Goal: Transaction & Acquisition: Book appointment/travel/reservation

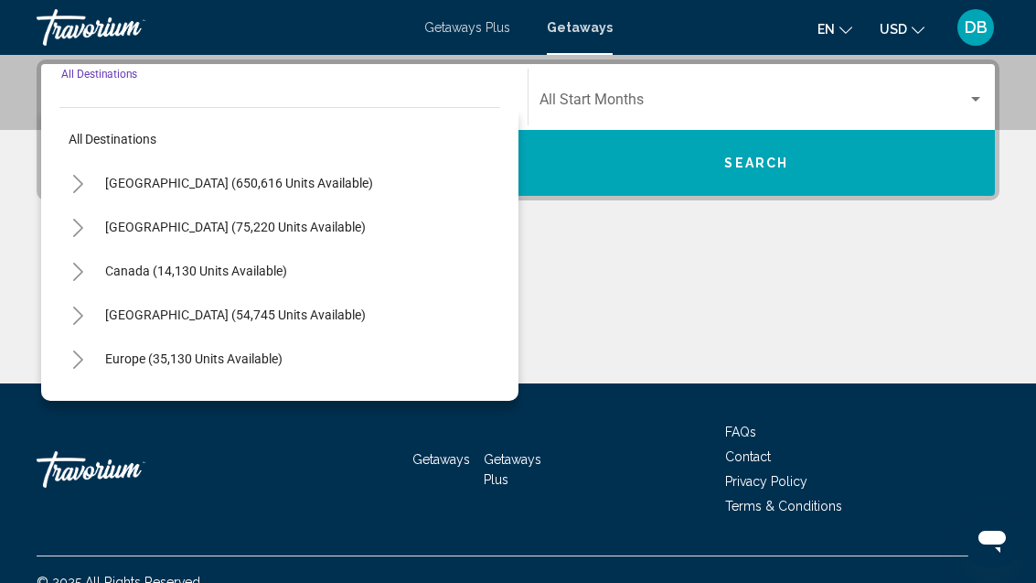
click at [295, 188] on span "[GEOGRAPHIC_DATA] (650,616 units available)" at bounding box center [239, 183] width 268 height 15
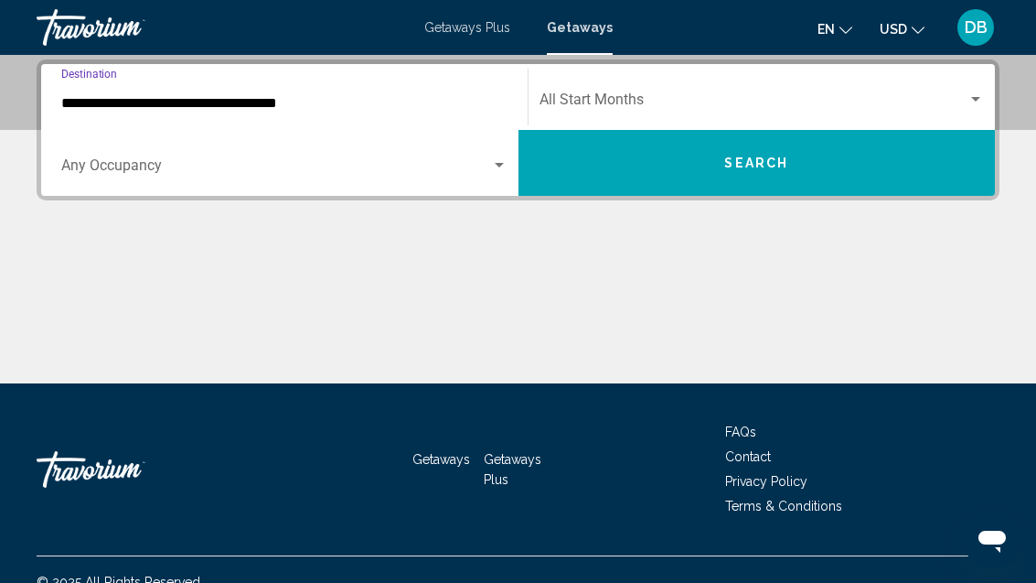
click at [308, 105] on input "**********" at bounding box center [284, 103] width 446 height 16
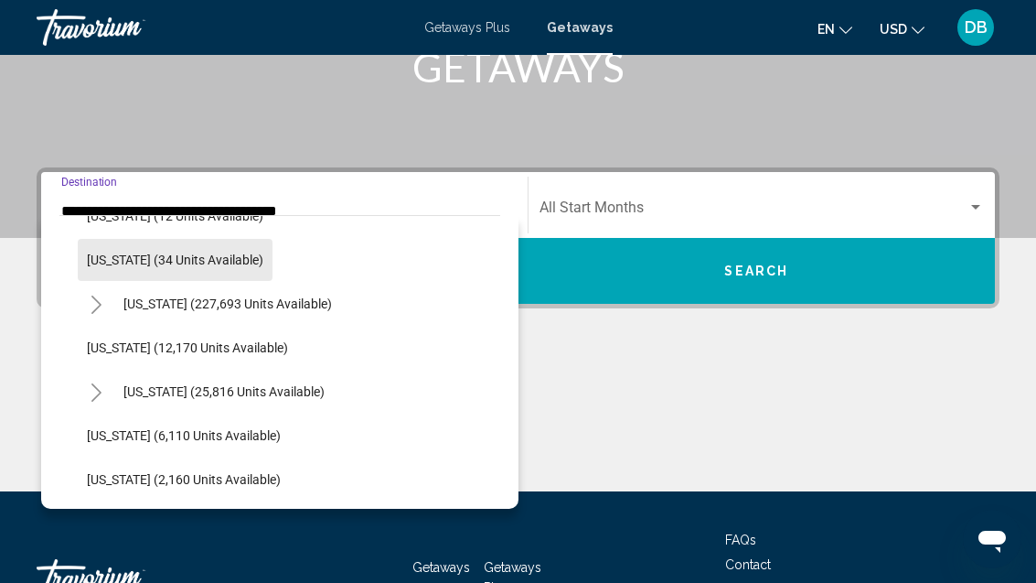
scroll to position [331, 0]
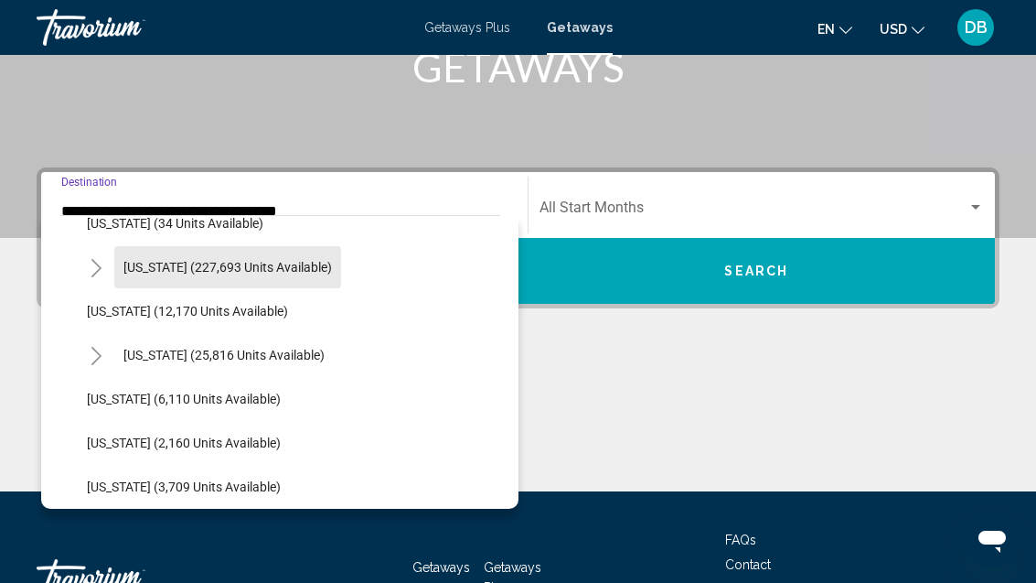
click at [285, 273] on span "[US_STATE] (227,693 units available)" at bounding box center [227, 267] width 209 height 15
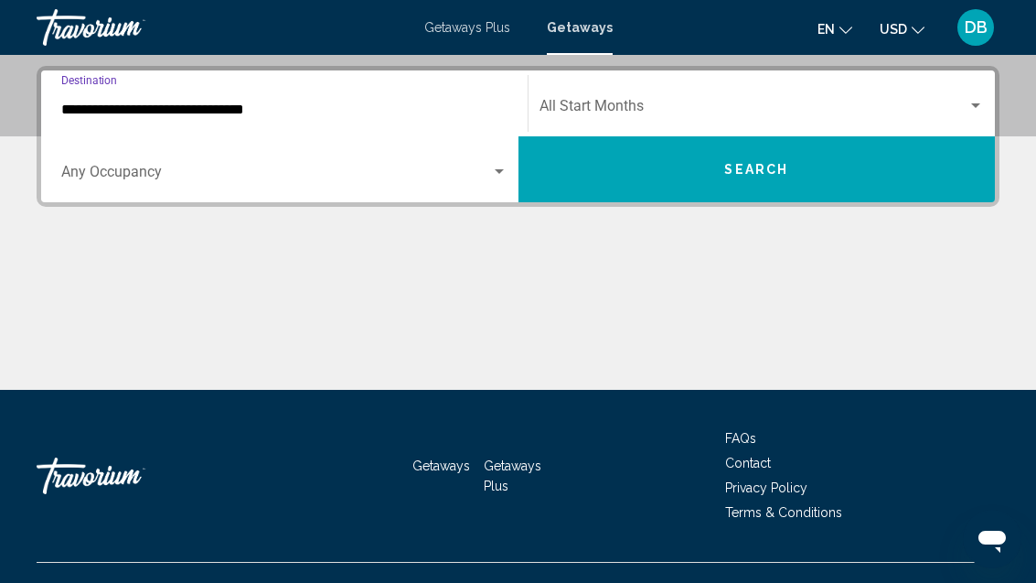
scroll to position [419, 0]
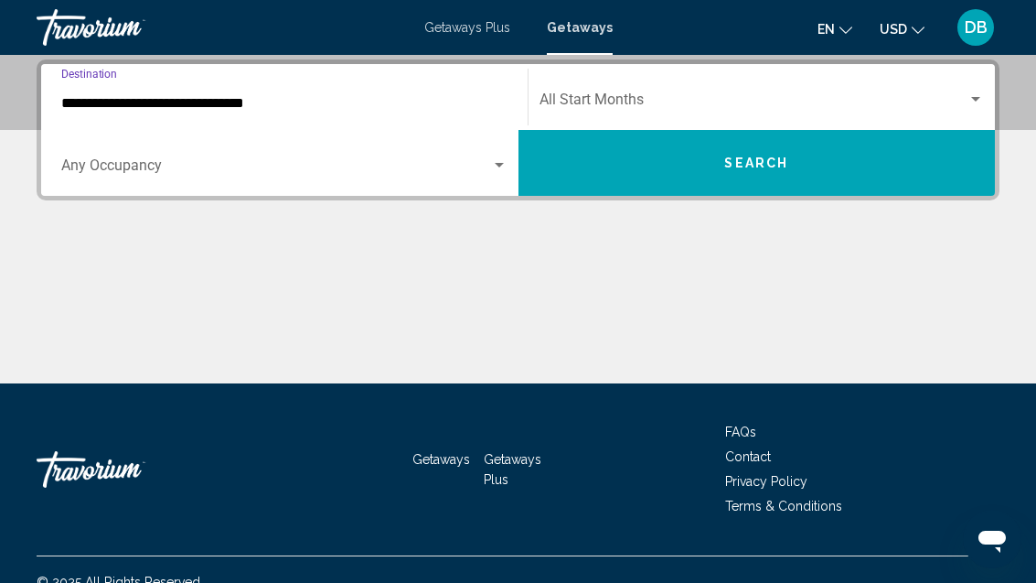
click at [231, 107] on input "**********" at bounding box center [284, 103] width 446 height 16
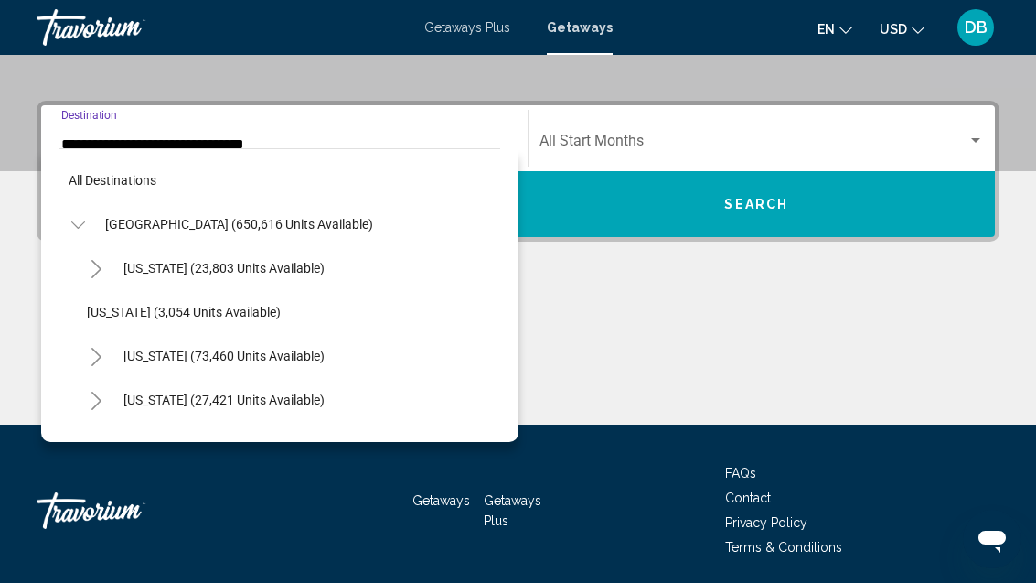
scroll to position [241, 0]
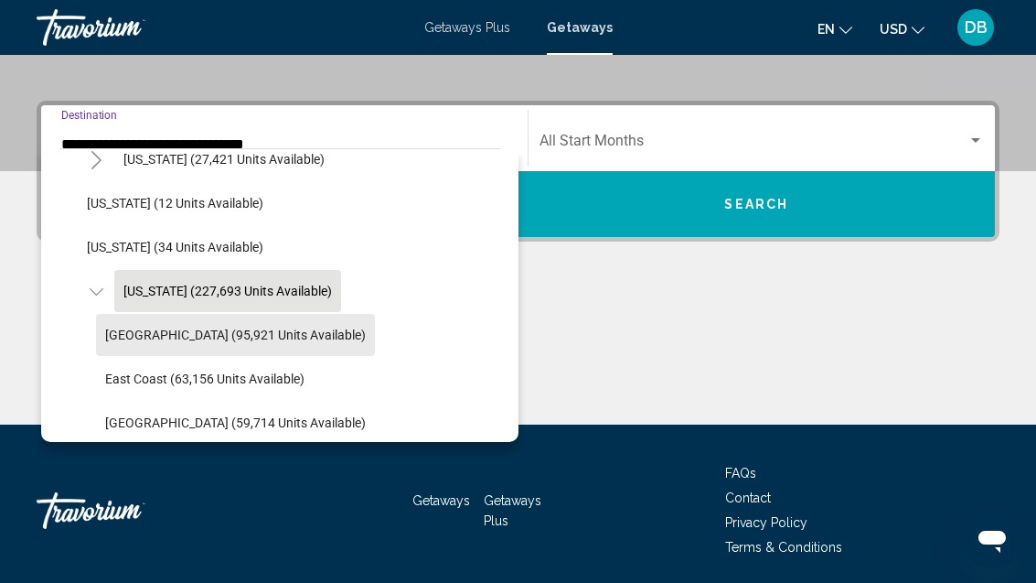
click at [259, 333] on span "[GEOGRAPHIC_DATA] (95,921 units available)" at bounding box center [235, 334] width 261 height 15
type input "**********"
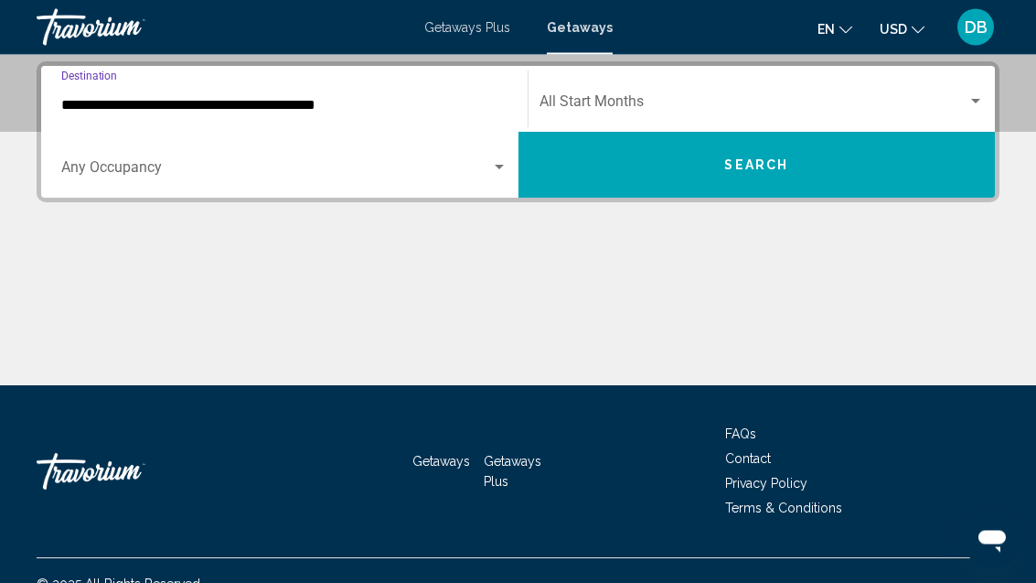
scroll to position [419, 0]
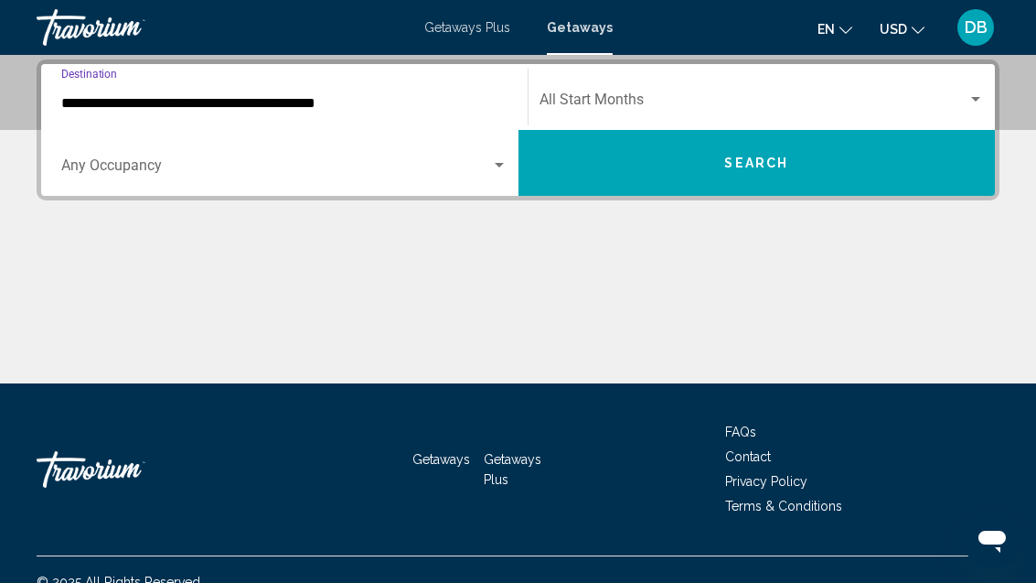
click at [340, 177] on span "Search widget" at bounding box center [276, 169] width 430 height 16
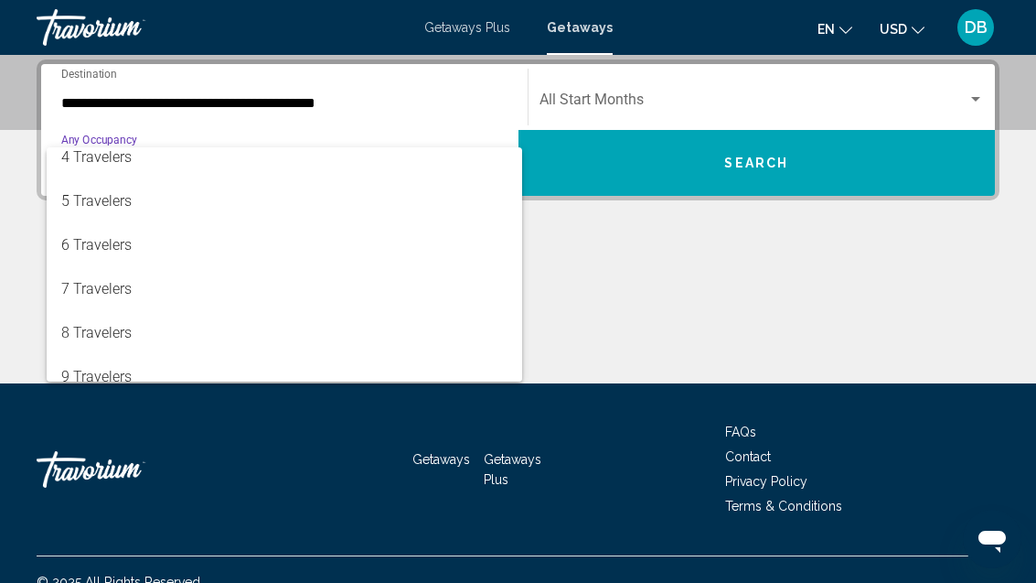
scroll to position [144, 0]
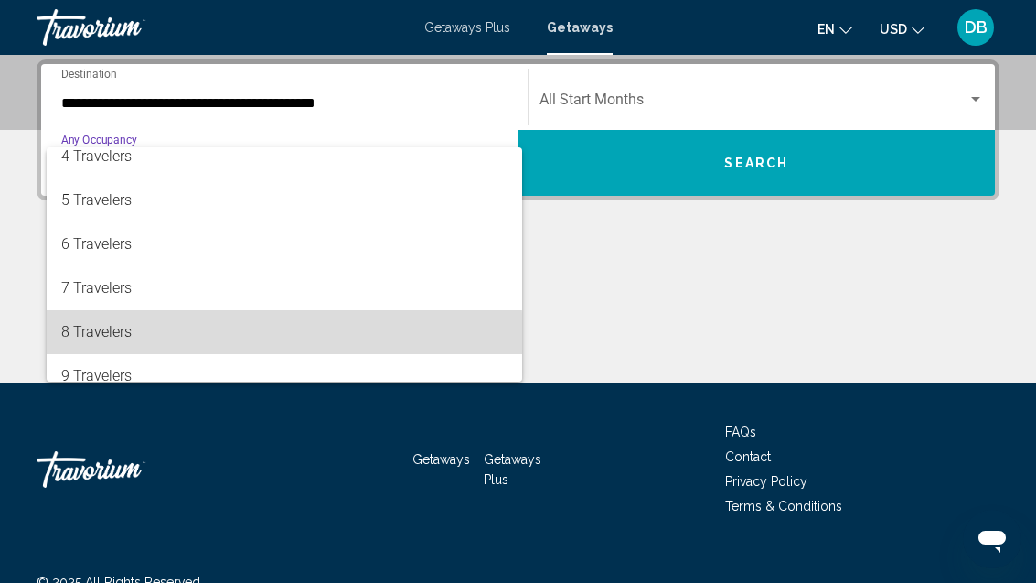
click at [225, 336] on span "8 Travelers" at bounding box center [284, 332] width 446 height 44
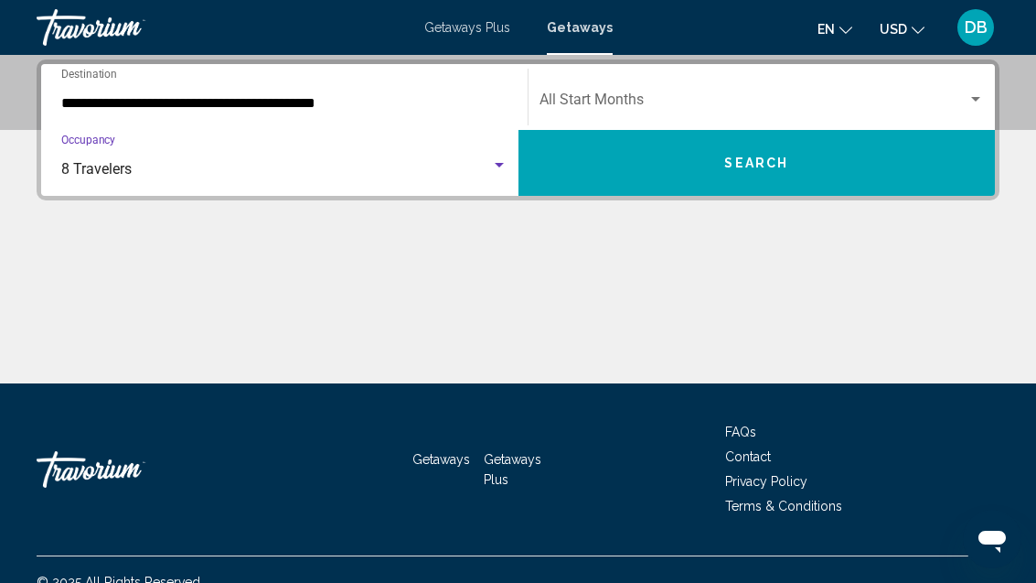
click at [822, 96] on span "Search widget" at bounding box center [754, 103] width 429 height 16
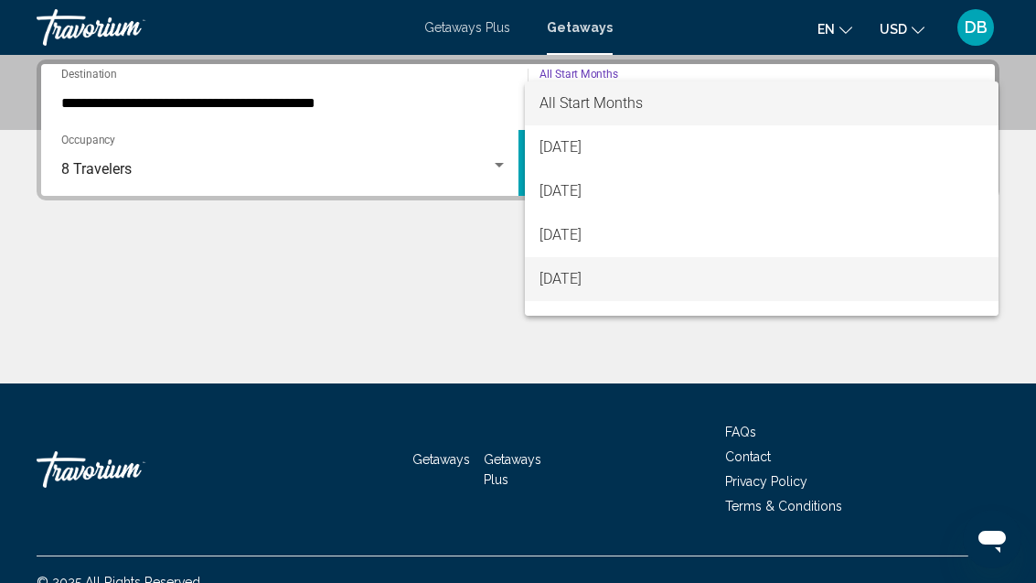
click at [636, 284] on span "[DATE]" at bounding box center [762, 279] width 445 height 44
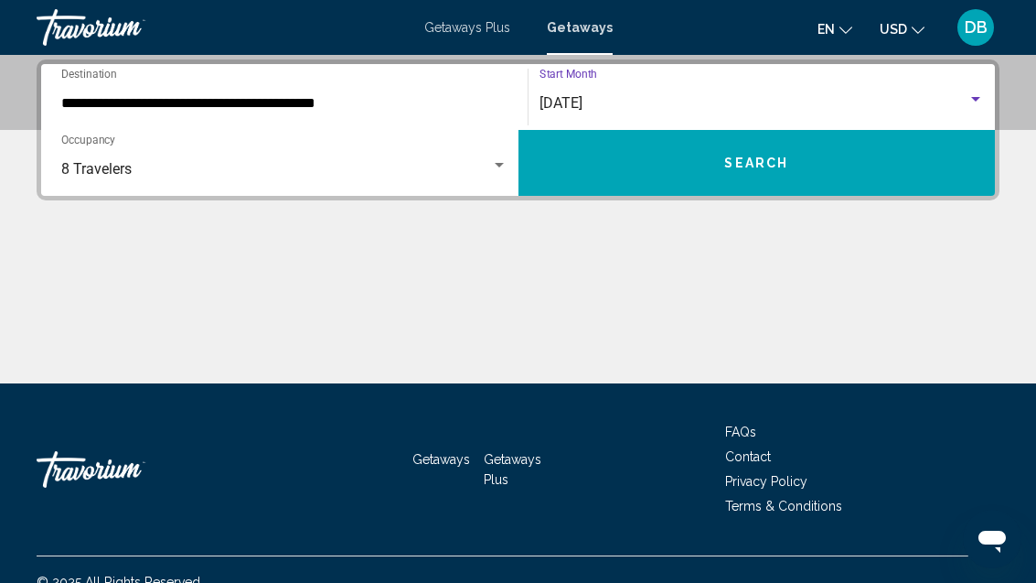
click at [819, 170] on button "Search" at bounding box center [757, 163] width 477 height 66
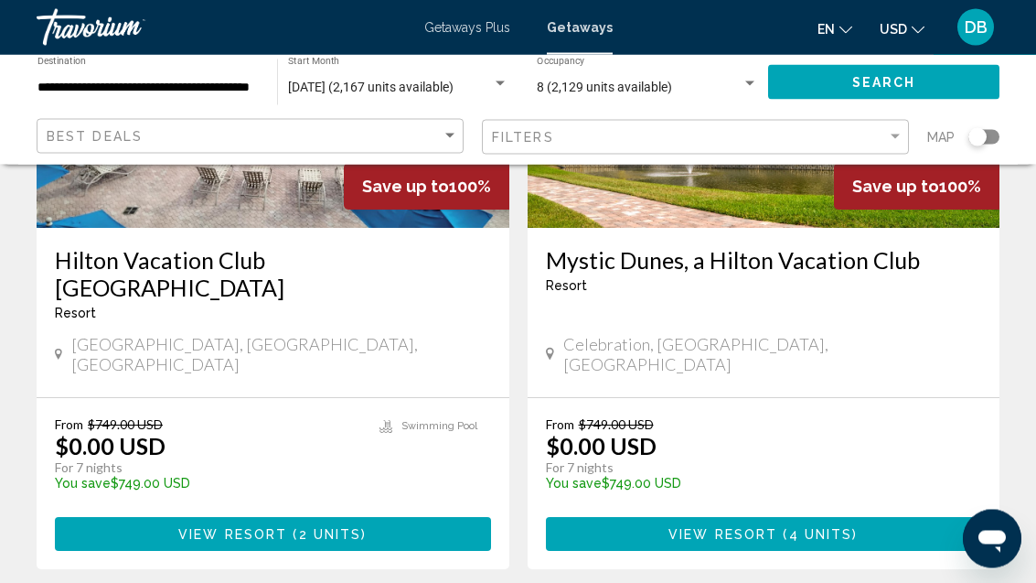
scroll to position [327, 0]
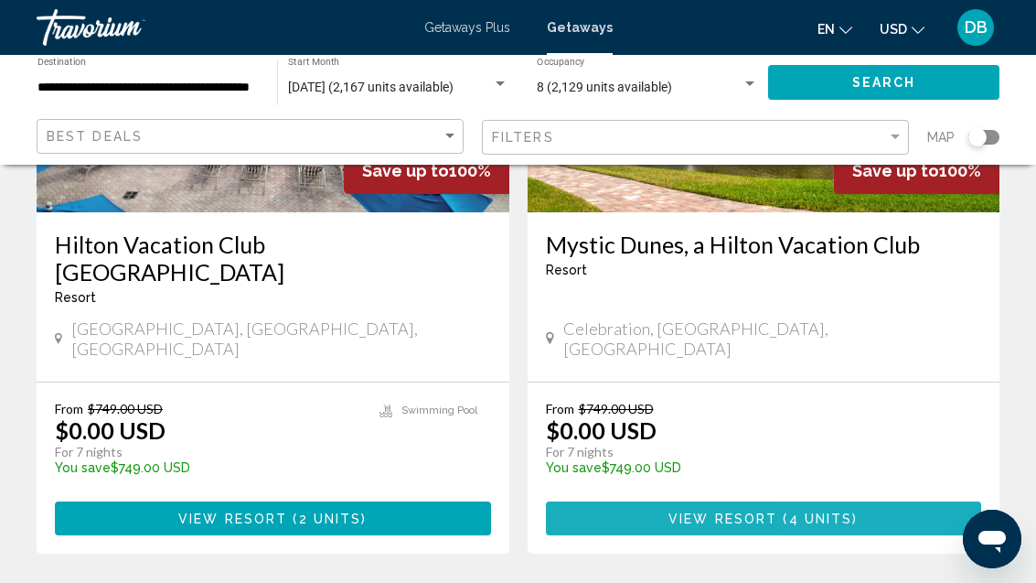
click at [868, 501] on button "View Resort ( 4 units )" at bounding box center [764, 518] width 436 height 34
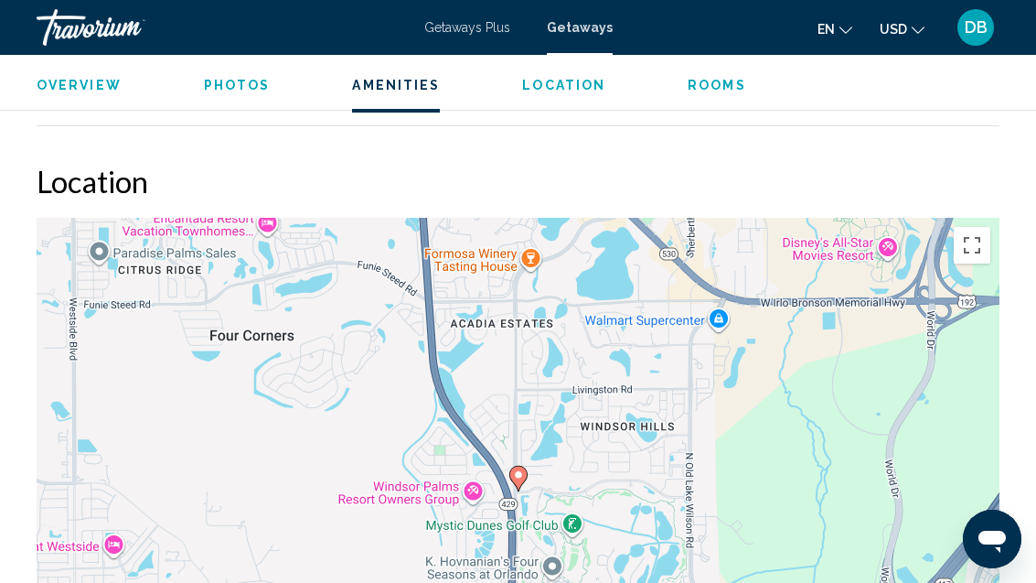
scroll to position [2280, 0]
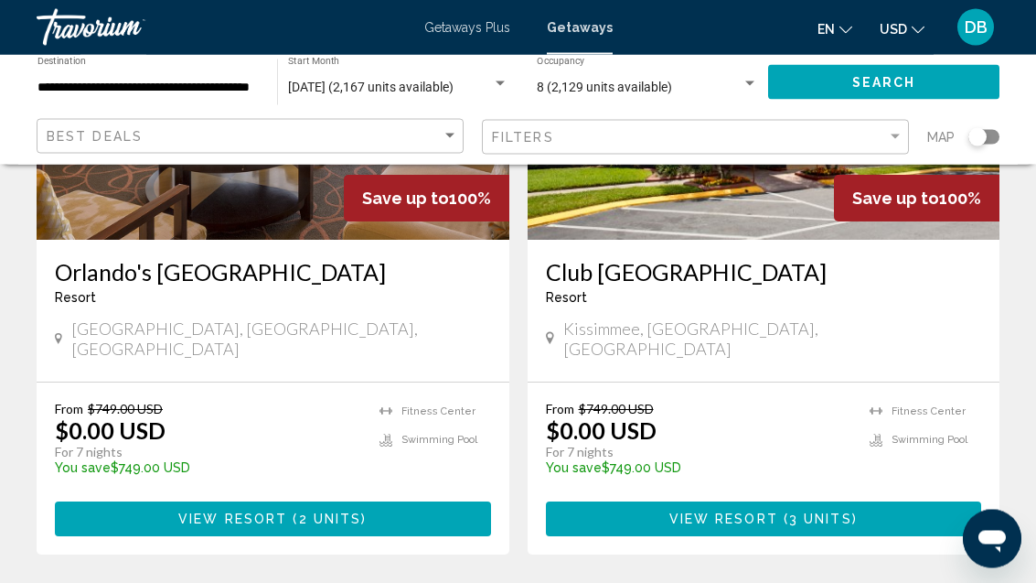
scroll to position [970, 0]
click at [369, 501] on button "View Resort ( 2 units )" at bounding box center [273, 518] width 436 height 34
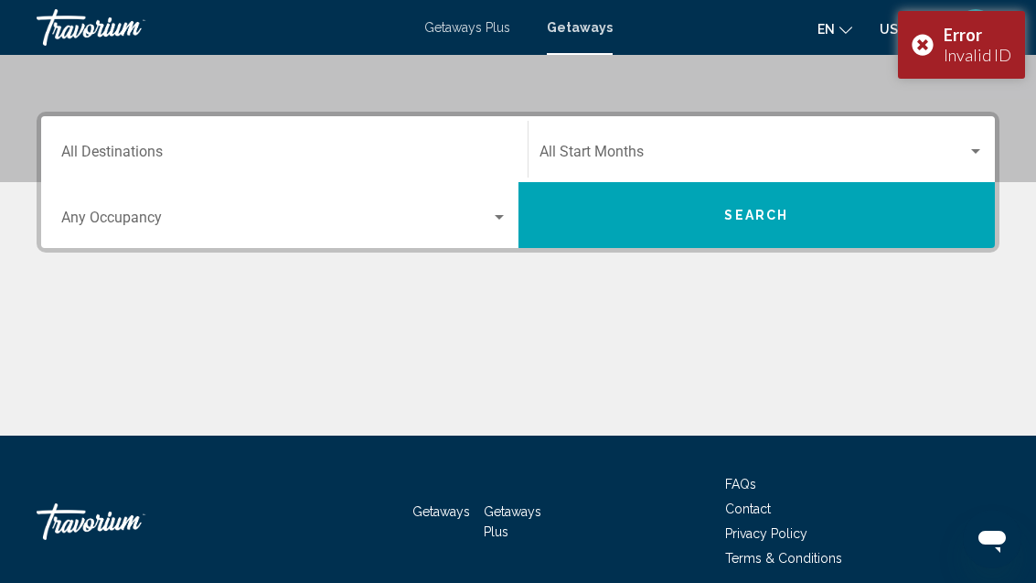
scroll to position [385, 0]
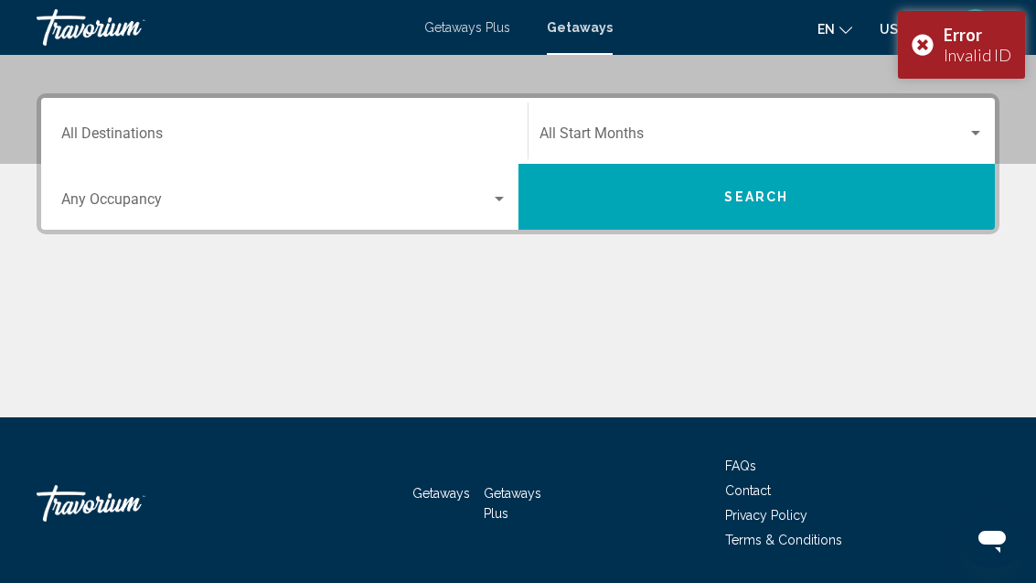
click at [138, 139] on input "Destination All Destinations" at bounding box center [284, 137] width 446 height 16
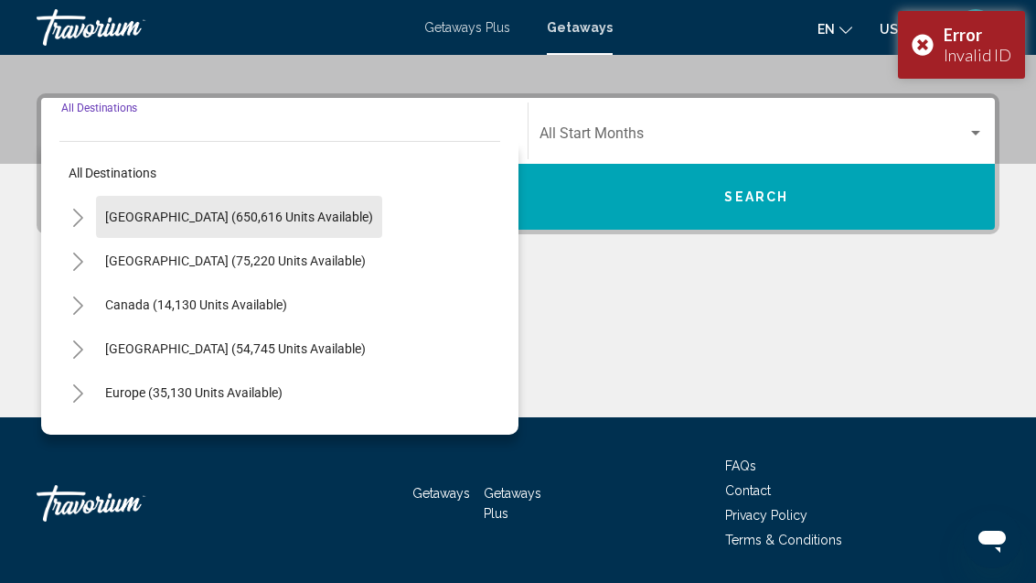
click at [286, 215] on span "[GEOGRAPHIC_DATA] (650,616 units available)" at bounding box center [239, 216] width 268 height 15
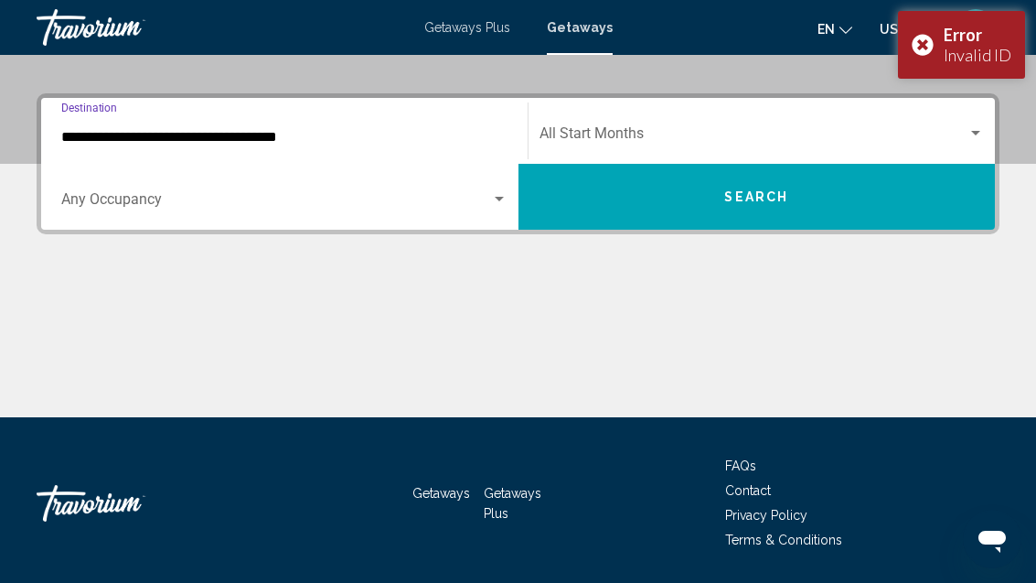
click at [300, 138] on input "**********" at bounding box center [284, 137] width 446 height 16
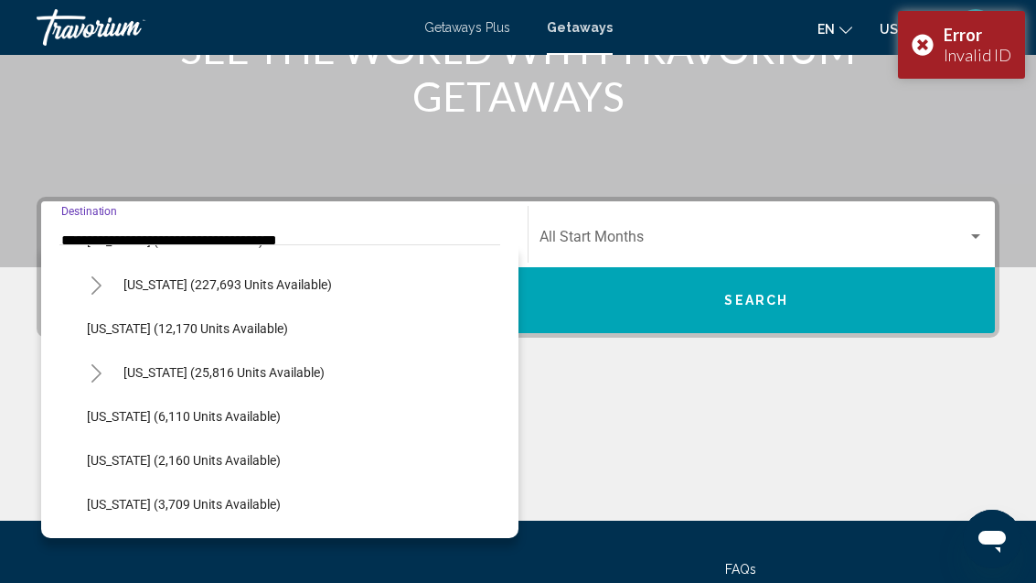
scroll to position [338, 0]
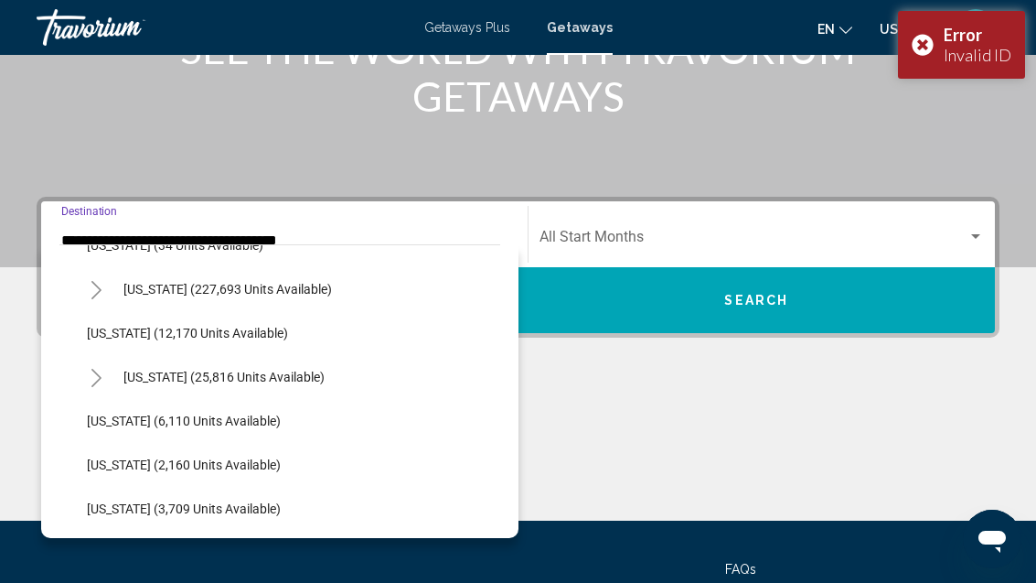
click at [278, 293] on span "[US_STATE] (227,693 units available)" at bounding box center [227, 289] width 209 height 15
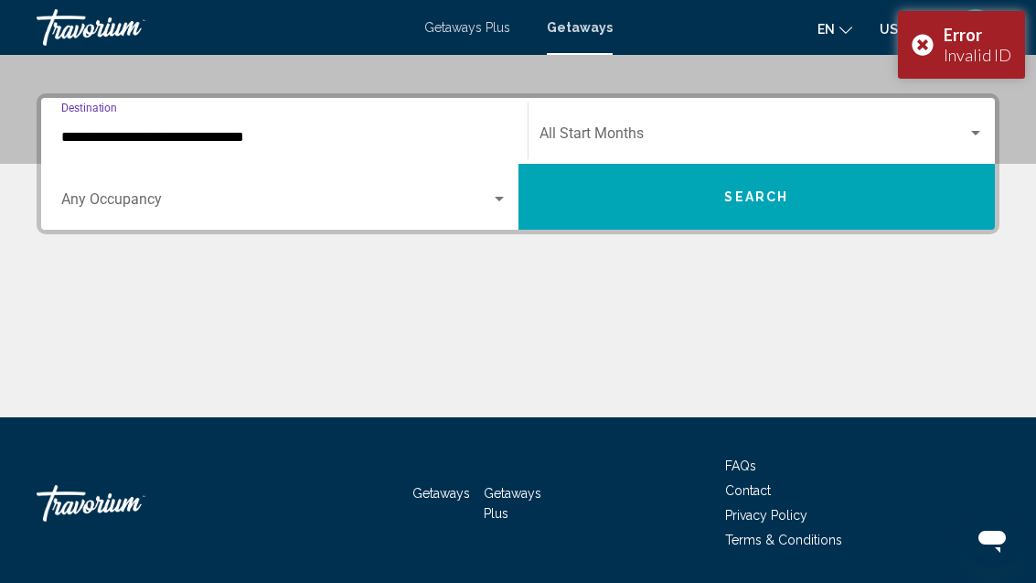
click at [249, 141] on input "**********" at bounding box center [284, 137] width 446 height 16
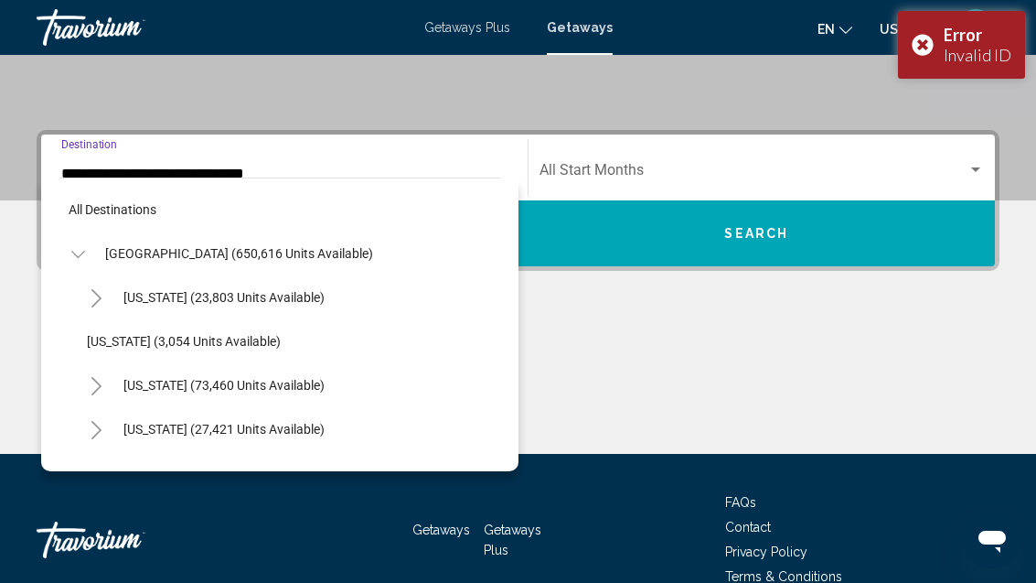
scroll to position [241, 0]
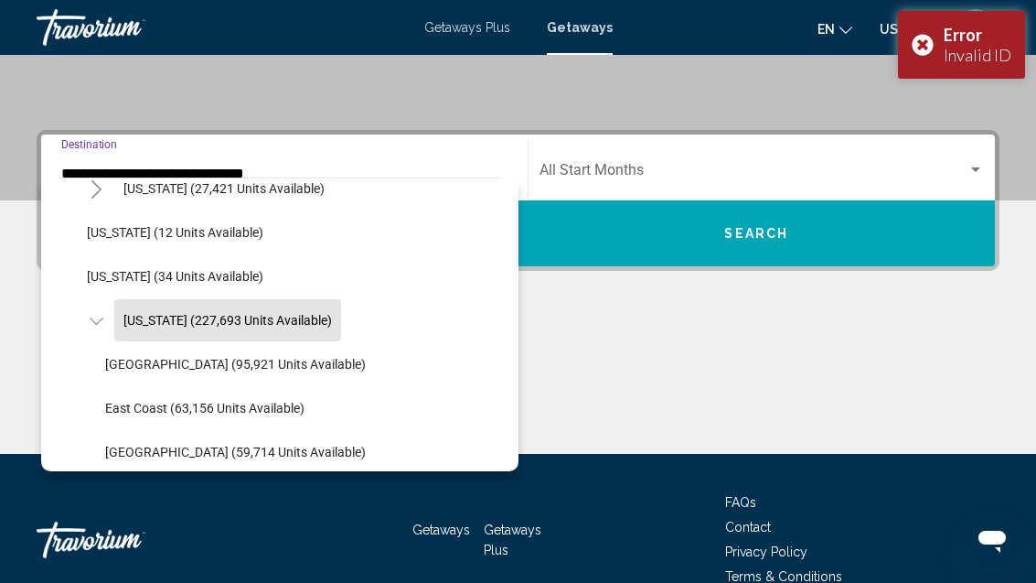
click at [269, 362] on span "[GEOGRAPHIC_DATA] (95,921 units available)" at bounding box center [235, 364] width 261 height 15
type input "**********"
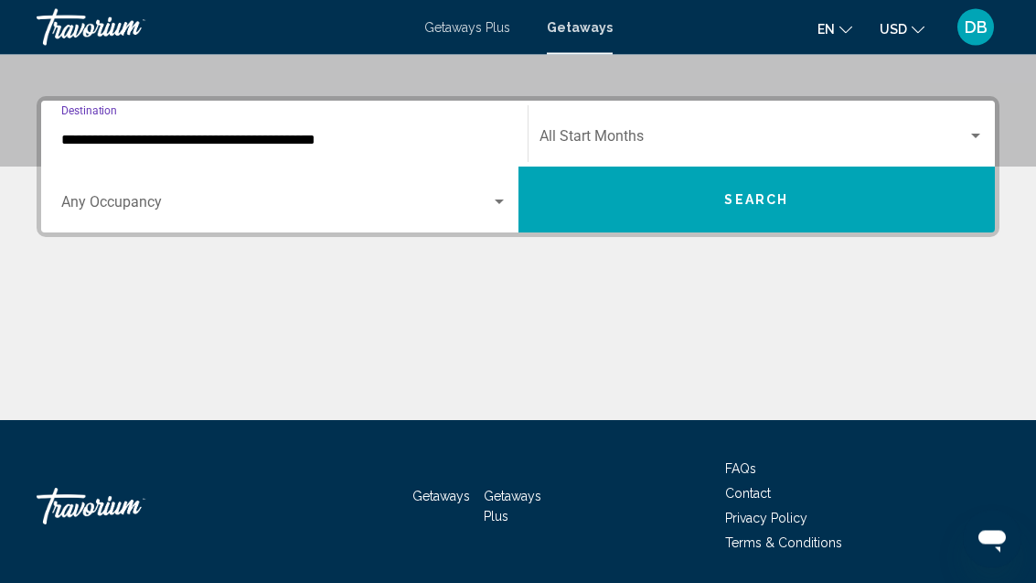
scroll to position [385, 0]
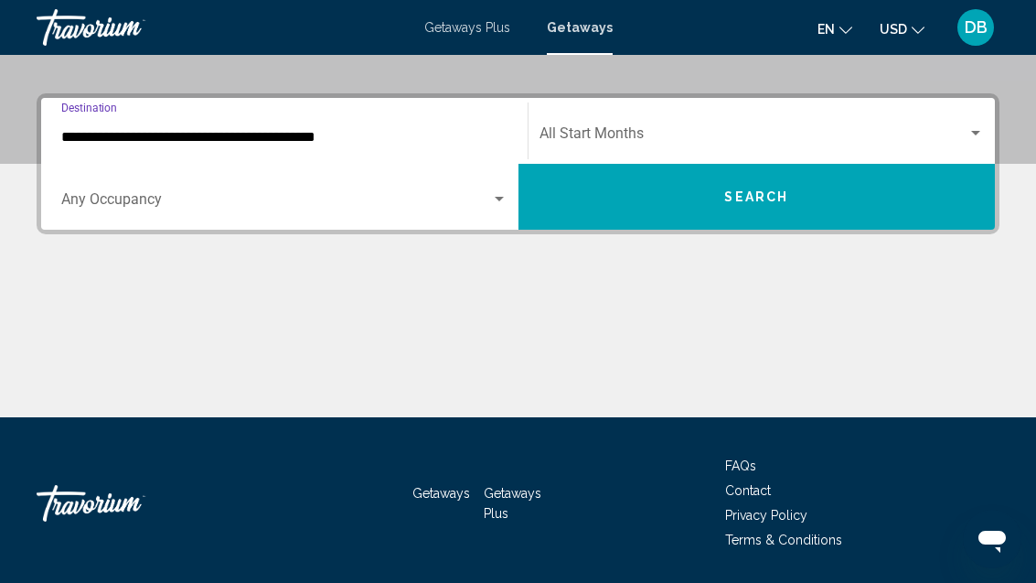
click at [296, 202] on span "Search widget" at bounding box center [276, 203] width 430 height 16
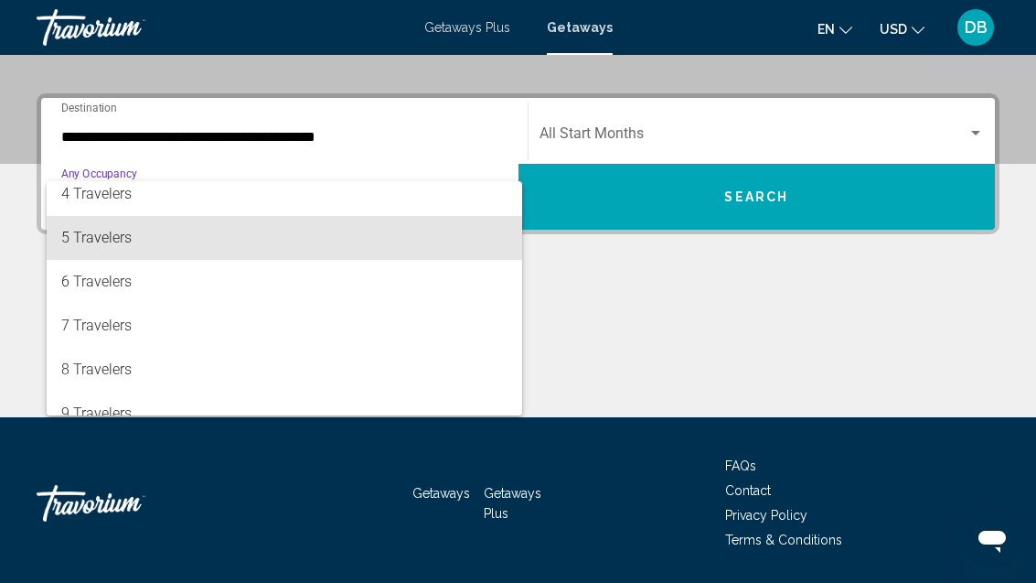
scroll to position [144, 0]
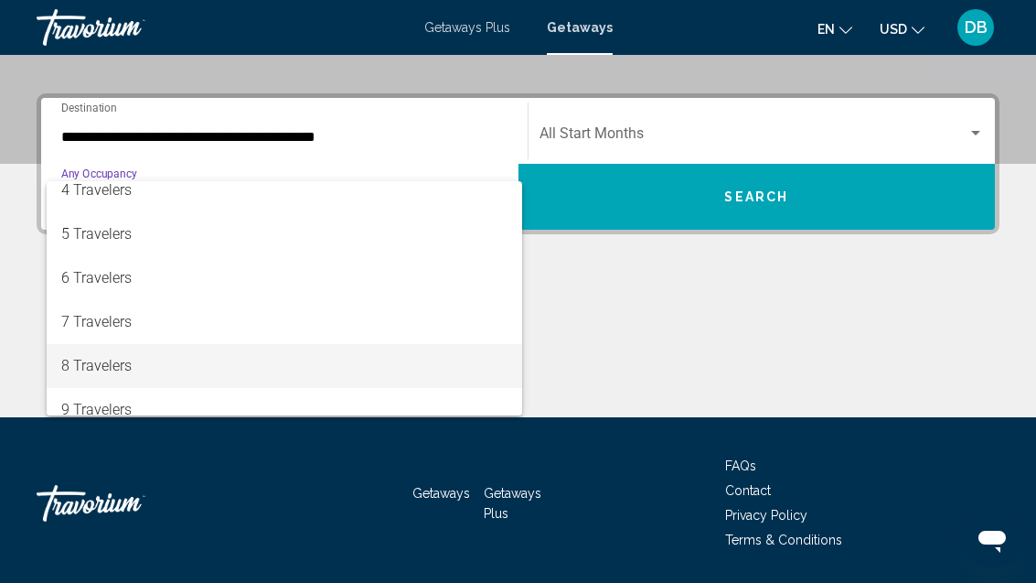
click at [218, 367] on span "8 Travelers" at bounding box center [284, 366] width 446 height 44
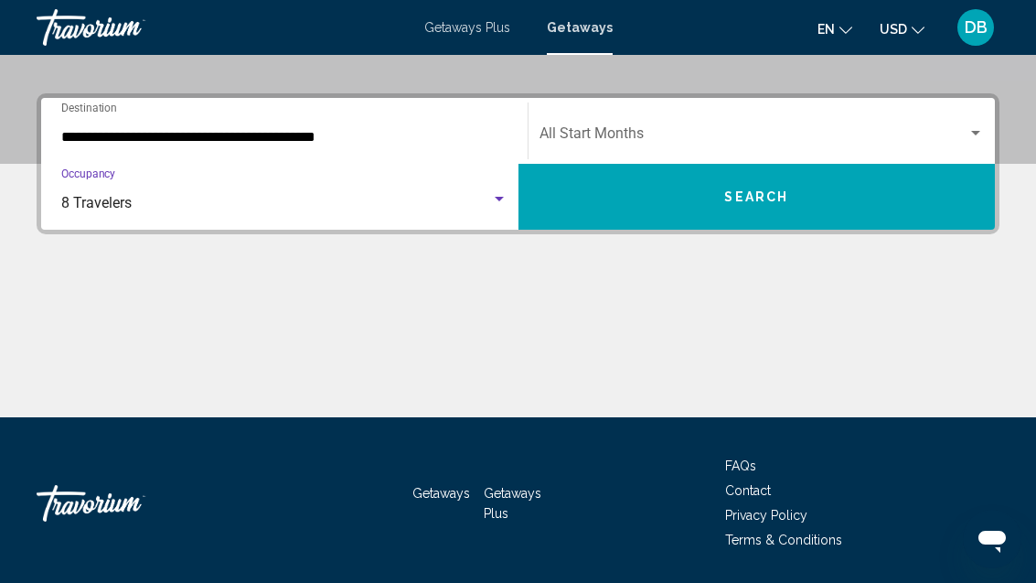
click at [782, 122] on div "Start Month All Start Months" at bounding box center [762, 131] width 445 height 58
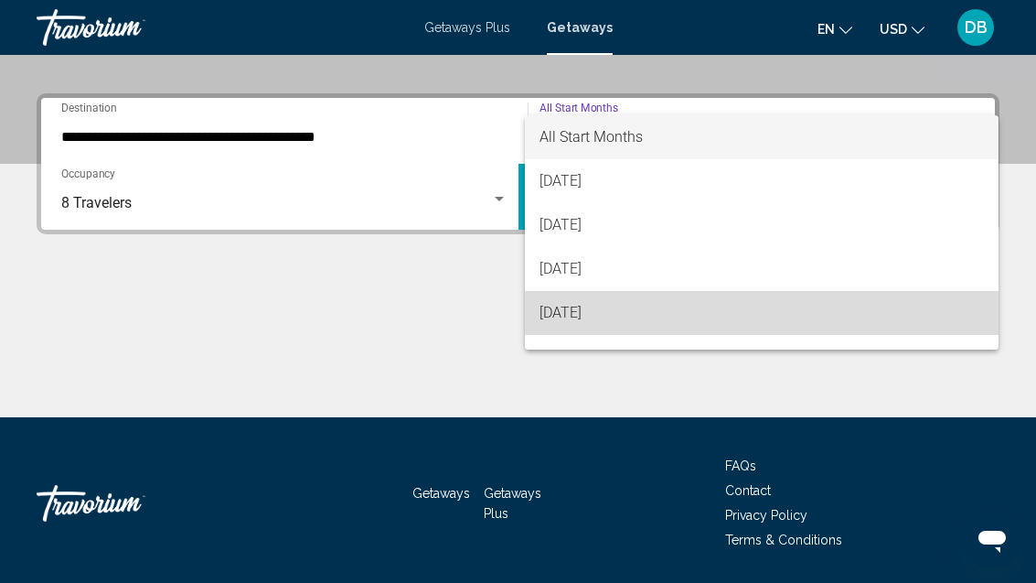
click at [645, 328] on span "[DATE]" at bounding box center [762, 313] width 445 height 44
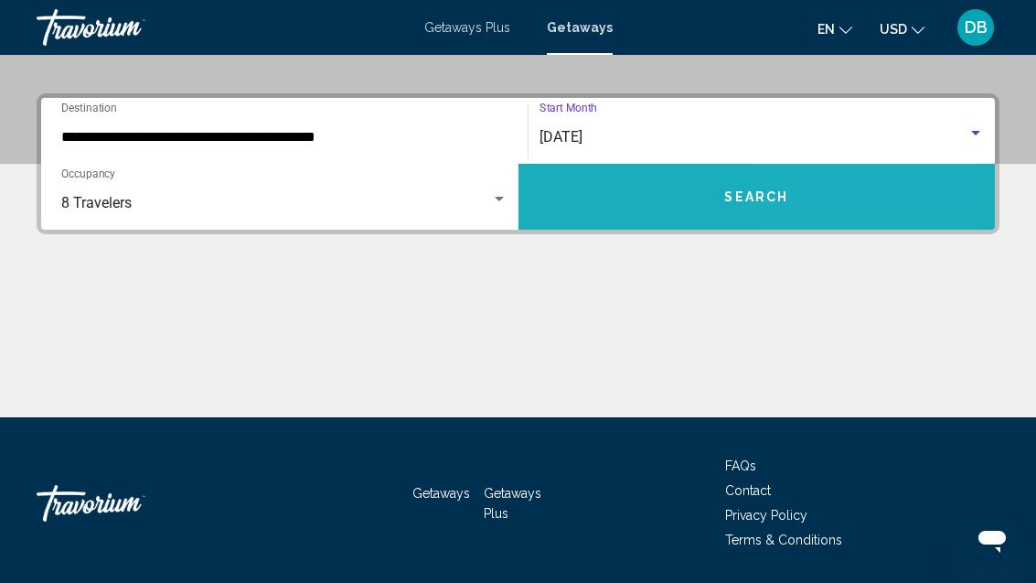
click at [819, 190] on button "Search" at bounding box center [757, 197] width 477 height 66
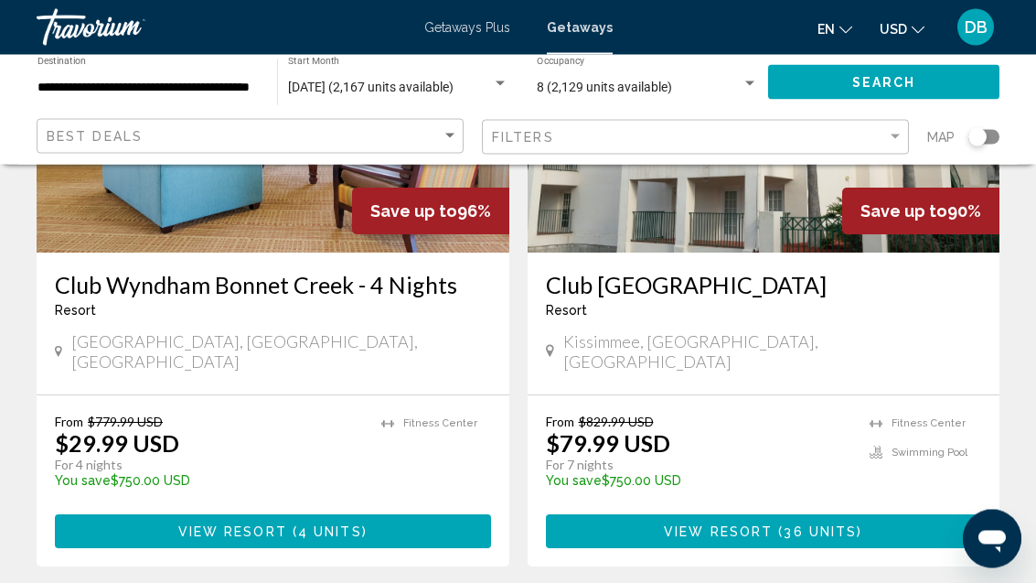
scroll to position [3586, 0]
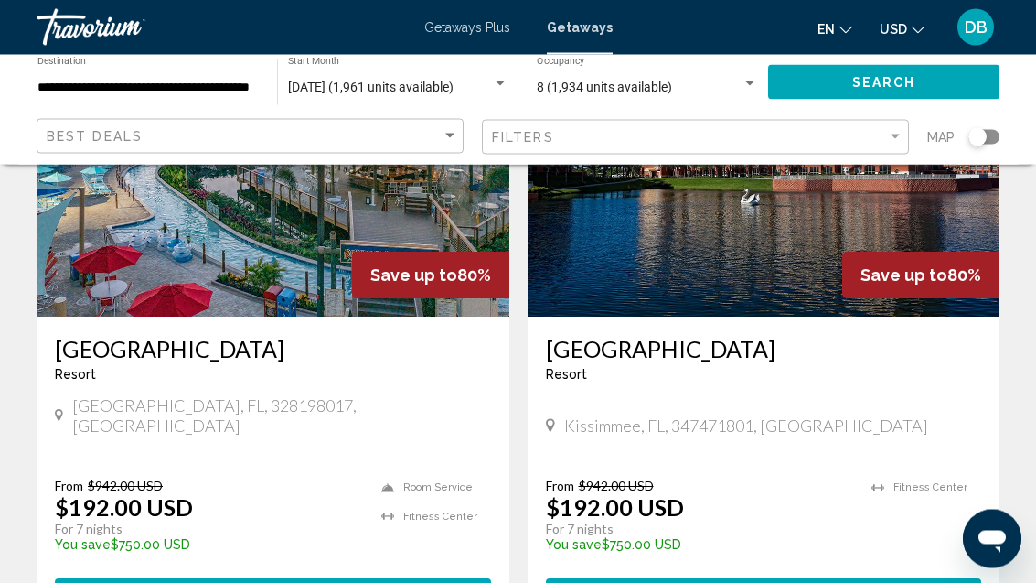
scroll to position [1498, 0]
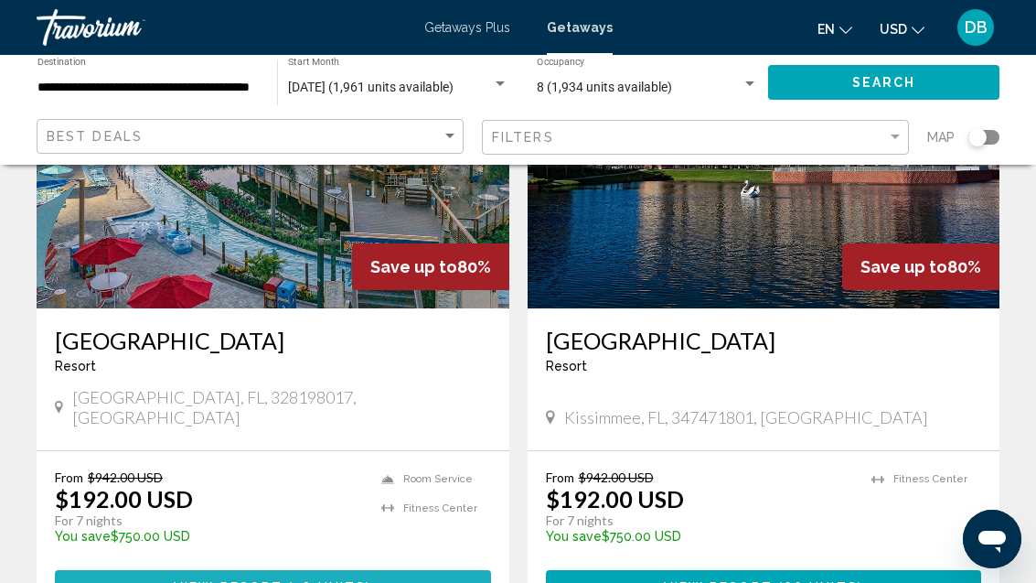
click at [373, 570] on button "View Resort ( 18 units )" at bounding box center [273, 587] width 436 height 34
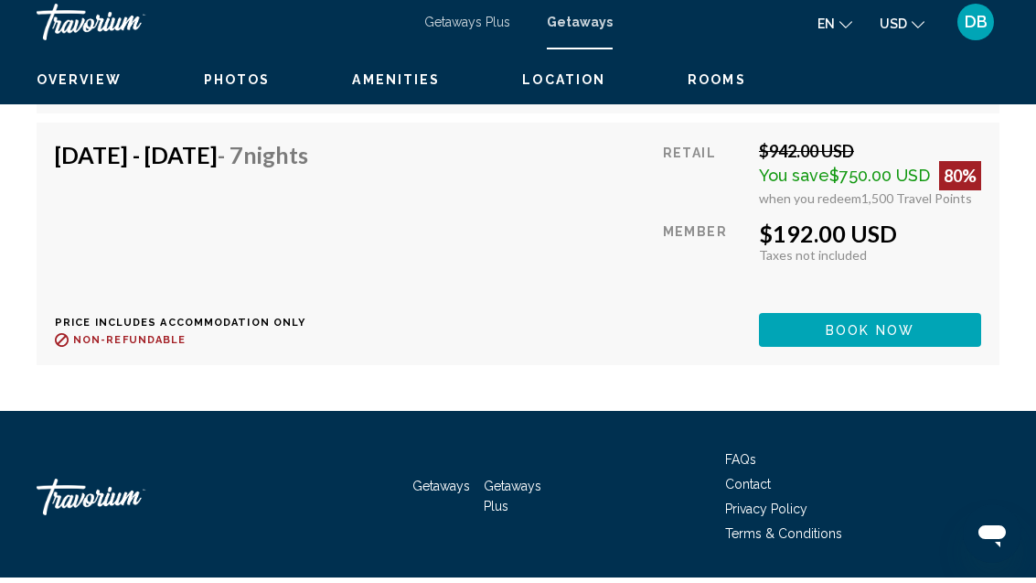
scroll to position [4697, 0]
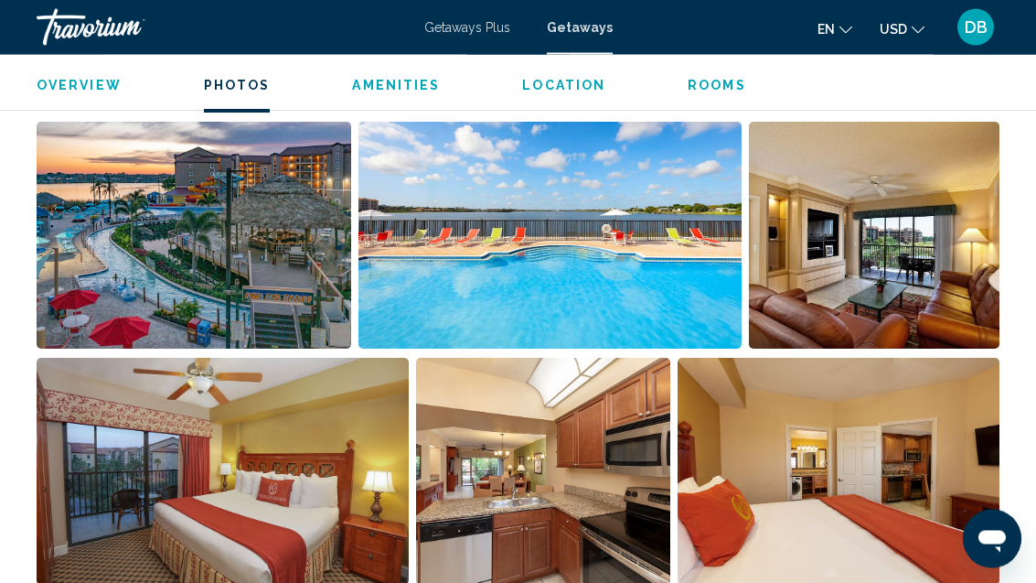
click at [608, 517] on img "Open full-screen image slider" at bounding box center [542, 472] width 253 height 227
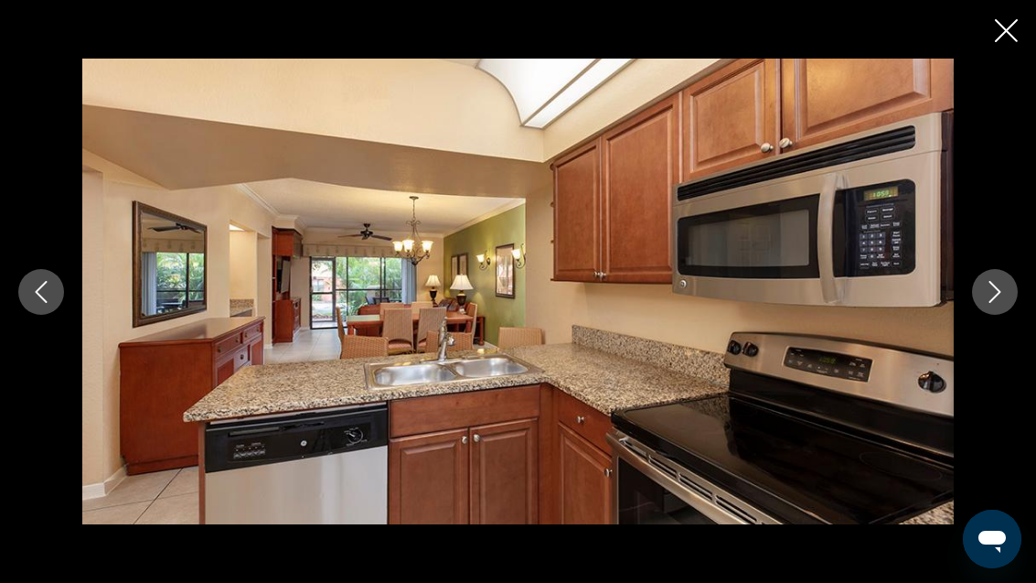
click at [1001, 25] on icon "Close slideshow" at bounding box center [1006, 30] width 23 height 23
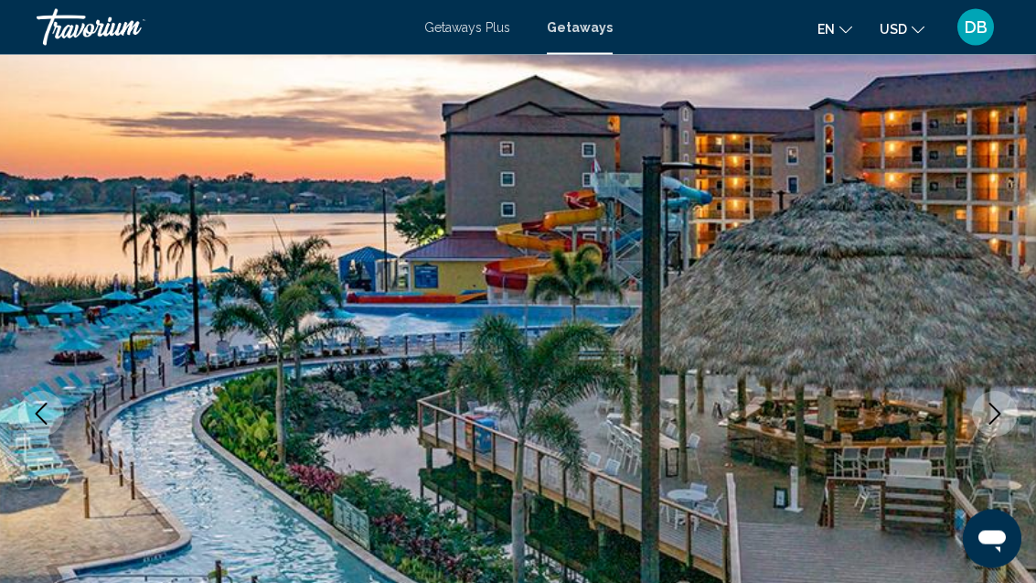
scroll to position [51, 0]
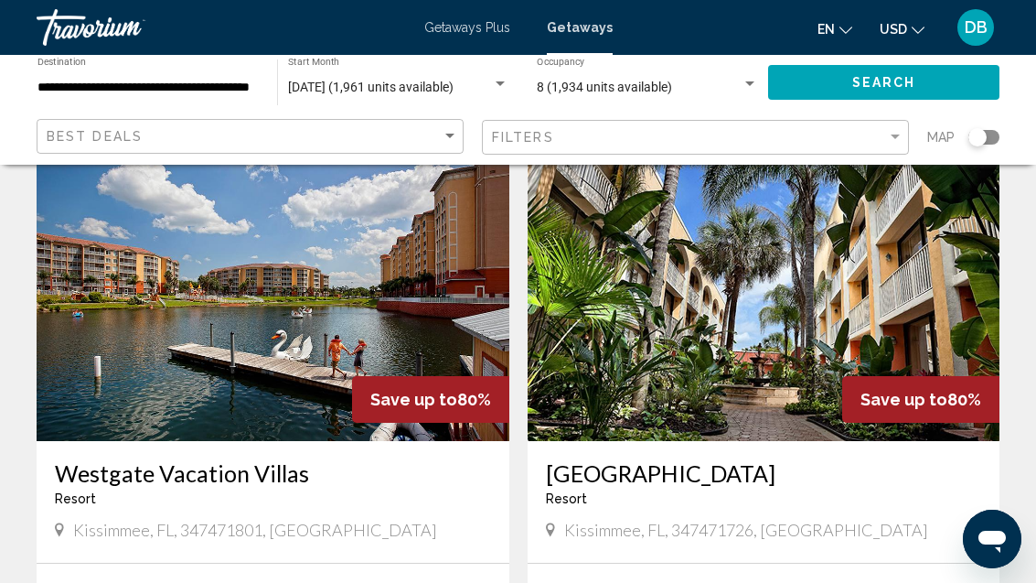
scroll to position [2008, 0]
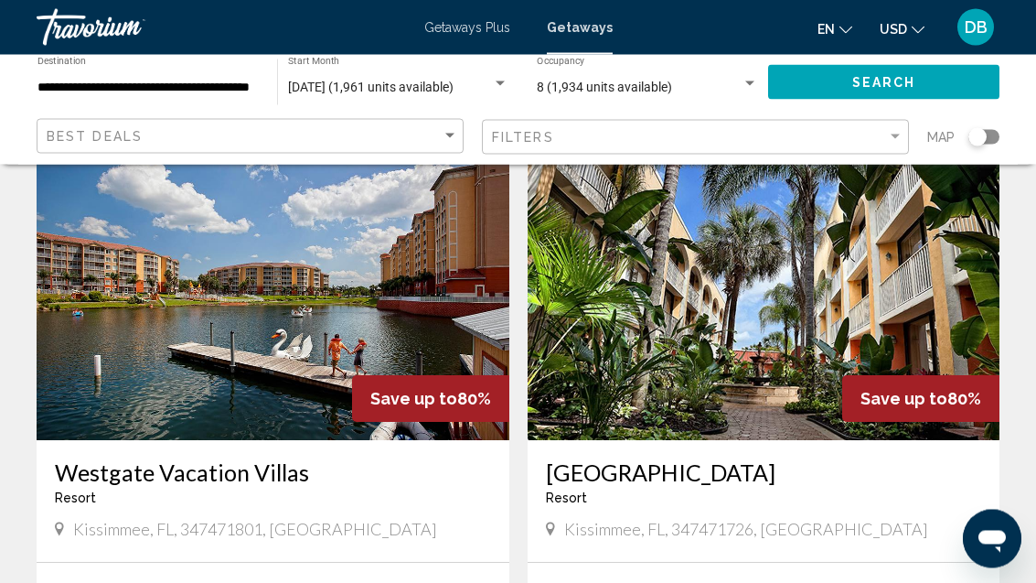
click at [231, 351] on img "Main content" at bounding box center [273, 294] width 473 height 293
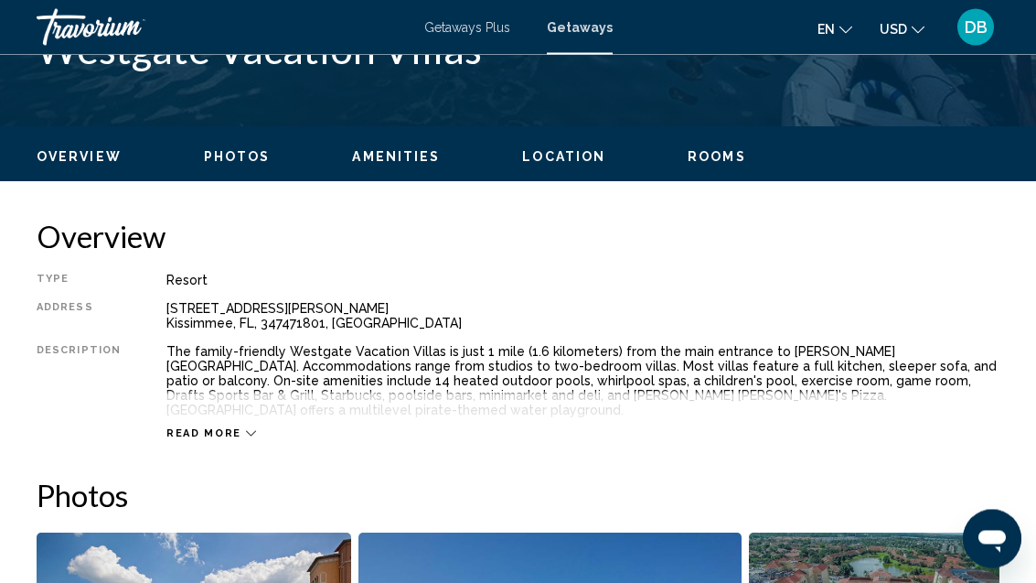
click at [226, 428] on span "Read more" at bounding box center [203, 434] width 75 height 12
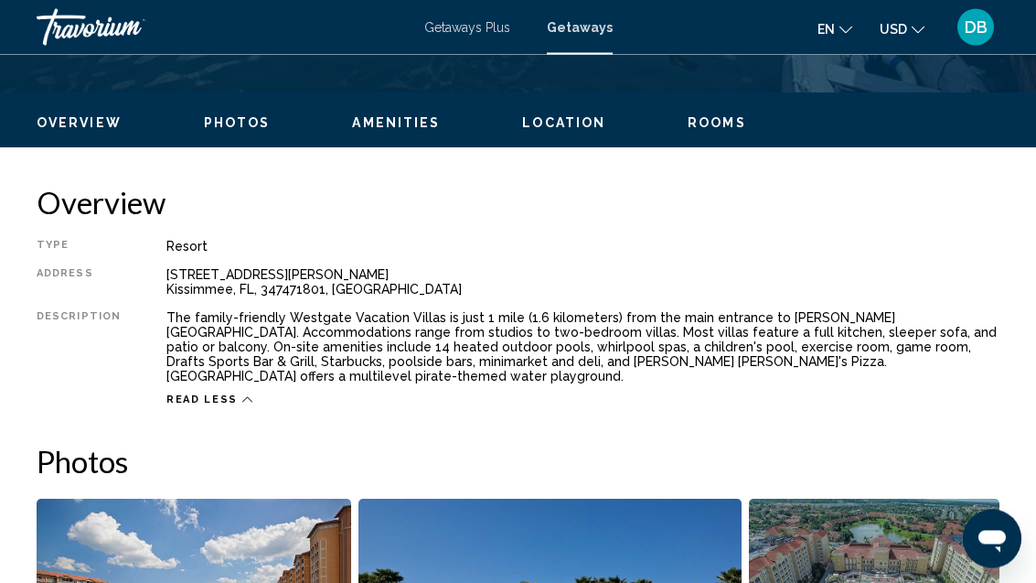
scroll to position [836, 0]
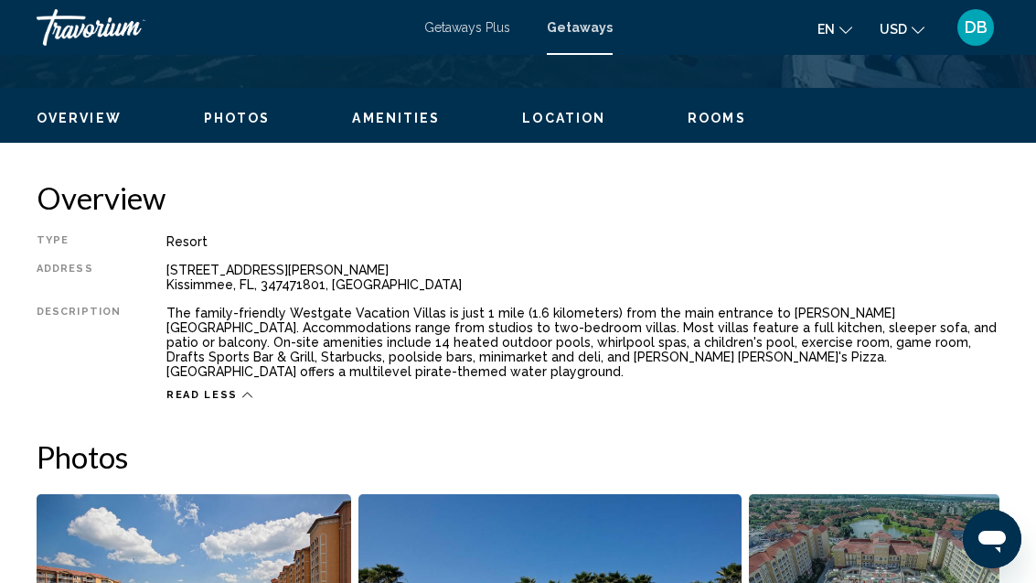
click at [241, 120] on span "Photos" at bounding box center [237, 118] width 67 height 15
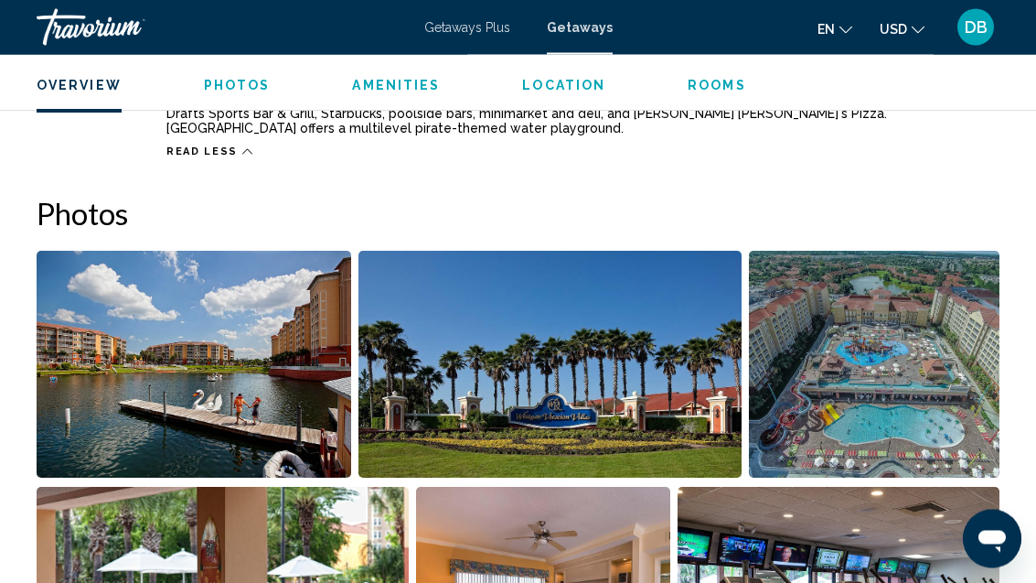
scroll to position [1150, 0]
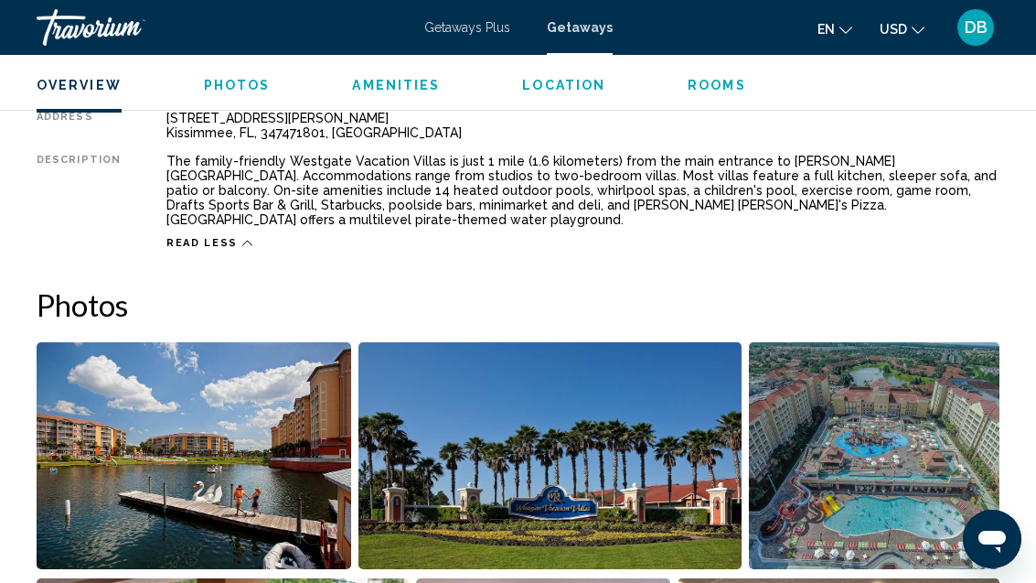
click at [723, 80] on span "Rooms" at bounding box center [717, 85] width 59 height 15
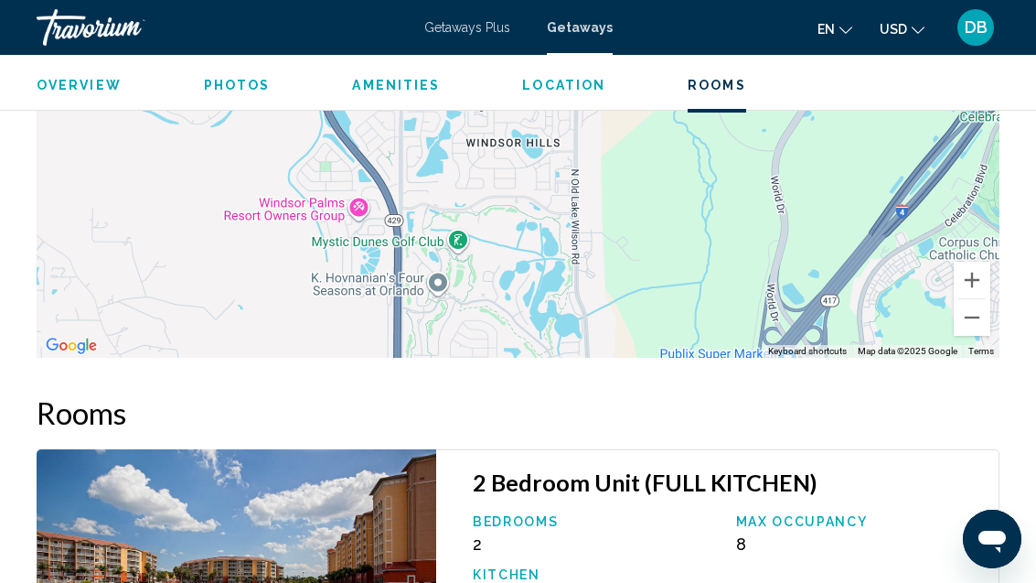
scroll to position [3132, 0]
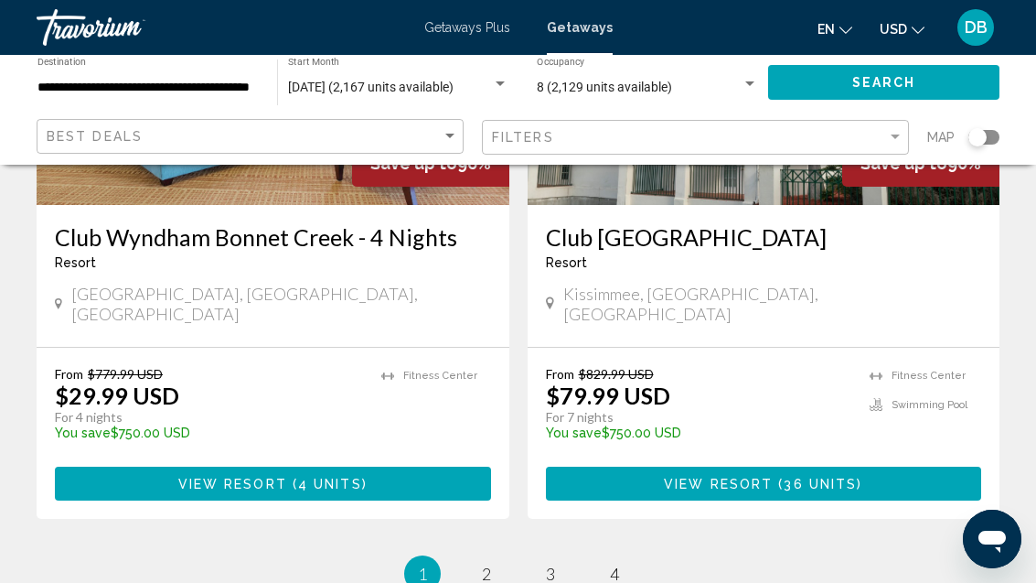
scroll to position [3698, 0]
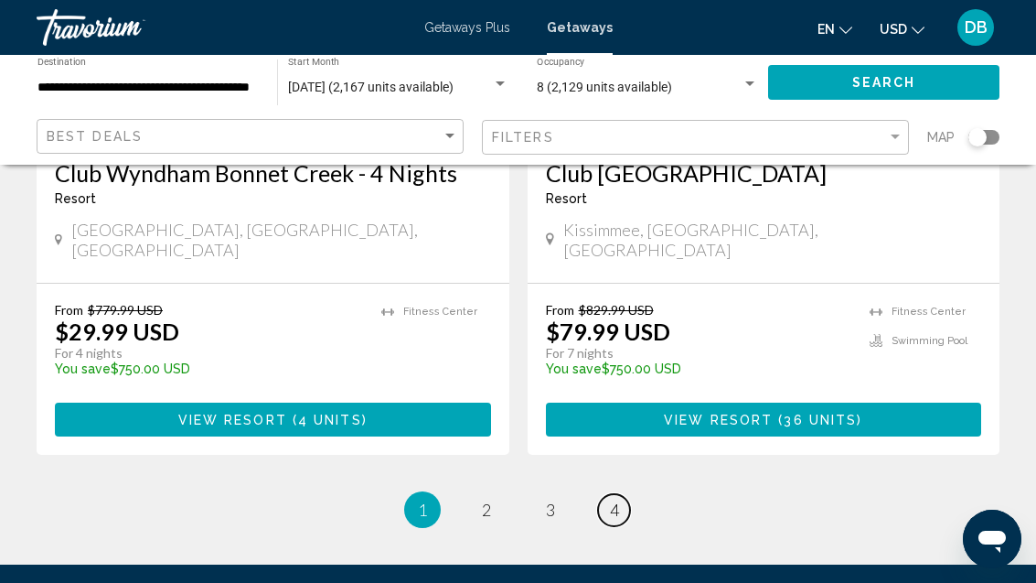
click at [618, 499] on span "4" at bounding box center [614, 509] width 9 height 20
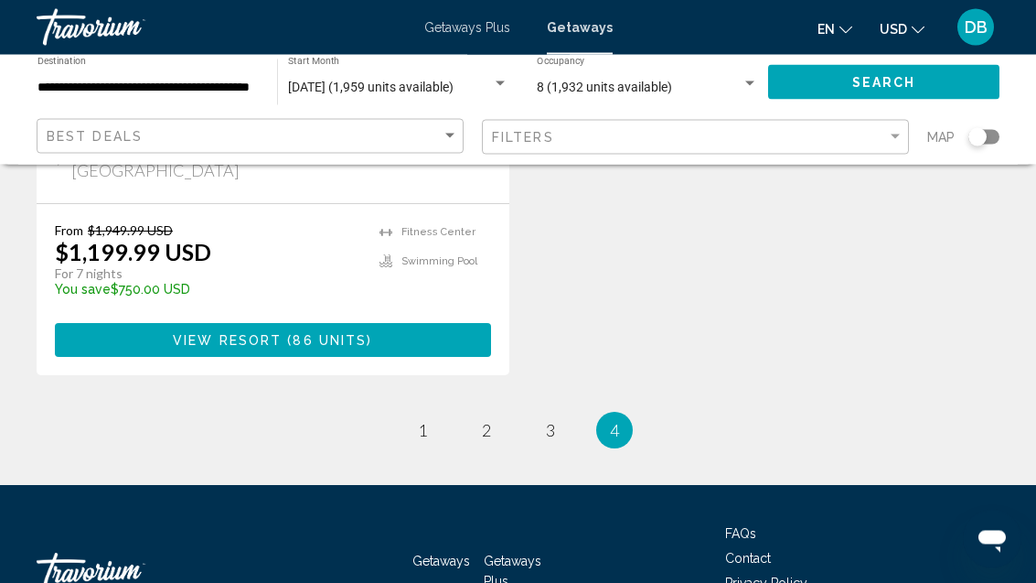
scroll to position [478, 0]
click at [546, 384] on div "Save up to 38% [GEOGRAPHIC_DATA] - This is an adults only resort [GEOGRAPHIC_DA…" at bounding box center [517, 90] width 981 height 643
click at [555, 414] on link "page 3" at bounding box center [550, 430] width 32 height 32
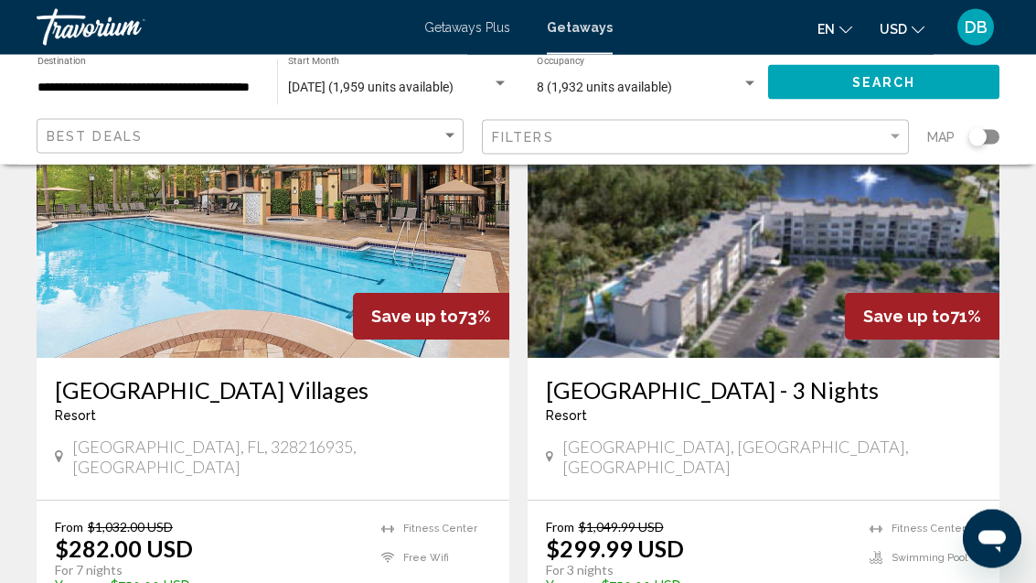
scroll to position [183, 0]
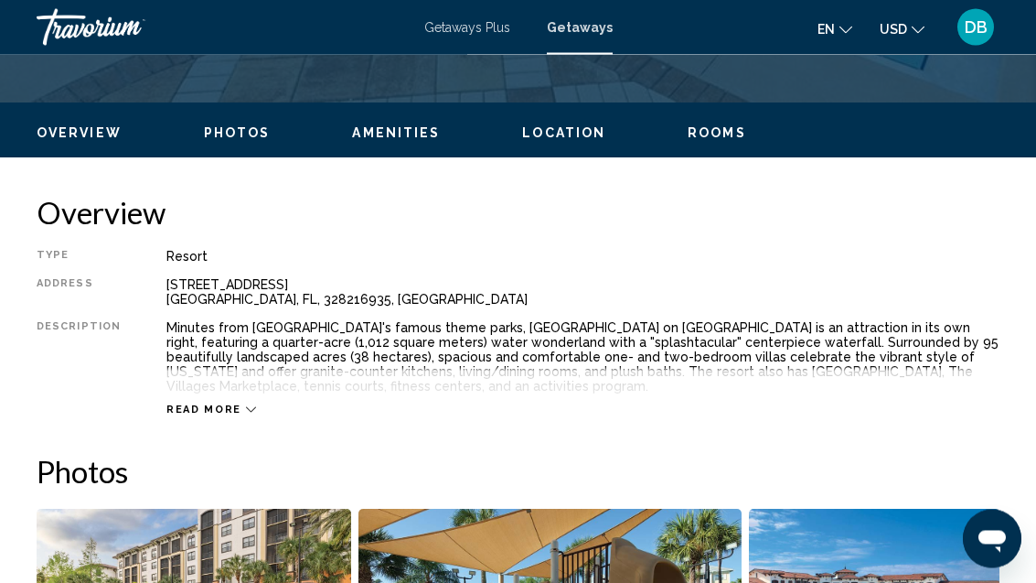
scroll to position [823, 0]
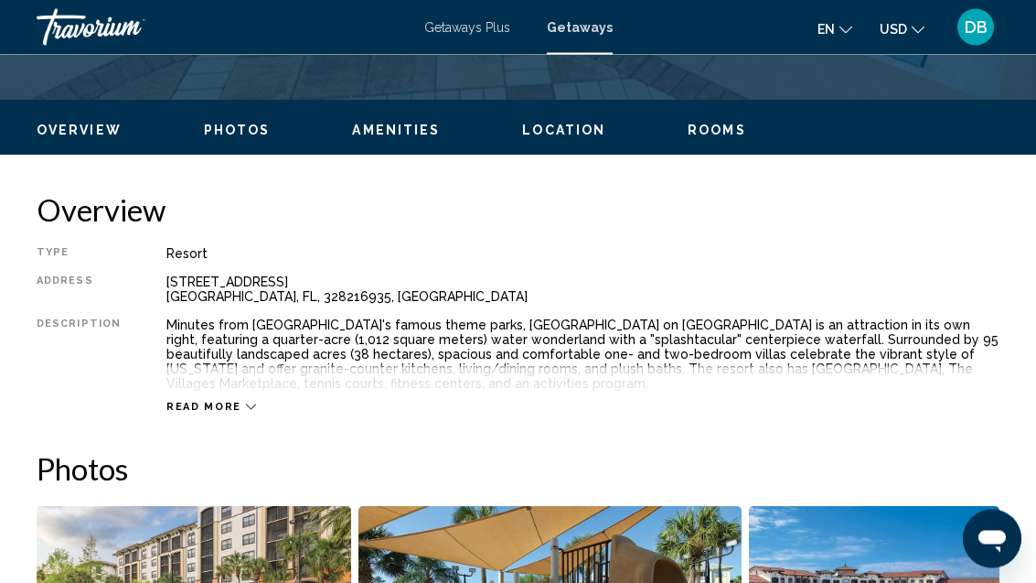
click at [246, 404] on icon "Main content" at bounding box center [251, 407] width 10 height 10
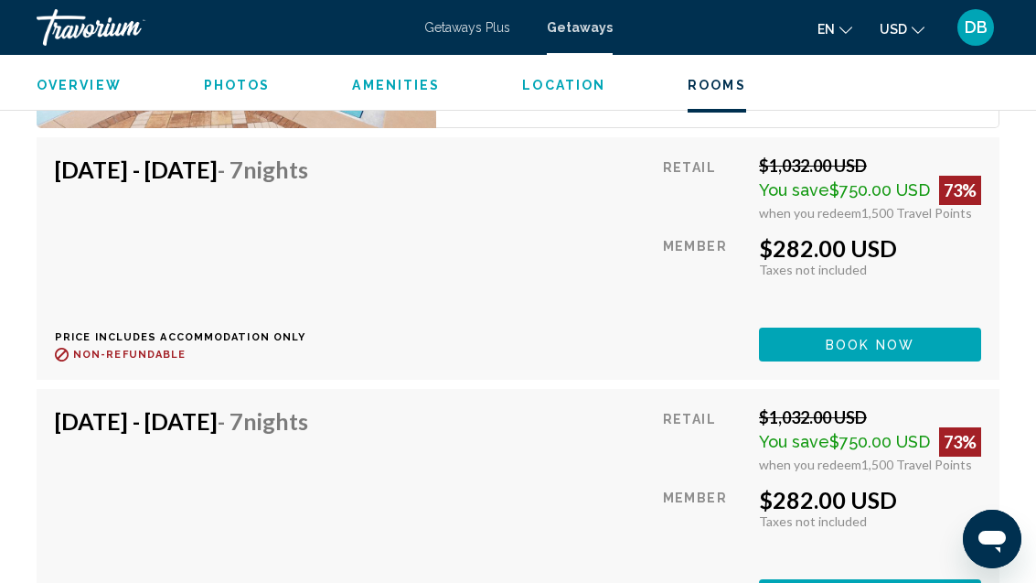
scroll to position [3660, 0]
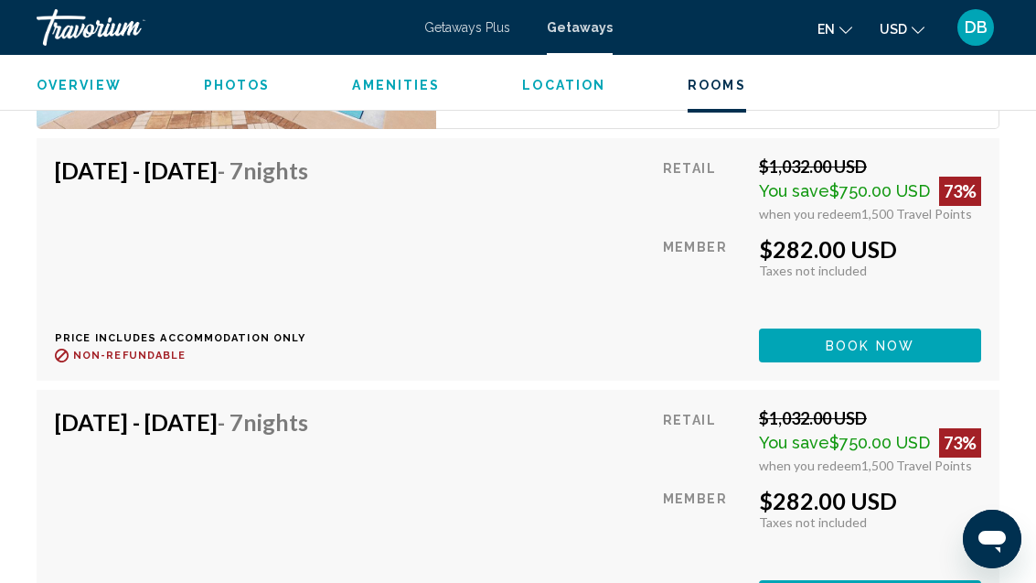
click at [472, 27] on span "Getaways Plus" at bounding box center [467, 27] width 86 height 15
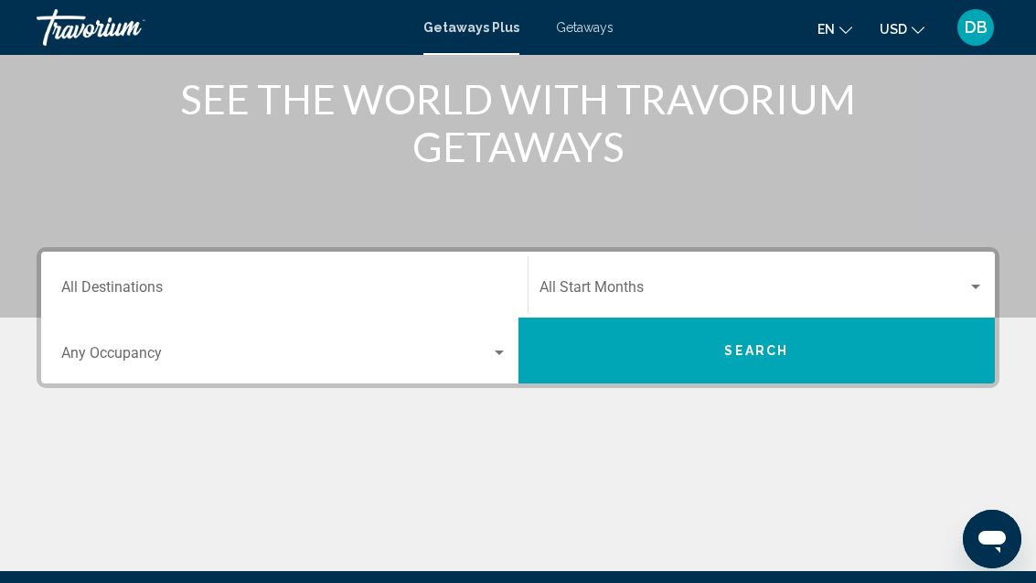
click at [374, 283] on input "Destination All Destinations" at bounding box center [284, 291] width 446 height 16
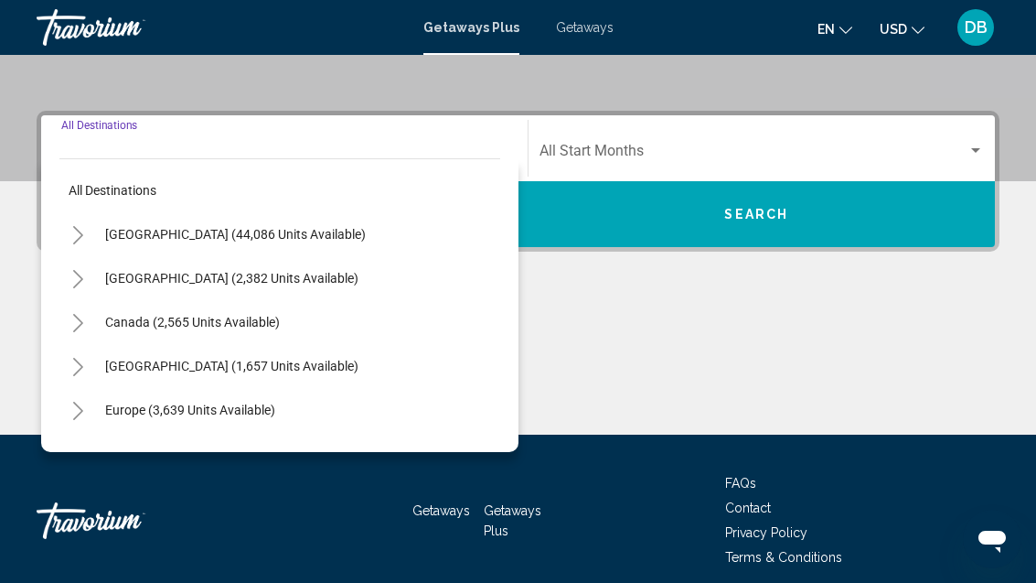
scroll to position [385, 0]
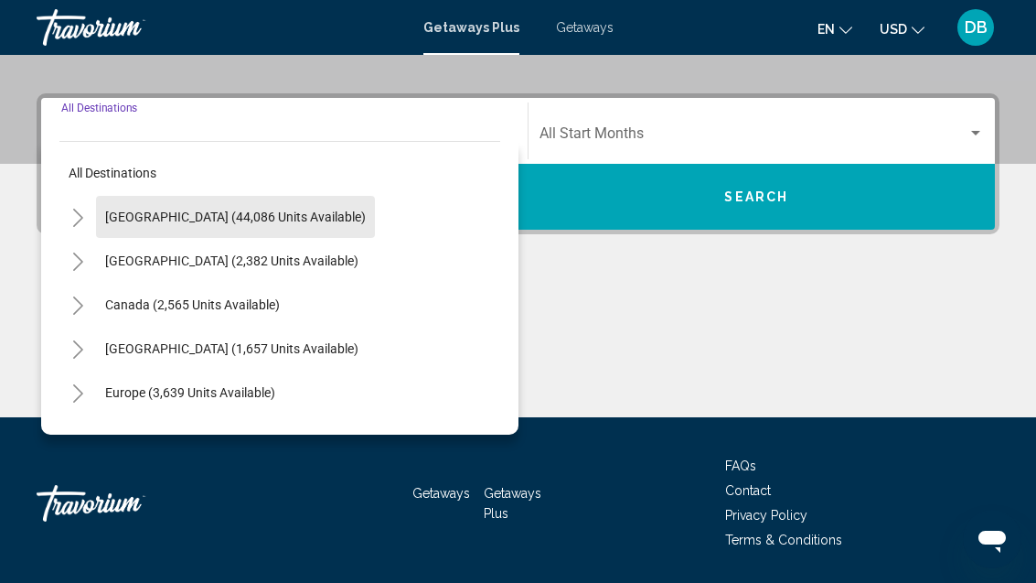
click at [282, 220] on span "[GEOGRAPHIC_DATA] (44,086 units available)" at bounding box center [235, 216] width 261 height 15
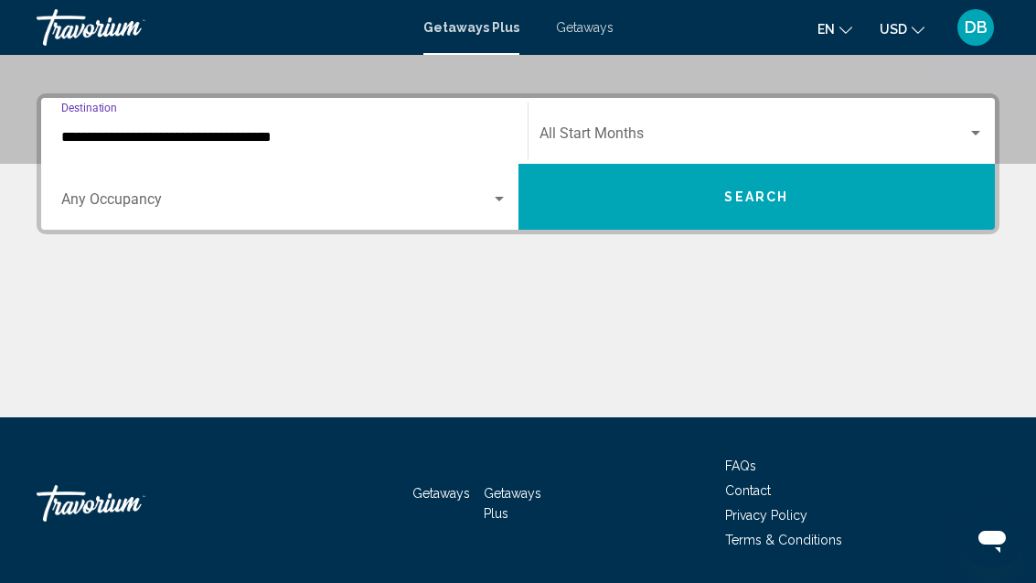
click at [256, 144] on input "**********" at bounding box center [284, 137] width 446 height 16
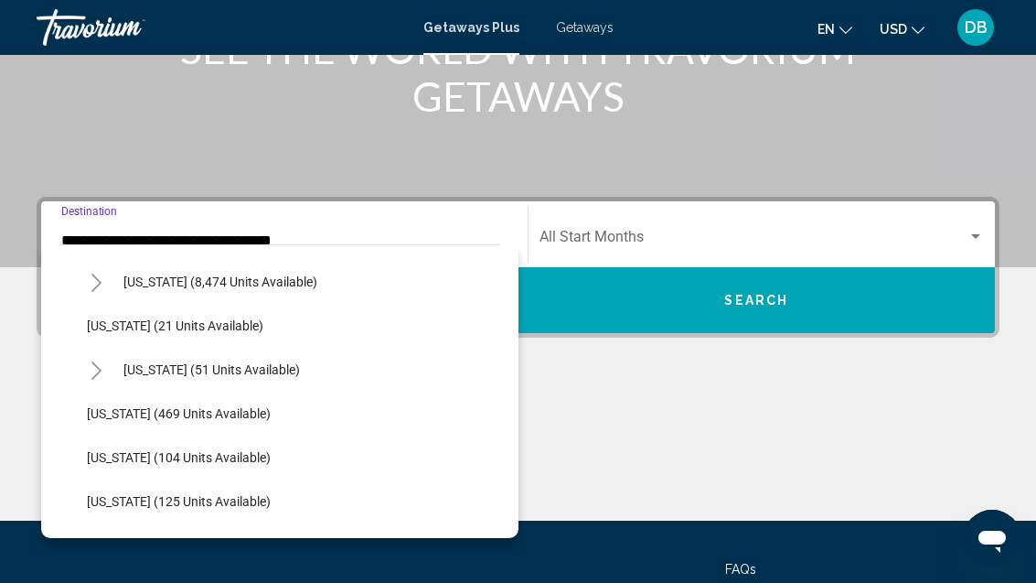
scroll to position [301, 0]
click at [270, 281] on span "[US_STATE] (8,474 units available)" at bounding box center [220, 282] width 194 height 15
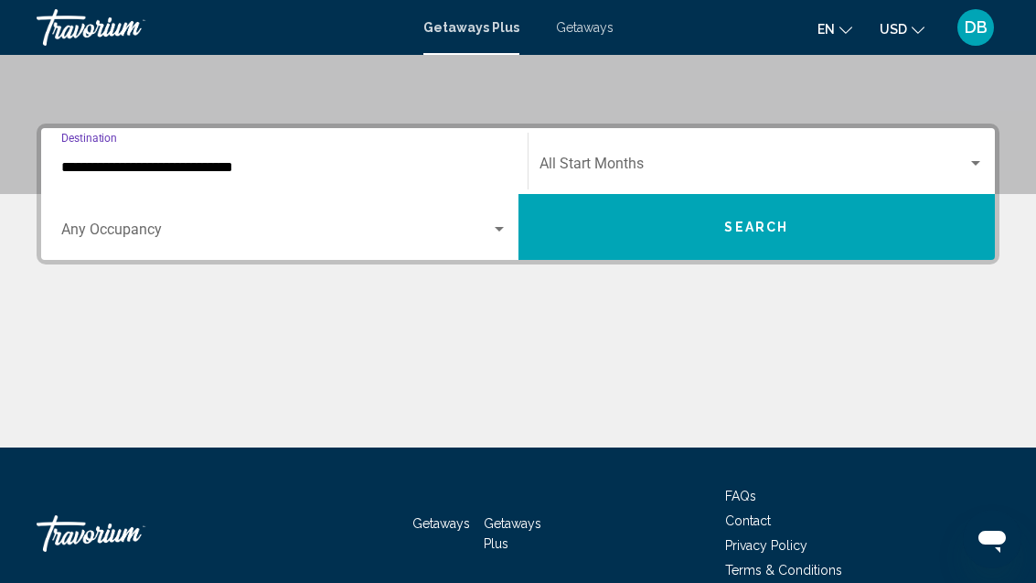
scroll to position [385, 0]
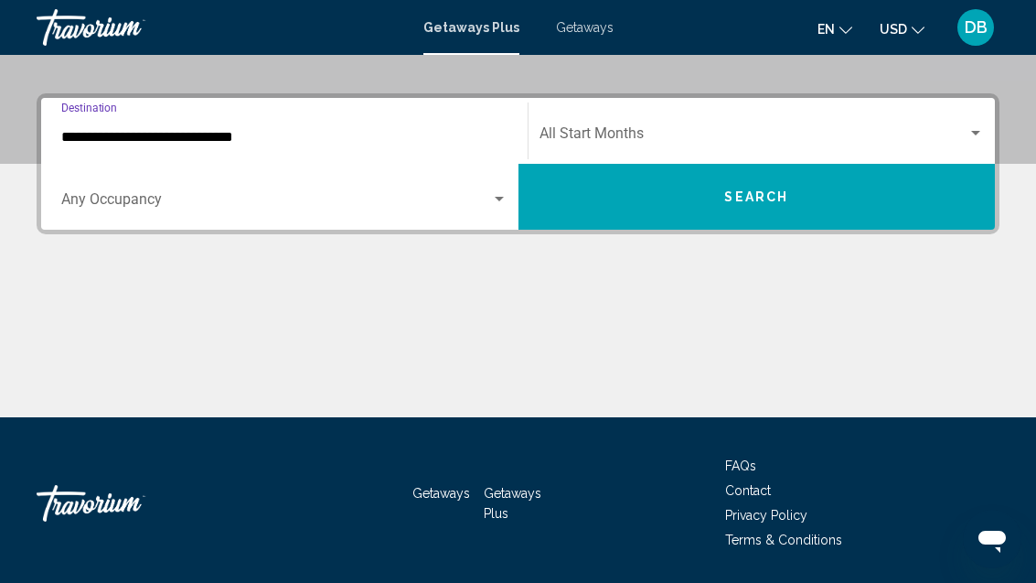
click at [232, 144] on input "**********" at bounding box center [284, 137] width 446 height 16
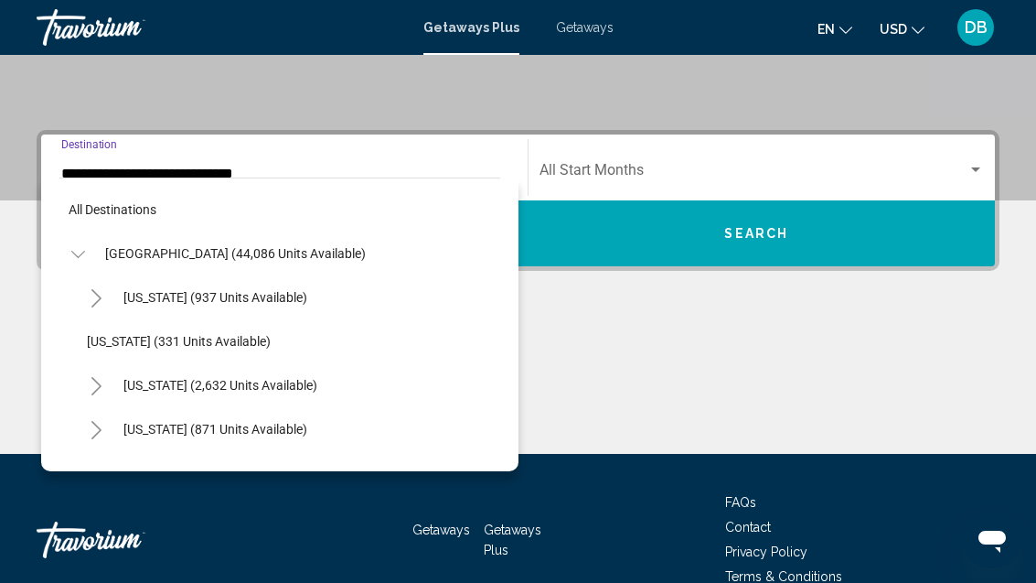
scroll to position [197, 0]
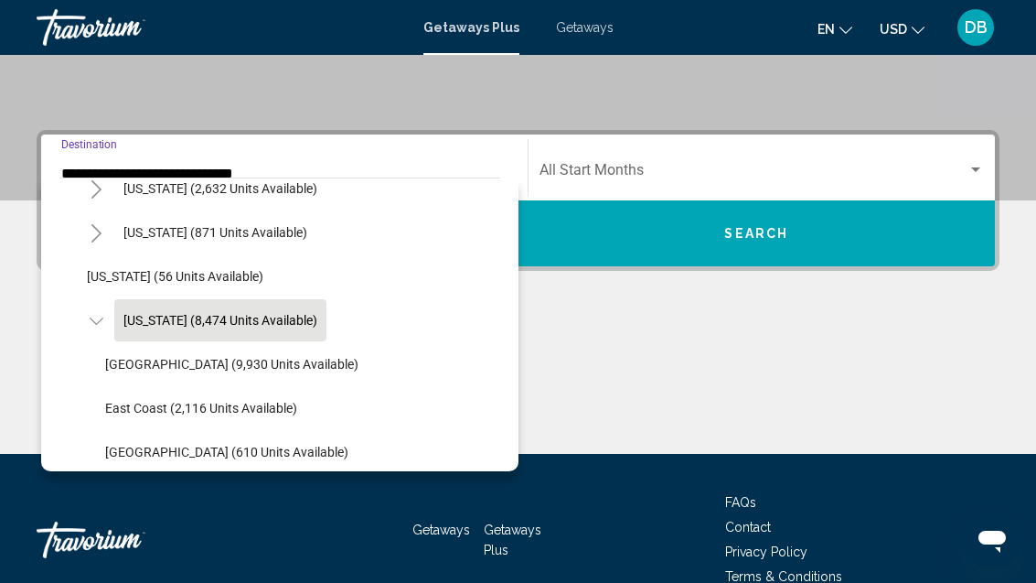
click at [249, 374] on button "[GEOGRAPHIC_DATA] (9,930 units available)" at bounding box center [232, 364] width 272 height 42
type input "**********"
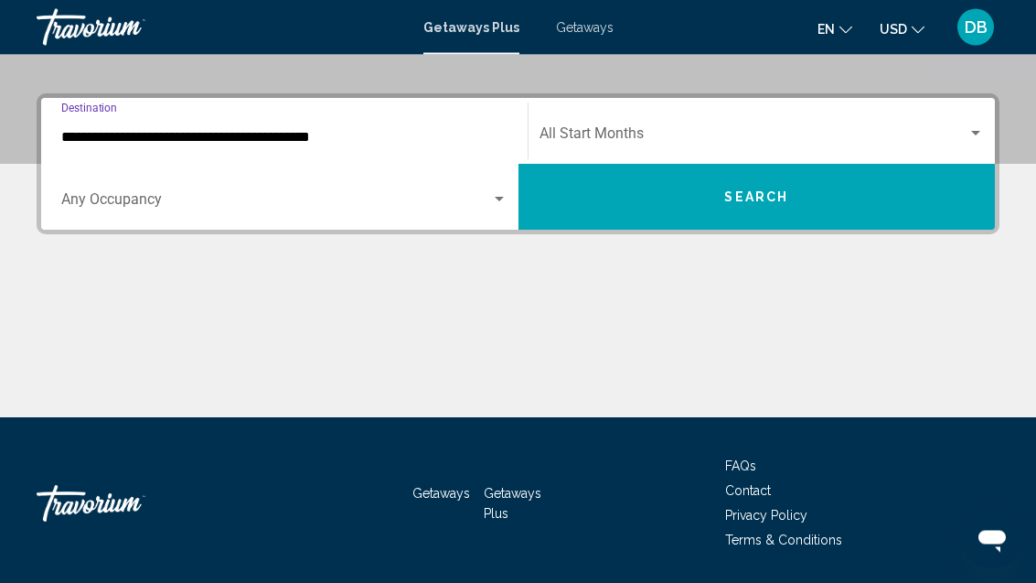
scroll to position [385, 0]
click at [457, 196] on span "Search widget" at bounding box center [276, 203] width 430 height 16
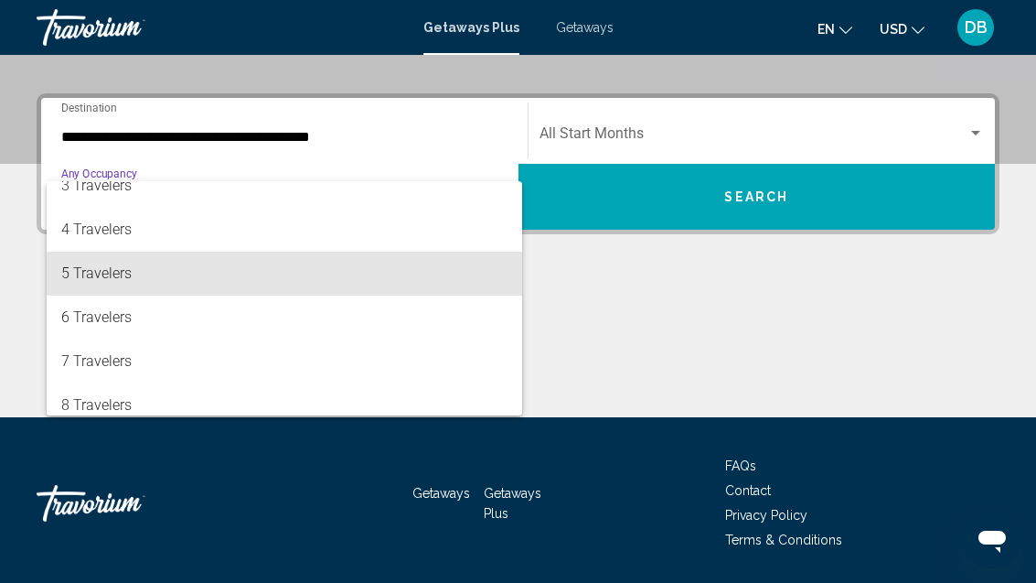
scroll to position [138, 0]
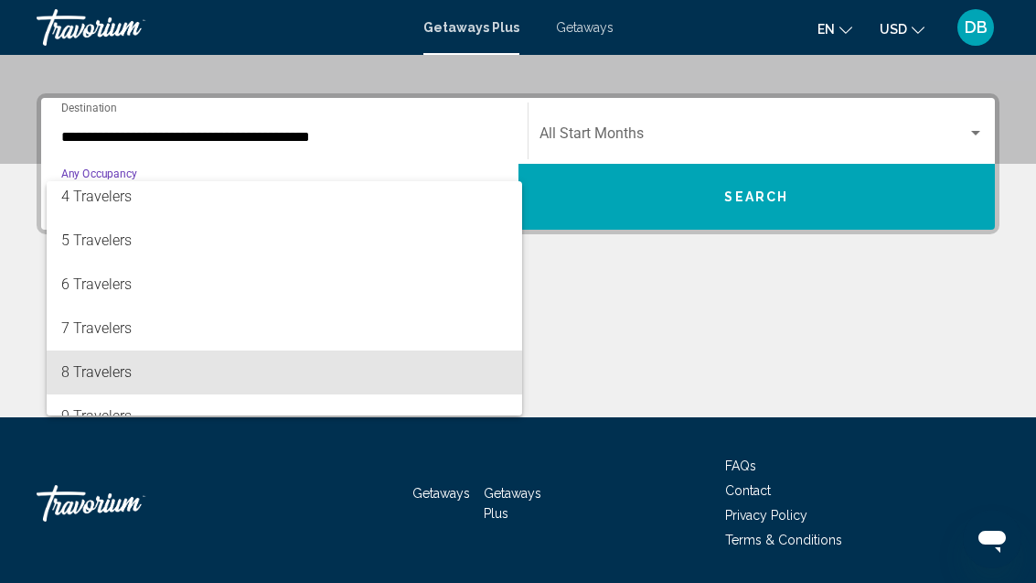
click at [299, 364] on span "8 Travelers" at bounding box center [284, 372] width 446 height 44
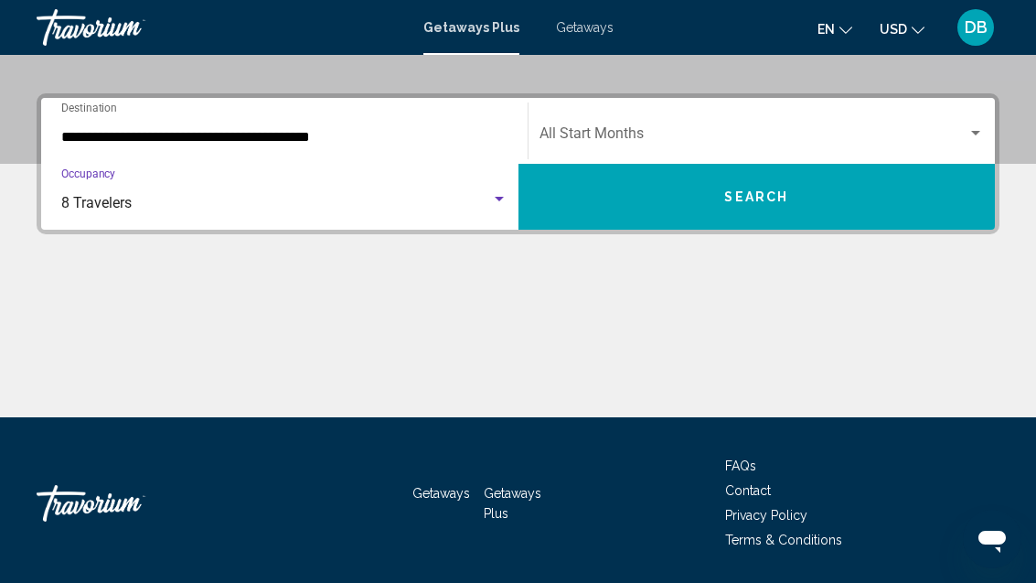
click at [837, 142] on span "Search widget" at bounding box center [754, 137] width 429 height 16
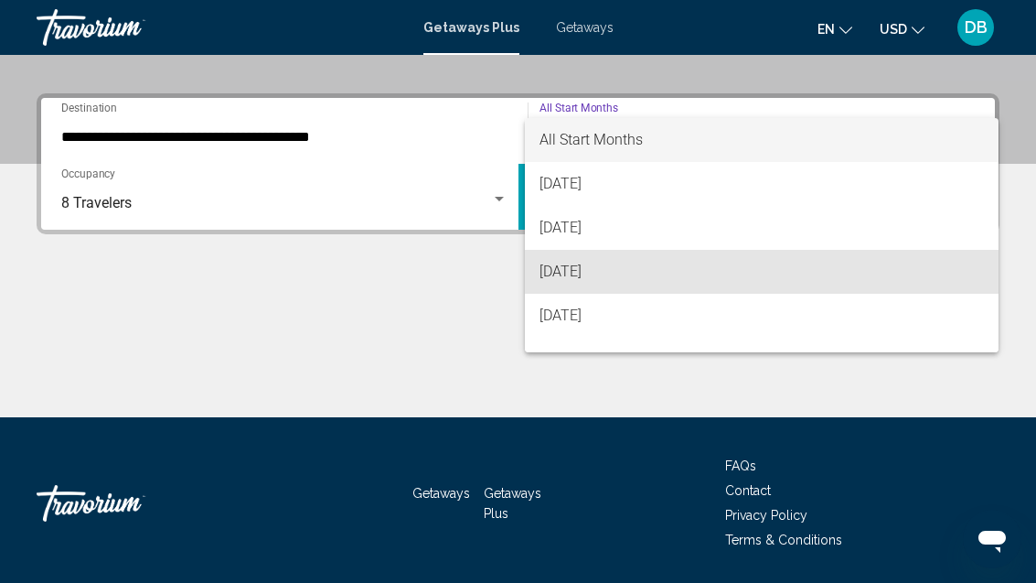
scroll to position [380, 0]
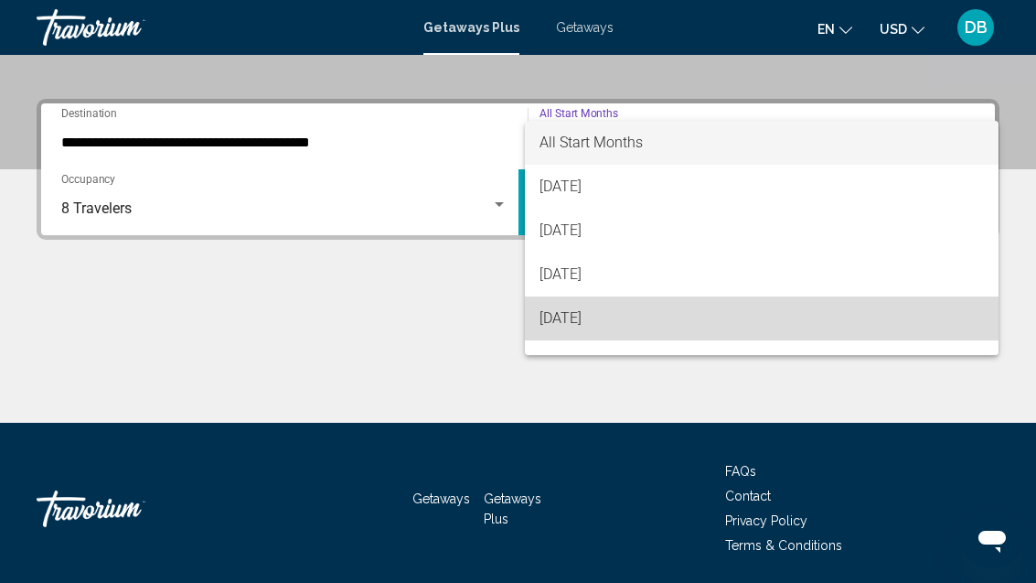
click at [640, 307] on span "[DATE]" at bounding box center [762, 318] width 445 height 44
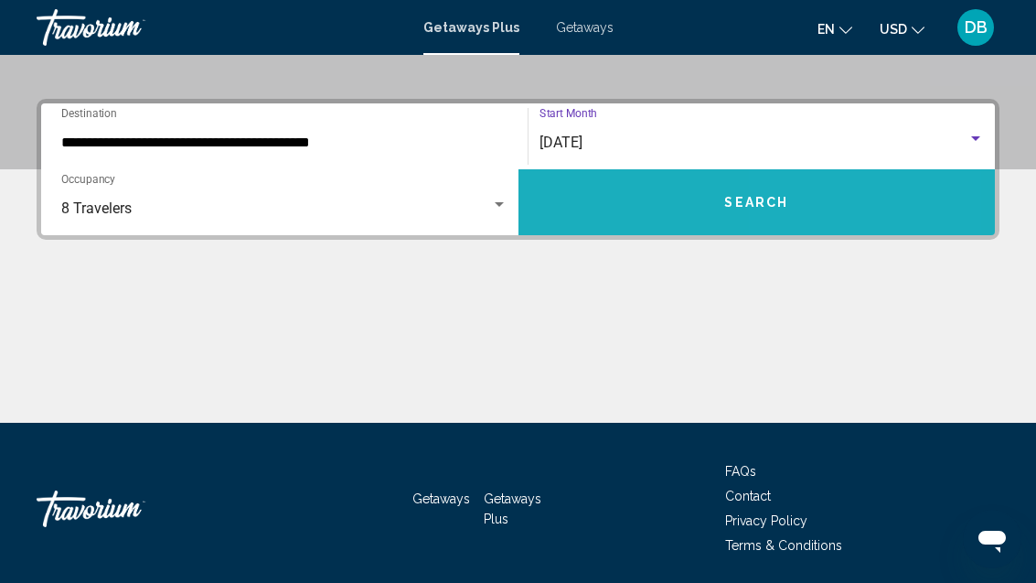
click at [812, 201] on button "Search" at bounding box center [757, 202] width 477 height 66
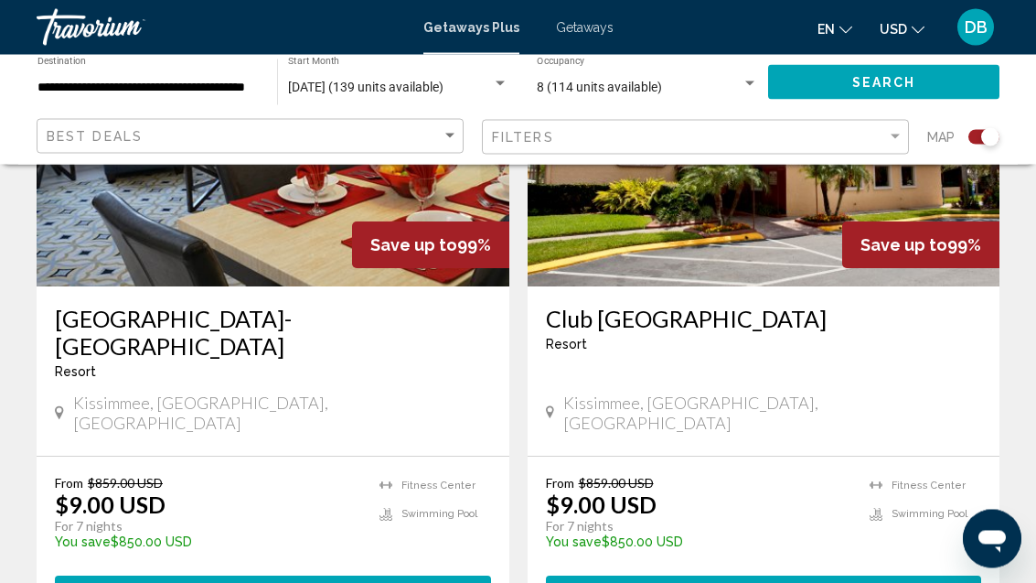
scroll to position [1491, 0]
click at [369, 575] on button "View Resort ( 2 units )" at bounding box center [273, 592] width 436 height 34
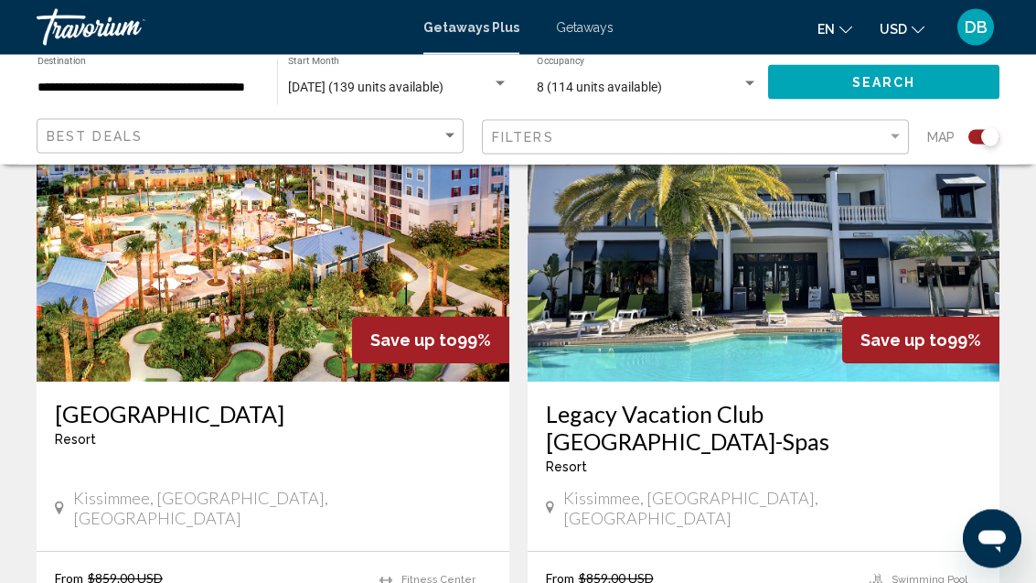
scroll to position [2067, 0]
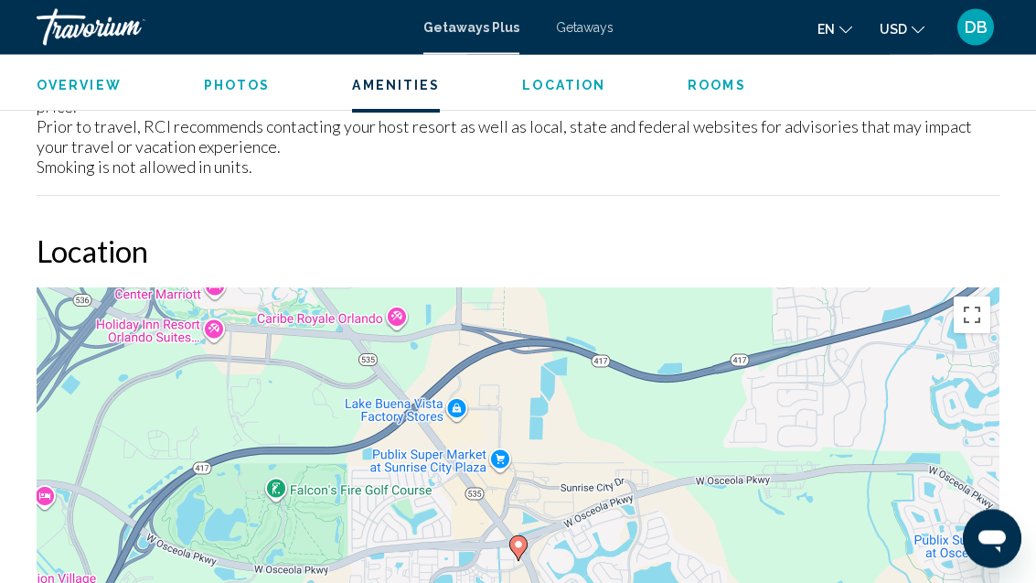
scroll to position [2537, 0]
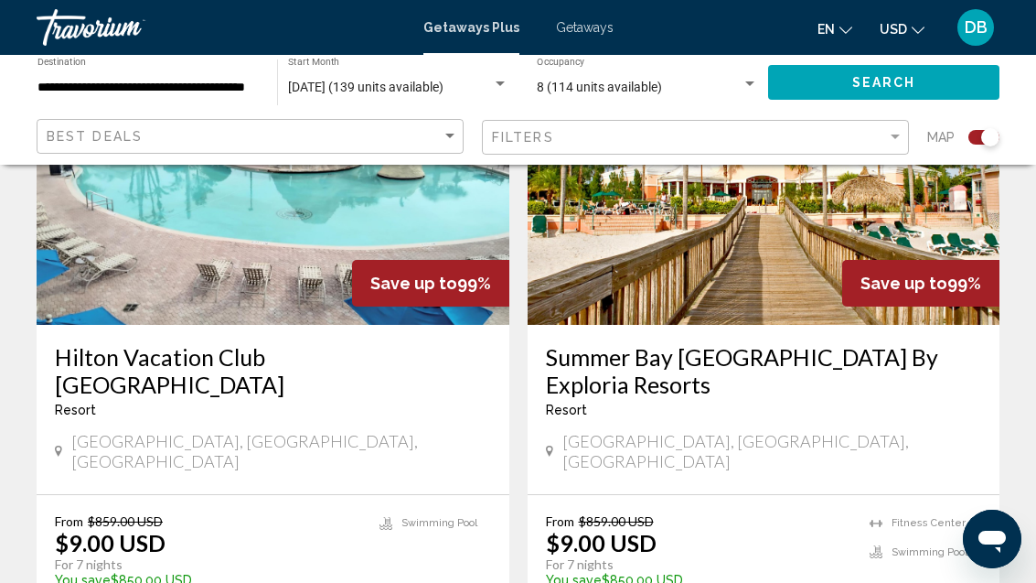
scroll to position [4292, 0]
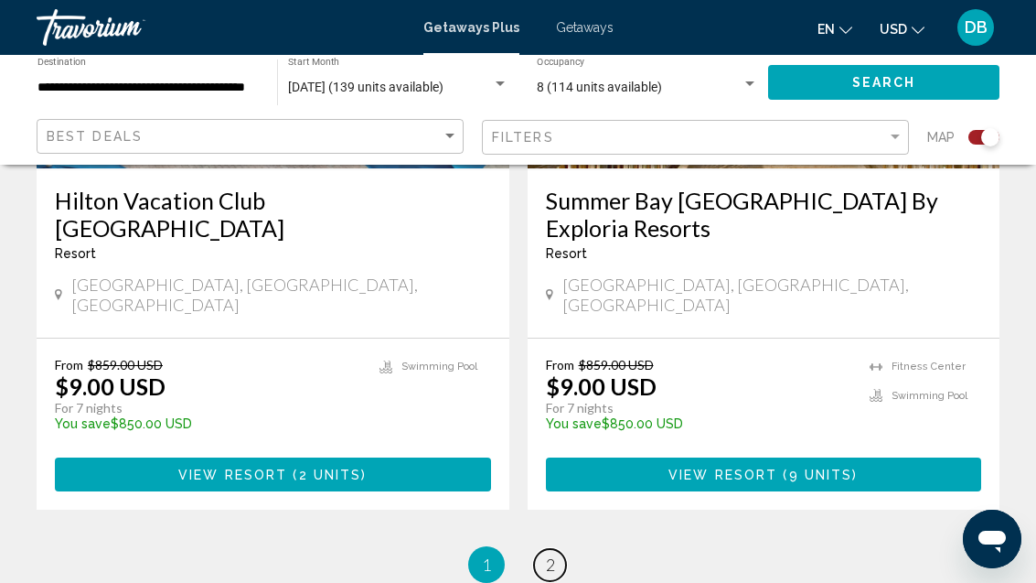
click at [557, 549] on link "page 2" at bounding box center [550, 565] width 32 height 32
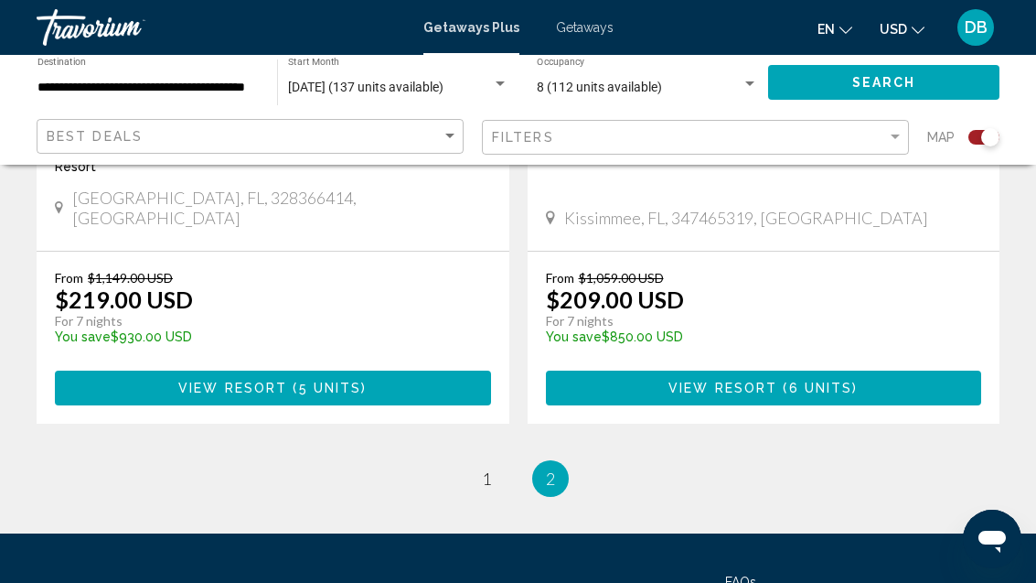
scroll to position [1718, 0]
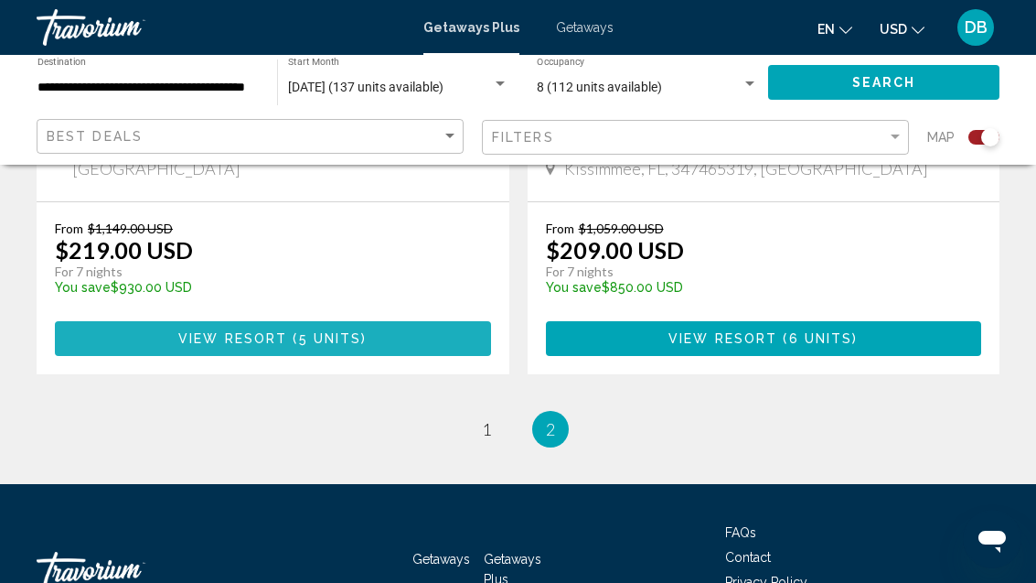
click at [316, 332] on span "5 units" at bounding box center [330, 339] width 63 height 15
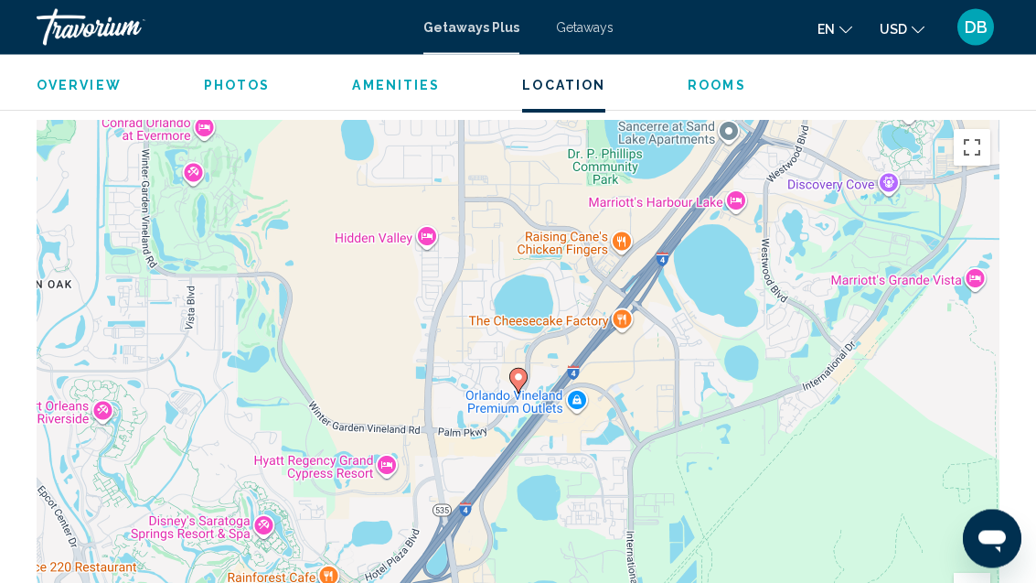
scroll to position [2579, 0]
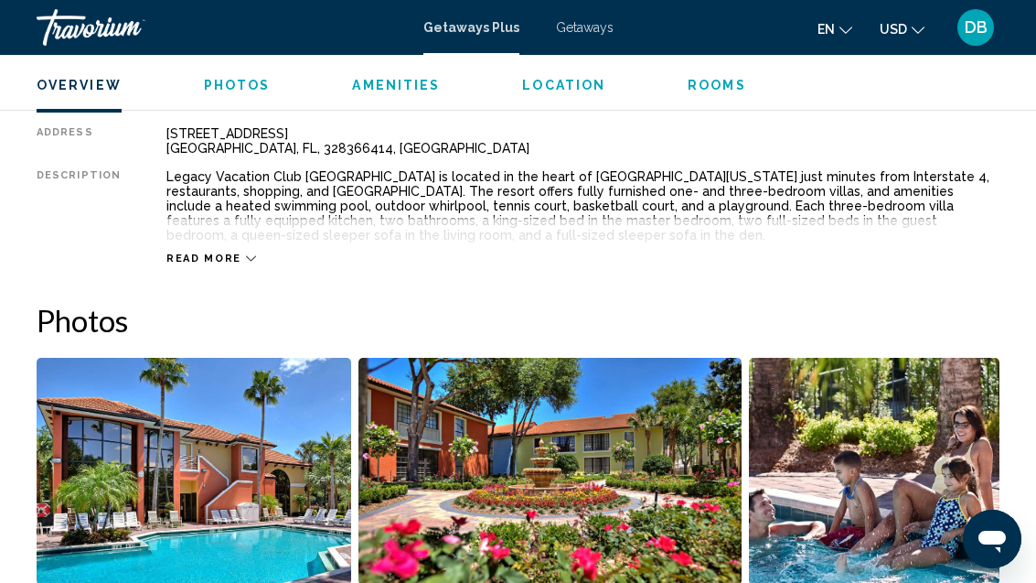
scroll to position [59, 0]
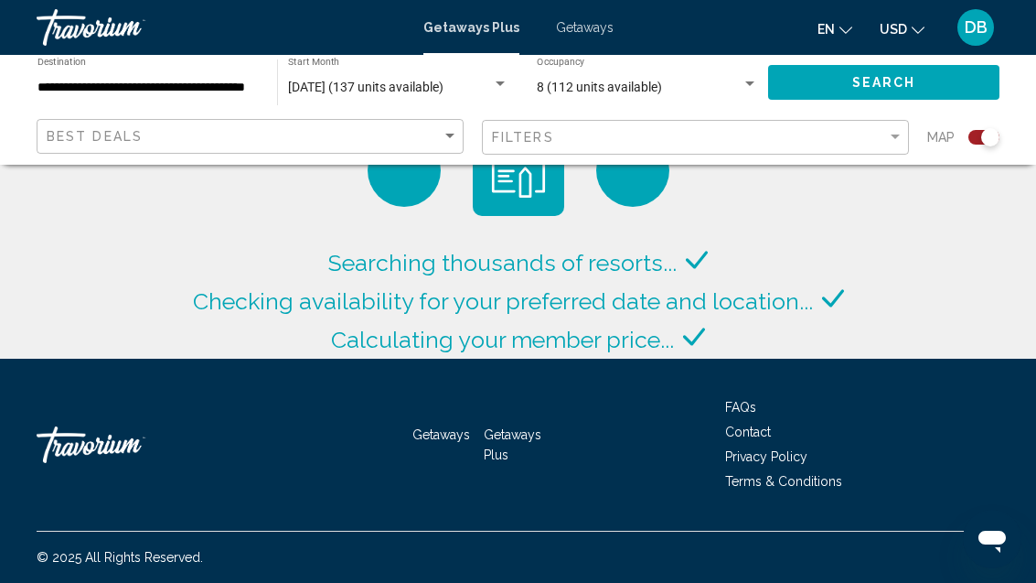
click at [743, 77] on div "Search widget" at bounding box center [750, 84] width 16 height 15
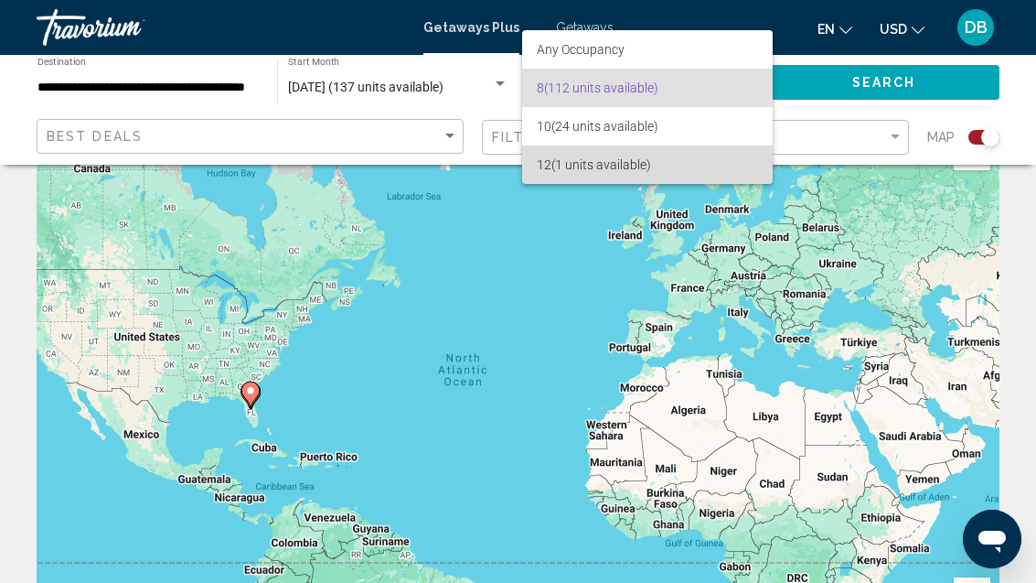
click at [622, 166] on span "12 (1 units available)" at bounding box center [647, 164] width 221 height 38
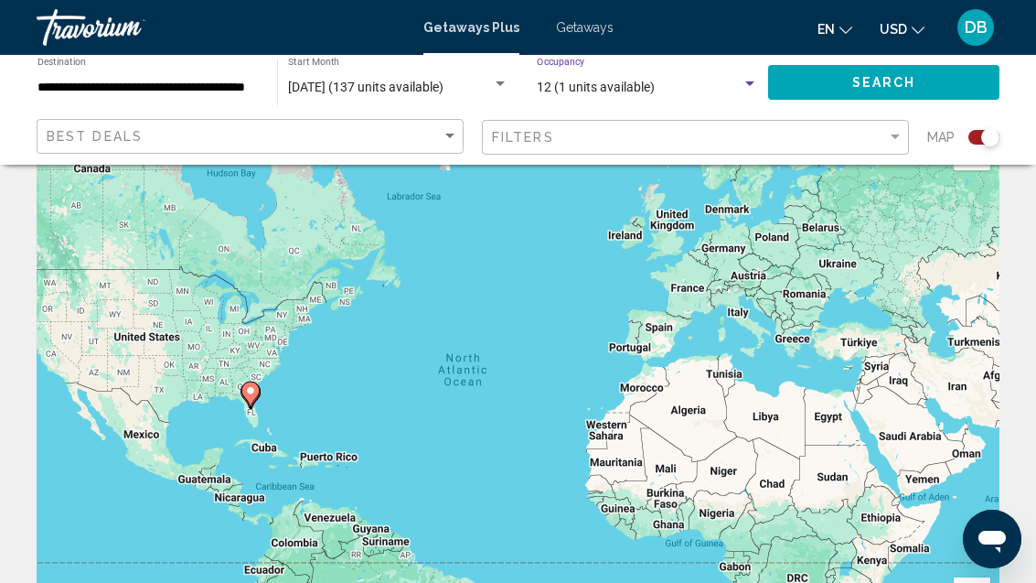
click at [922, 85] on button "Search" at bounding box center [883, 82] width 231 height 34
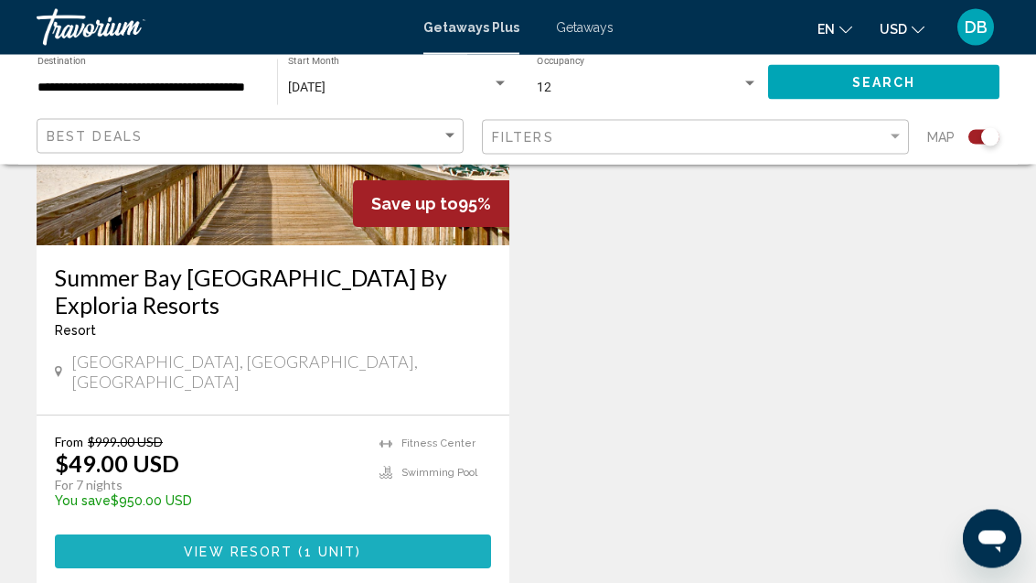
scroll to position [862, 0]
click at [406, 534] on button "View Resort ( 1 unit )" at bounding box center [273, 551] width 436 height 34
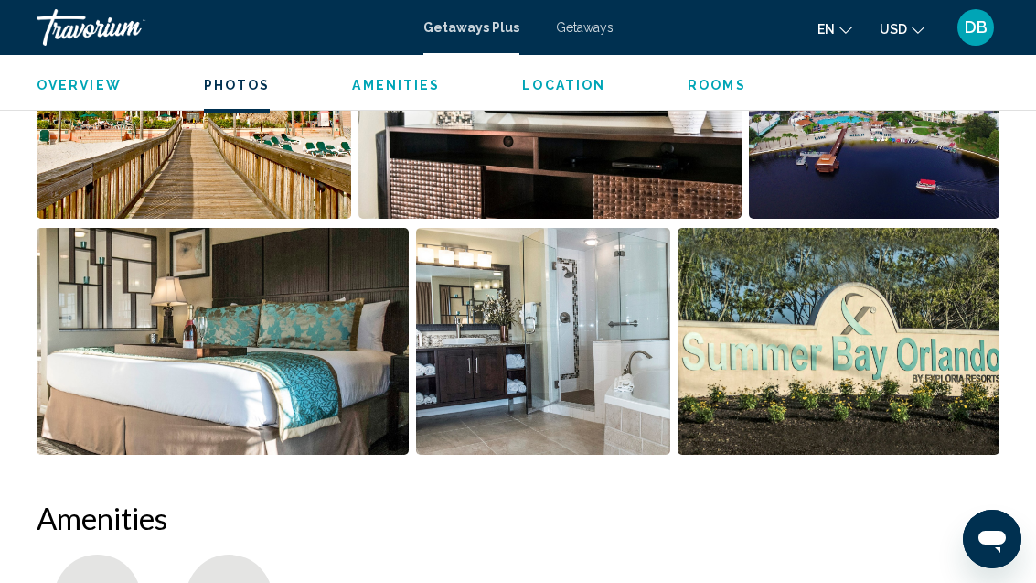
scroll to position [1332, 0]
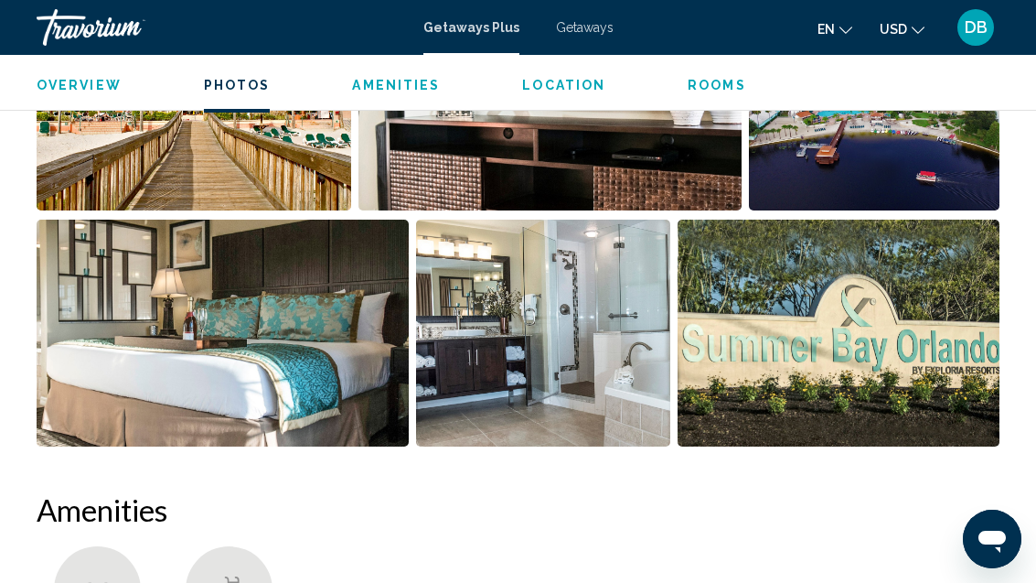
click at [589, 373] on img "Open full-screen image slider" at bounding box center [542, 332] width 253 height 227
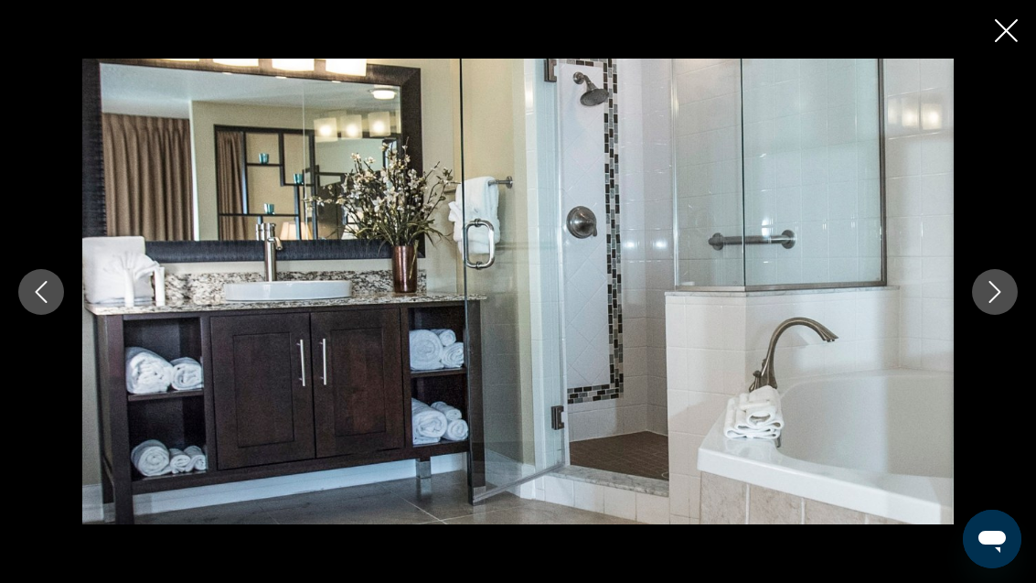
click at [1002, 38] on icon "Close slideshow" at bounding box center [1006, 30] width 23 height 23
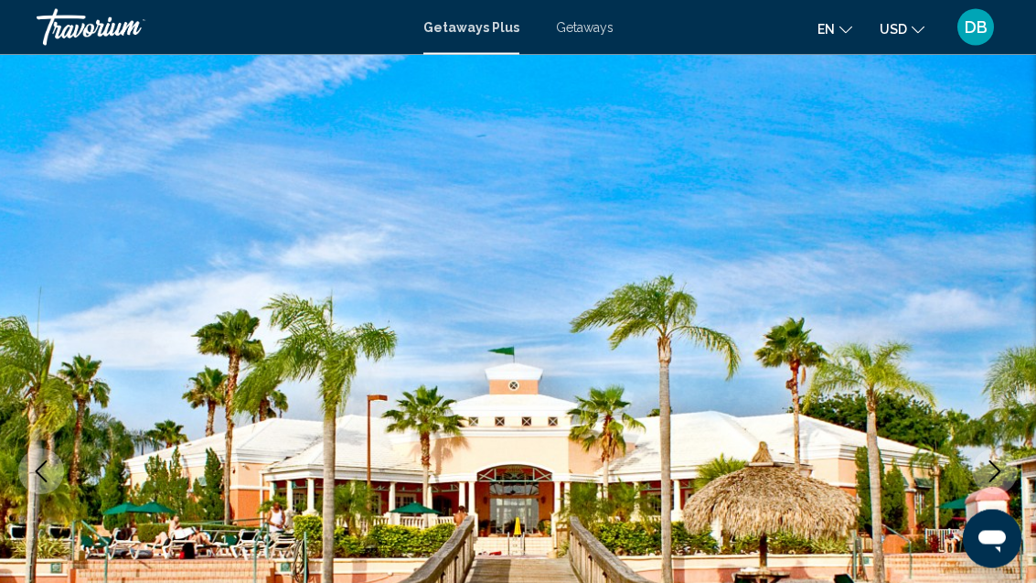
scroll to position [0, 0]
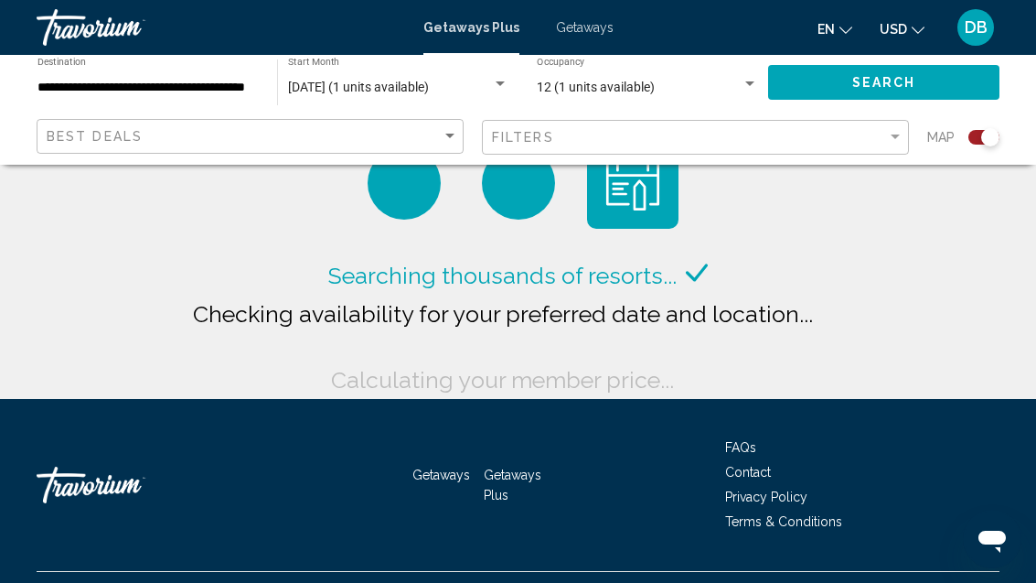
click at [622, 88] on span "12 (1 units available)" at bounding box center [596, 87] width 118 height 15
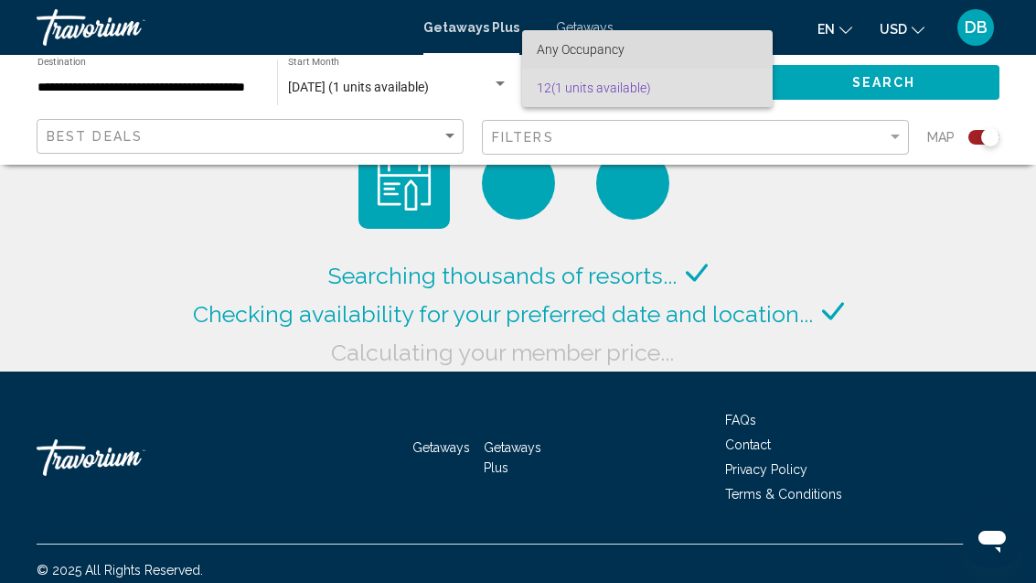
click at [662, 35] on span "Any Occupancy" at bounding box center [647, 49] width 221 height 38
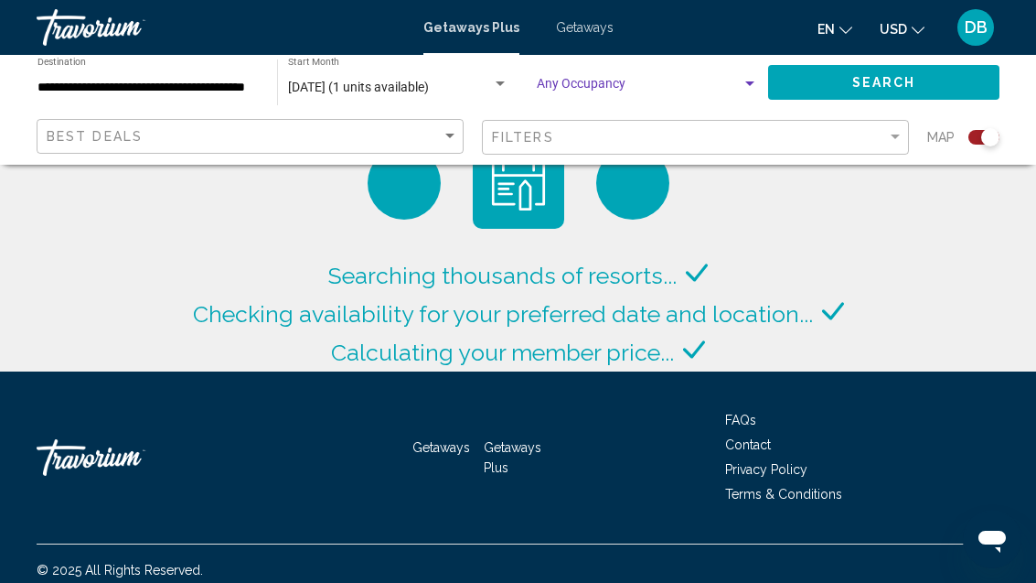
click at [627, 91] on span "Search widget" at bounding box center [639, 87] width 205 height 15
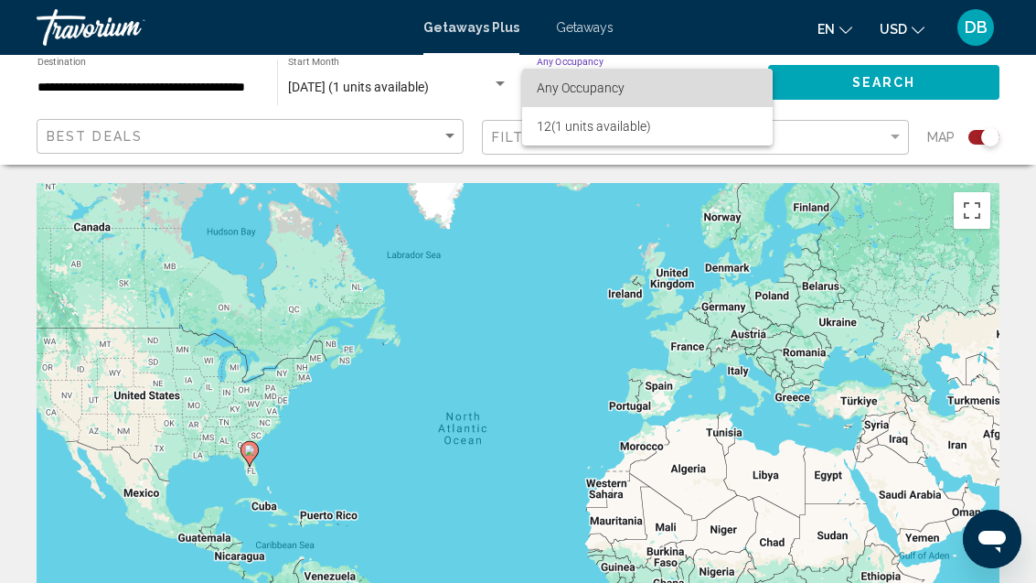
click at [673, 94] on span "Any Occupancy" at bounding box center [647, 88] width 221 height 38
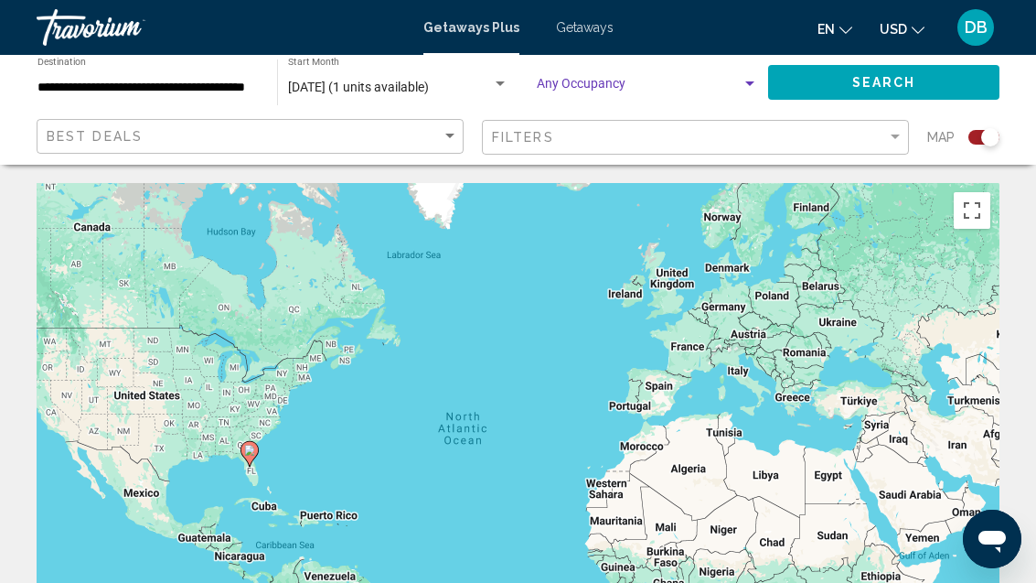
click at [675, 91] on span "Search widget" at bounding box center [639, 87] width 205 height 15
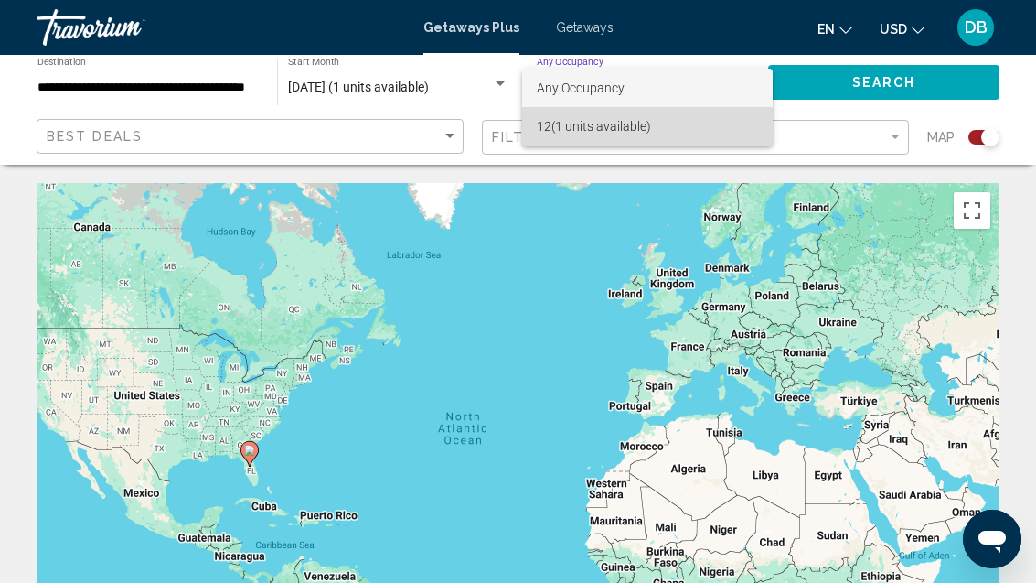
click at [636, 138] on span "12 (1 units available)" at bounding box center [647, 126] width 221 height 38
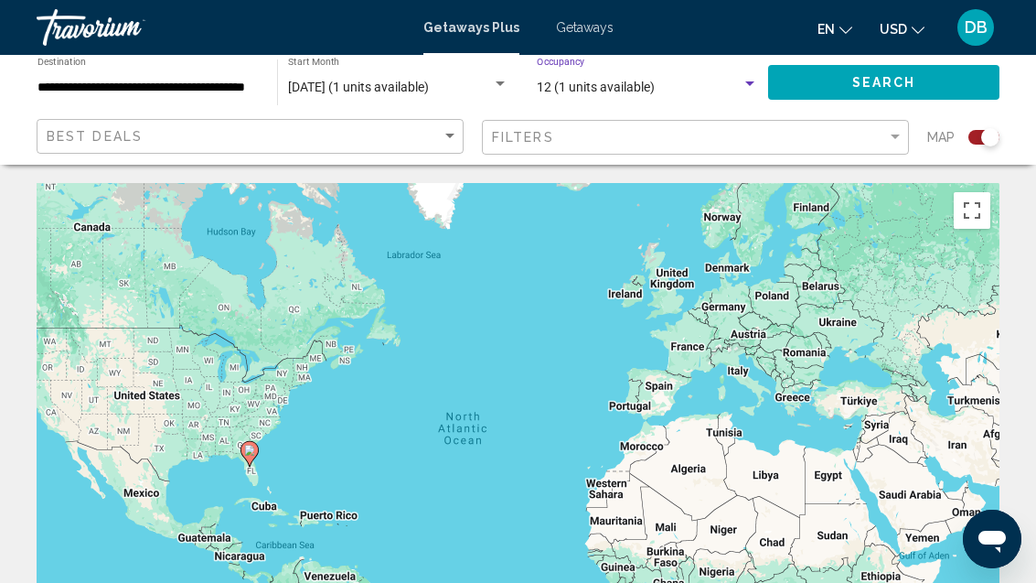
click at [437, 32] on span "Getaways Plus" at bounding box center [471, 27] width 96 height 15
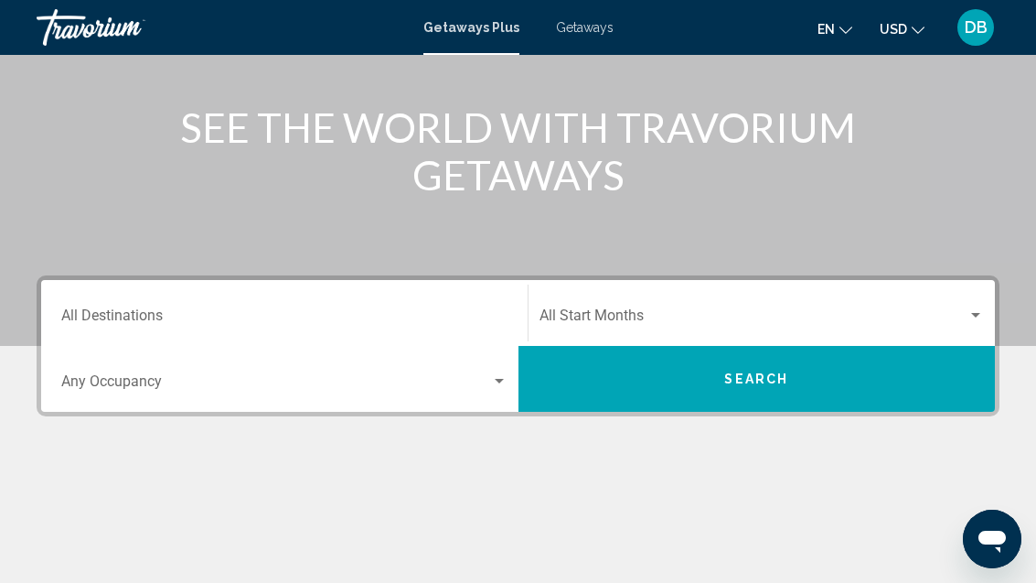
click at [121, 320] on input "Destination All Destinations" at bounding box center [284, 319] width 446 height 16
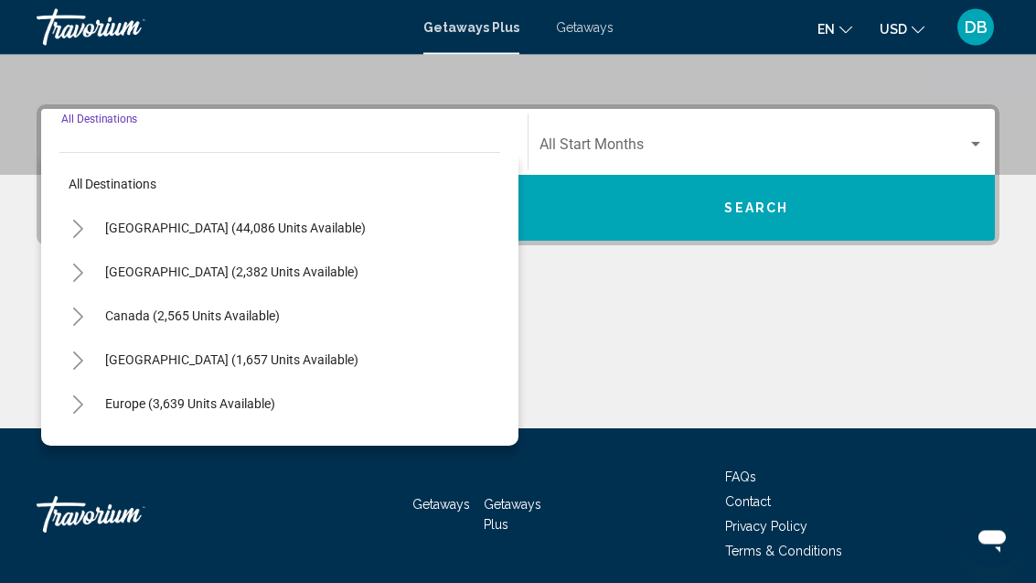
scroll to position [385, 0]
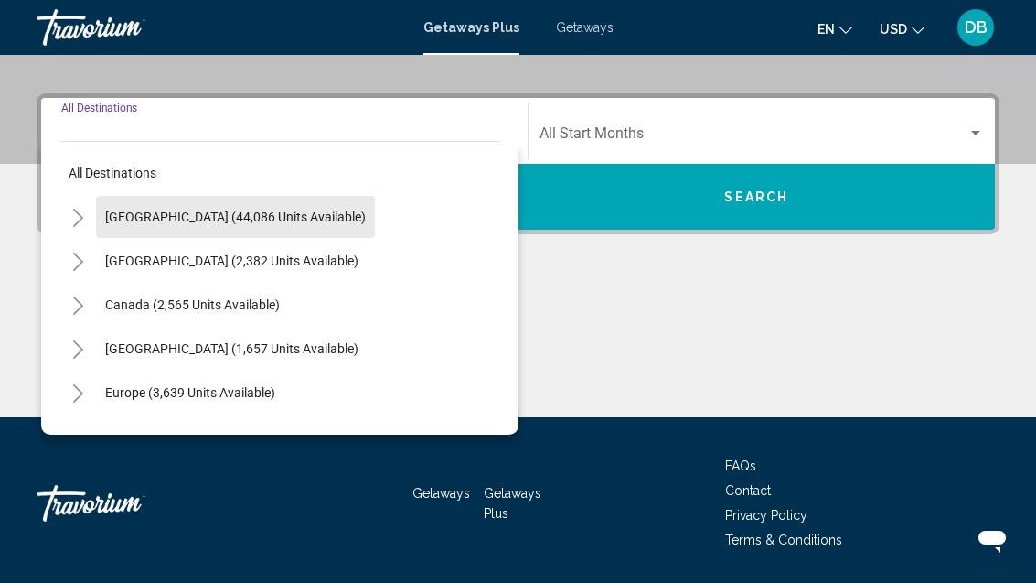
click at [320, 213] on button "[GEOGRAPHIC_DATA] (44,086 units available)" at bounding box center [235, 217] width 279 height 42
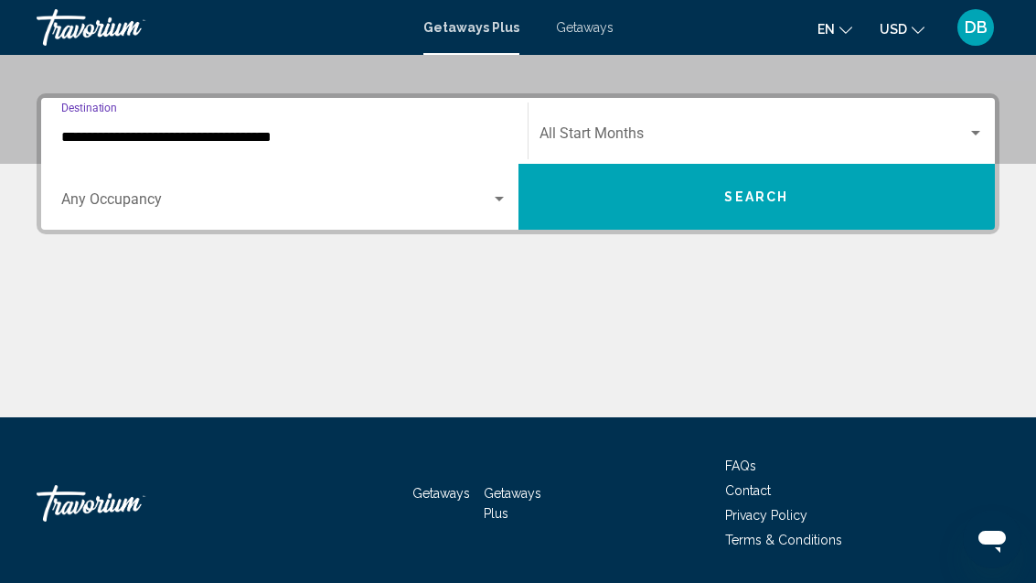
click at [285, 138] on input "**********" at bounding box center [284, 137] width 446 height 16
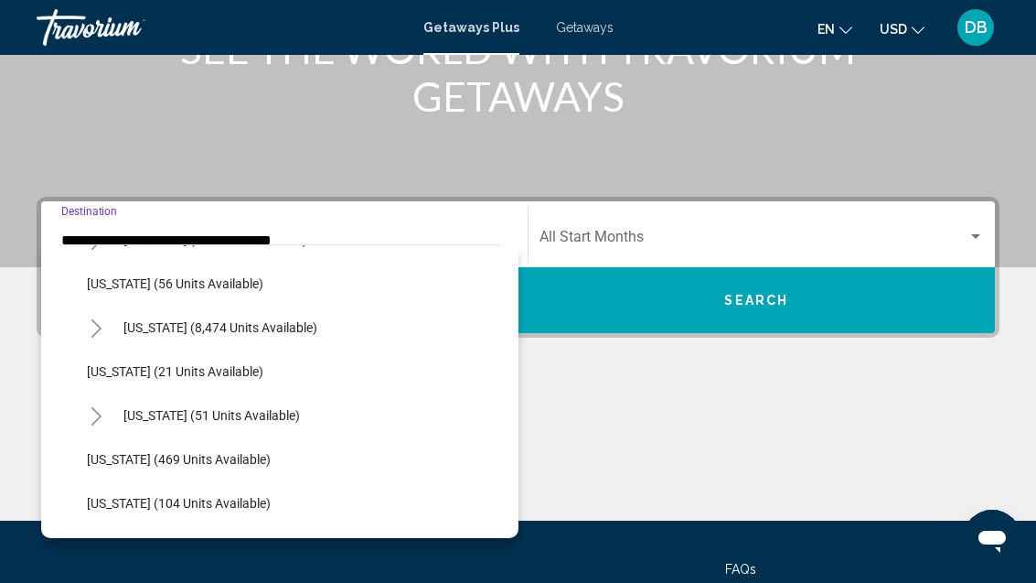
scroll to position [272, 0]
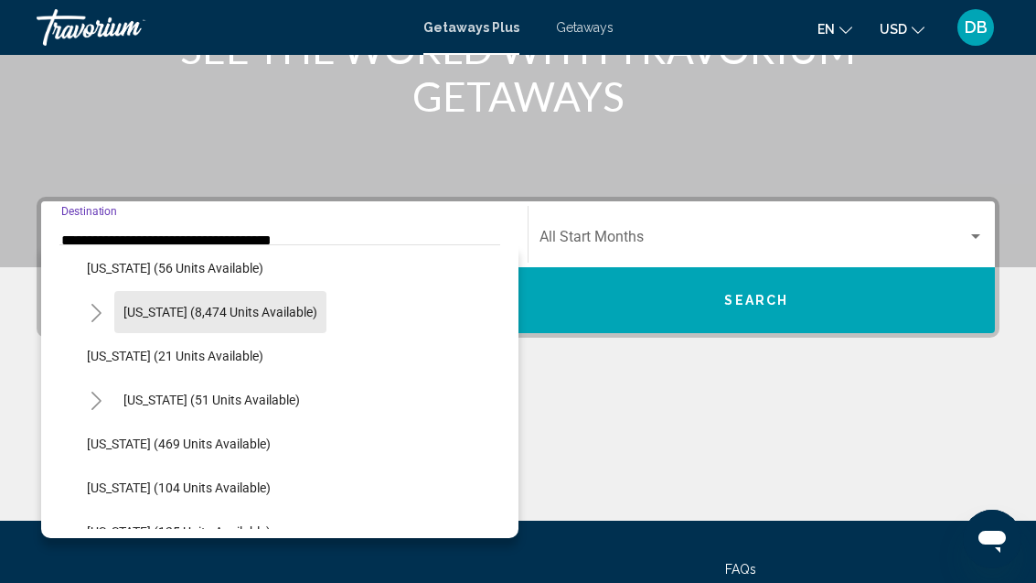
click at [301, 313] on button "[US_STATE] (8,474 units available)" at bounding box center [220, 312] width 212 height 42
type input "**********"
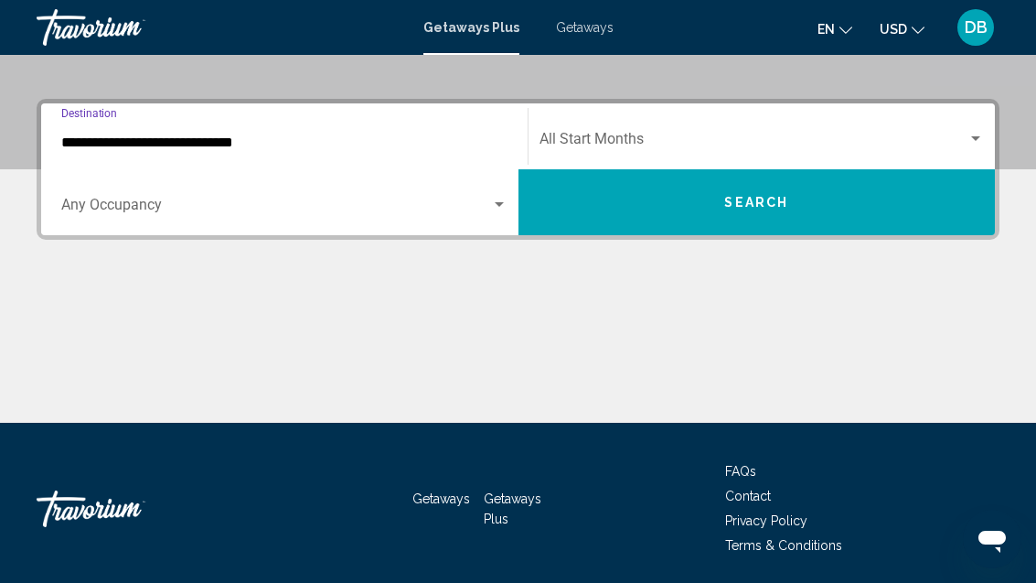
scroll to position [385, 0]
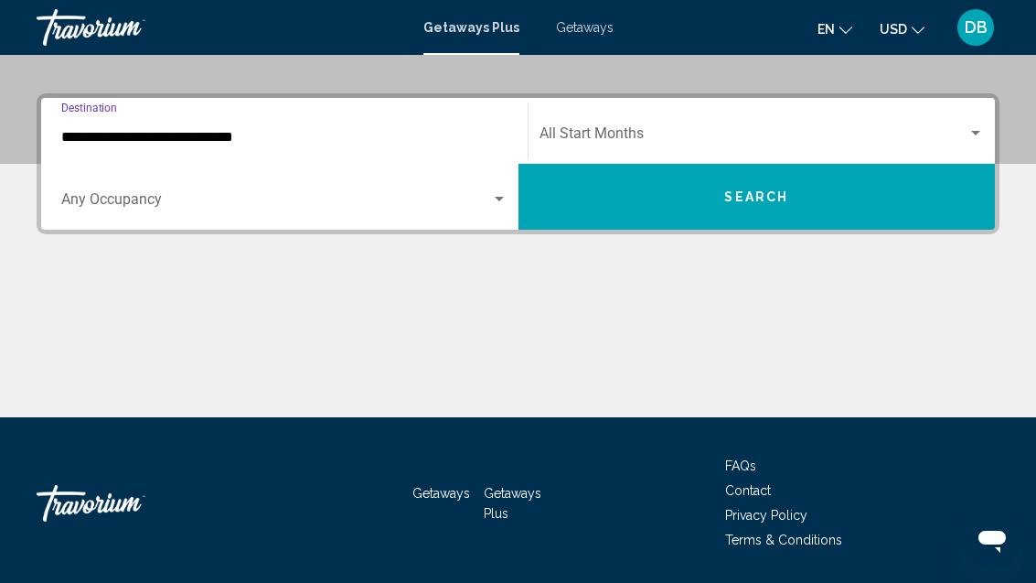
click at [466, 203] on span "Search widget" at bounding box center [276, 203] width 430 height 16
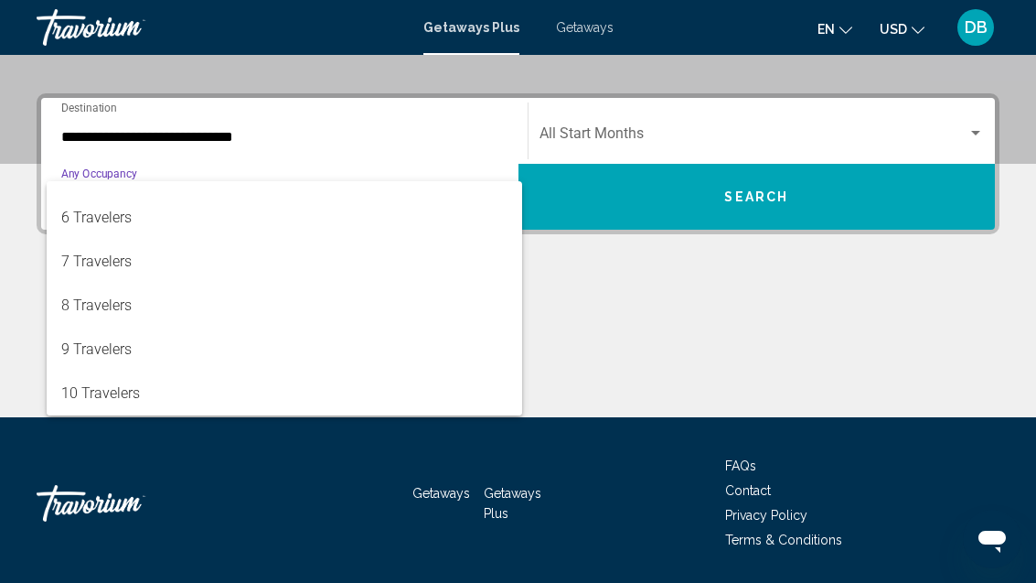
scroll to position [205, 0]
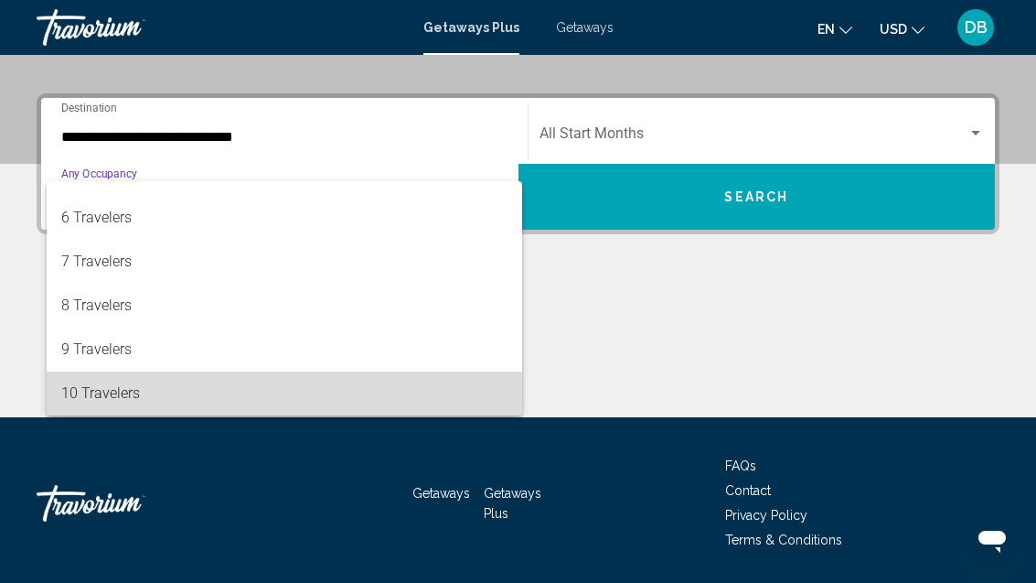
click at [277, 396] on span "10 Travelers" at bounding box center [284, 393] width 446 height 44
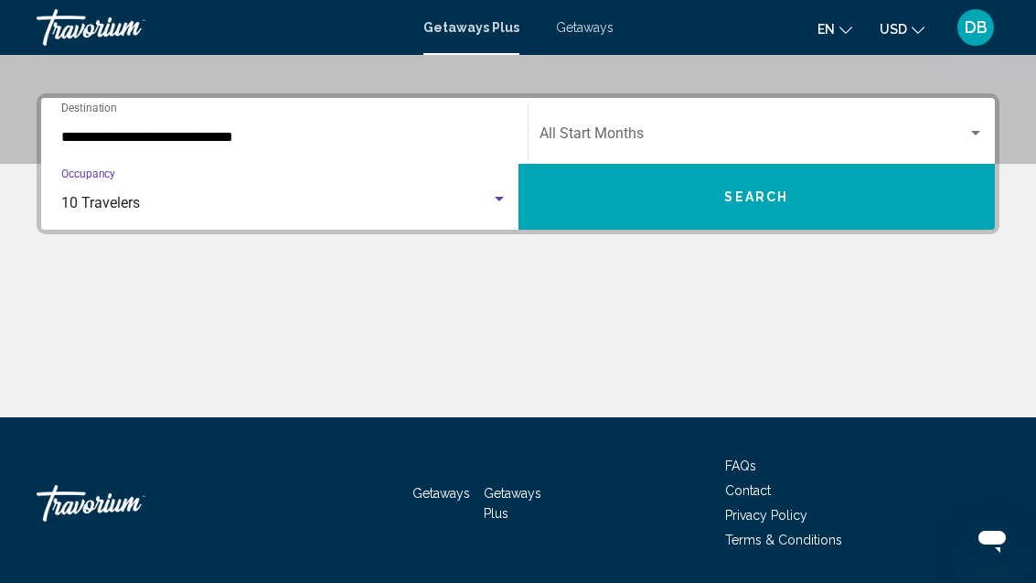
click at [749, 142] on span "Search widget" at bounding box center [754, 137] width 429 height 16
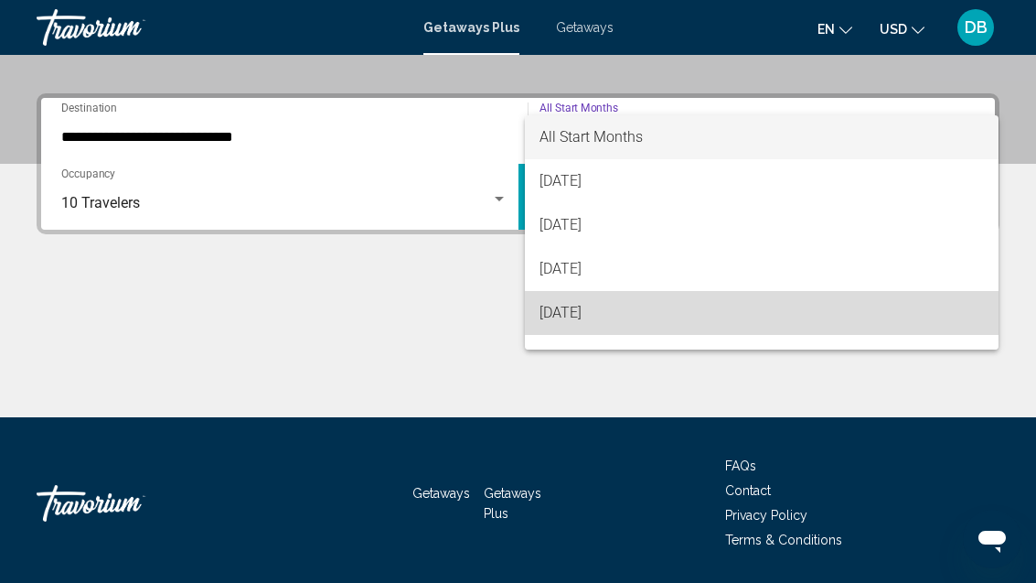
click at [640, 315] on span "[DATE]" at bounding box center [762, 313] width 445 height 44
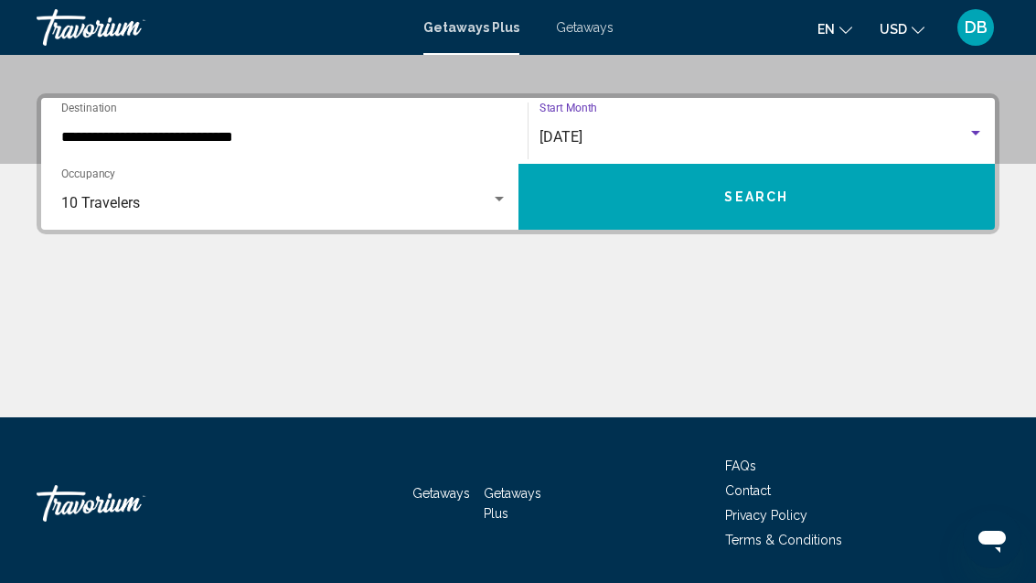
click at [819, 211] on button "Search" at bounding box center [757, 197] width 477 height 66
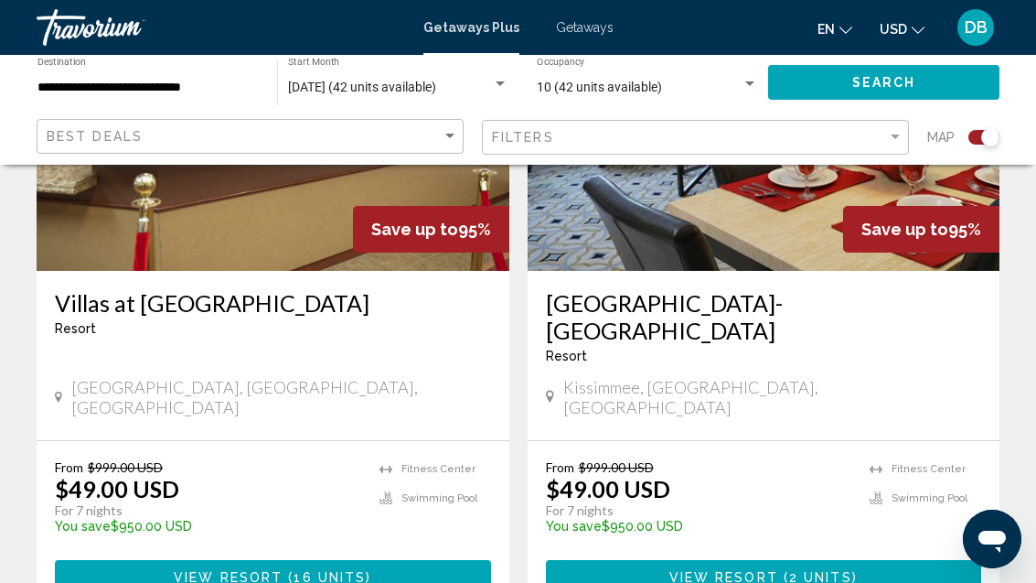
scroll to position [851, 0]
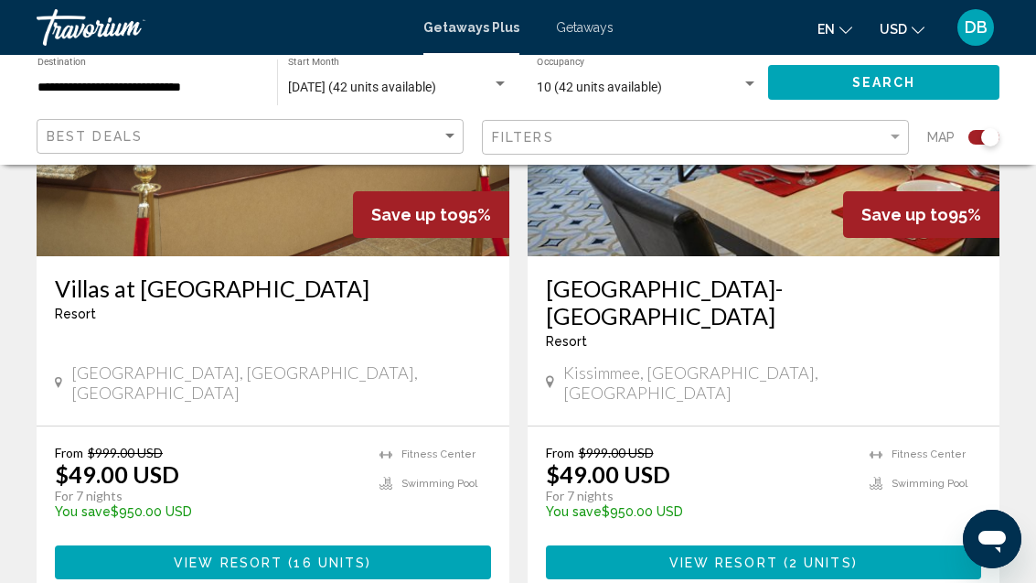
click at [633, 545] on button "View Resort ( 2 units )" at bounding box center [764, 562] width 436 height 34
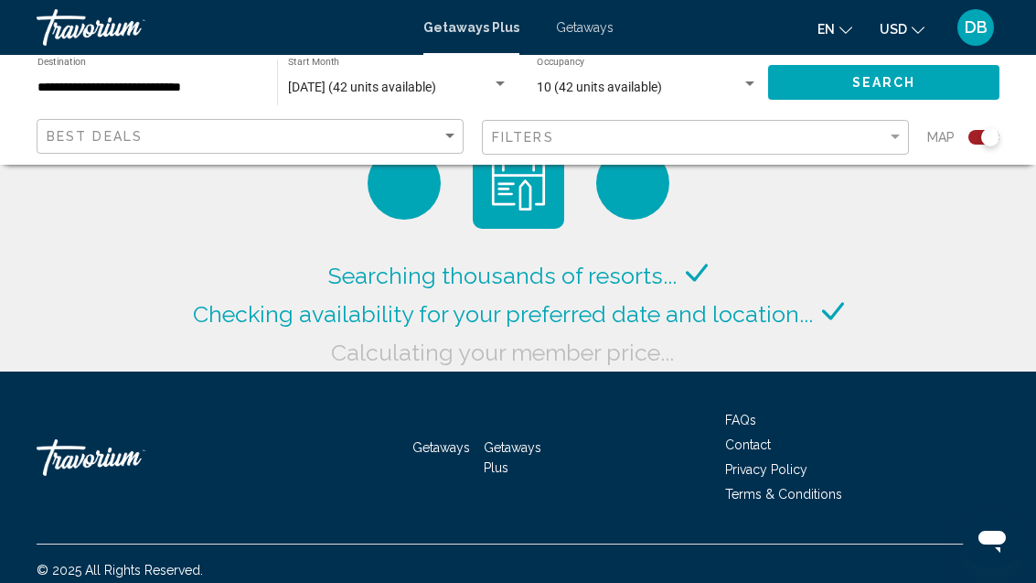
click at [578, 26] on span "Getaways" at bounding box center [585, 27] width 58 height 15
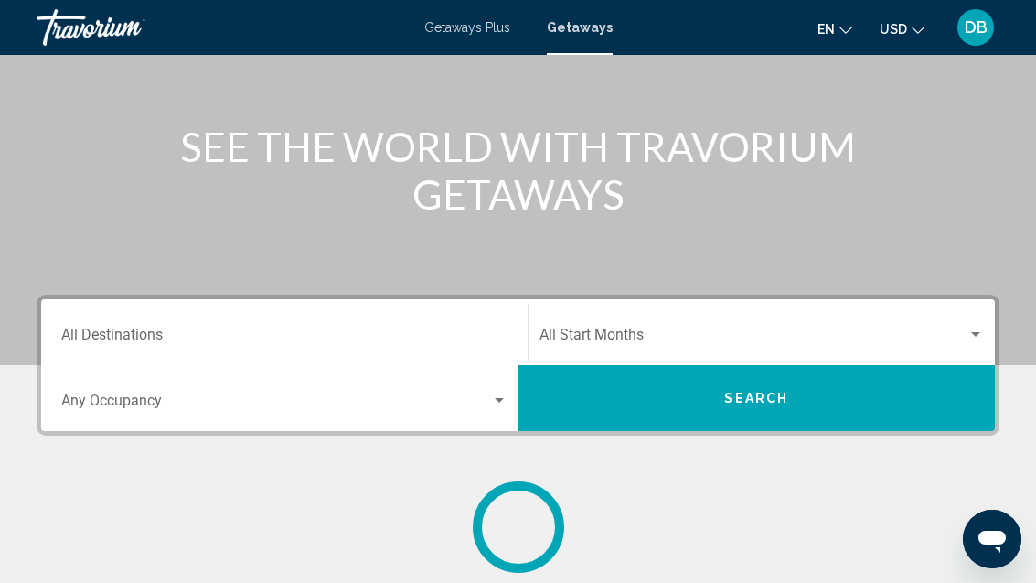
click at [402, 331] on input "Destination All Destinations" at bounding box center [284, 338] width 446 height 16
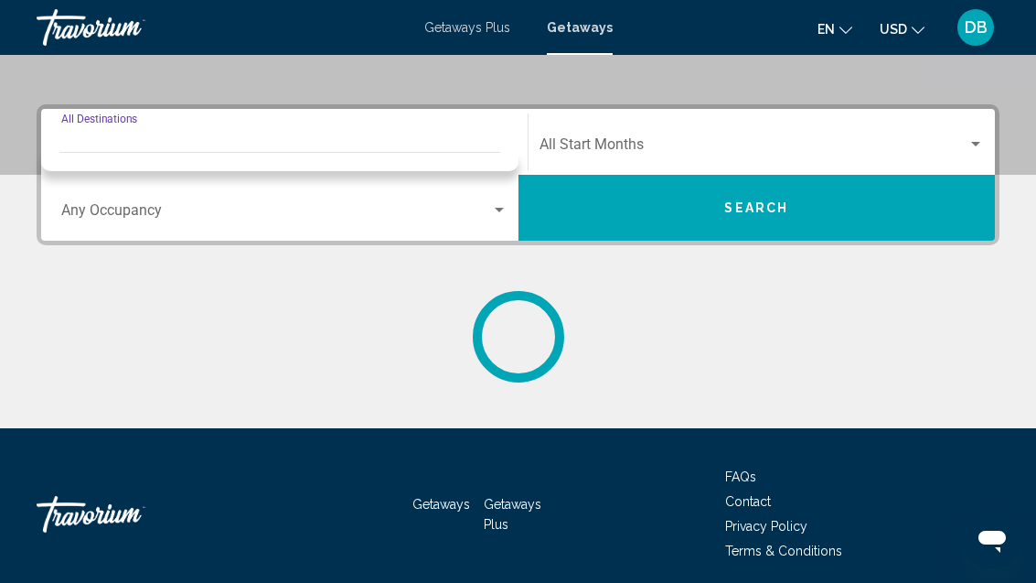
scroll to position [385, 0]
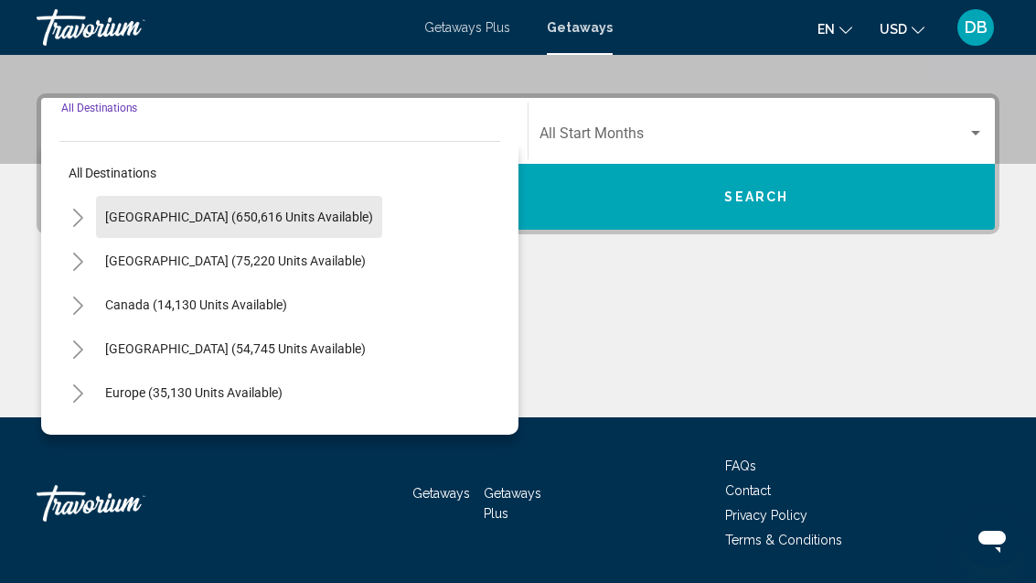
click at [262, 214] on span "[GEOGRAPHIC_DATA] (650,616 units available)" at bounding box center [239, 216] width 268 height 15
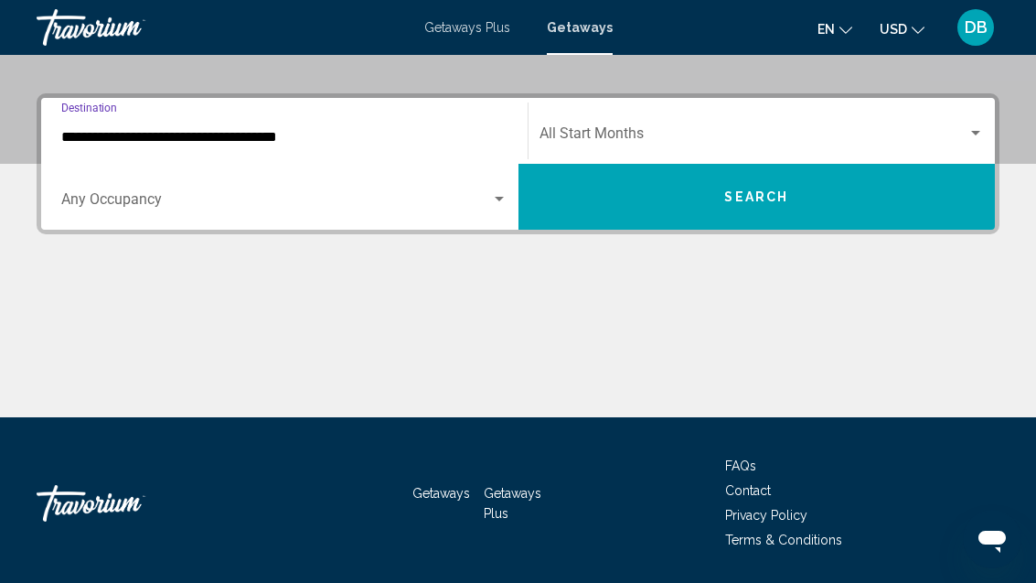
click at [283, 144] on input "**********" at bounding box center [284, 137] width 446 height 16
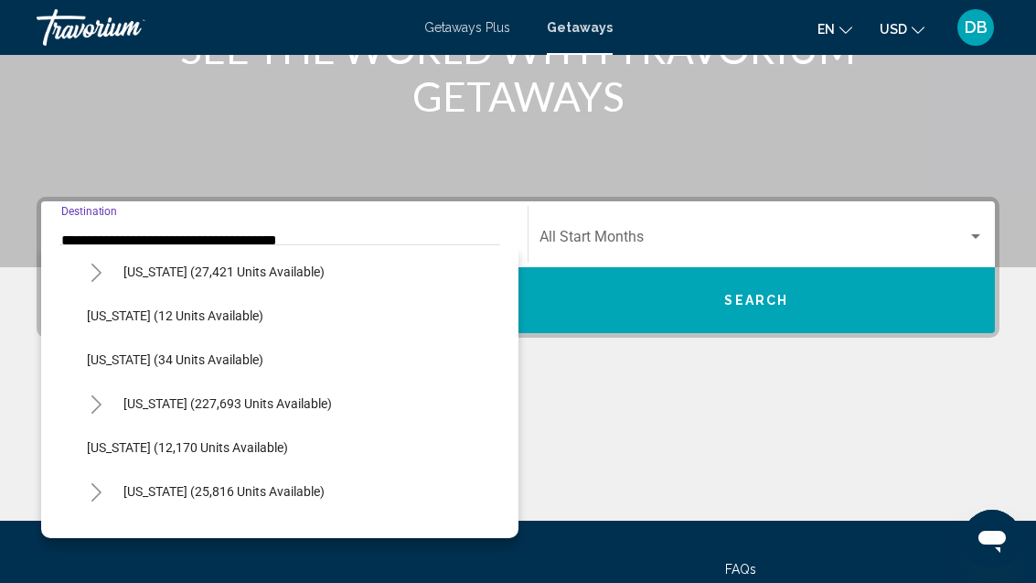
scroll to position [236, 0]
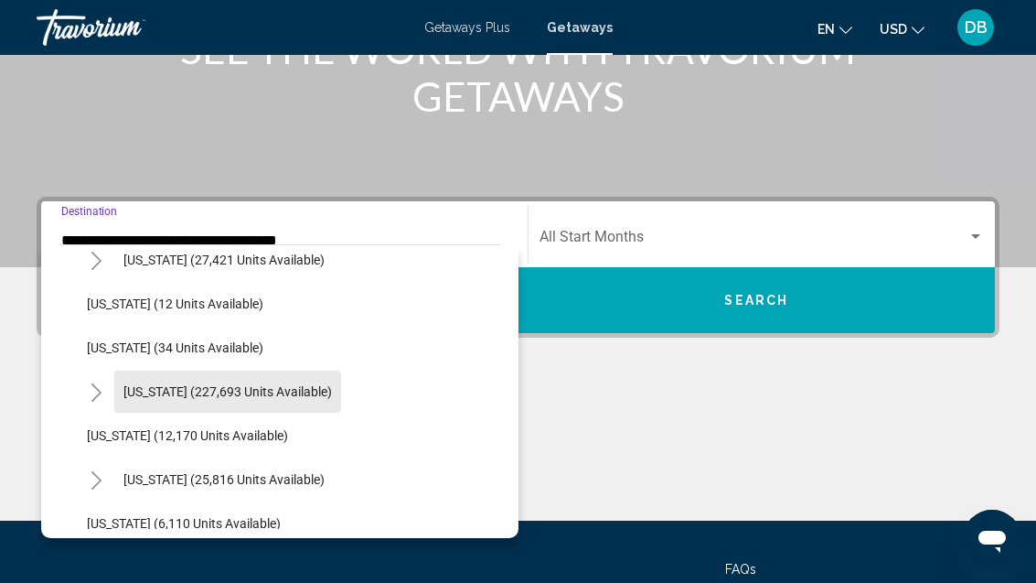
click at [286, 400] on button "[US_STATE] (227,693 units available)" at bounding box center [227, 391] width 227 height 42
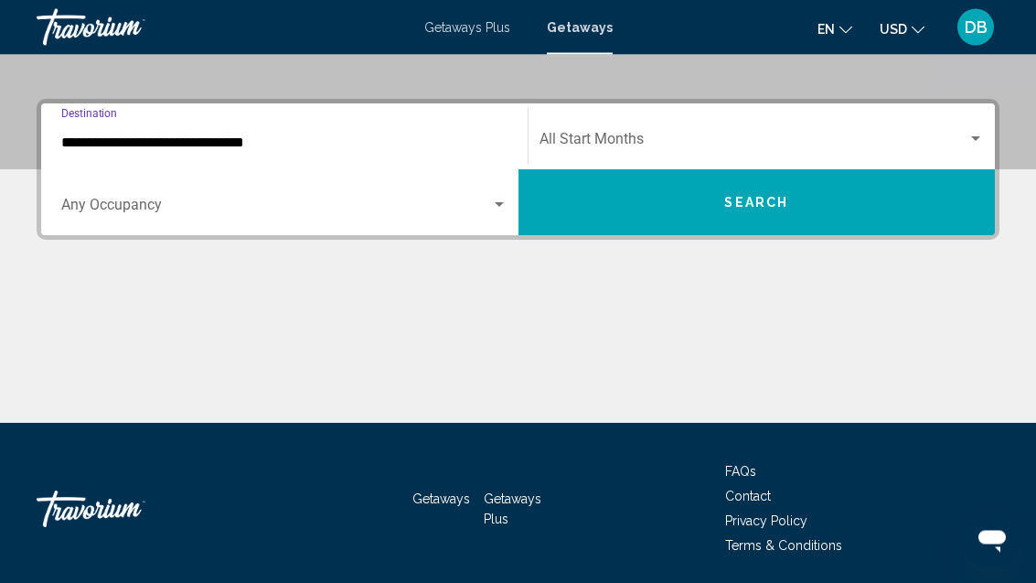
scroll to position [385, 0]
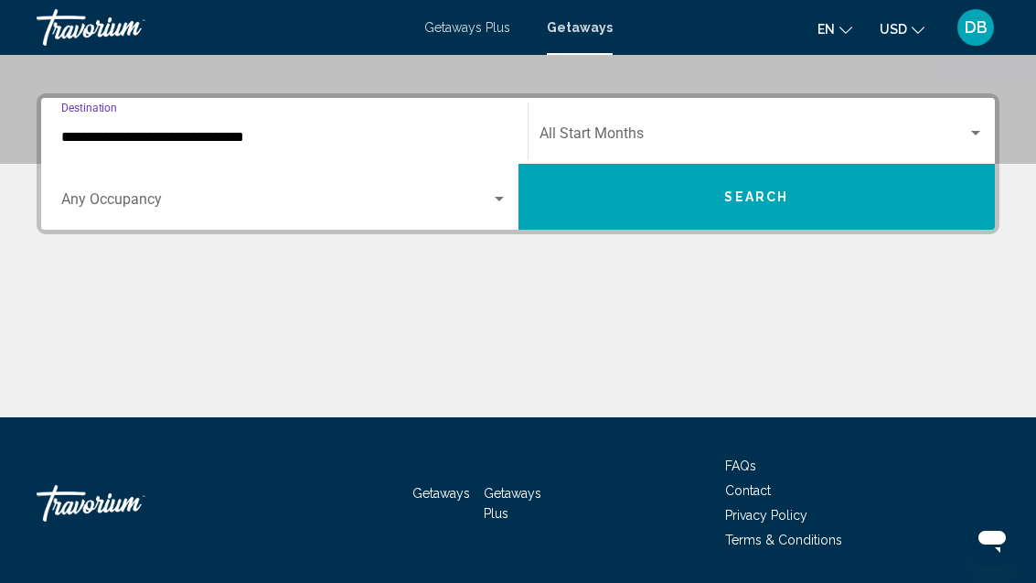
click at [318, 141] on input "**********" at bounding box center [284, 137] width 446 height 16
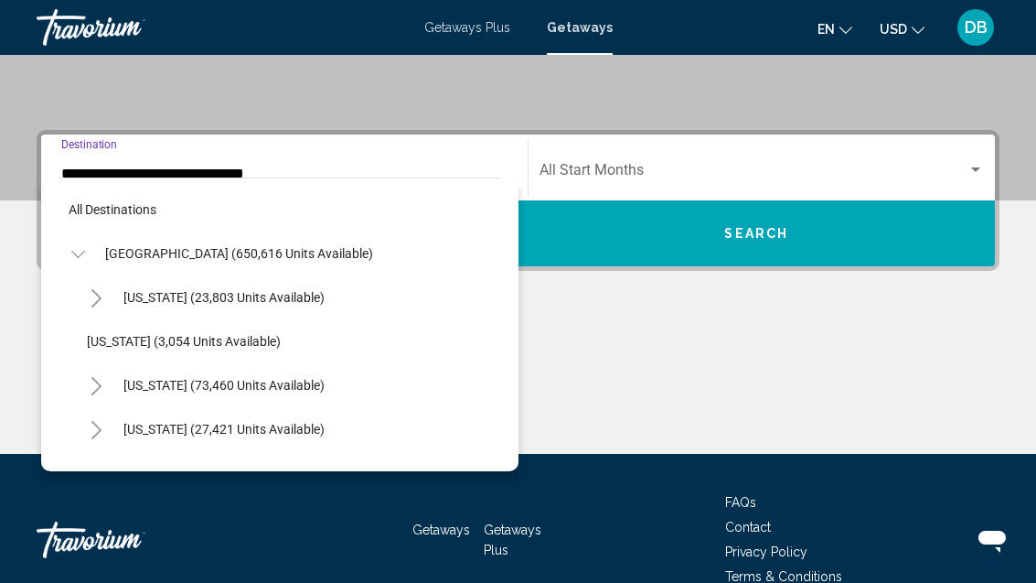
scroll to position [241, 0]
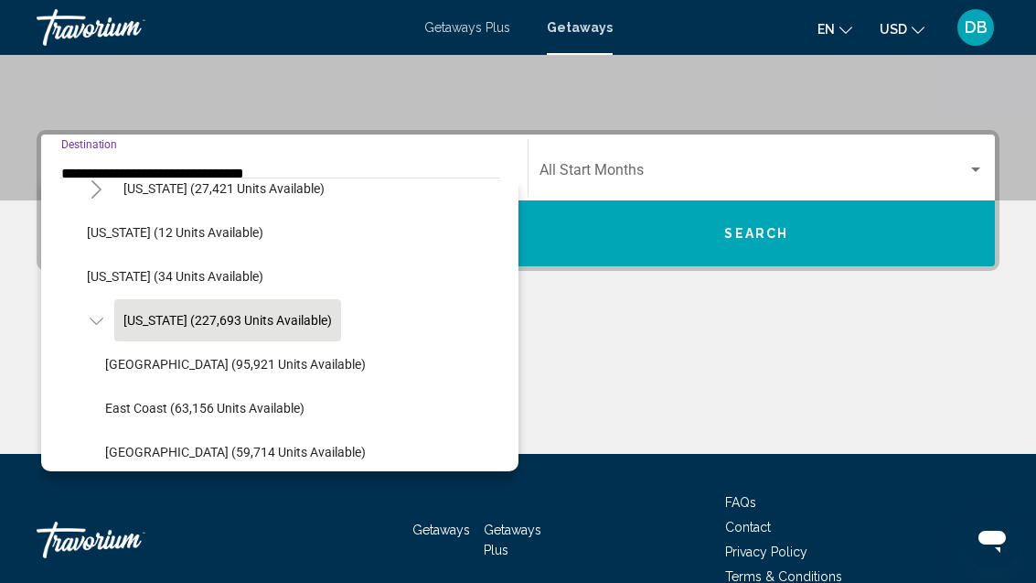
click at [305, 364] on span "[GEOGRAPHIC_DATA] (95,921 units available)" at bounding box center [235, 364] width 261 height 15
type input "**********"
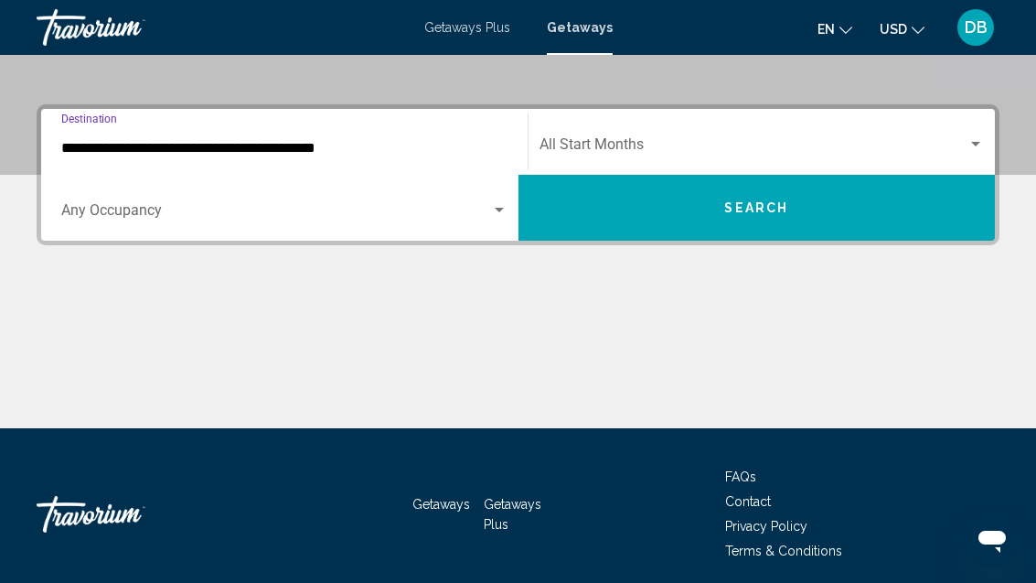
scroll to position [385, 0]
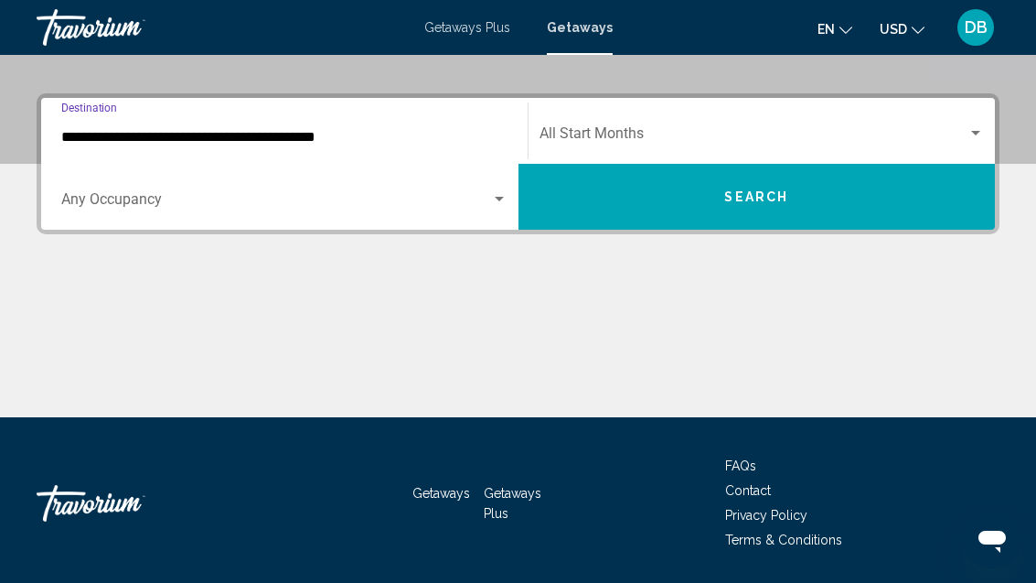
click at [383, 202] on span "Search widget" at bounding box center [276, 203] width 430 height 16
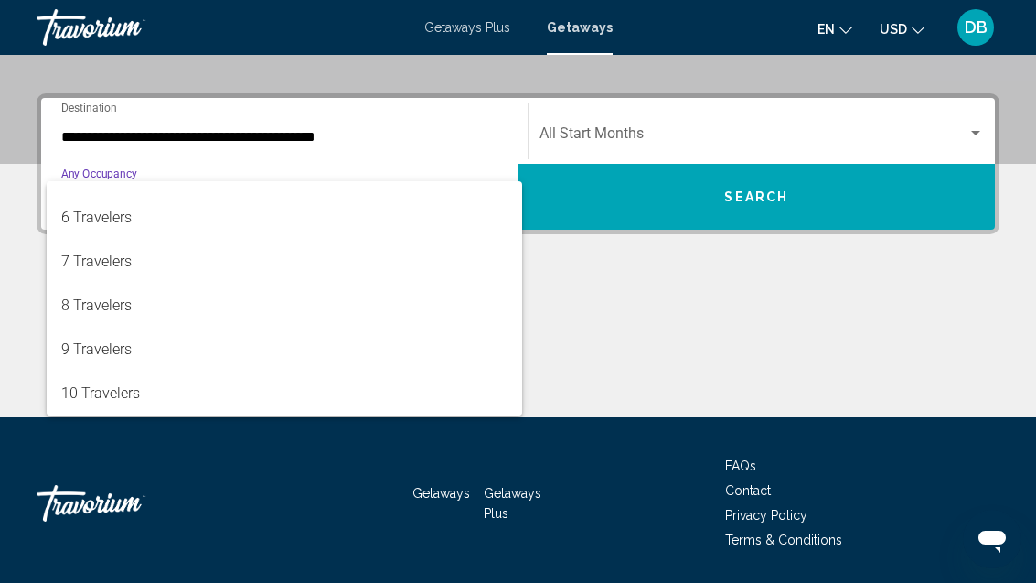
scroll to position [205, 0]
click at [718, 136] on div at bounding box center [518, 291] width 1036 height 583
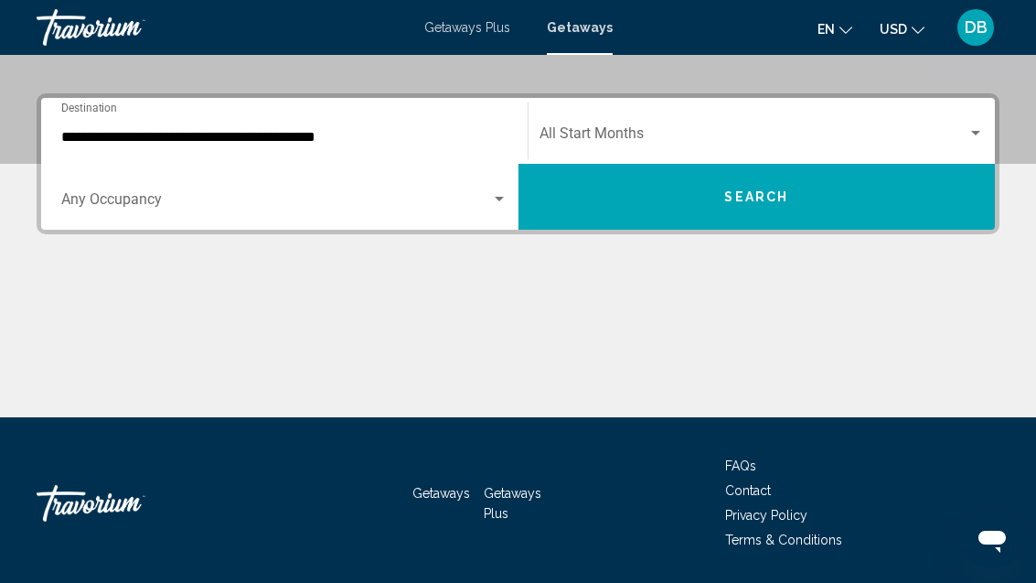
click at [346, 208] on span "Search widget" at bounding box center [276, 203] width 430 height 16
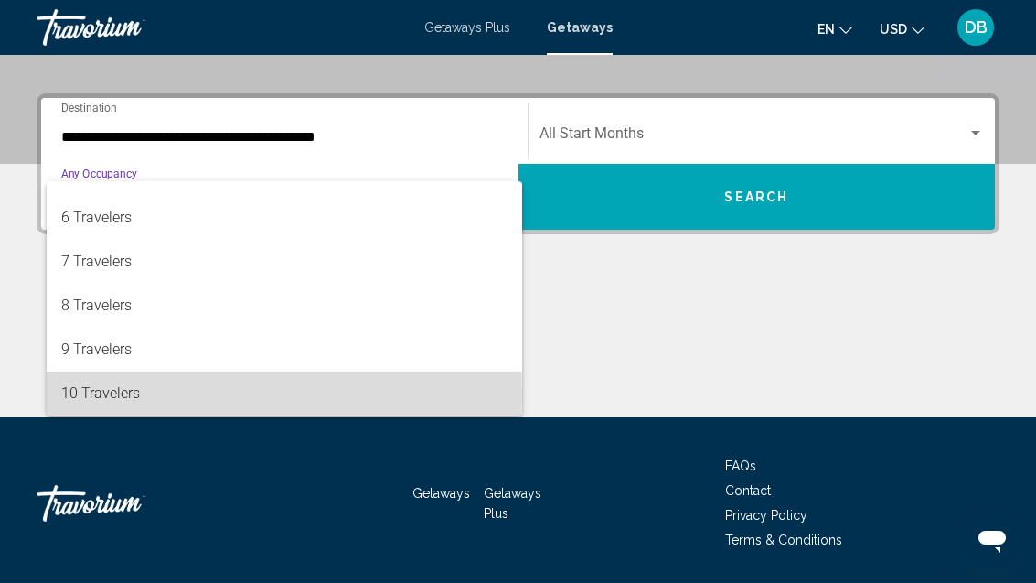
click at [114, 396] on span "10 Travelers" at bounding box center [284, 393] width 446 height 44
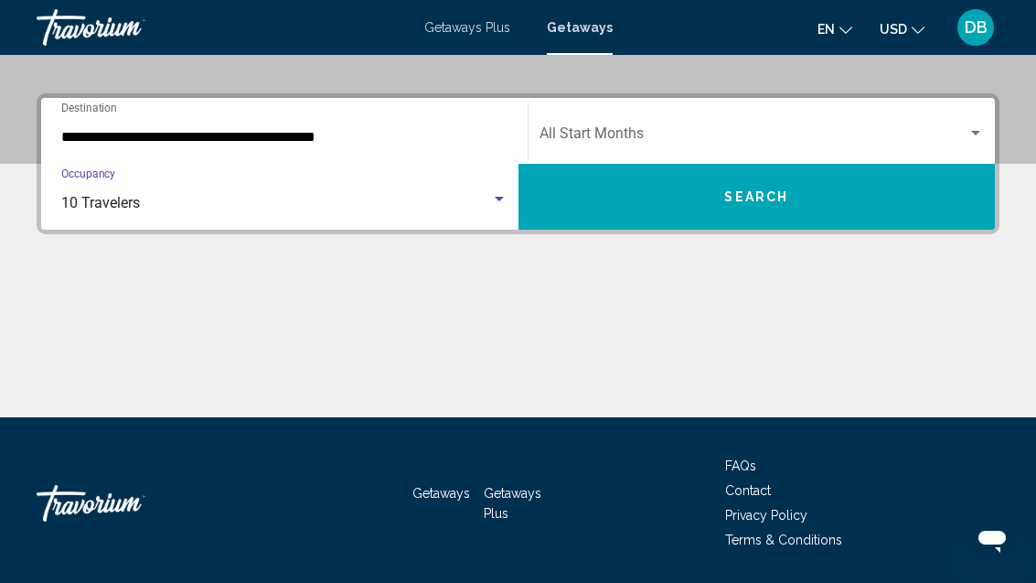
click at [658, 133] on span "Search widget" at bounding box center [754, 137] width 429 height 16
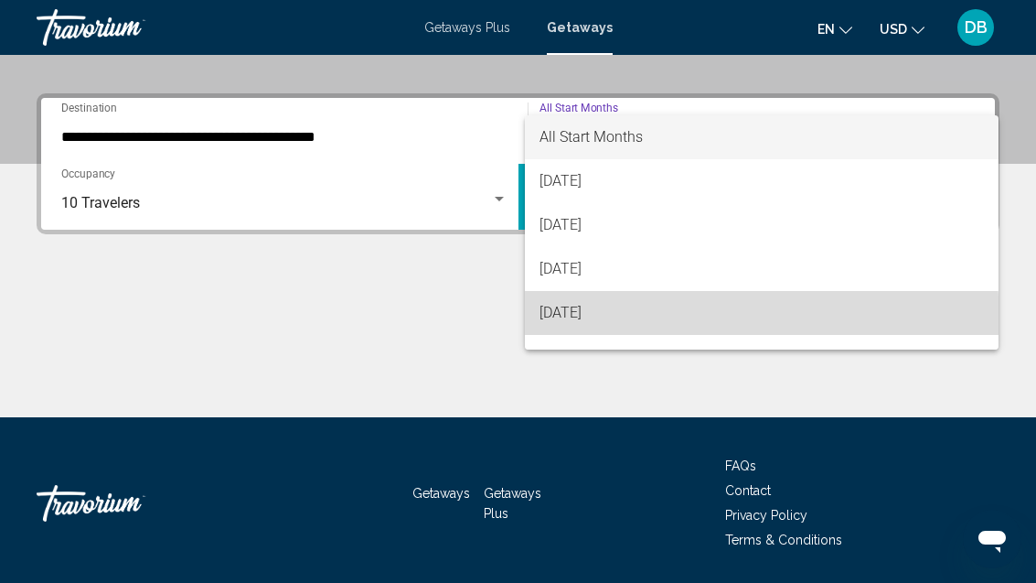
click at [611, 322] on span "[DATE]" at bounding box center [762, 313] width 445 height 44
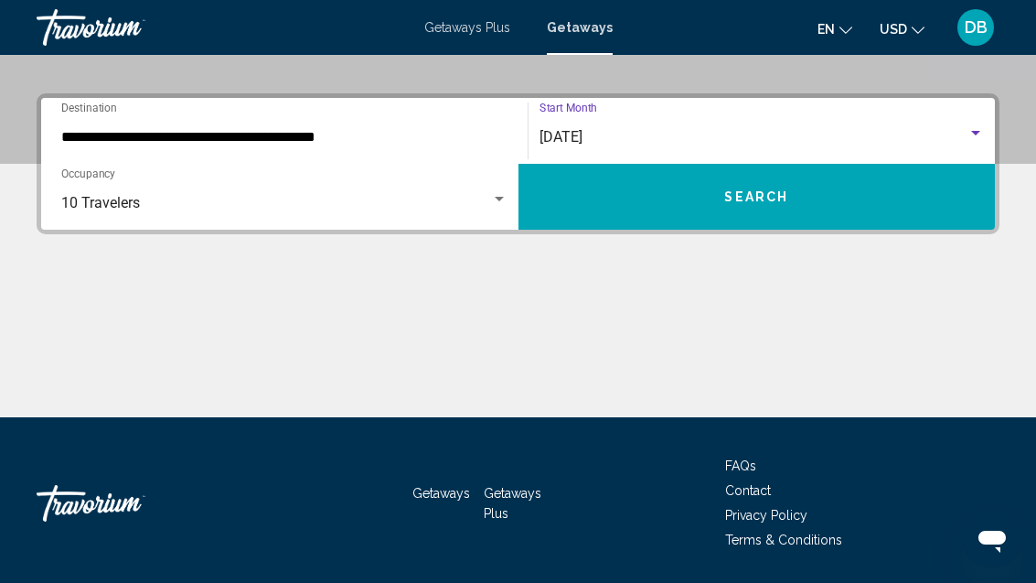
click at [843, 193] on button "Search" at bounding box center [757, 197] width 477 height 66
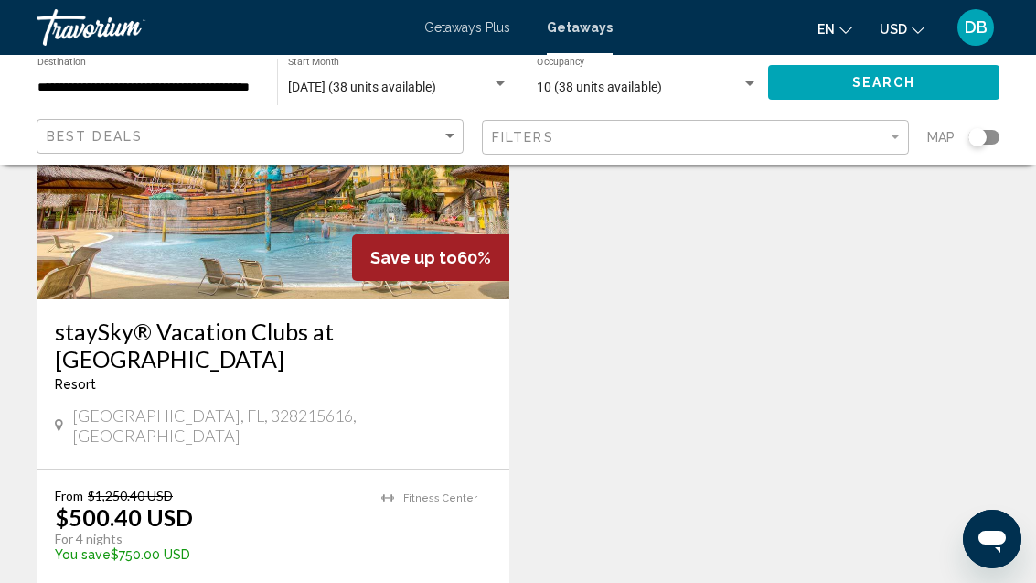
scroll to position [913, 0]
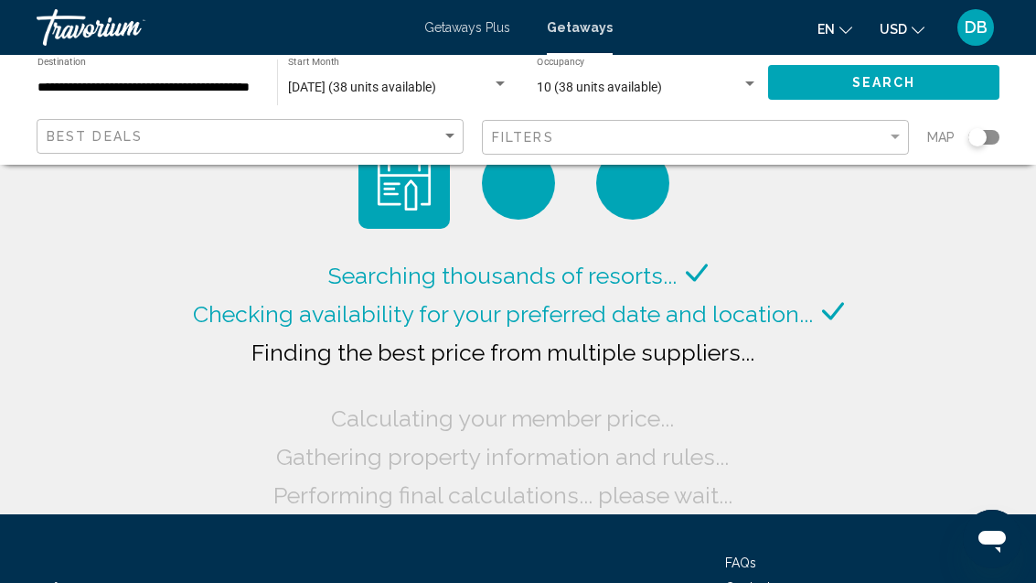
click at [203, 83] on input "**********" at bounding box center [147, 87] width 221 height 15
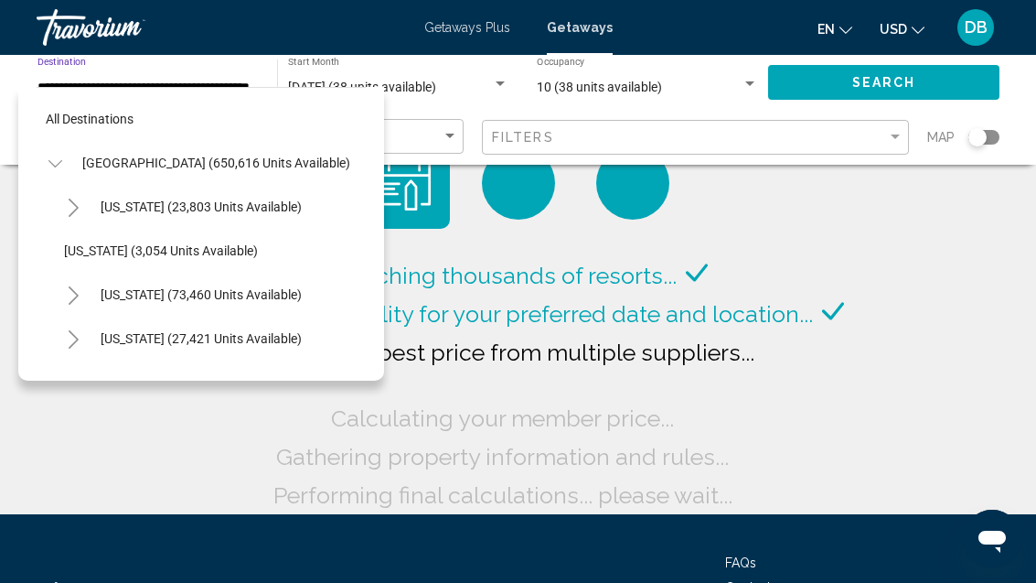
scroll to position [284, 0]
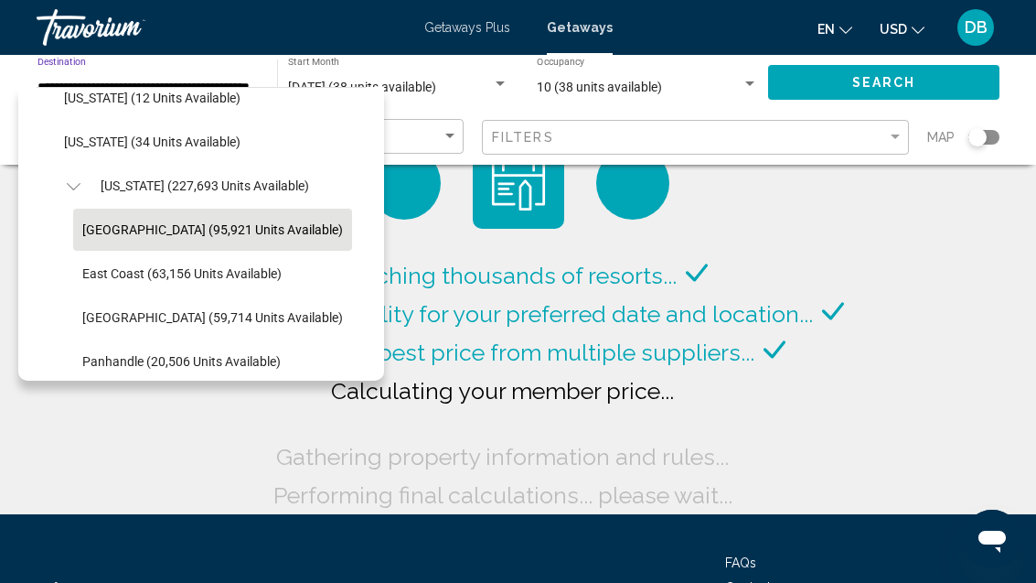
click at [243, 182] on span "[US_STATE] (227,693 units available)" at bounding box center [205, 185] width 209 height 15
type input "**********"
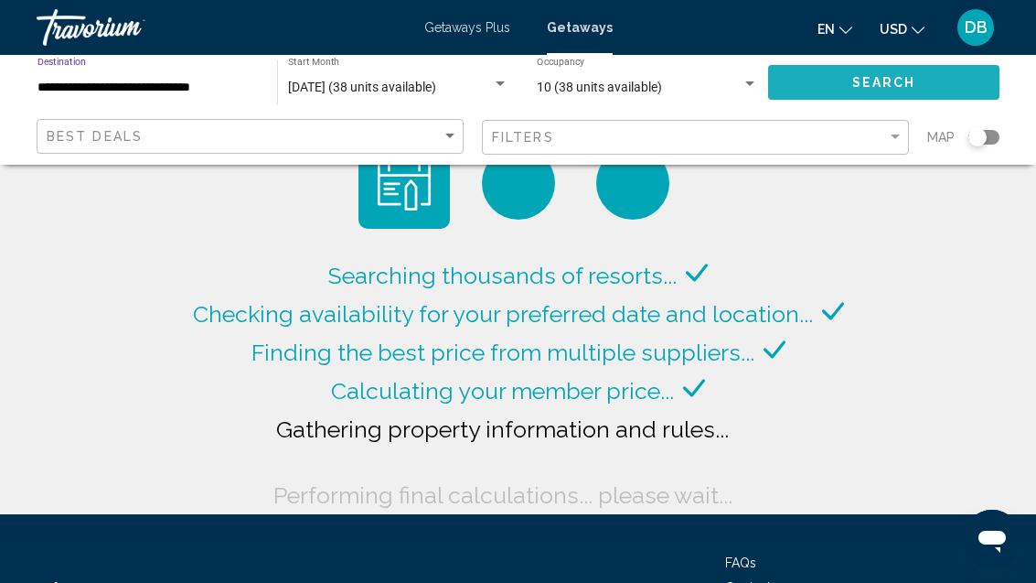
click at [901, 76] on span "Search" at bounding box center [884, 83] width 64 height 15
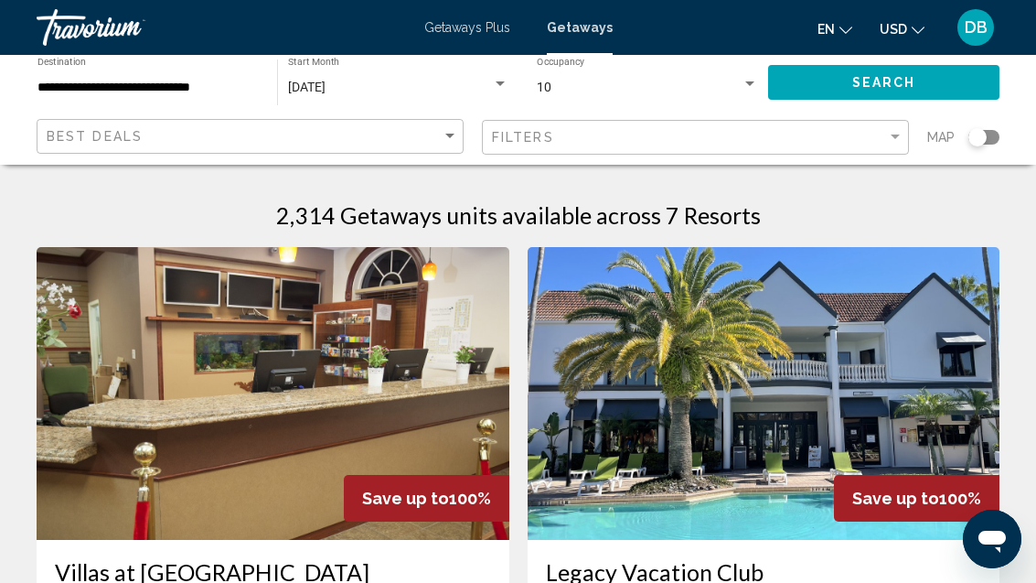
click at [730, 73] on div "10 Occupancy Any Occupancy" at bounding box center [647, 83] width 221 height 50
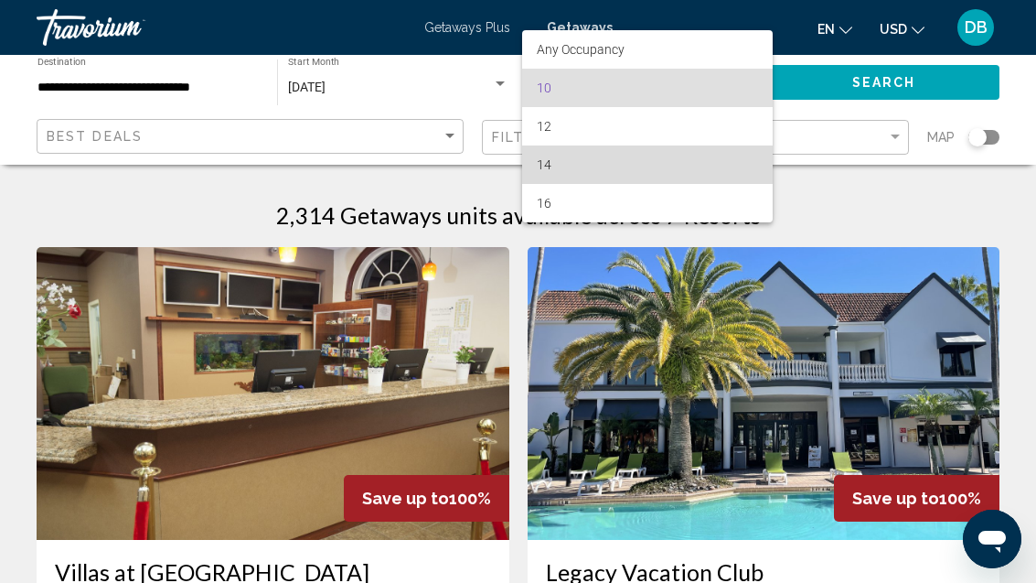
click at [573, 161] on span "14" at bounding box center [647, 164] width 221 height 38
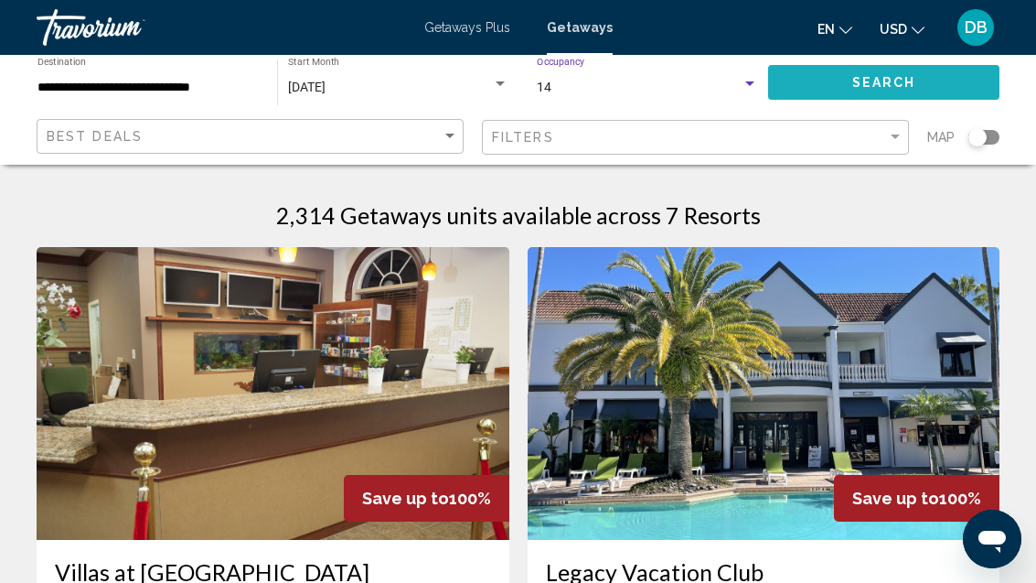
click at [945, 84] on button "Search" at bounding box center [883, 82] width 231 height 34
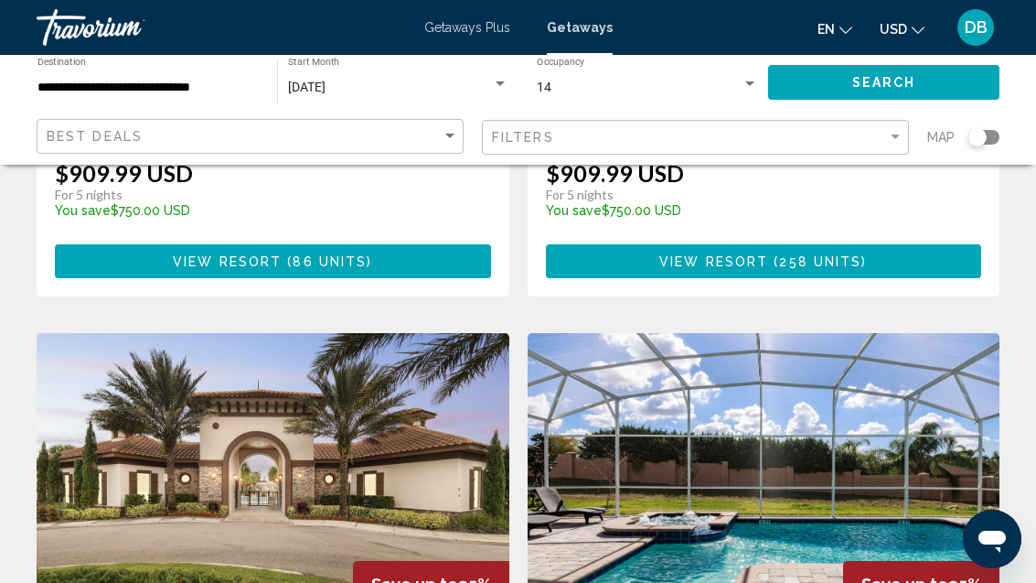
click at [741, 92] on div "14" at bounding box center [639, 87] width 205 height 15
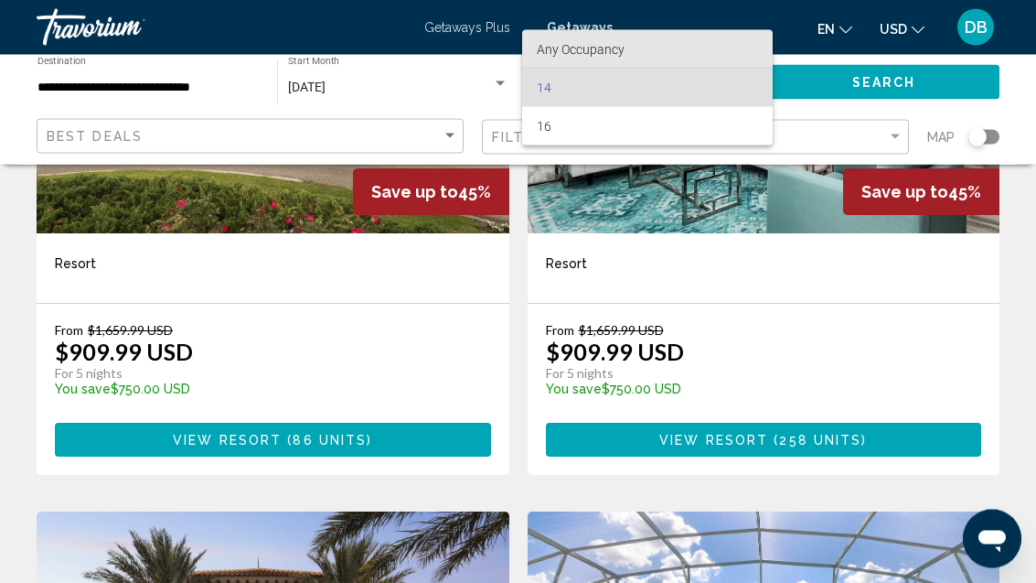
scroll to position [302, 0]
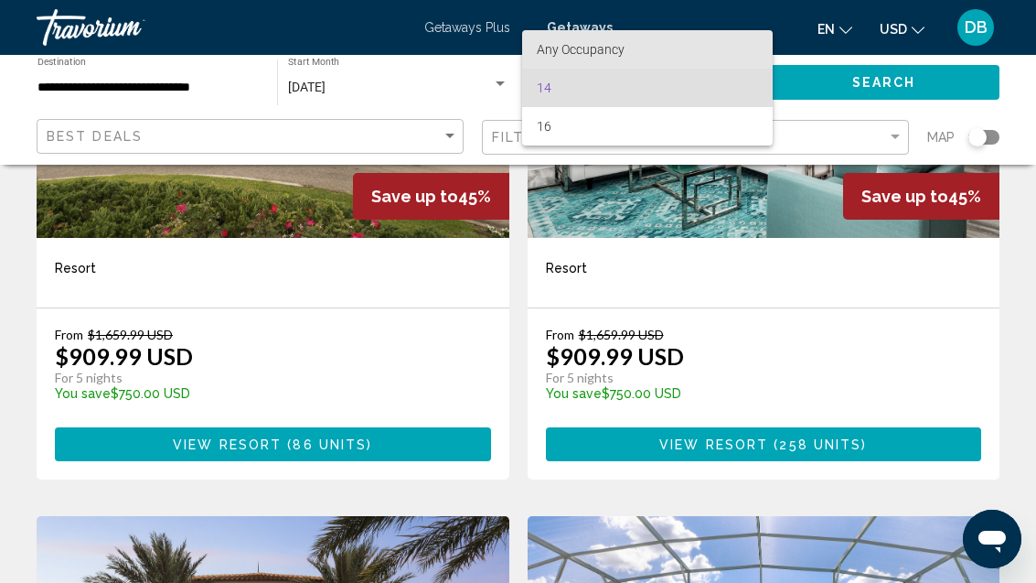
click at [633, 50] on span "Any Occupancy" at bounding box center [647, 49] width 221 height 38
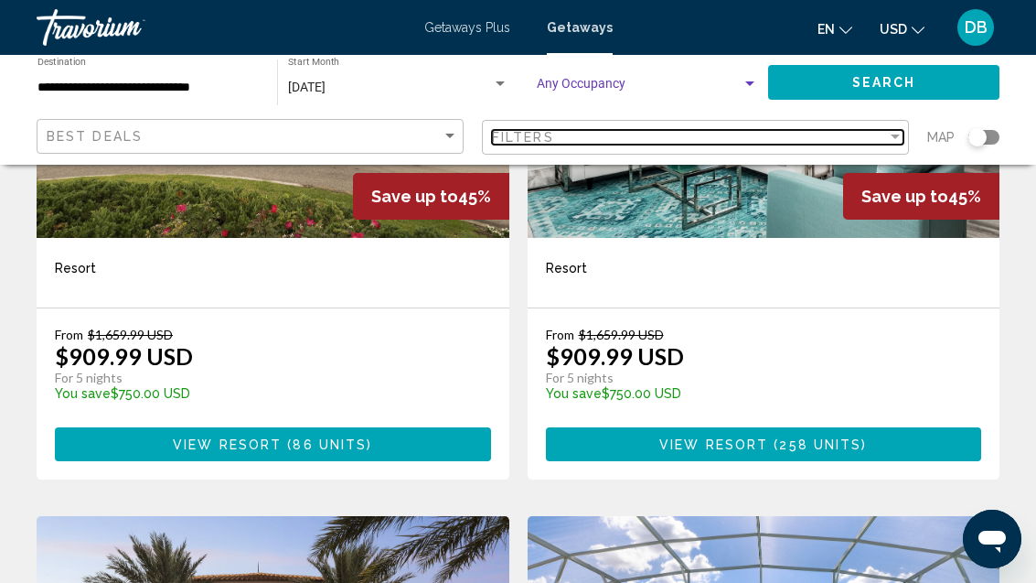
click at [570, 138] on div "Filters" at bounding box center [689, 137] width 395 height 15
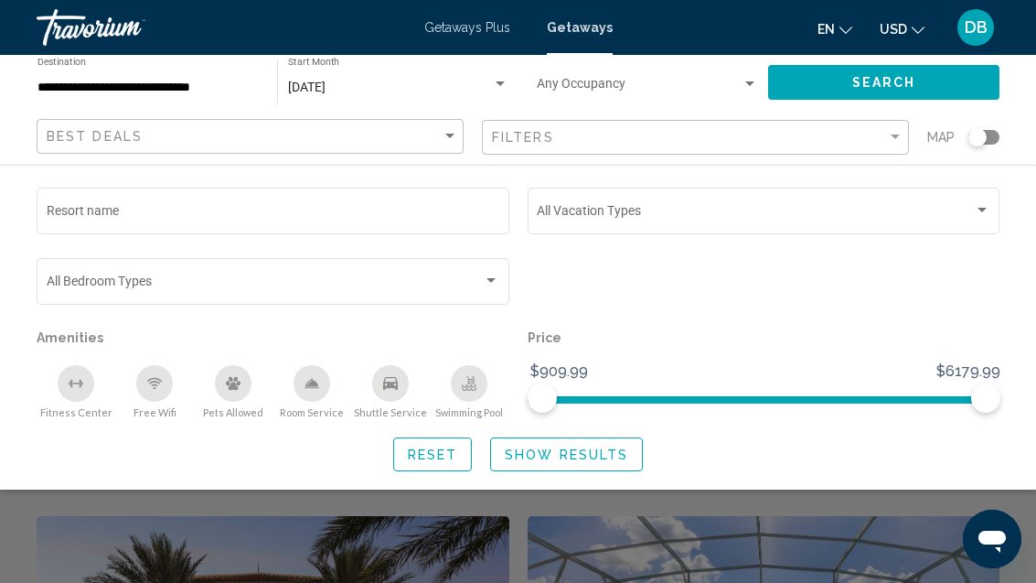
click at [383, 288] on span "Search widget" at bounding box center [265, 284] width 437 height 15
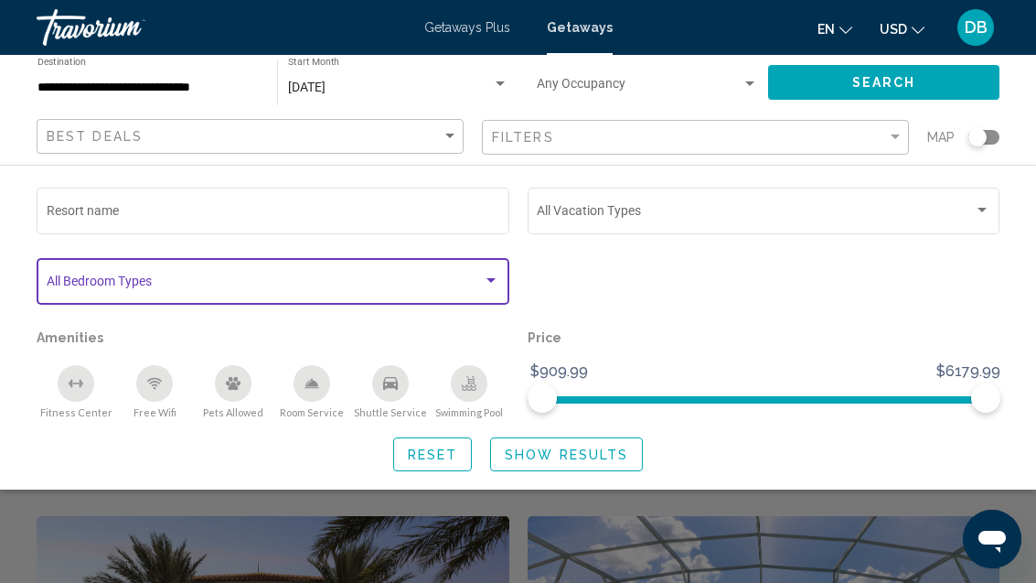
click at [497, 276] on div "Search widget" at bounding box center [491, 280] width 16 height 15
click at [480, 270] on div "Bedroom Types All Bedroom Types" at bounding box center [274, 279] width 454 height 50
click at [744, 72] on div "Occupancy Any Occupancy" at bounding box center [647, 83] width 221 height 50
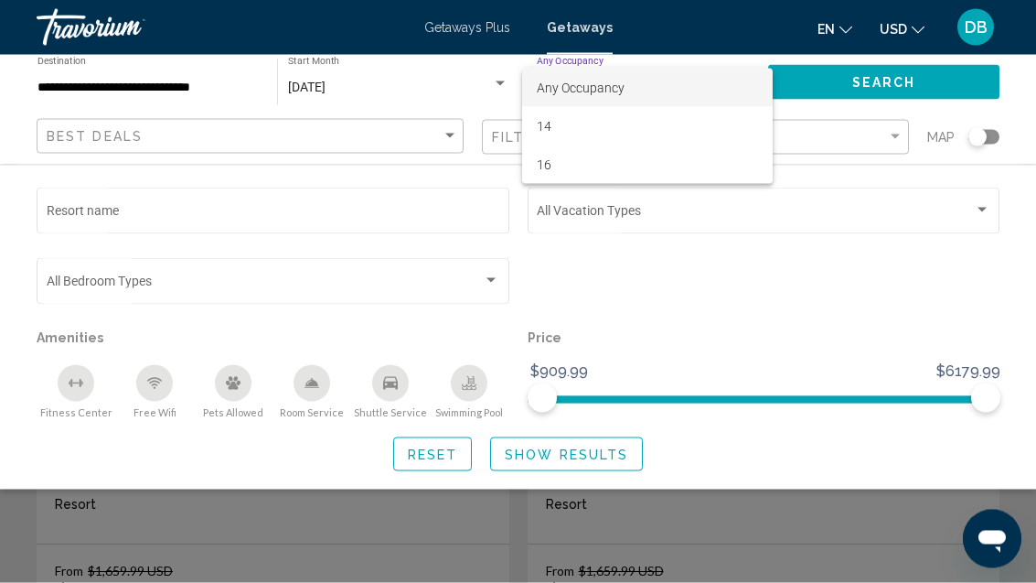
scroll to position [66, 0]
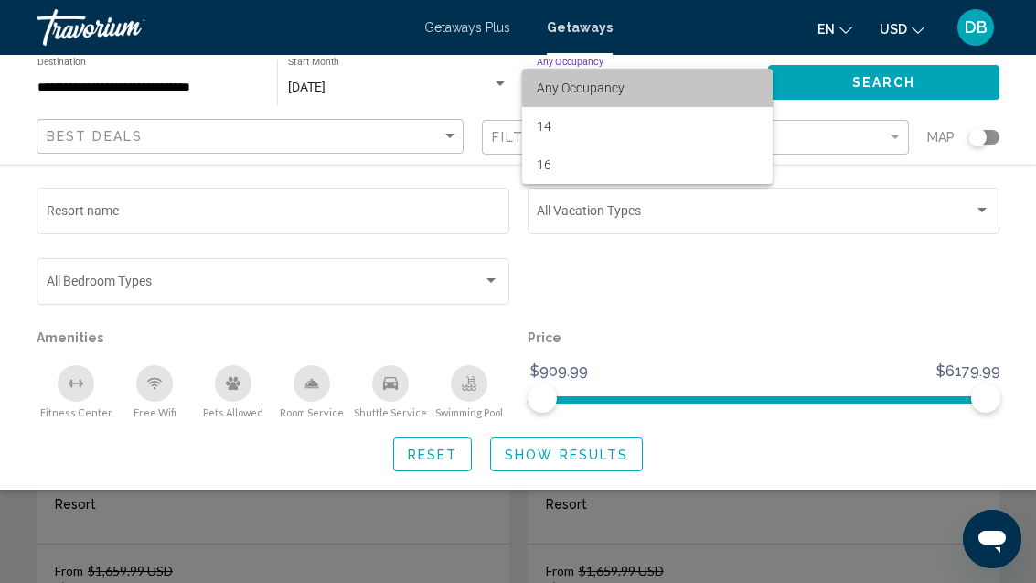
click at [658, 82] on span "Any Occupancy" at bounding box center [647, 88] width 221 height 38
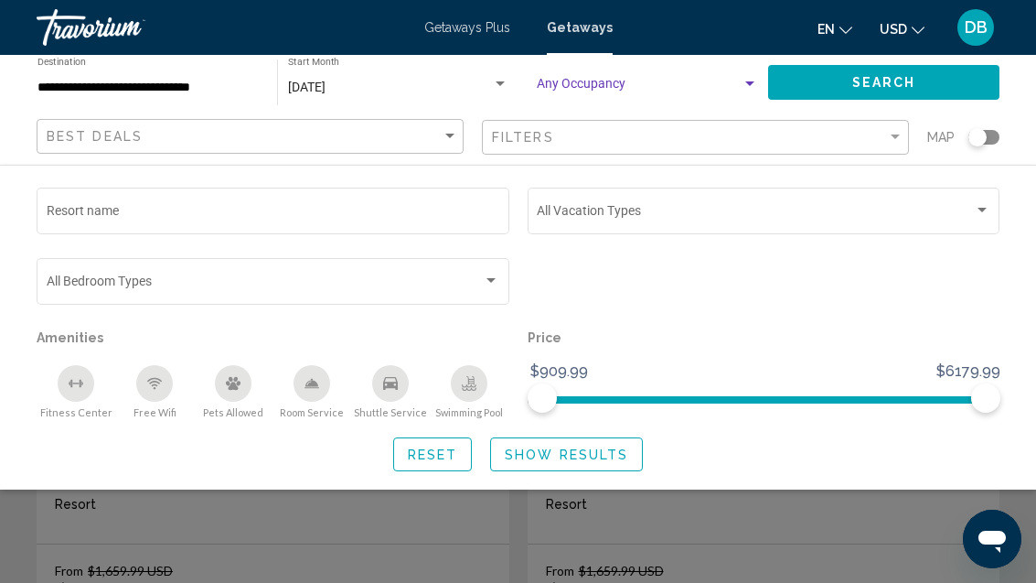
click at [470, 285] on span "Search widget" at bounding box center [265, 284] width 437 height 15
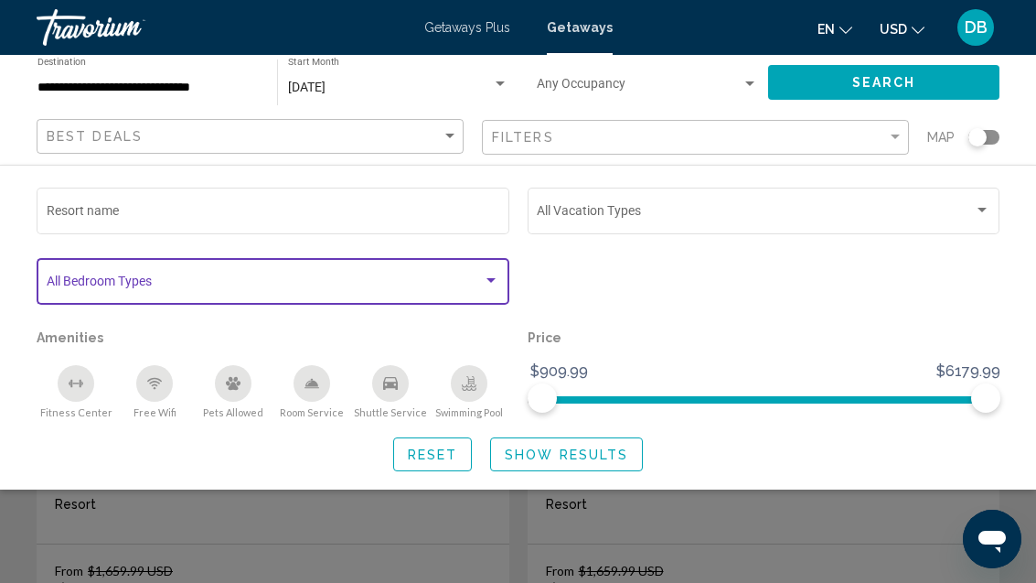
click at [496, 278] on div "Search widget" at bounding box center [491, 280] width 16 height 15
click at [629, 211] on span "Search widget" at bounding box center [755, 214] width 437 height 15
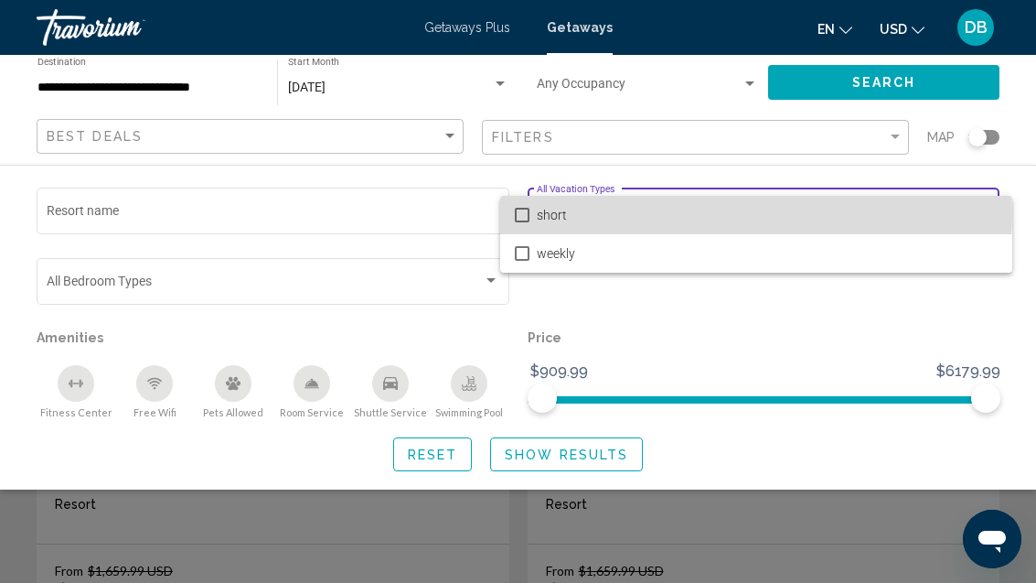
click at [652, 212] on span "short" at bounding box center [767, 215] width 461 height 38
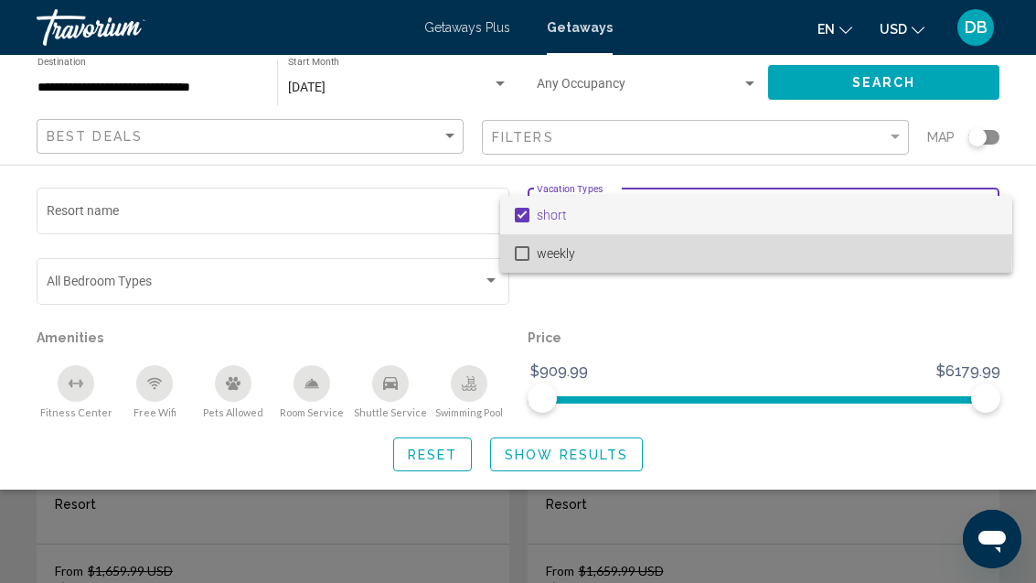
click at [537, 244] on span "weekly" at bounding box center [767, 253] width 461 height 38
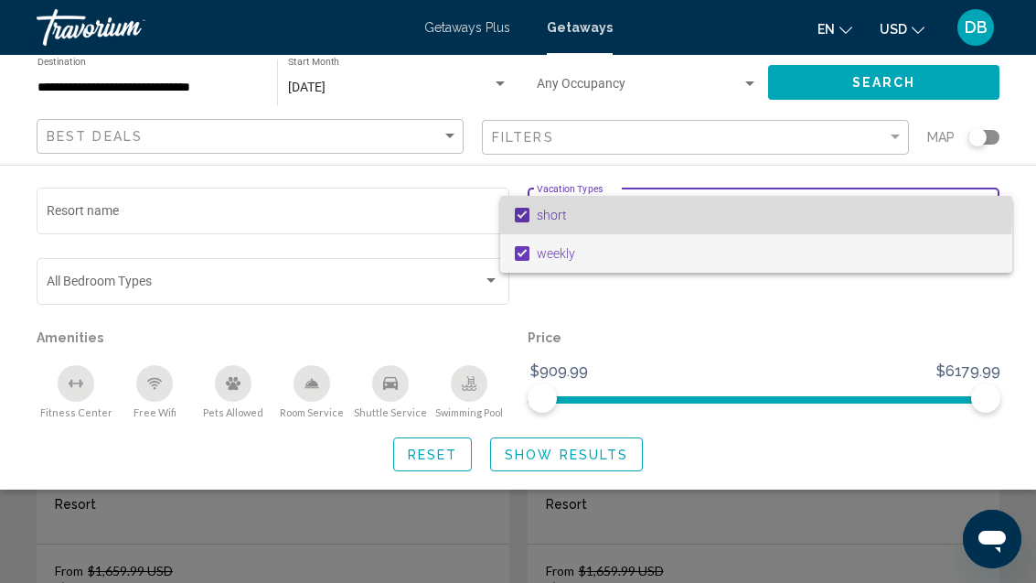
click at [517, 208] on mat-pseudo-checkbox at bounding box center [522, 215] width 15 height 15
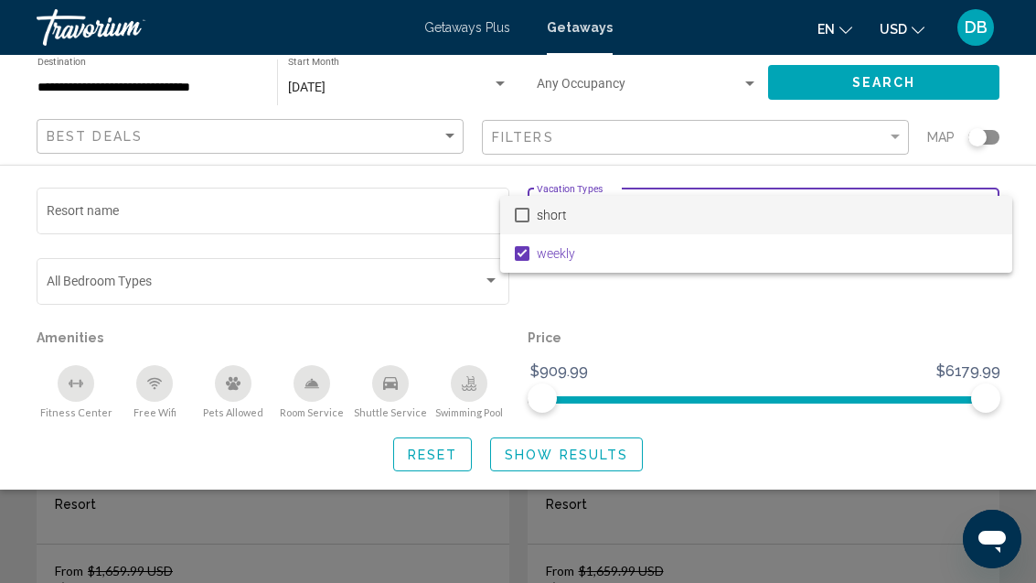
click at [455, 284] on div at bounding box center [518, 291] width 1036 height 583
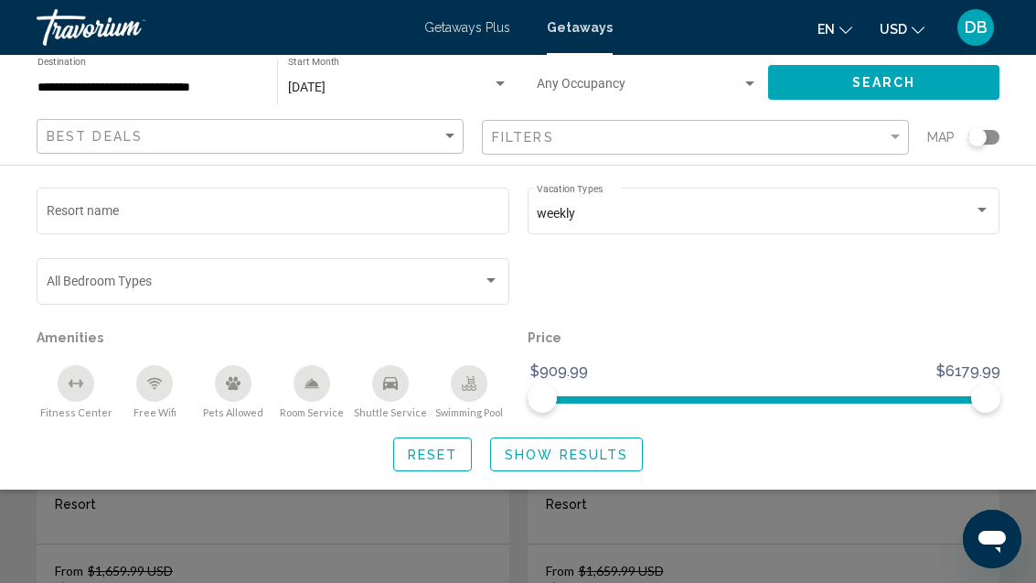
click at [496, 281] on div "Search widget" at bounding box center [491, 280] width 16 height 15
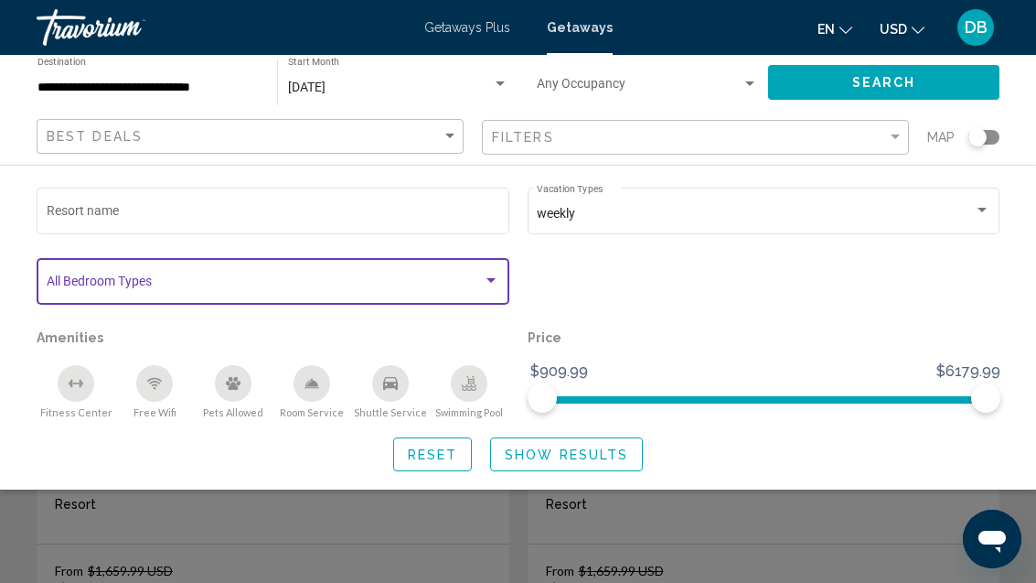
click at [495, 285] on div "Search widget" at bounding box center [491, 280] width 16 height 15
click at [334, 292] on span "Search widget" at bounding box center [265, 284] width 437 height 15
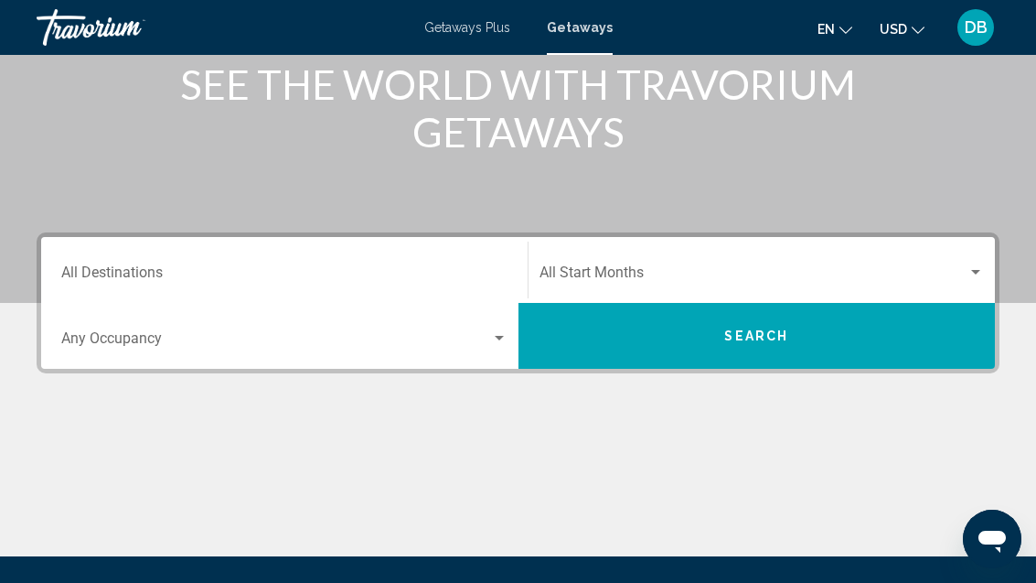
click at [148, 283] on input "Destination All Destinations" at bounding box center [284, 276] width 446 height 16
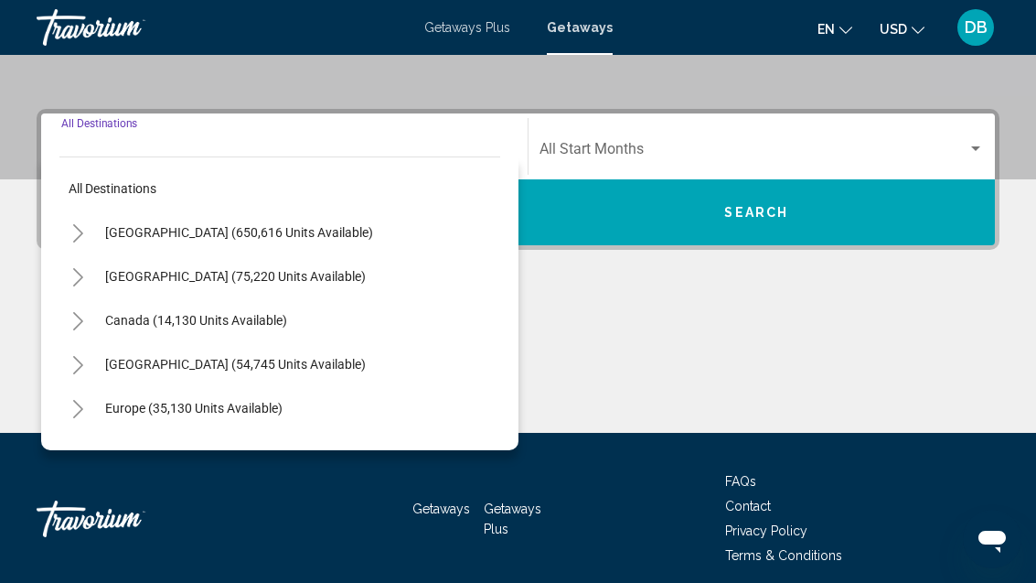
scroll to position [385, 0]
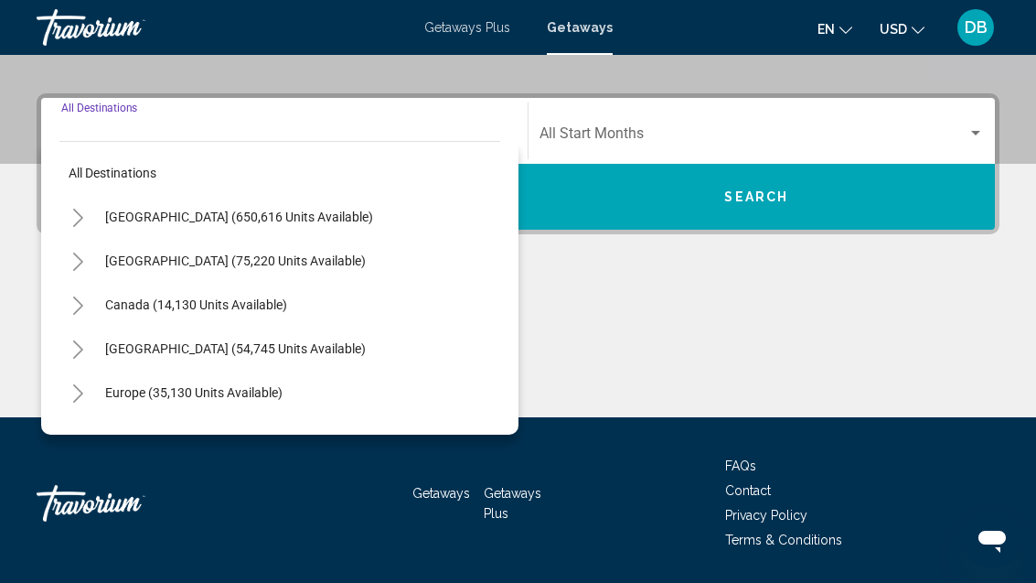
click at [285, 222] on span "[GEOGRAPHIC_DATA] (650,616 units available)" at bounding box center [239, 216] width 268 height 15
type input "**********"
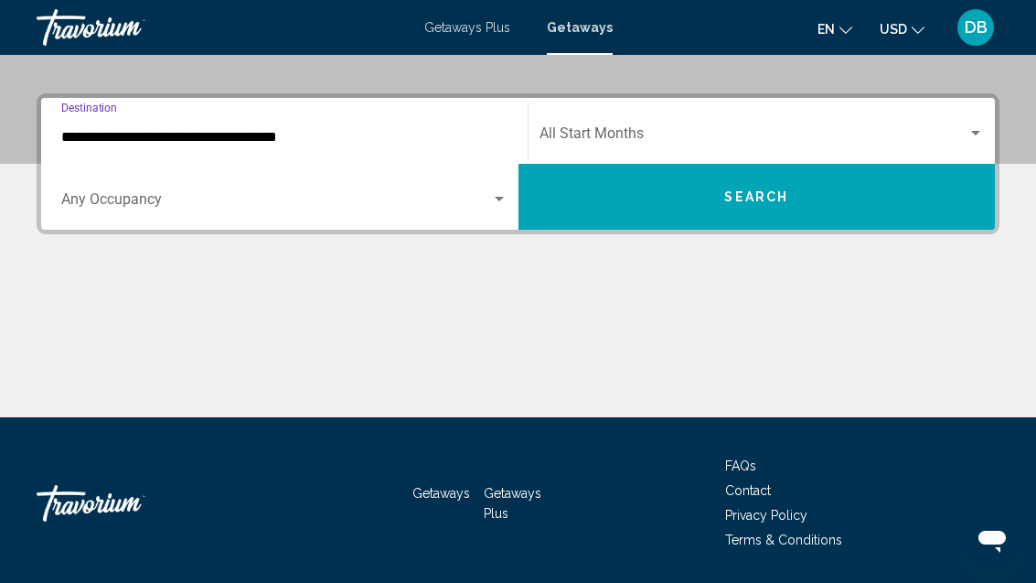
click at [497, 208] on div "Search widget" at bounding box center [284, 203] width 446 height 16
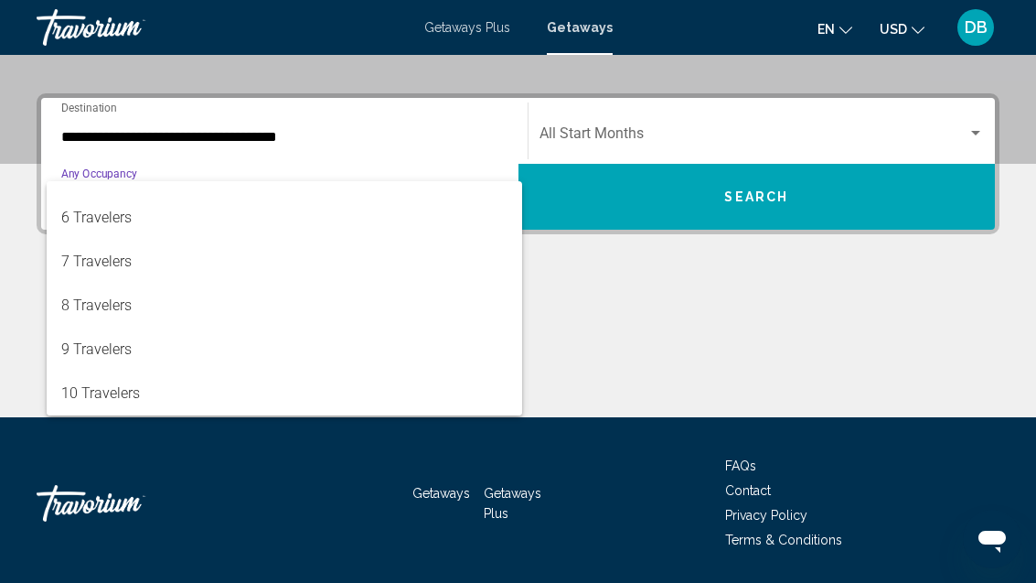
scroll to position [205, 0]
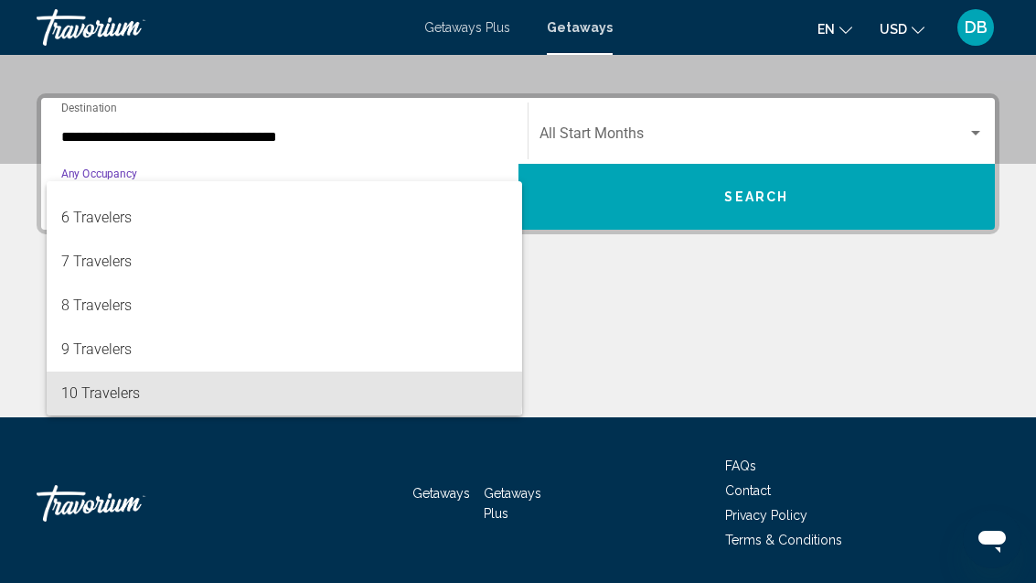
click at [177, 381] on span "10 Travelers" at bounding box center [284, 393] width 446 height 44
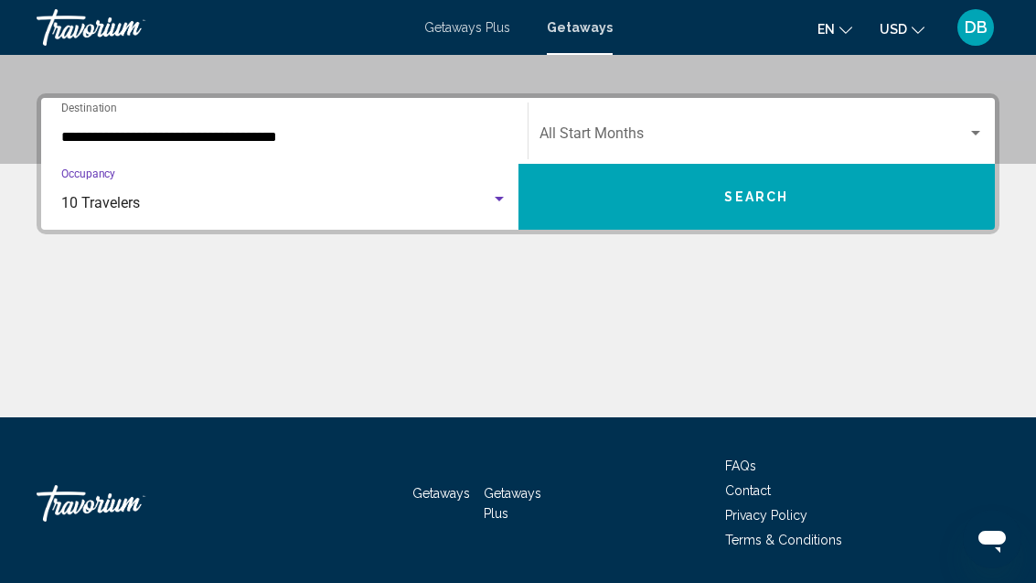
click at [642, 144] on span "Search widget" at bounding box center [754, 137] width 429 height 16
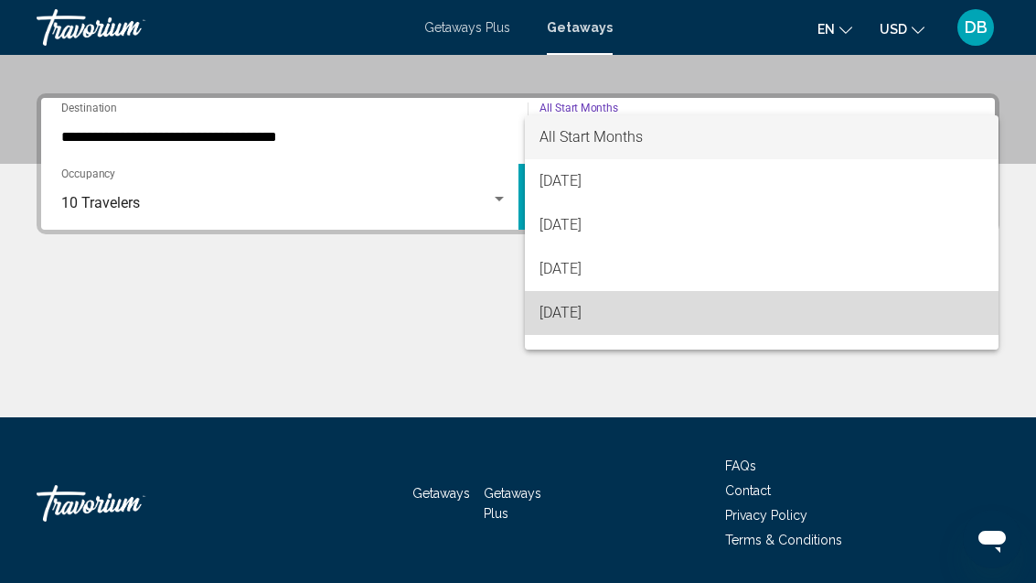
click at [593, 316] on span "[DATE]" at bounding box center [762, 313] width 445 height 44
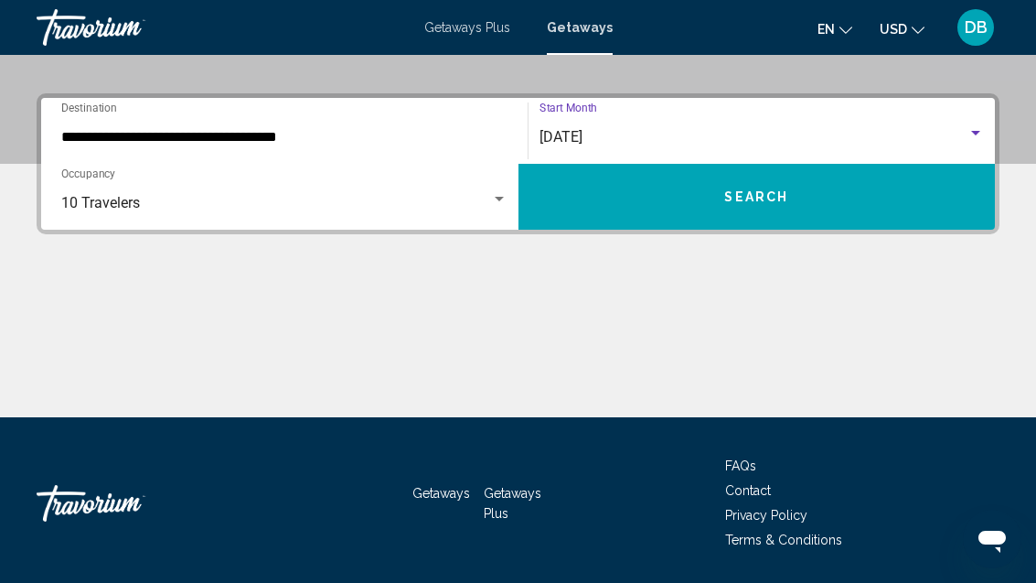
click at [787, 204] on span "Search" at bounding box center [756, 197] width 64 height 15
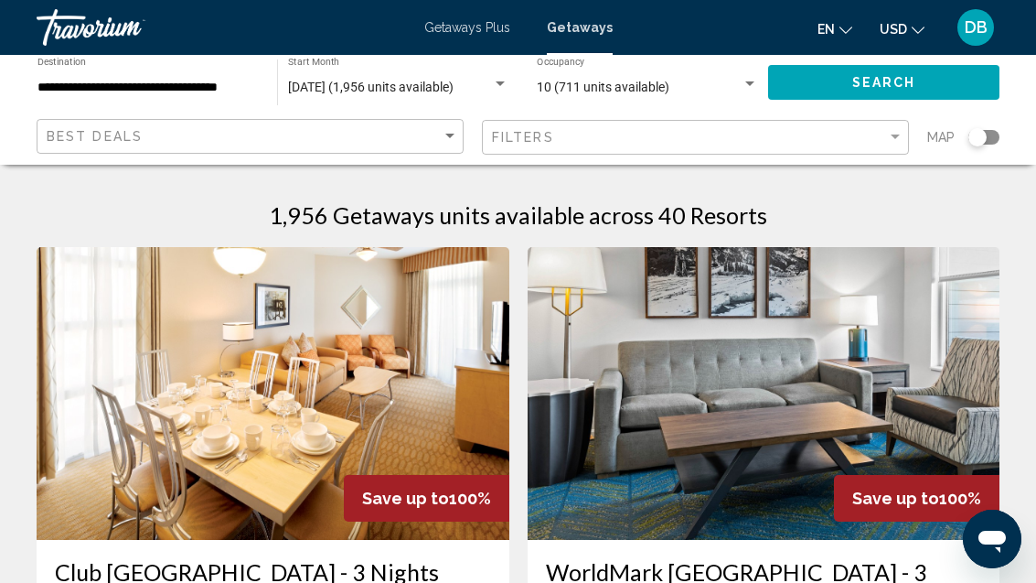
click at [211, 81] on input "**********" at bounding box center [147, 87] width 221 height 15
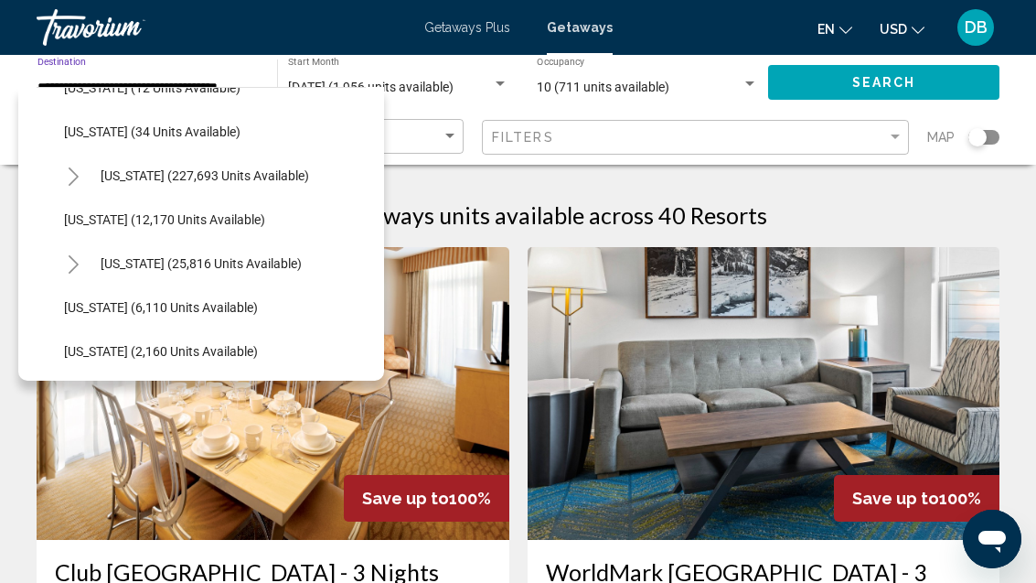
scroll to position [296, 0]
click at [276, 172] on span "[US_STATE] (227,693 units available)" at bounding box center [205, 173] width 209 height 15
type input "**********"
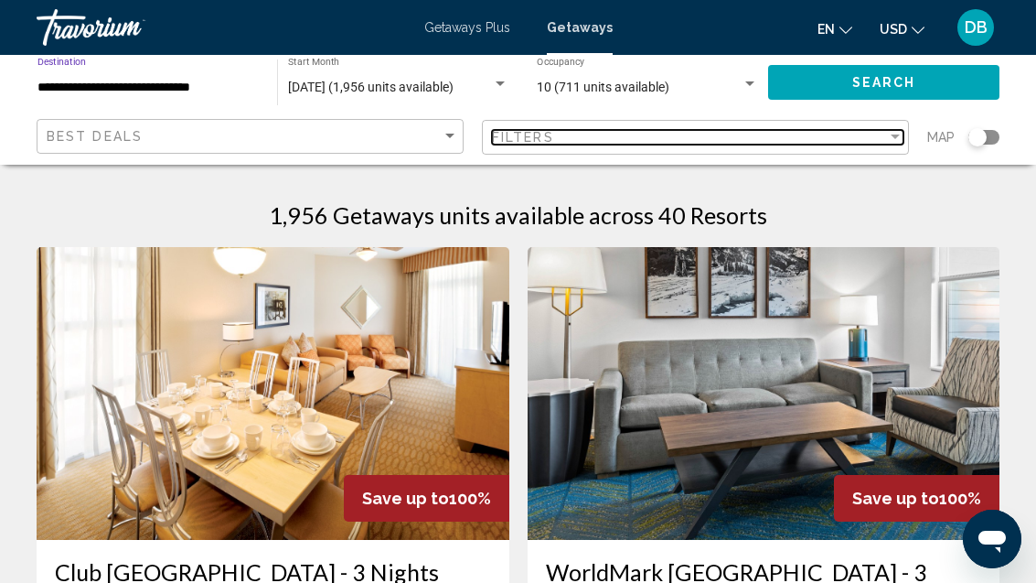
click at [613, 143] on div "Filters" at bounding box center [689, 137] width 395 height 15
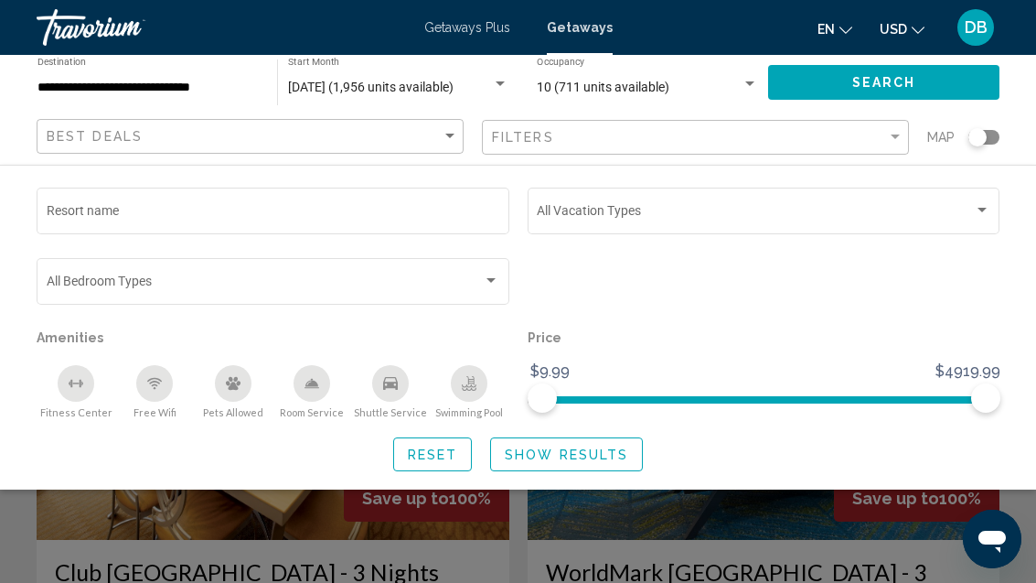
click at [401, 292] on span "Search widget" at bounding box center [265, 284] width 437 height 15
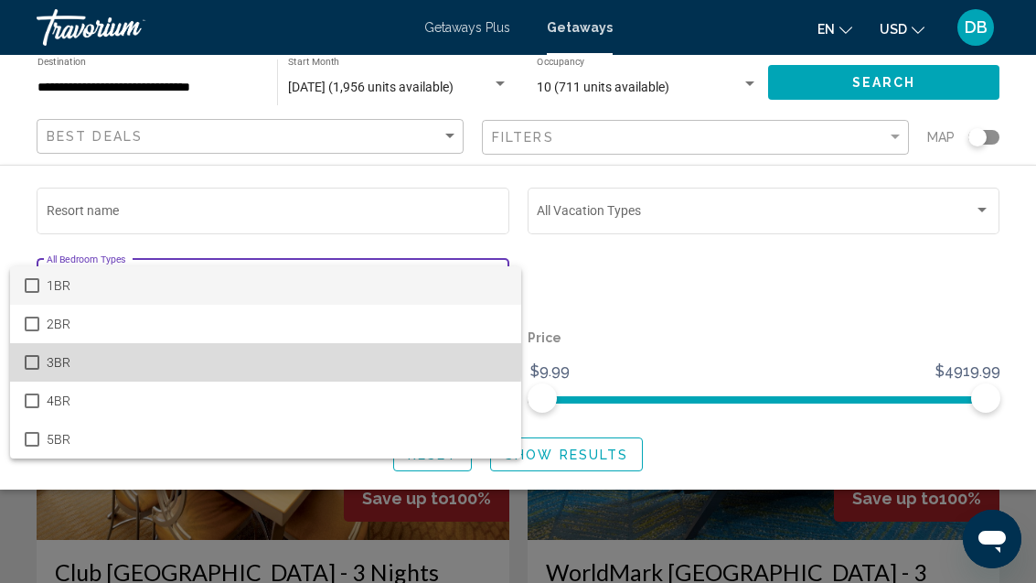
click at [242, 357] on span "3BR" at bounding box center [277, 362] width 461 height 38
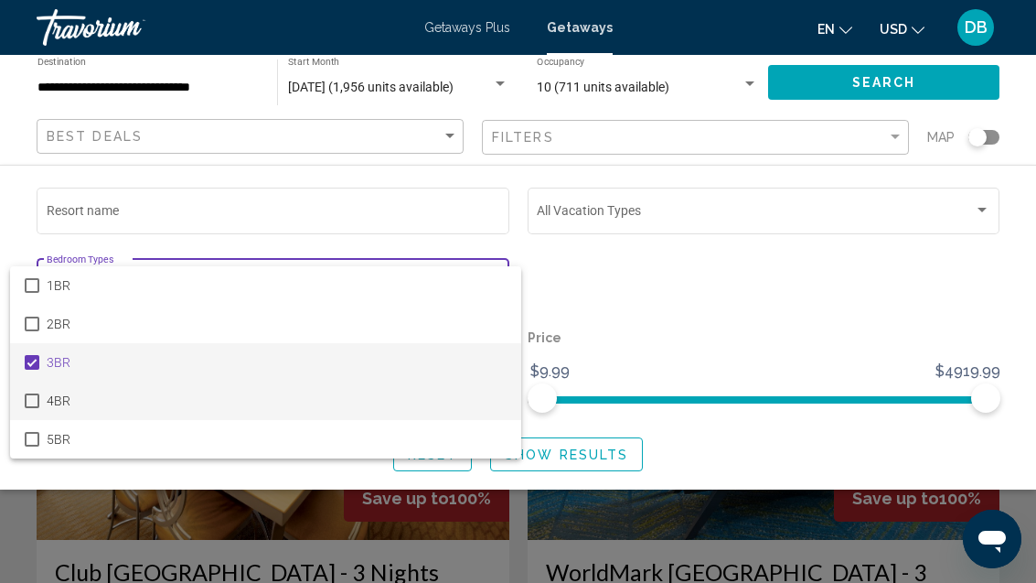
click at [324, 400] on span "4BR" at bounding box center [277, 400] width 461 height 38
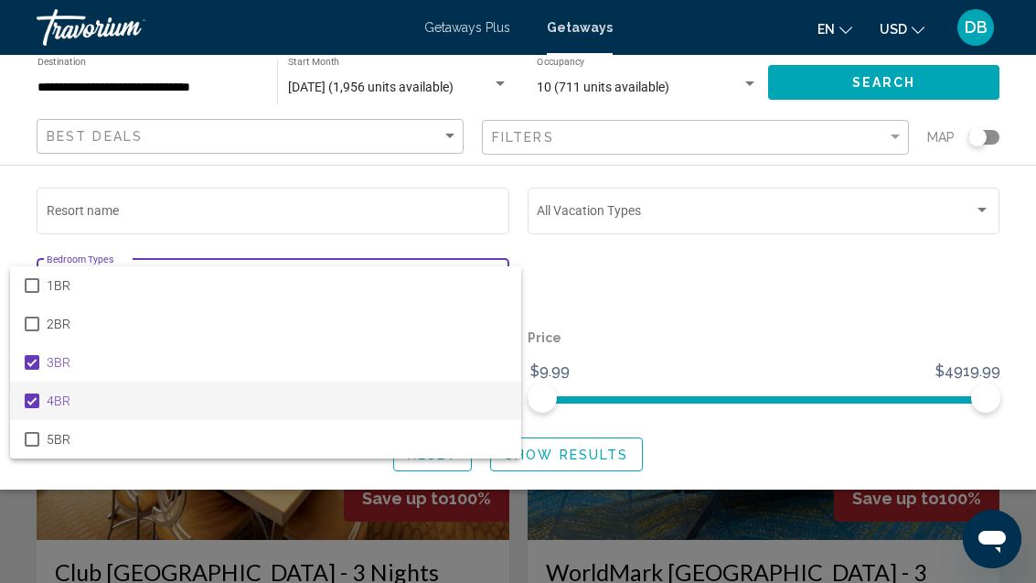
click at [934, 90] on div at bounding box center [518, 291] width 1036 height 583
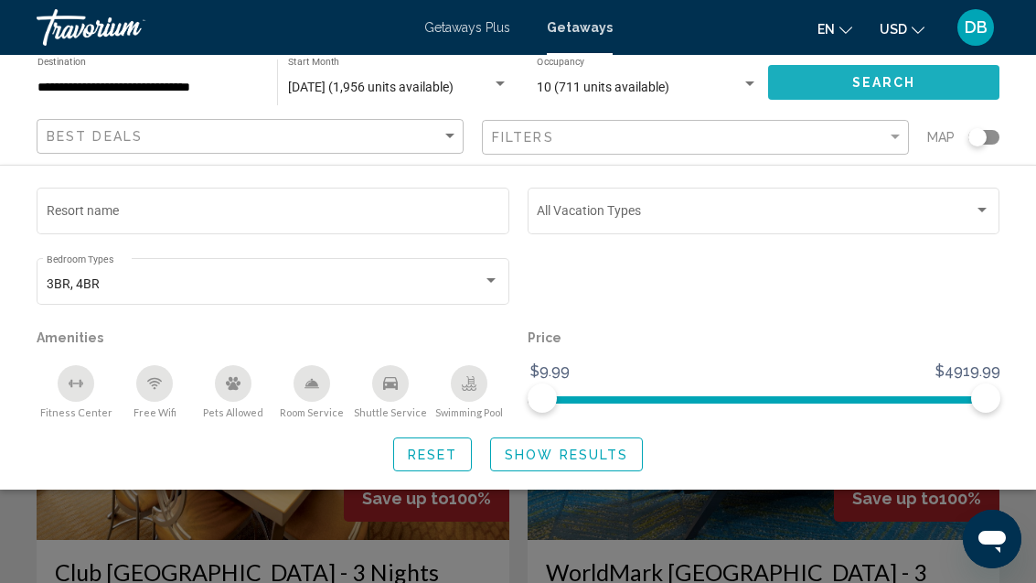
click at [926, 87] on button "Search" at bounding box center [883, 82] width 231 height 34
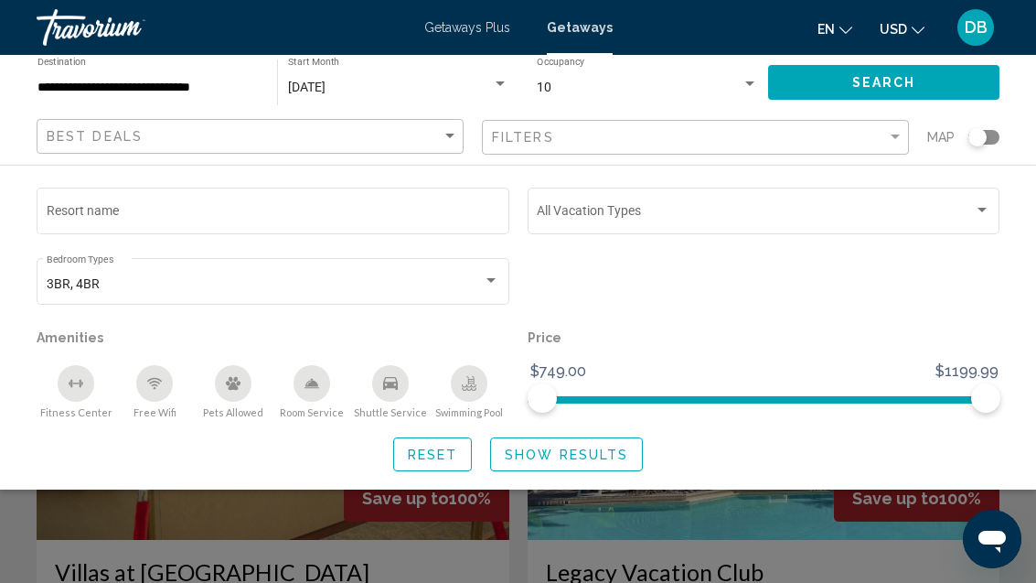
click at [646, 514] on div "Search widget" at bounding box center [518, 428] width 1036 height 308
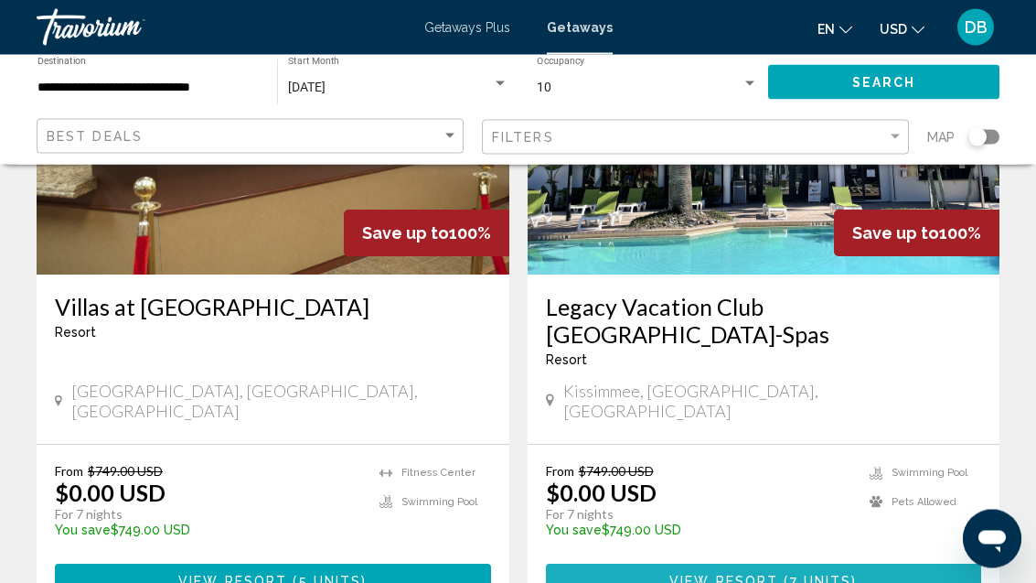
scroll to position [265, 0]
click at [623, 563] on button "View Resort ( 7 units )" at bounding box center [764, 580] width 436 height 34
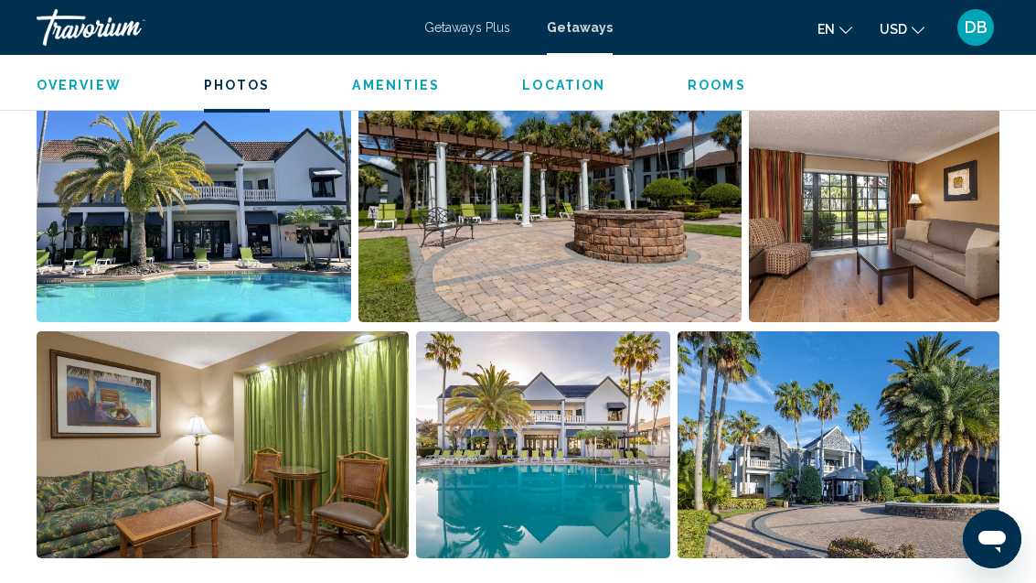
scroll to position [1236, 0]
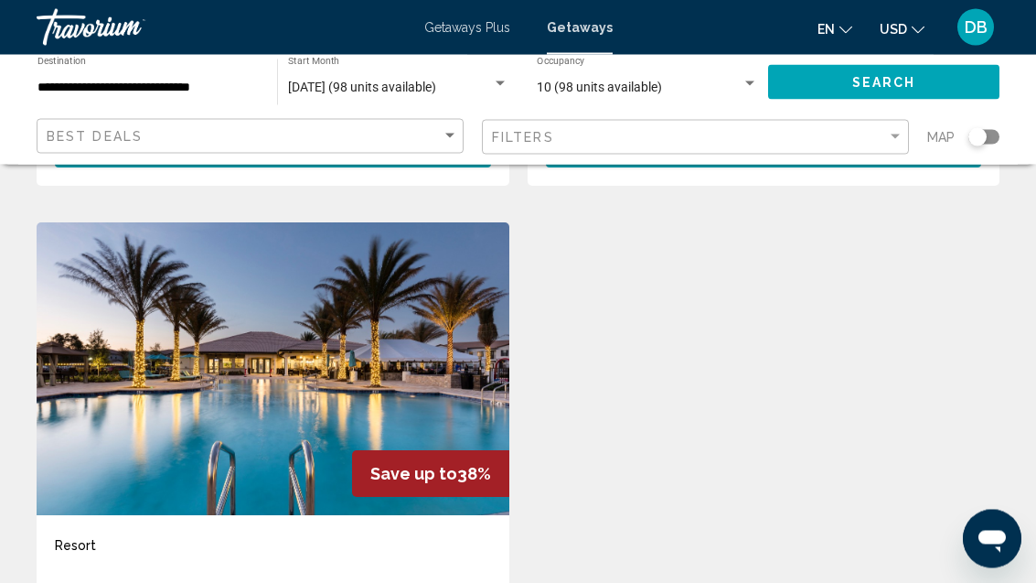
scroll to position [726, 0]
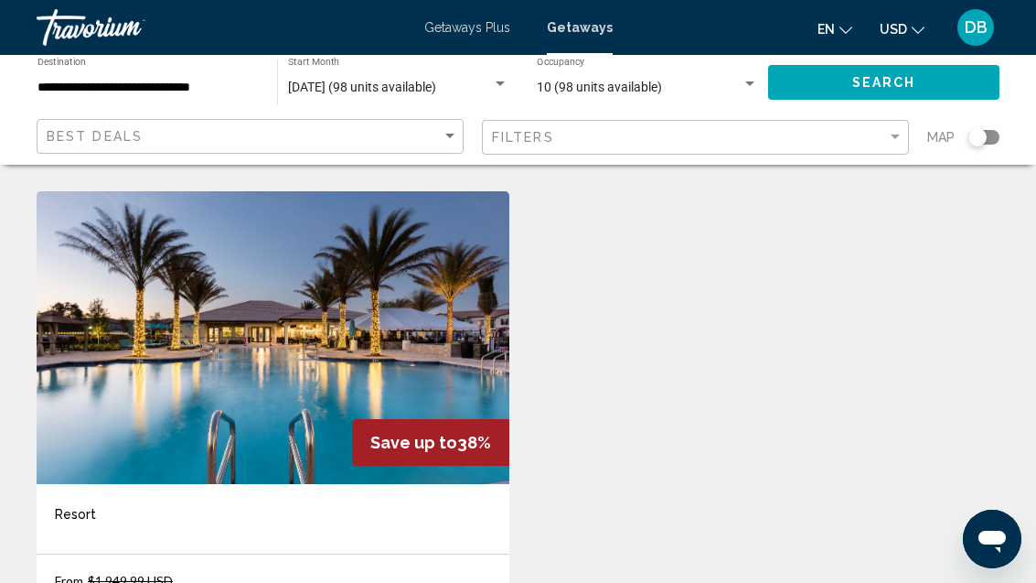
click at [318, 373] on img "Main content" at bounding box center [273, 337] width 473 height 293
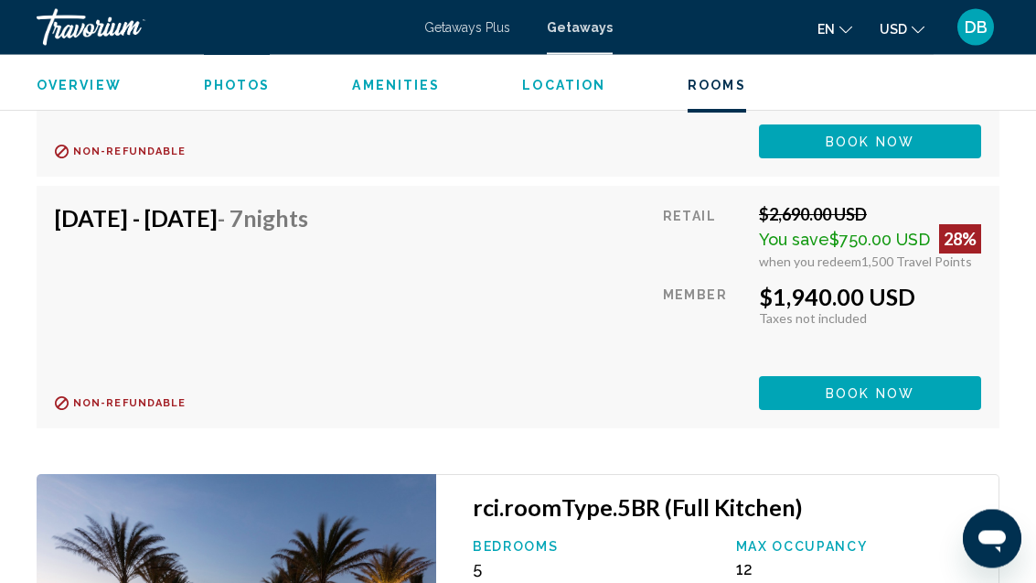
scroll to position [10066, 0]
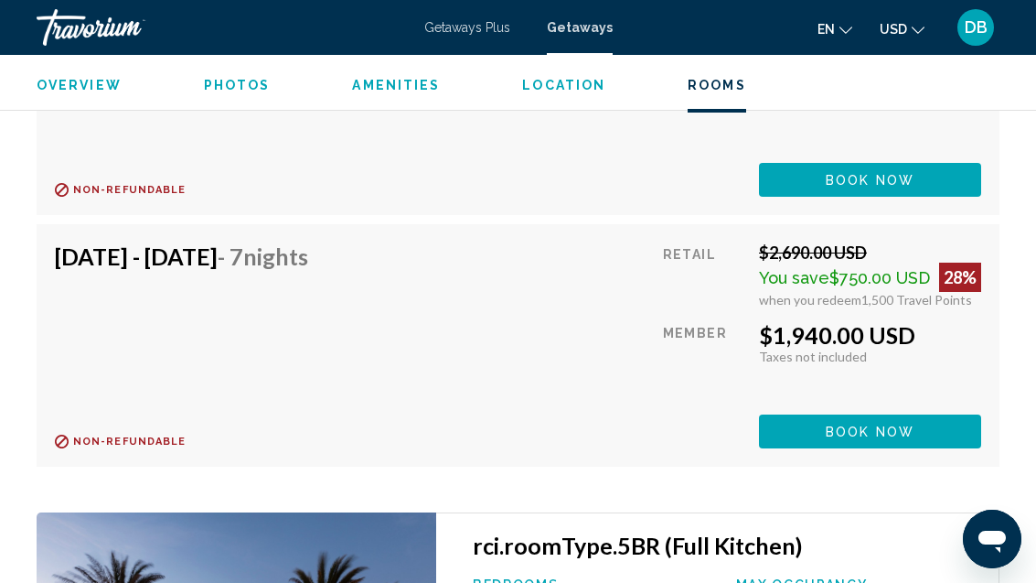
click at [483, 28] on span "Getaways Plus" at bounding box center [467, 27] width 86 height 15
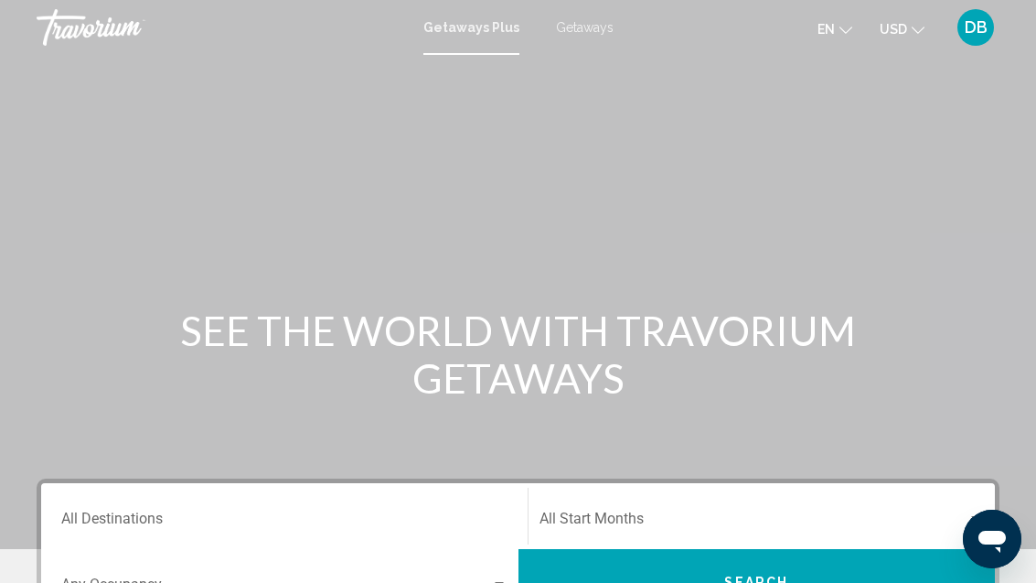
click at [144, 514] on input "Destination All Destinations" at bounding box center [284, 522] width 446 height 16
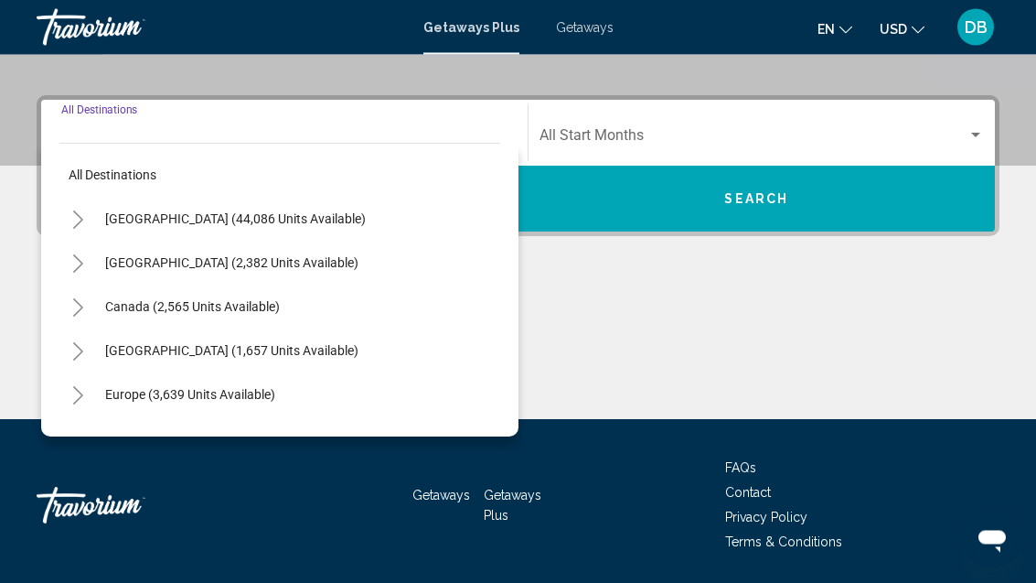
scroll to position [385, 0]
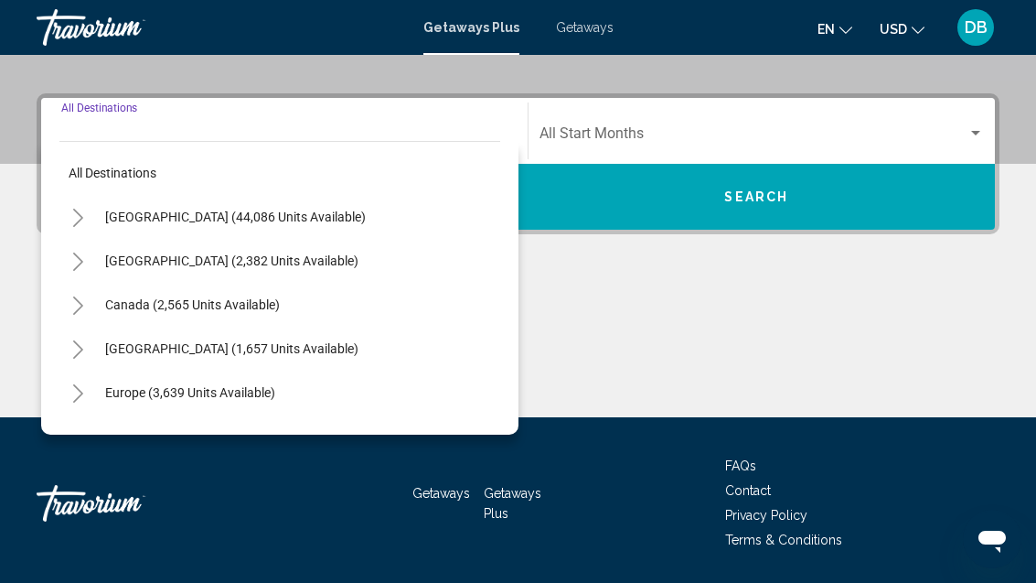
click at [258, 214] on span "[GEOGRAPHIC_DATA] (44,086 units available)" at bounding box center [235, 216] width 261 height 15
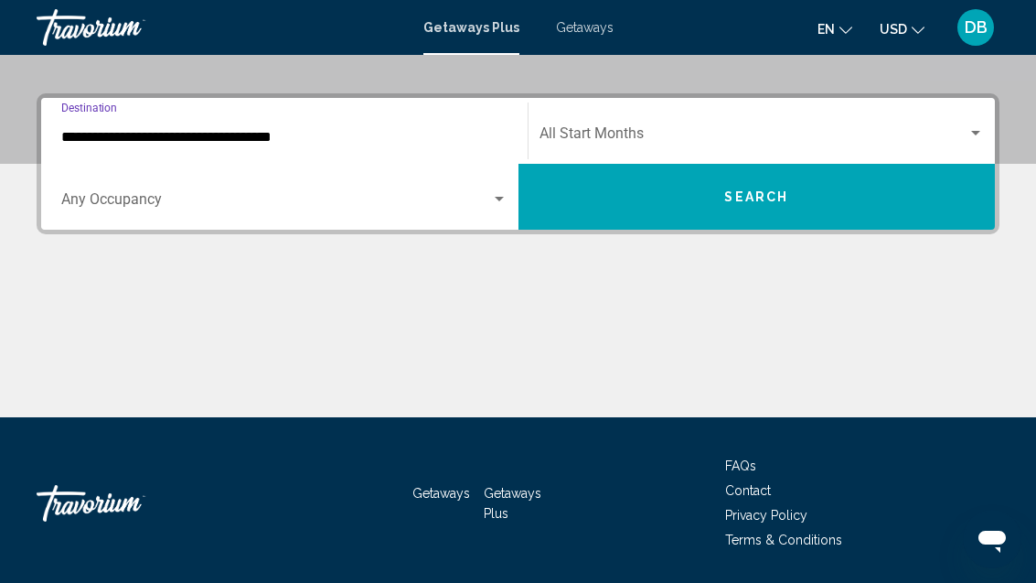
click at [272, 136] on input "**********" at bounding box center [284, 137] width 446 height 16
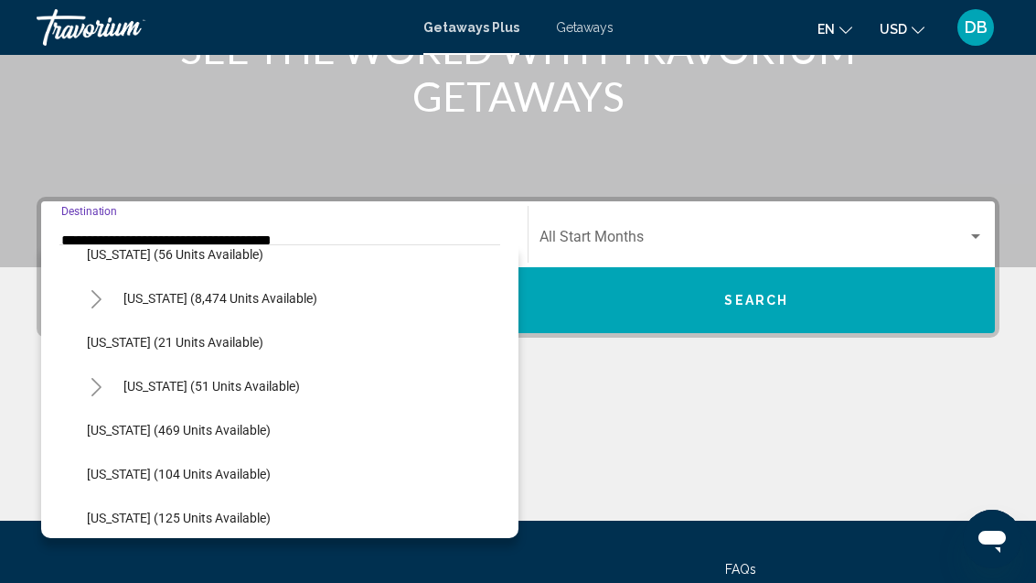
scroll to position [284, 0]
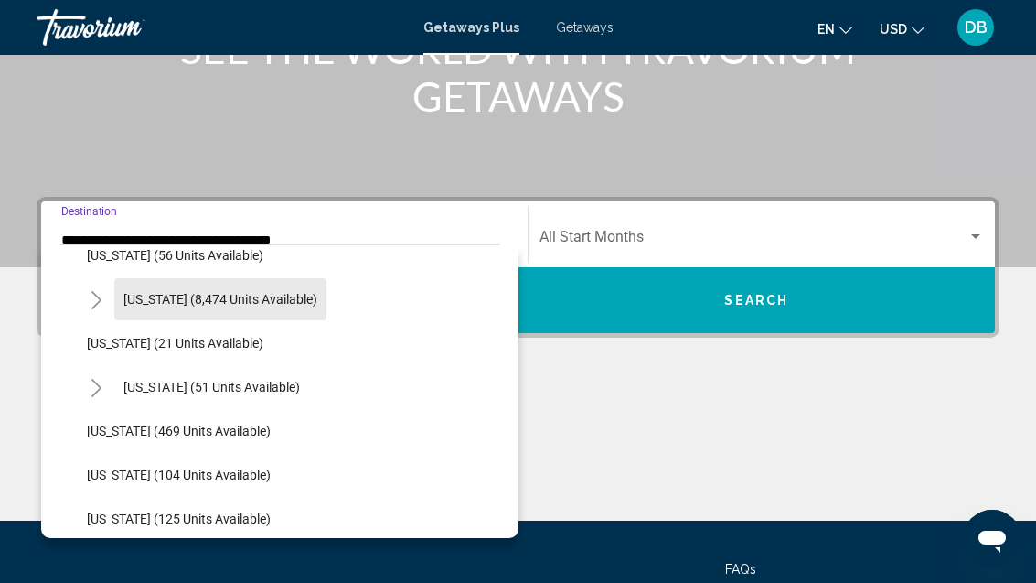
click at [274, 292] on span "[US_STATE] (8,474 units available)" at bounding box center [220, 299] width 194 height 15
type input "**********"
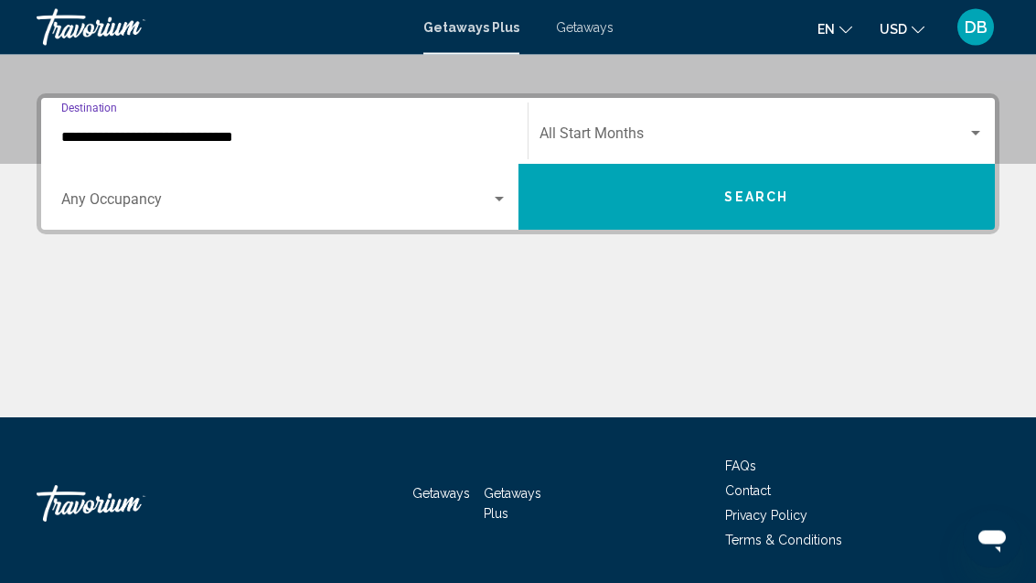
scroll to position [385, 0]
click at [444, 205] on span "Search widget" at bounding box center [276, 203] width 430 height 16
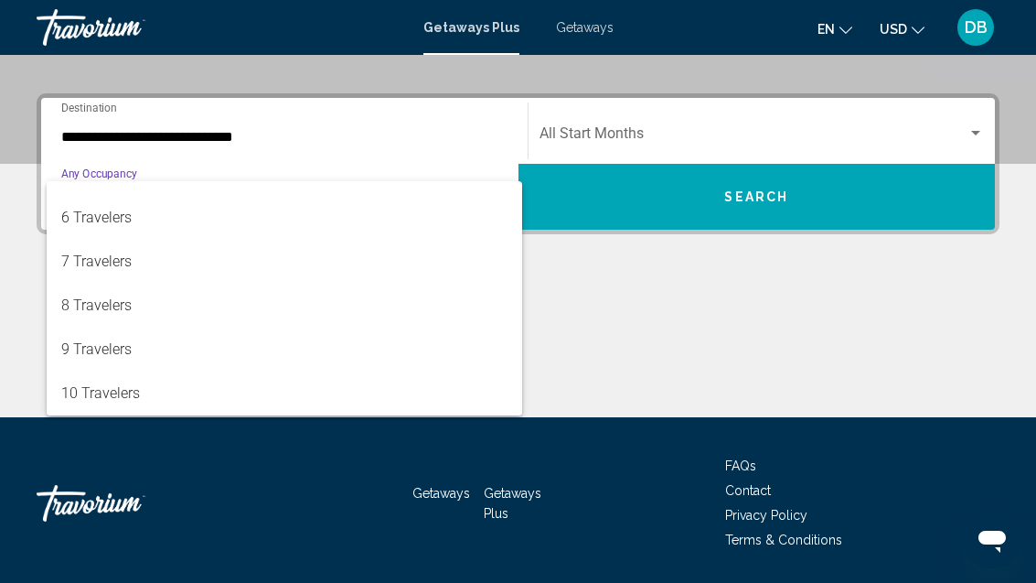
scroll to position [205, 0]
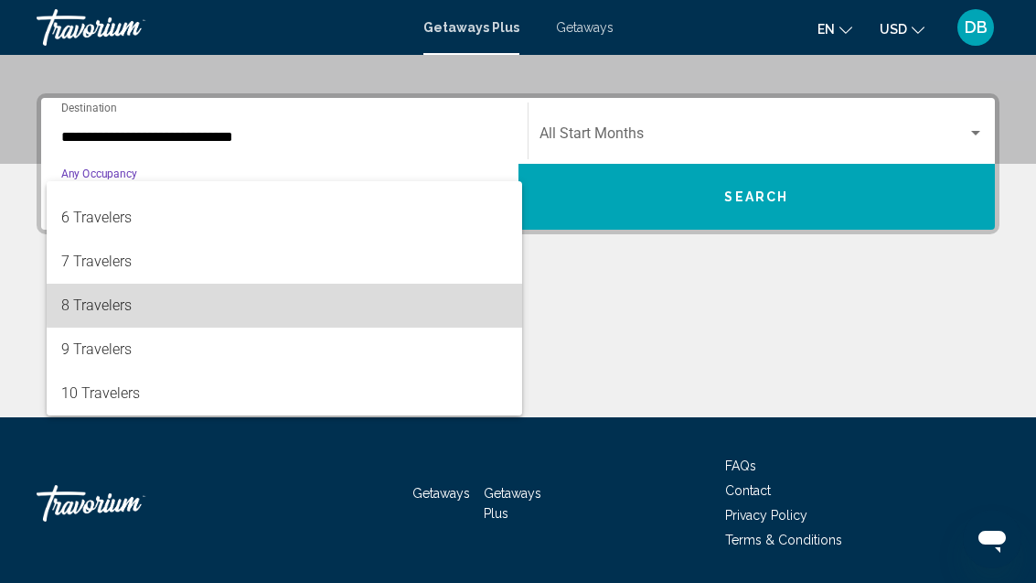
click at [290, 305] on span "8 Travelers" at bounding box center [284, 306] width 446 height 44
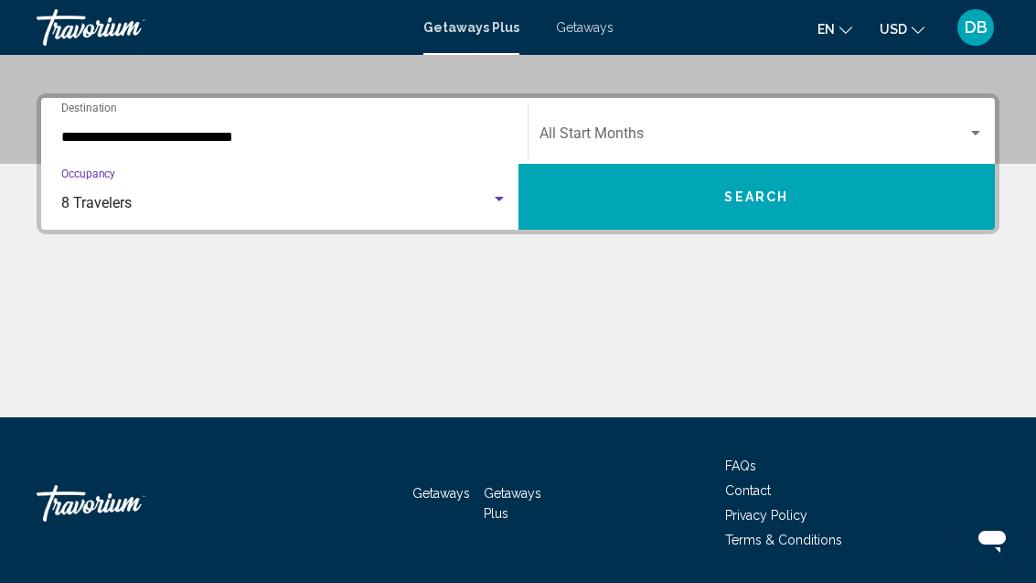
click at [633, 144] on span "Search widget" at bounding box center [754, 137] width 429 height 16
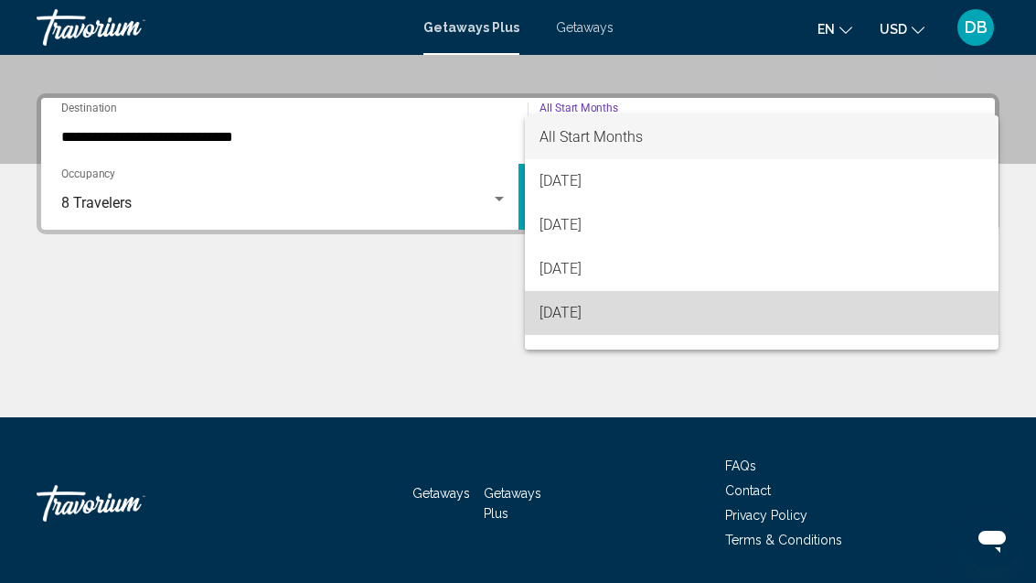
click at [642, 311] on span "[DATE]" at bounding box center [762, 313] width 445 height 44
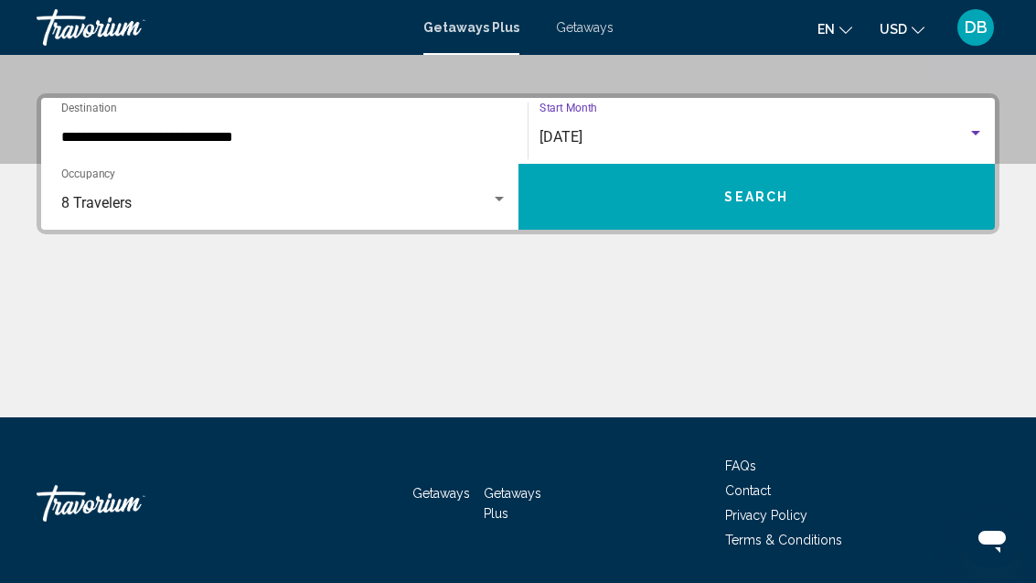
click at [807, 199] on button "Search" at bounding box center [757, 197] width 477 height 66
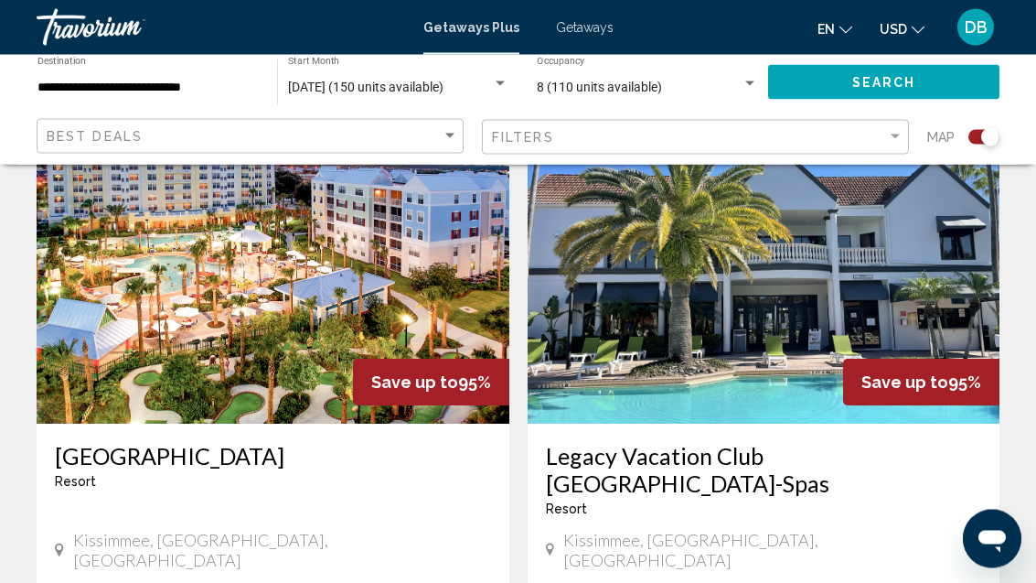
scroll to position [2025, 0]
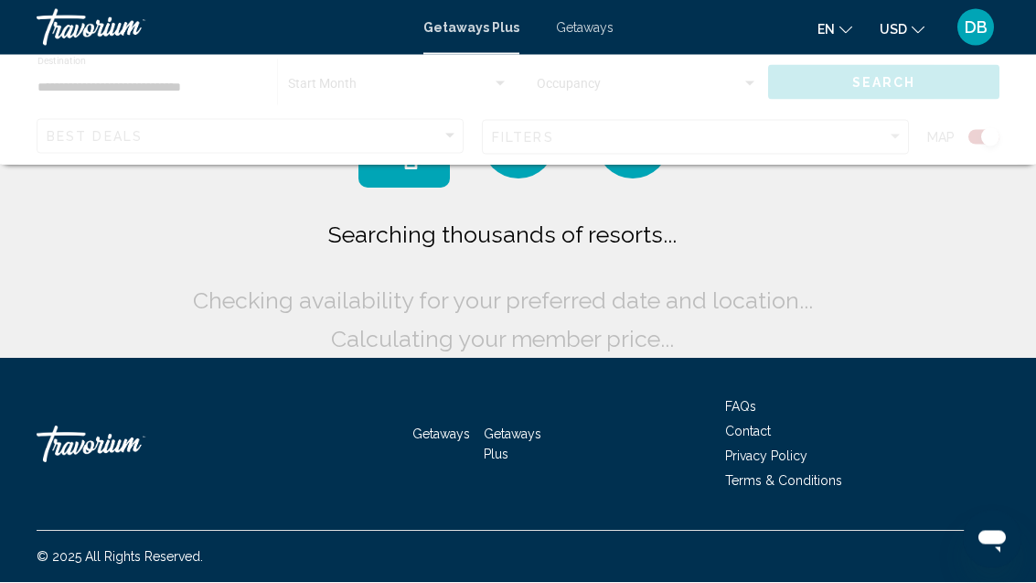
scroll to position [59, 0]
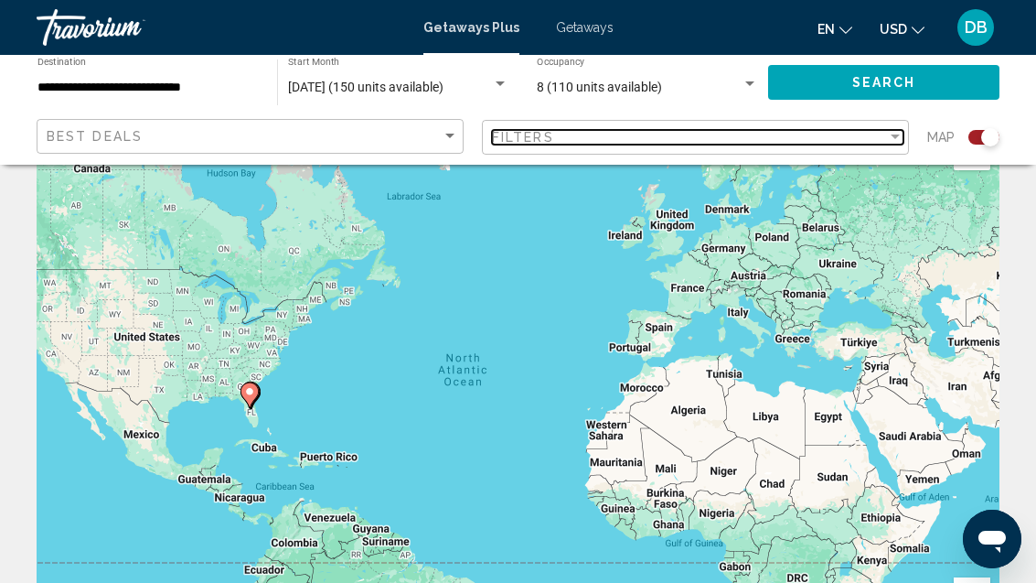
click at [669, 131] on div "Filters" at bounding box center [689, 137] width 395 height 15
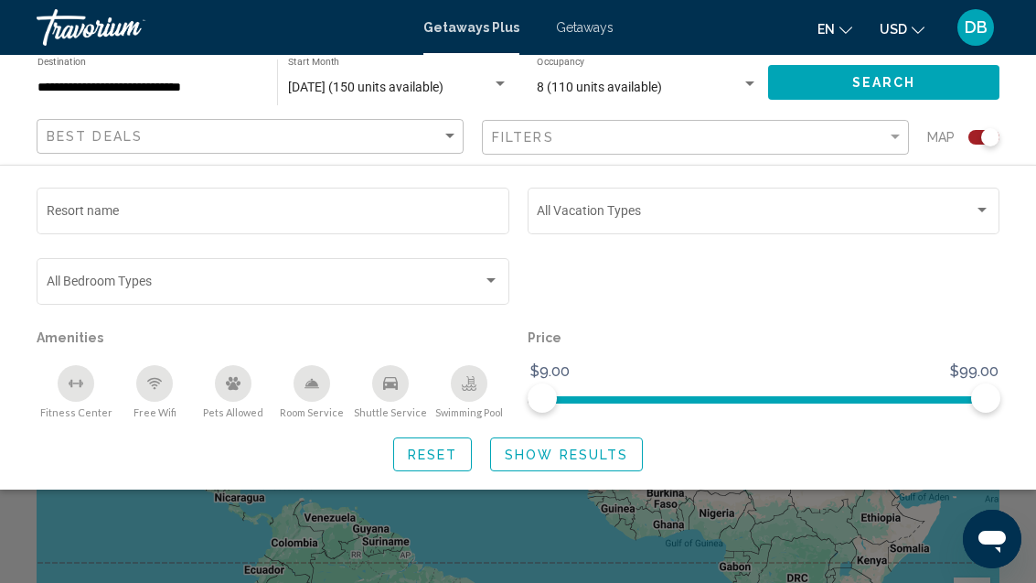
click at [421, 279] on span "Search widget" at bounding box center [265, 284] width 437 height 15
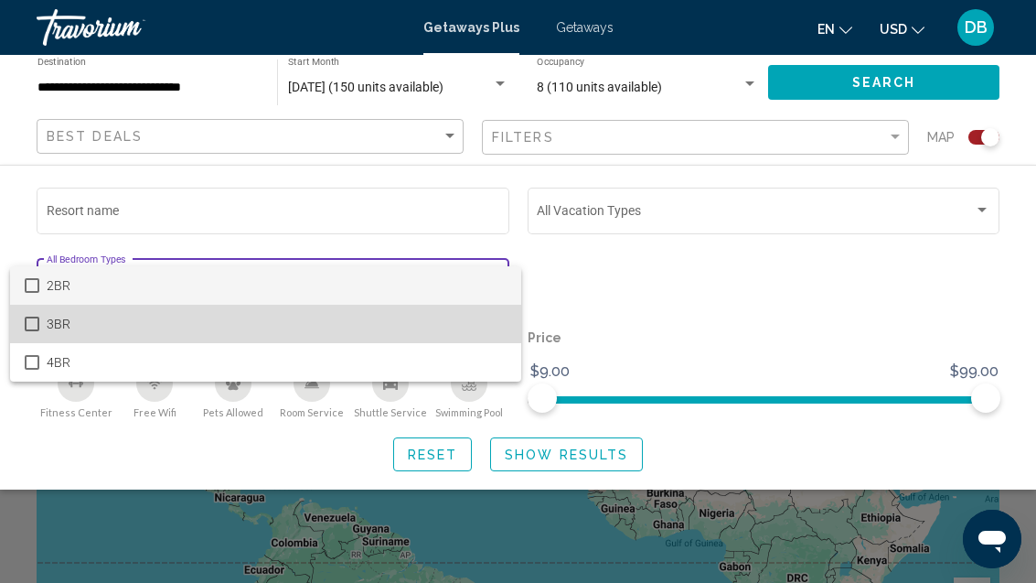
click at [394, 325] on span "3BR" at bounding box center [277, 324] width 461 height 38
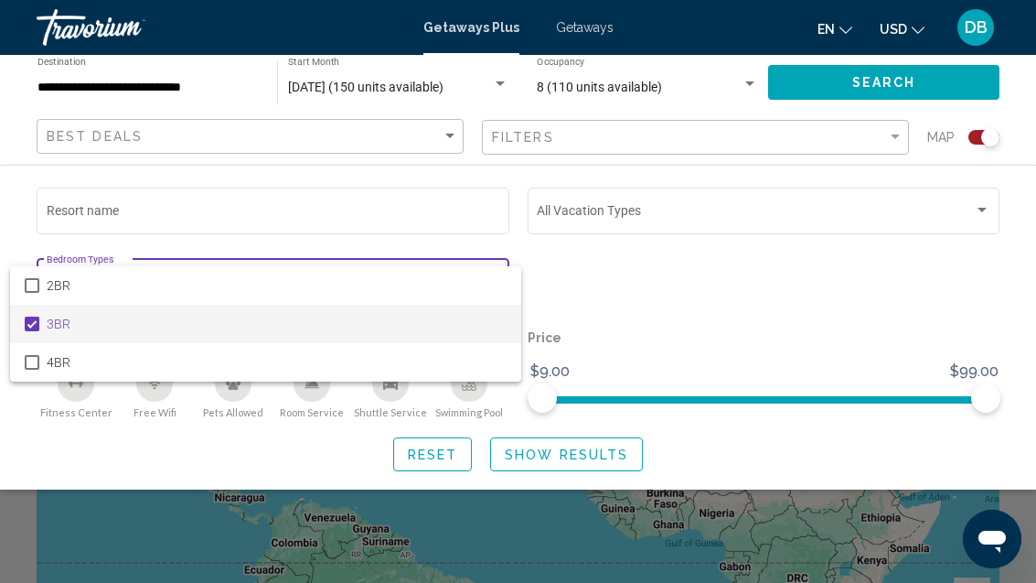
click at [724, 310] on div at bounding box center [518, 291] width 1036 height 583
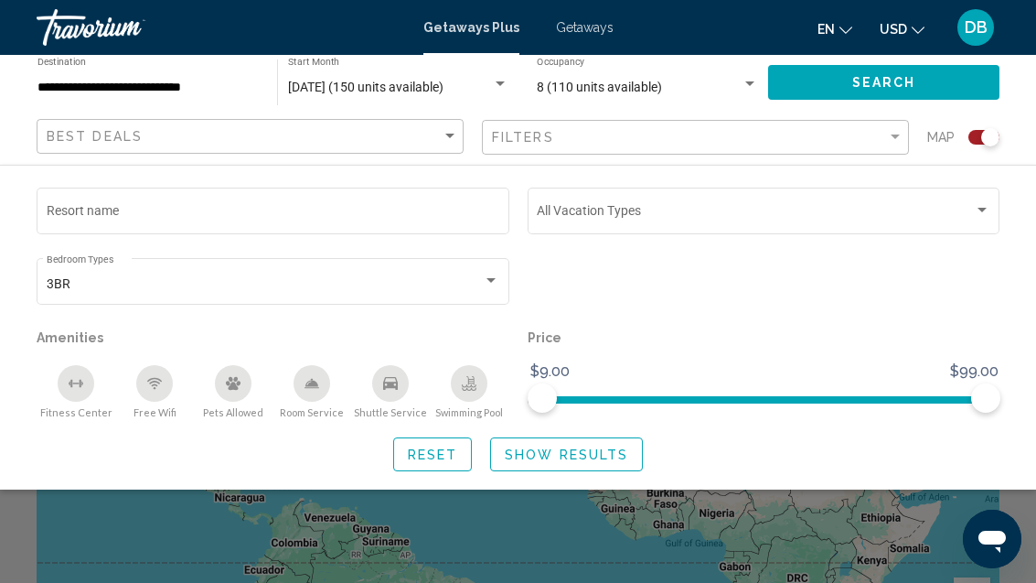
click at [924, 80] on button "Search" at bounding box center [883, 82] width 231 height 34
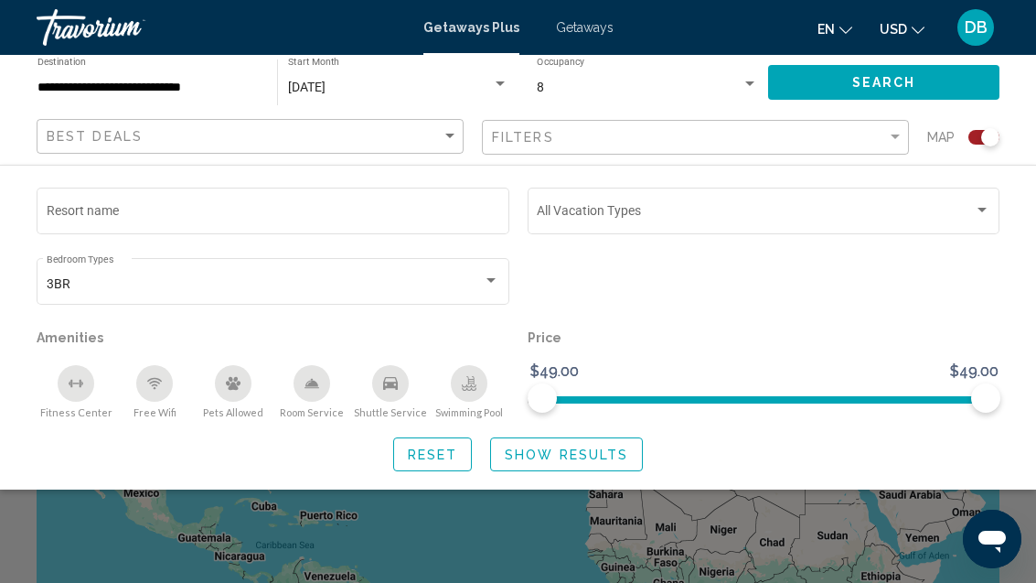
click at [922, 85] on button "Search" at bounding box center [883, 82] width 231 height 34
click at [631, 505] on div "Search widget" at bounding box center [518, 428] width 1036 height 308
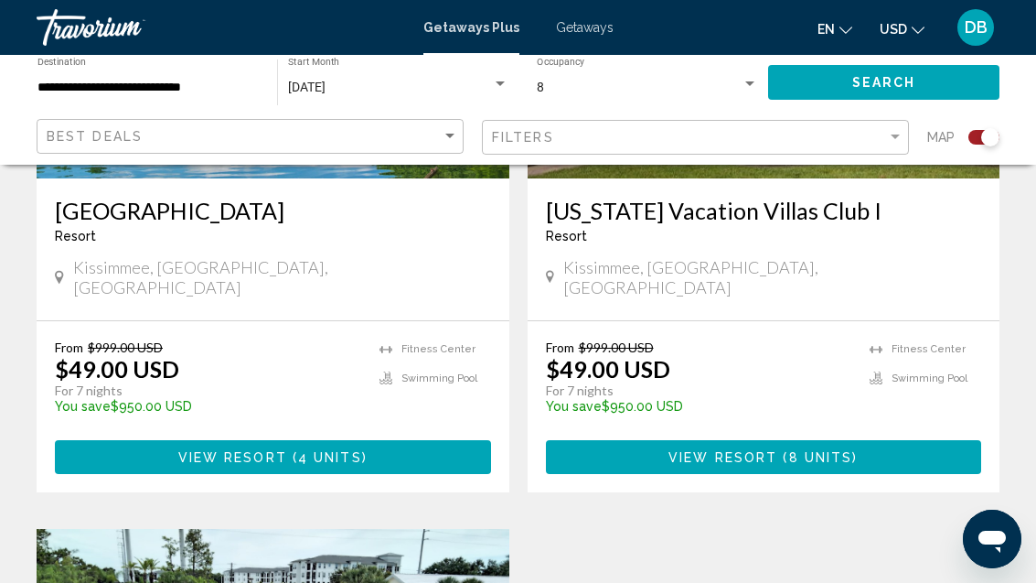
scroll to position [2267, 0]
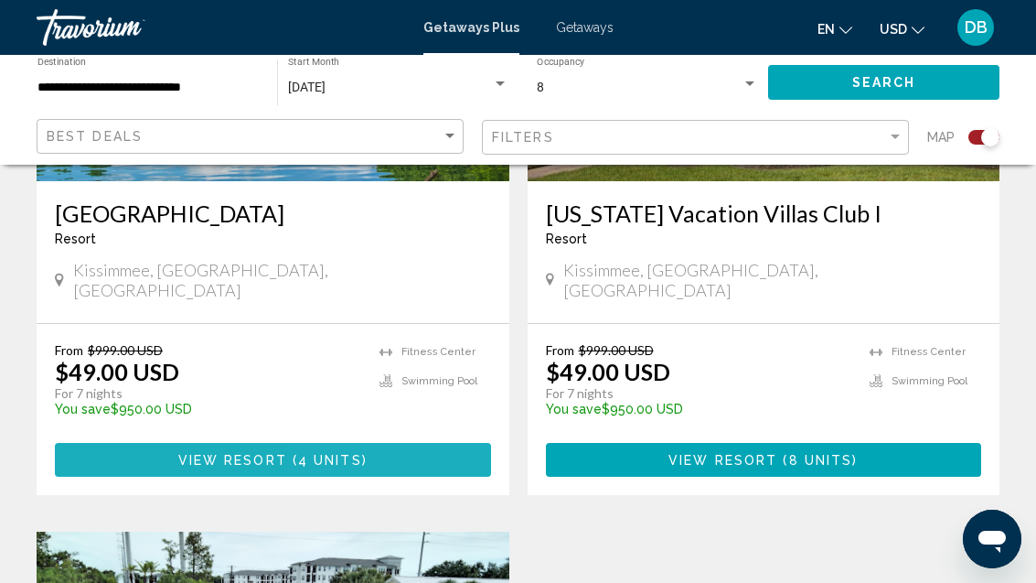
click at [398, 443] on button "View Resort ( 4 units )" at bounding box center [273, 460] width 436 height 34
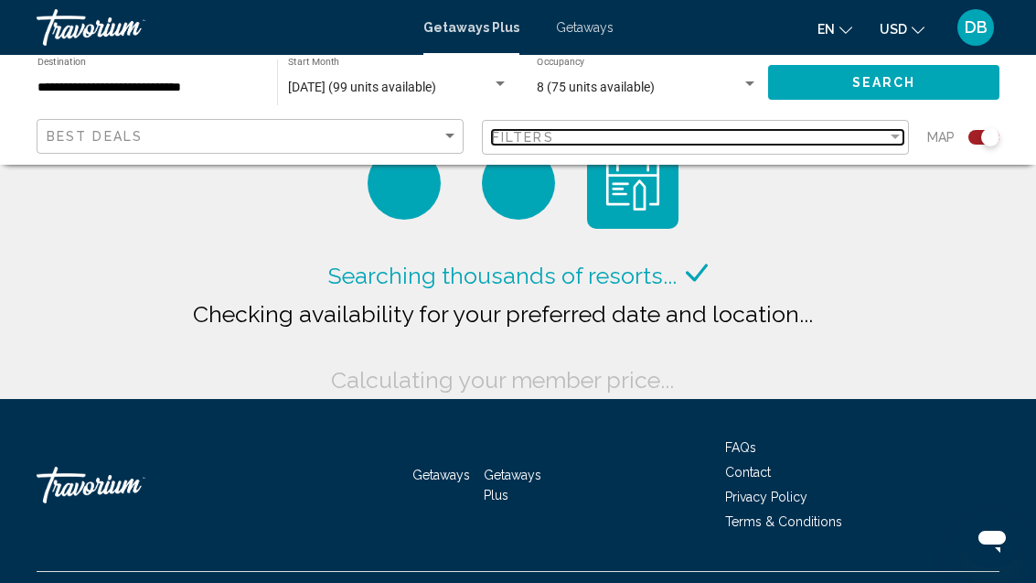
click at [599, 141] on div "Filters" at bounding box center [689, 137] width 395 height 15
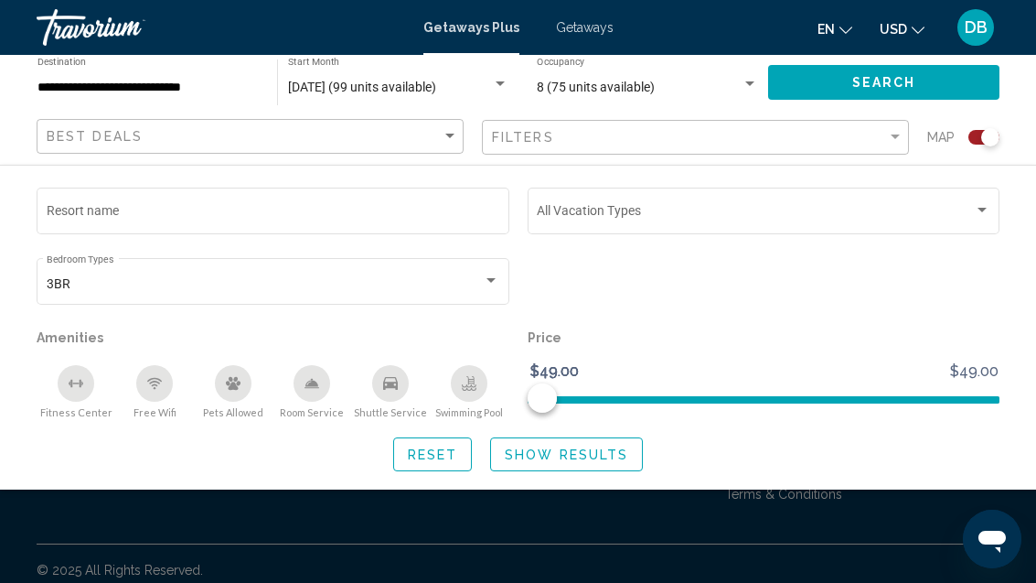
click at [359, 207] on input "Resort name" at bounding box center [274, 214] width 454 height 15
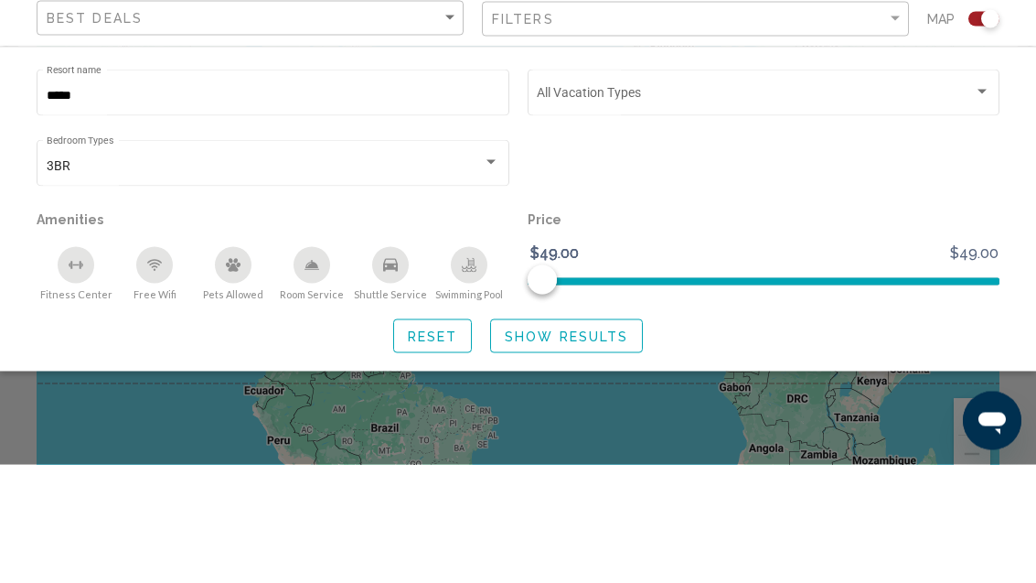
scroll to position [238, 0]
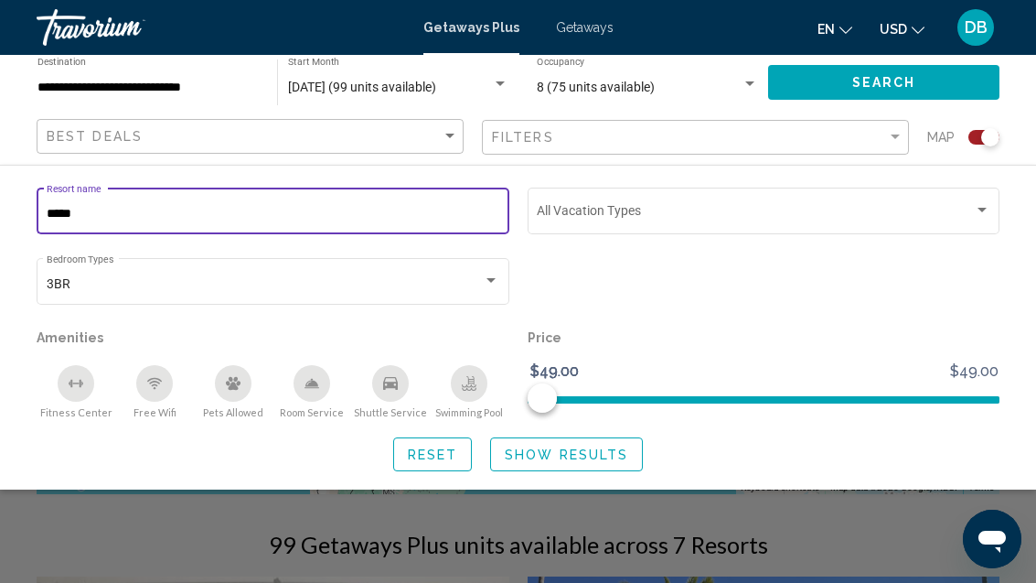
click at [309, 212] on input "*****" at bounding box center [274, 214] width 454 height 15
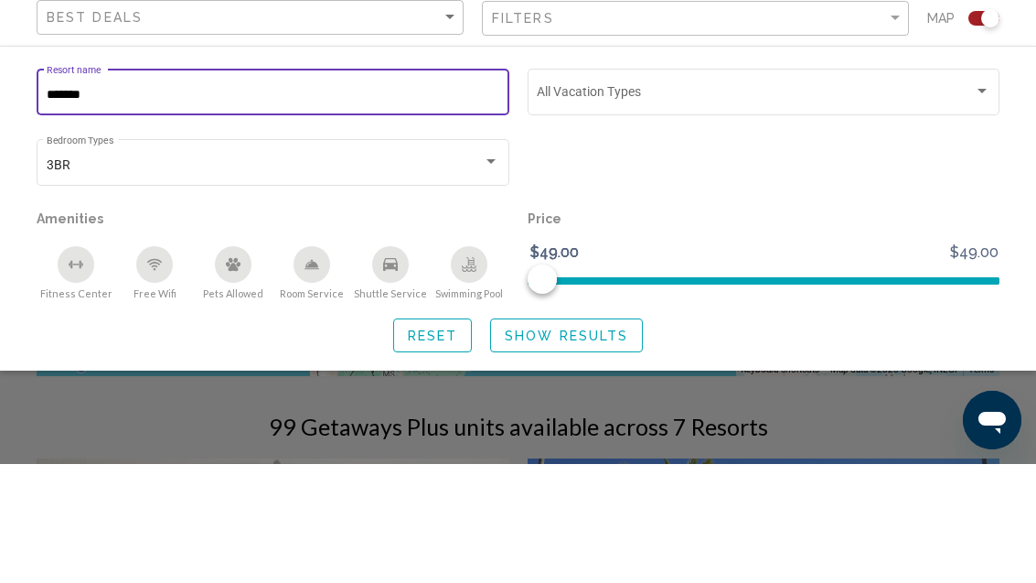
scroll to position [357, 0]
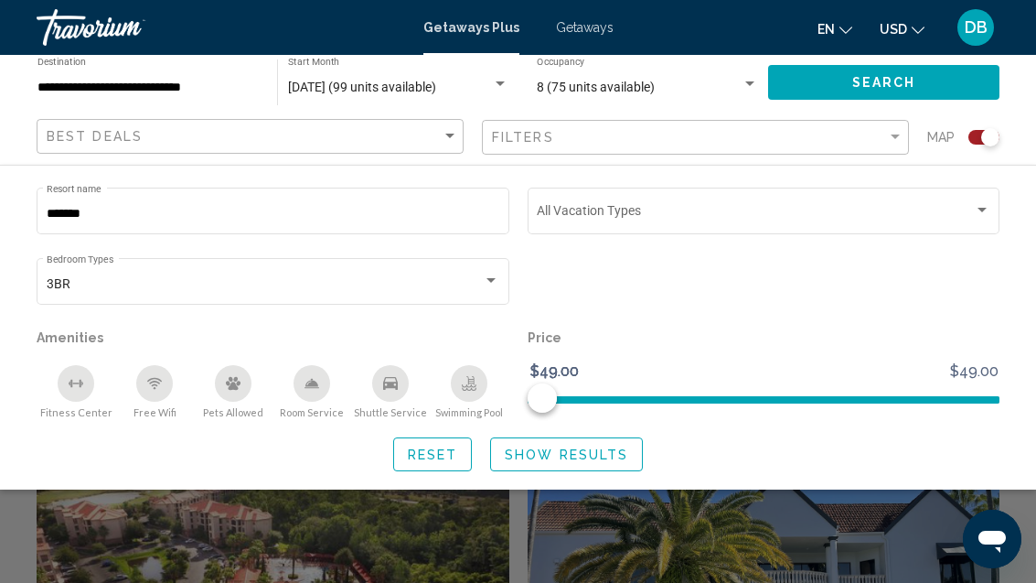
type input "*******"
click at [885, 77] on span "Search" at bounding box center [884, 83] width 64 height 15
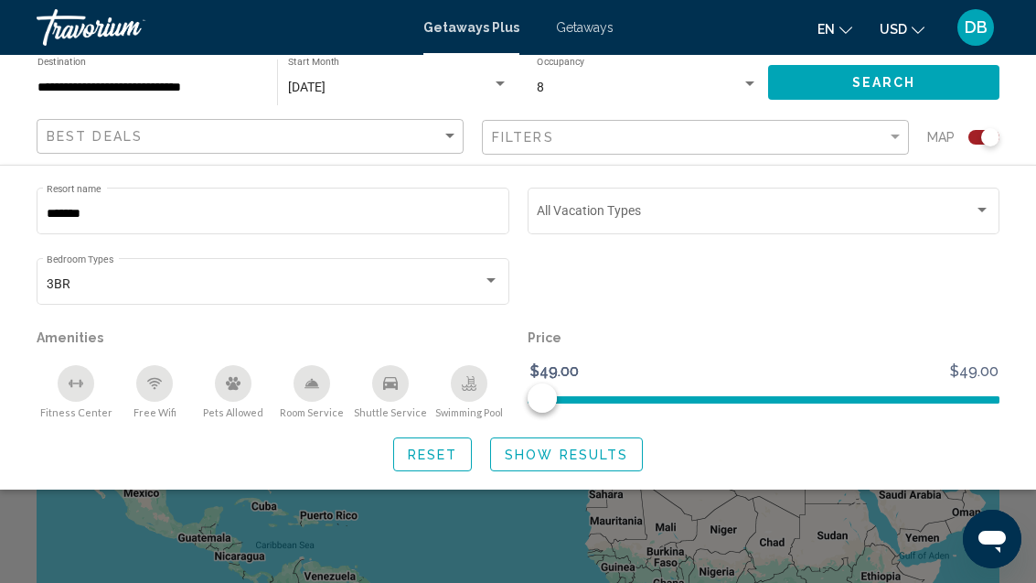
click at [603, 522] on div "Search widget" at bounding box center [518, 428] width 1036 height 308
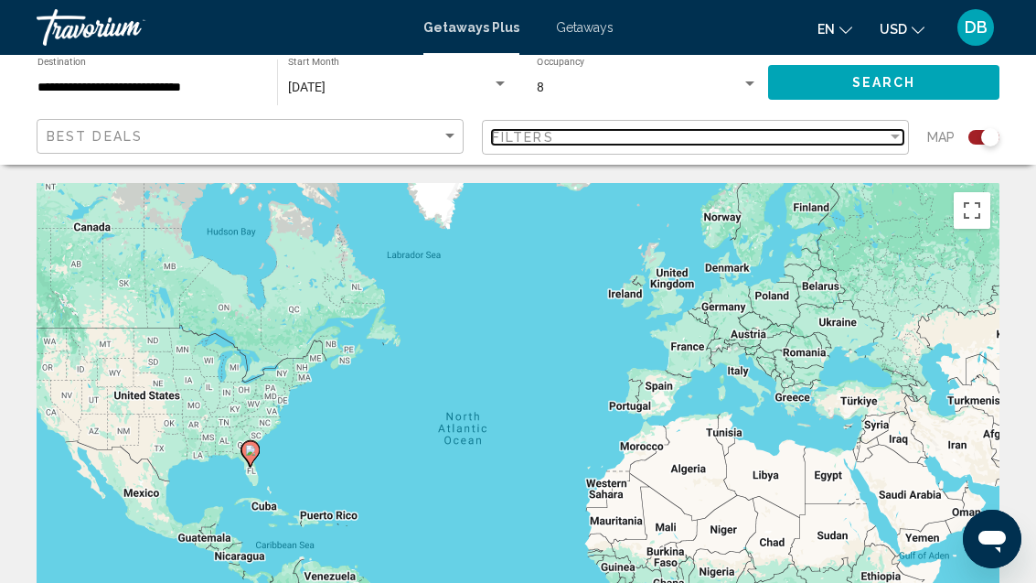
click at [786, 134] on div "Filters" at bounding box center [689, 137] width 395 height 15
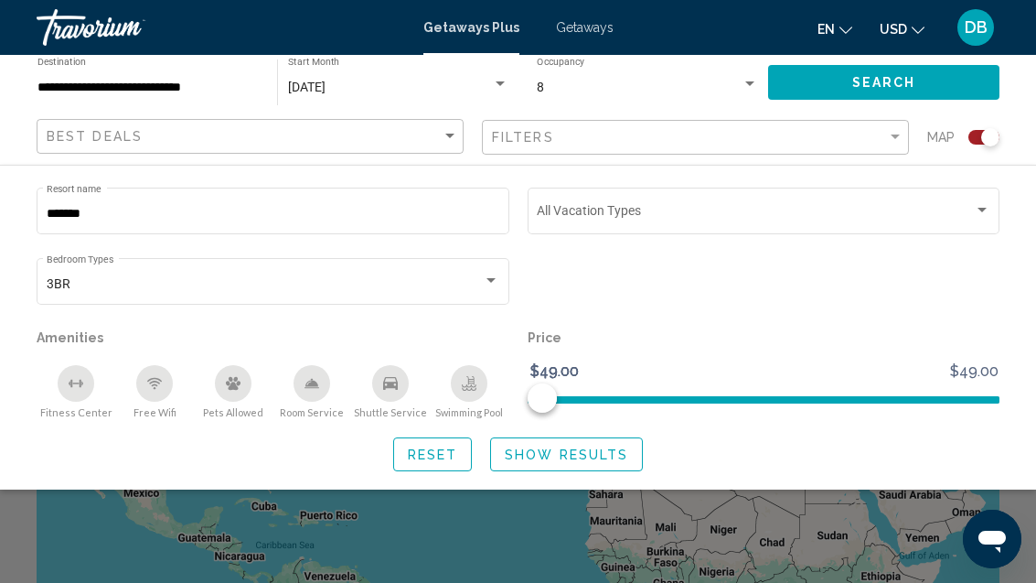
click at [492, 275] on div "Search widget" at bounding box center [491, 280] width 16 height 15
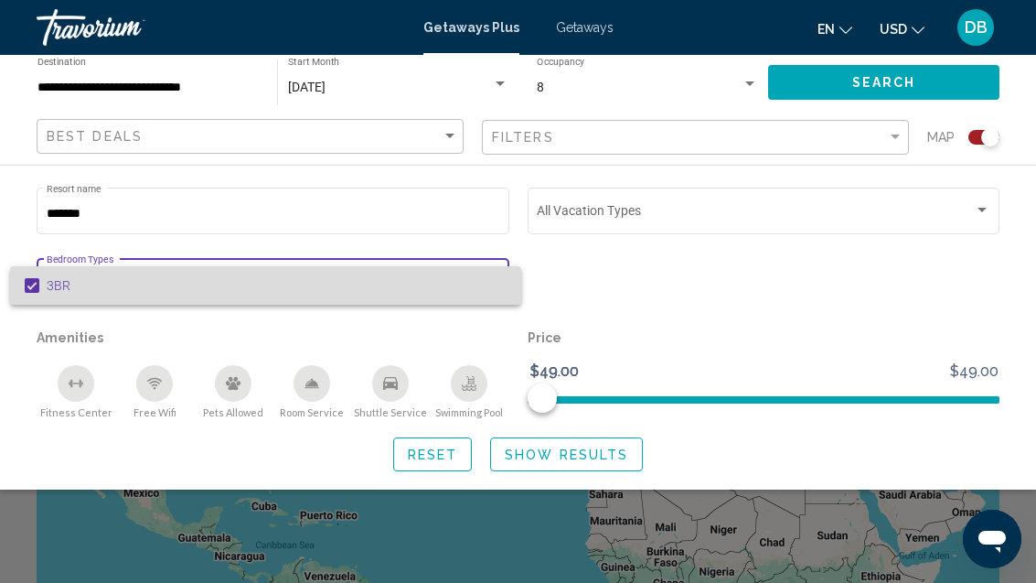
click at [401, 292] on span "3BR" at bounding box center [277, 285] width 461 height 38
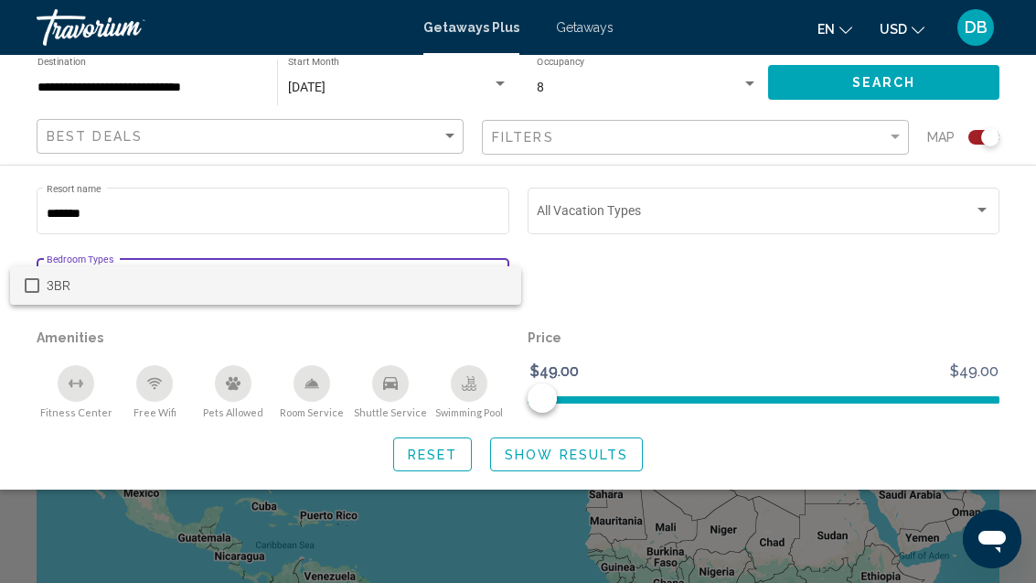
click at [251, 218] on div at bounding box center [518, 291] width 1036 height 583
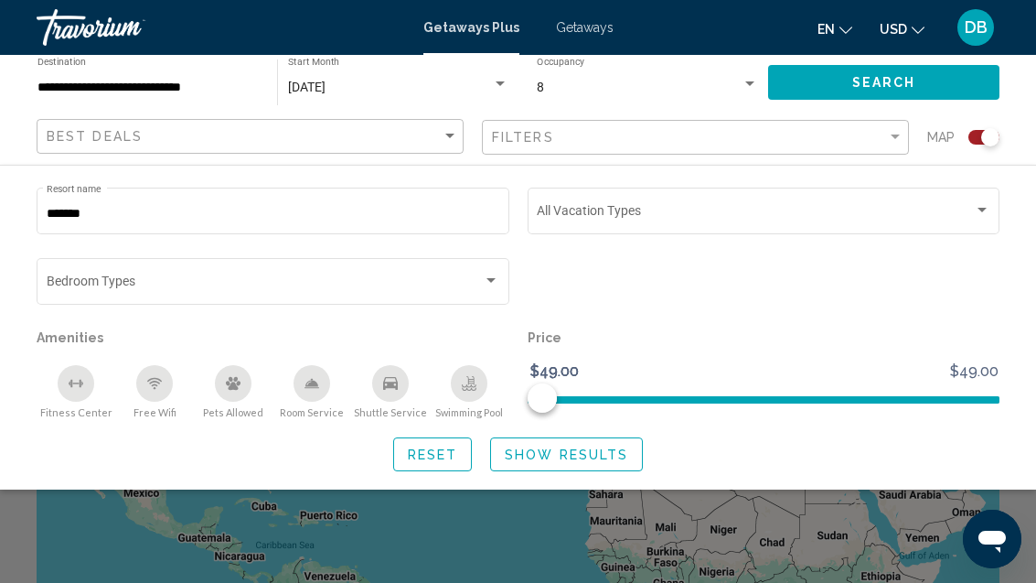
click at [320, 218] on input "*******" at bounding box center [274, 214] width 454 height 15
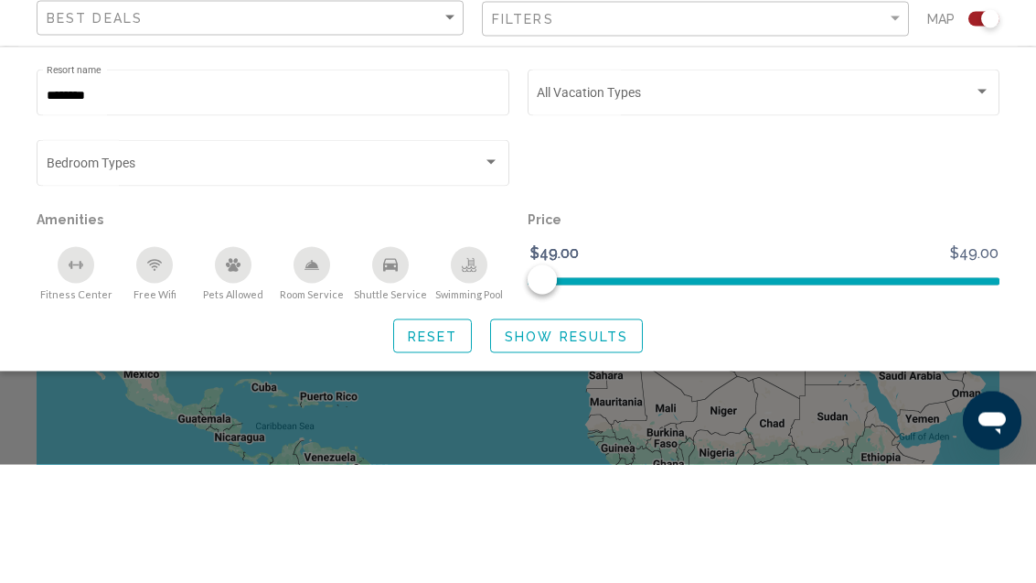
scroll to position [119, 0]
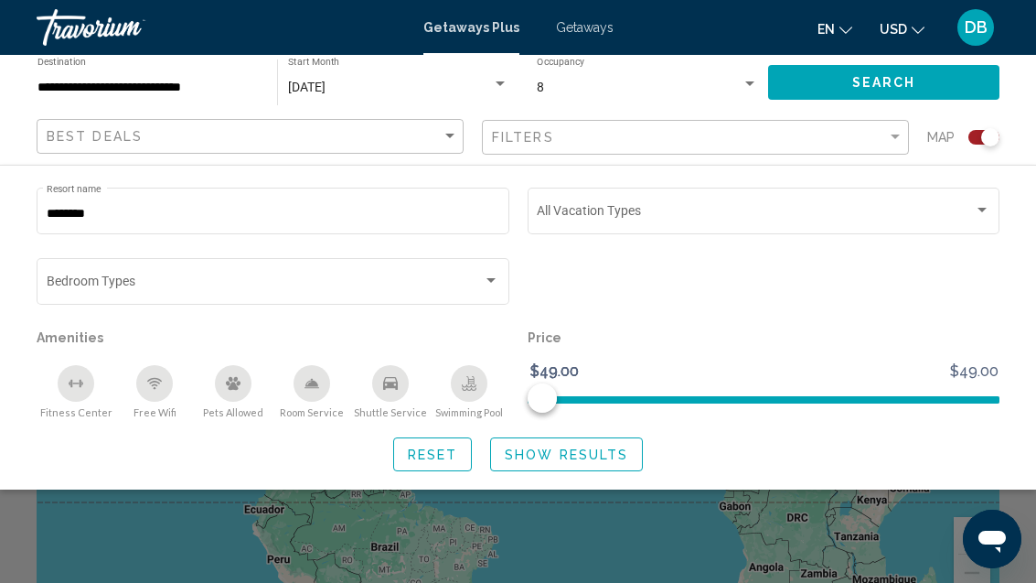
type input "*******"
click at [888, 84] on span "Search" at bounding box center [884, 83] width 64 height 15
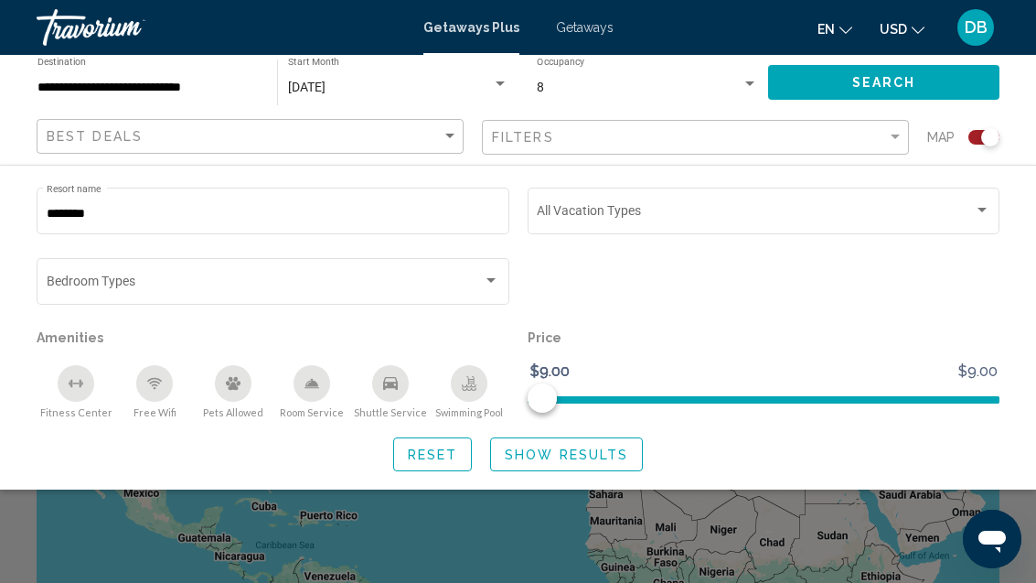
click at [524, 511] on div "Search widget" at bounding box center [518, 428] width 1036 height 308
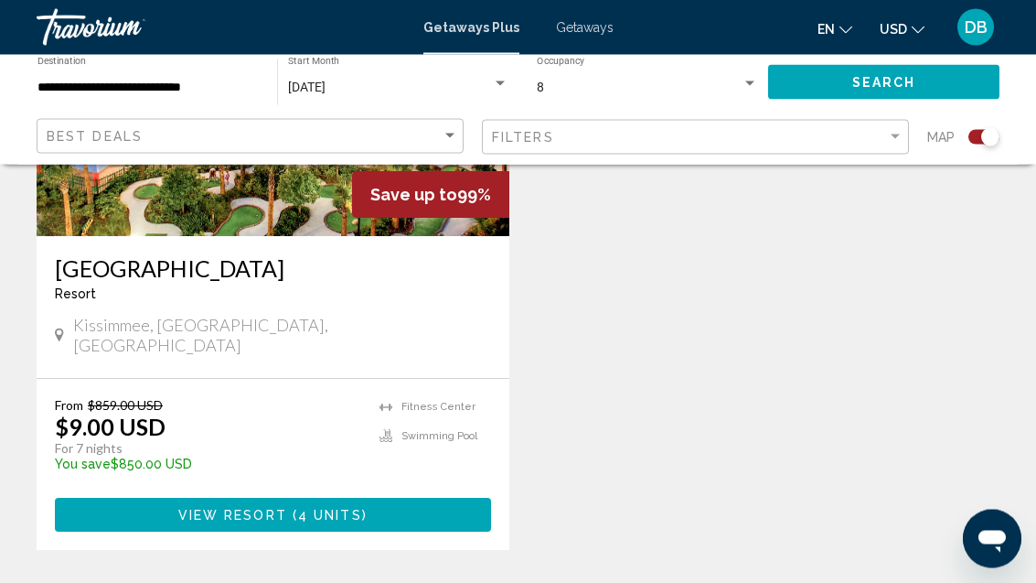
scroll to position [871, 0]
click at [386, 498] on button "View Resort ( 4 units )" at bounding box center [273, 515] width 436 height 34
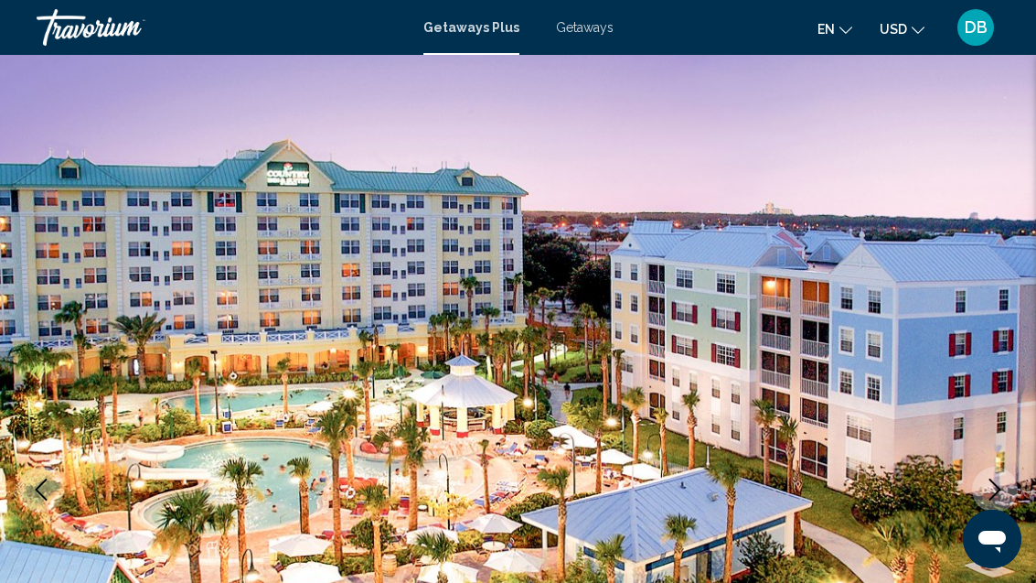
click at [589, 29] on span "Getaways" at bounding box center [585, 27] width 58 height 15
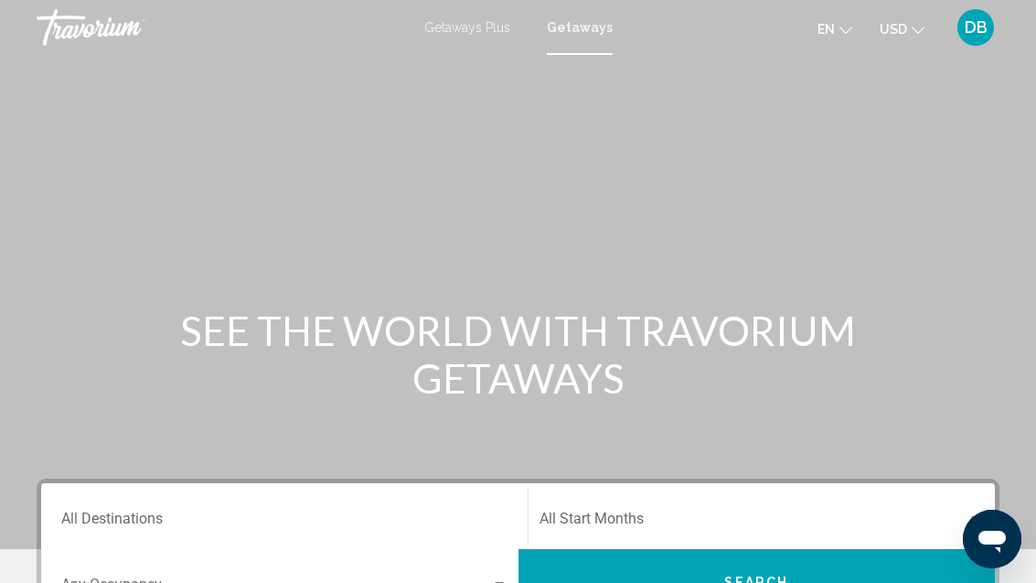
click at [488, 32] on span "Getaways Plus" at bounding box center [467, 27] width 86 height 15
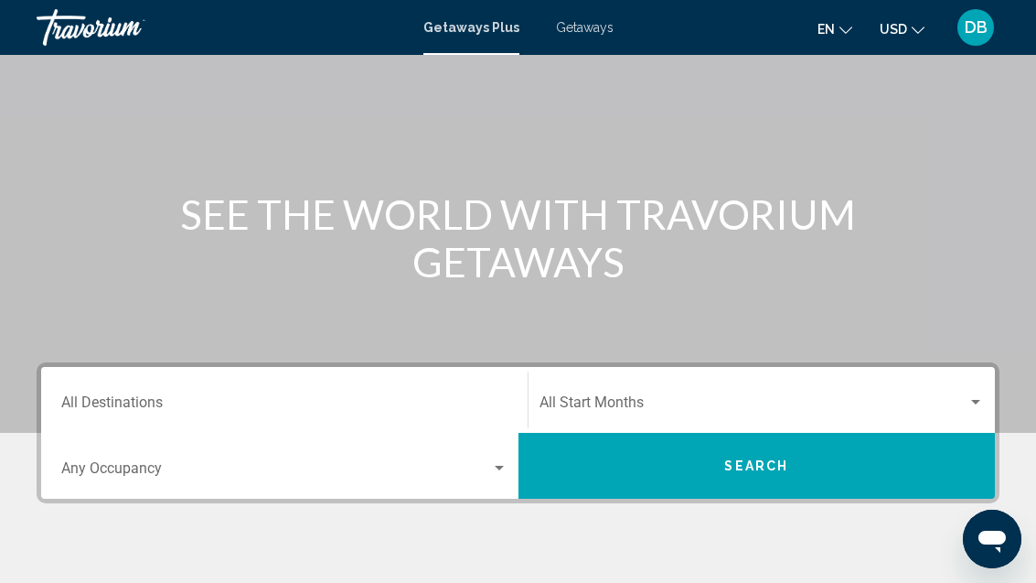
click at [168, 401] on input "Destination All Destinations" at bounding box center [284, 406] width 446 height 16
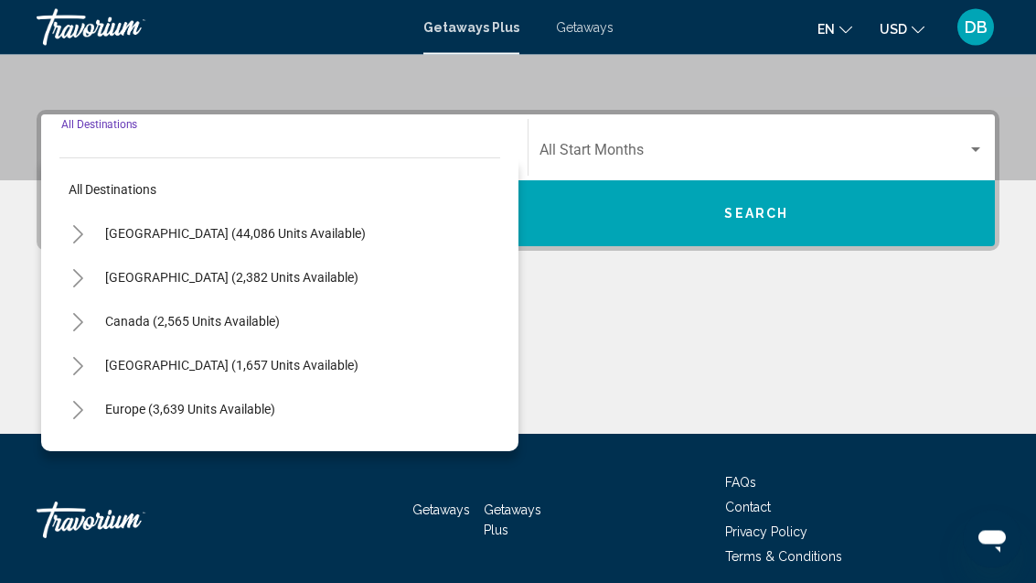
scroll to position [385, 0]
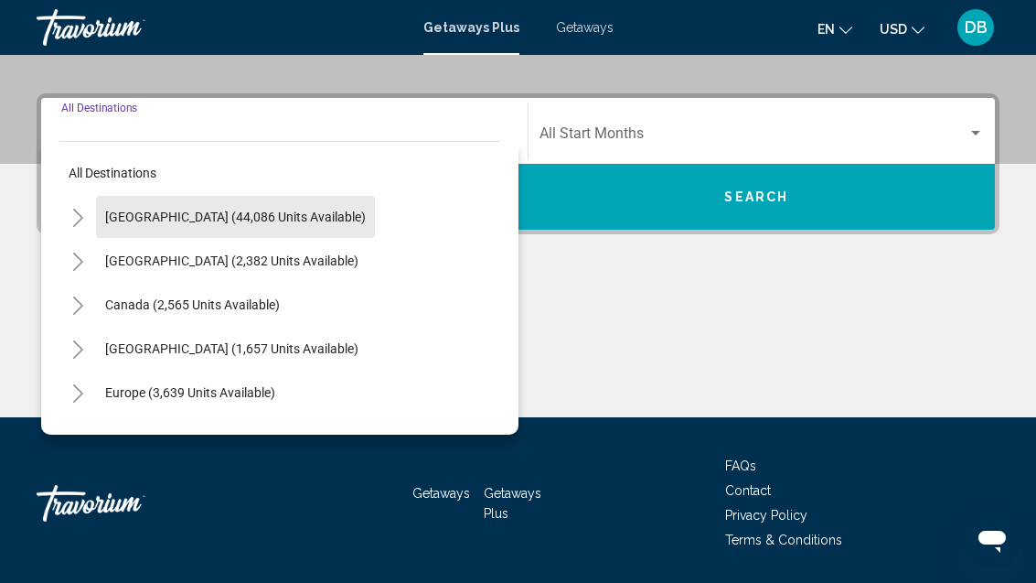
click at [247, 222] on span "[GEOGRAPHIC_DATA] (44,086 units available)" at bounding box center [235, 216] width 261 height 15
type input "**********"
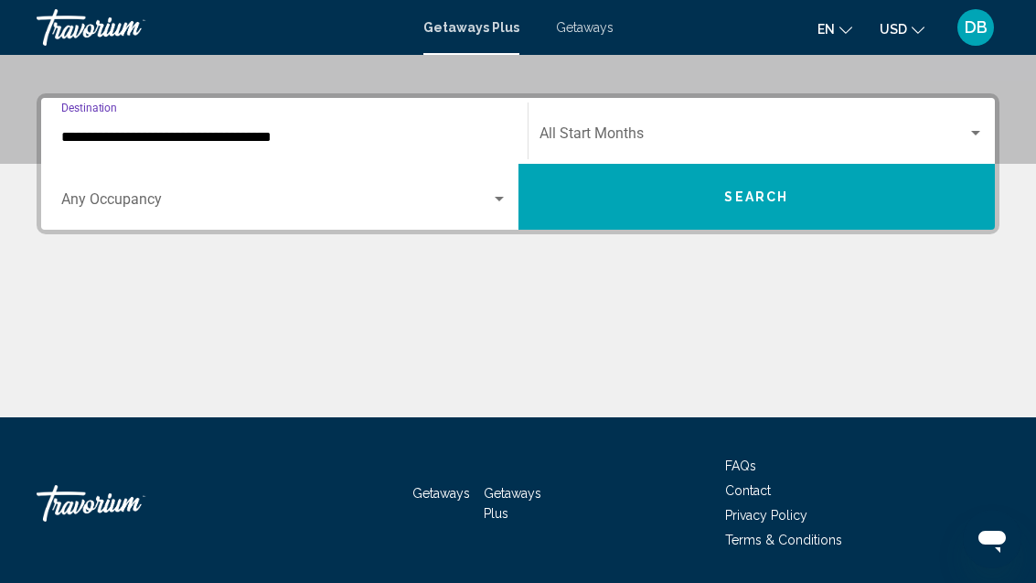
click at [268, 144] on input "**********" at bounding box center [284, 137] width 446 height 16
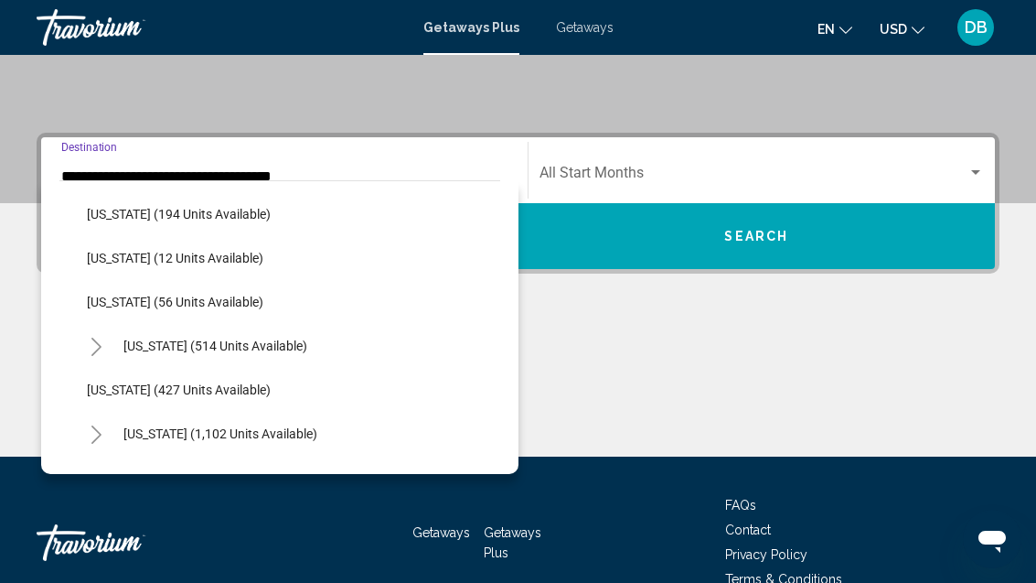
scroll to position [594, 0]
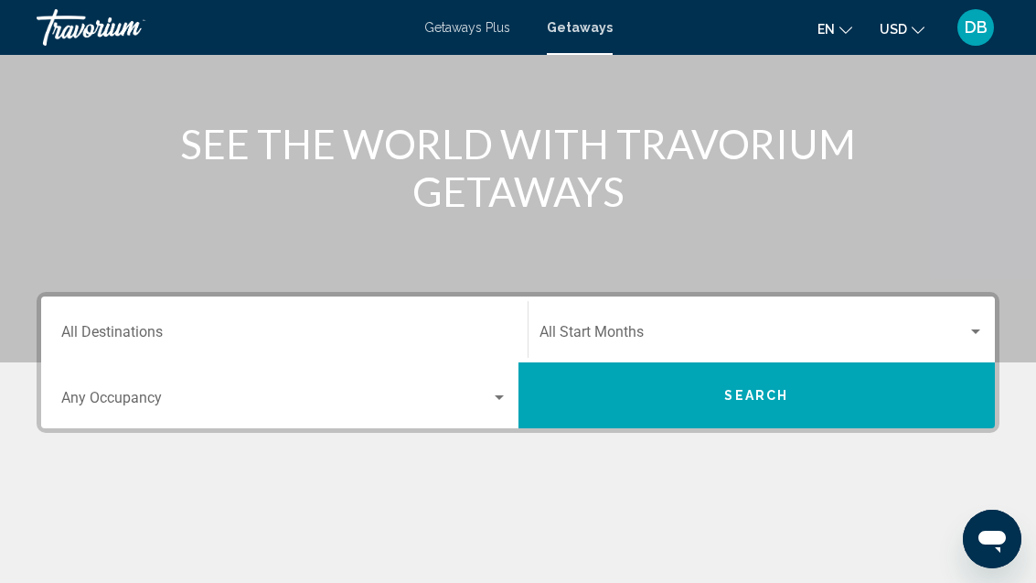
click at [188, 327] on input "Destination All Destinations" at bounding box center [284, 335] width 446 height 16
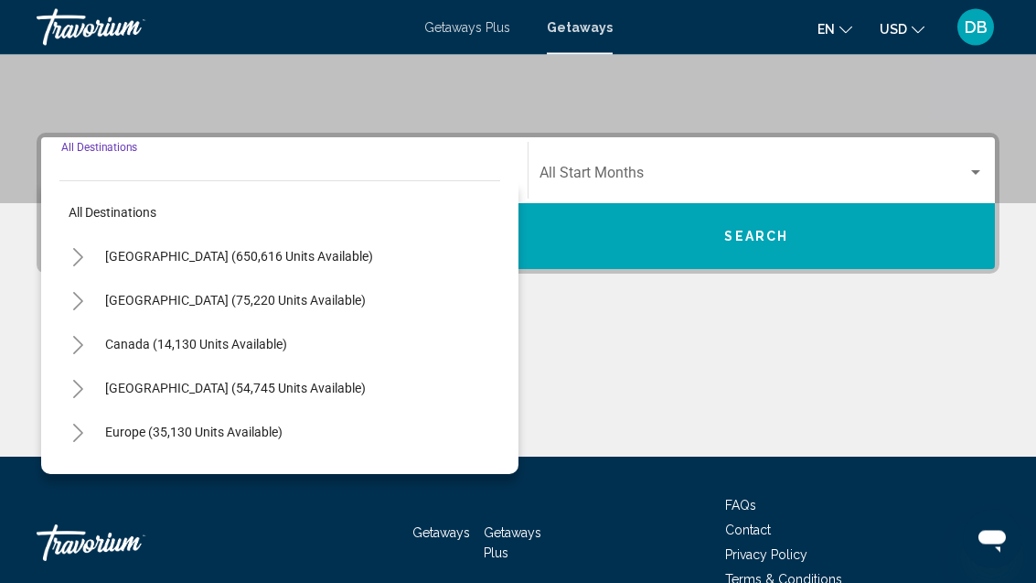
scroll to position [385, 0]
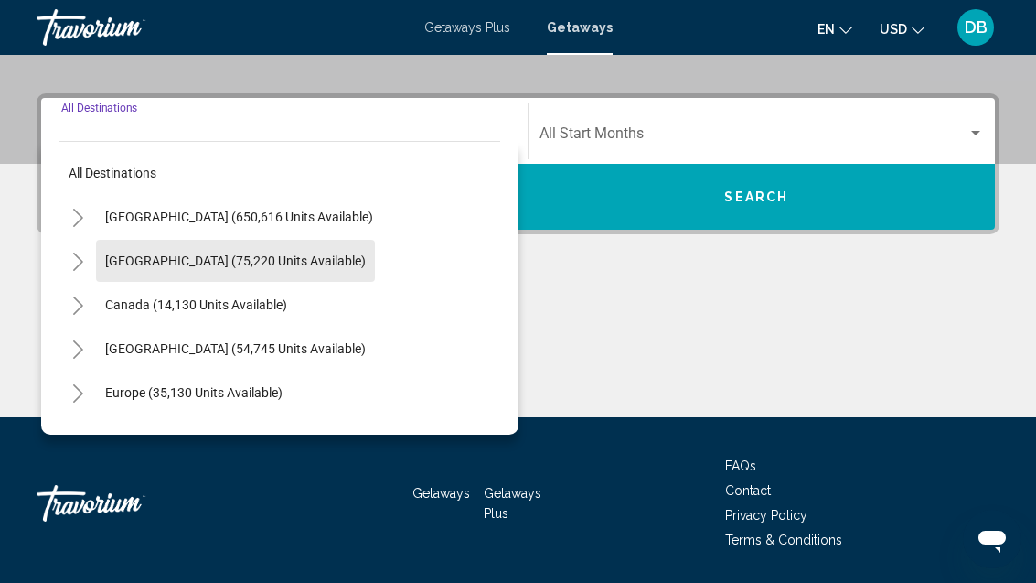
click at [275, 256] on span "[GEOGRAPHIC_DATA] (75,220 units available)" at bounding box center [235, 260] width 261 height 15
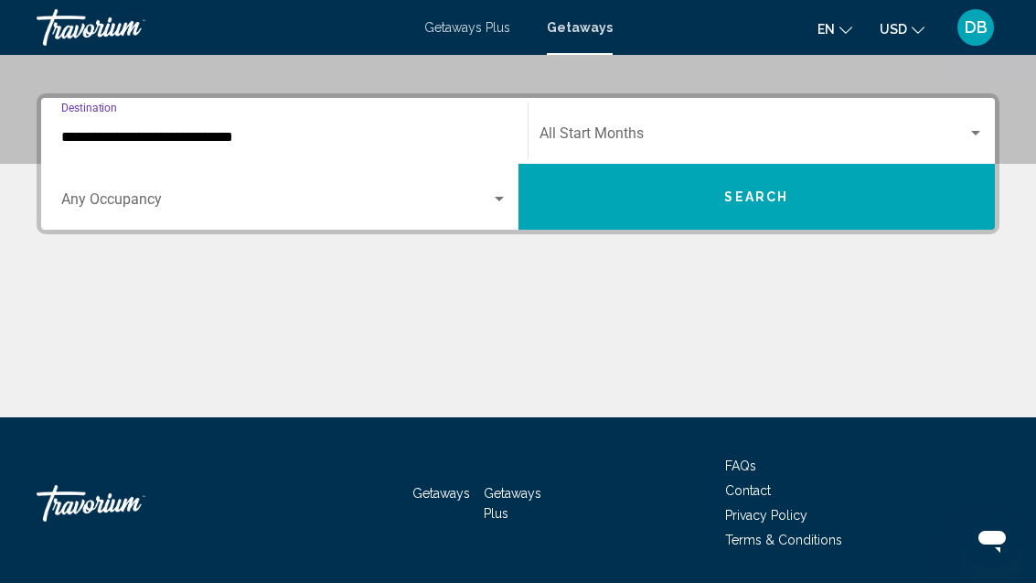
click at [235, 137] on input "**********" at bounding box center [284, 137] width 446 height 16
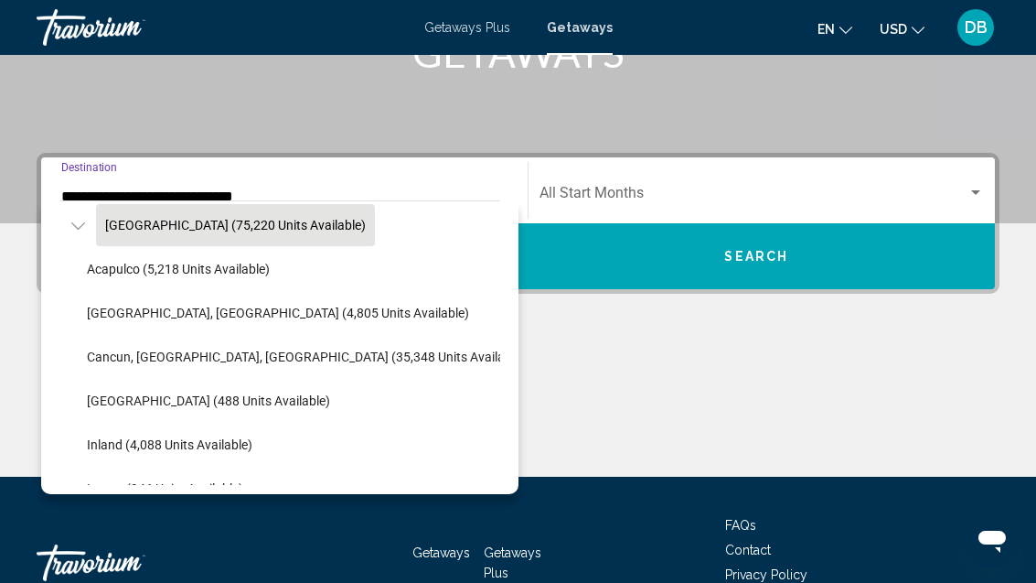
scroll to position [94, 0]
click at [354, 354] on span "Cancun, [GEOGRAPHIC_DATA], [GEOGRAPHIC_DATA] (35,348 units available)" at bounding box center [306, 357] width 439 height 15
type input "**********"
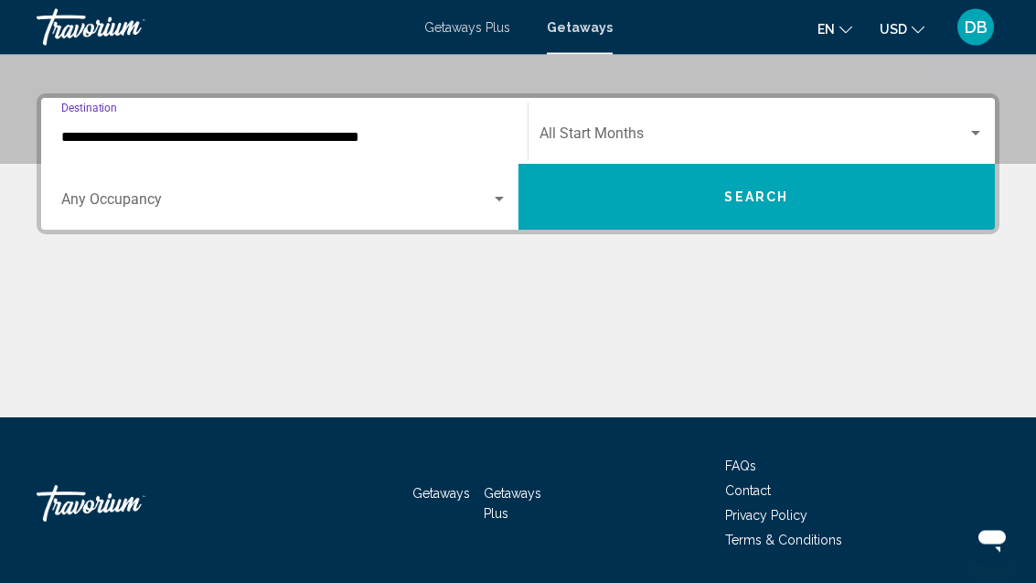
scroll to position [385, 0]
click at [482, 204] on span "Search widget" at bounding box center [276, 203] width 430 height 16
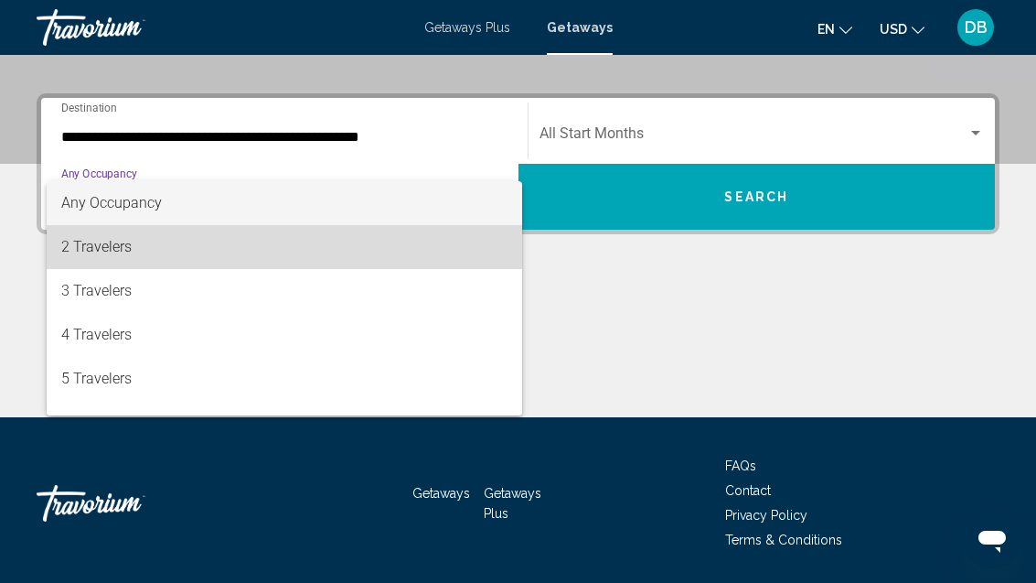
click at [343, 260] on span "2 Travelers" at bounding box center [284, 247] width 446 height 44
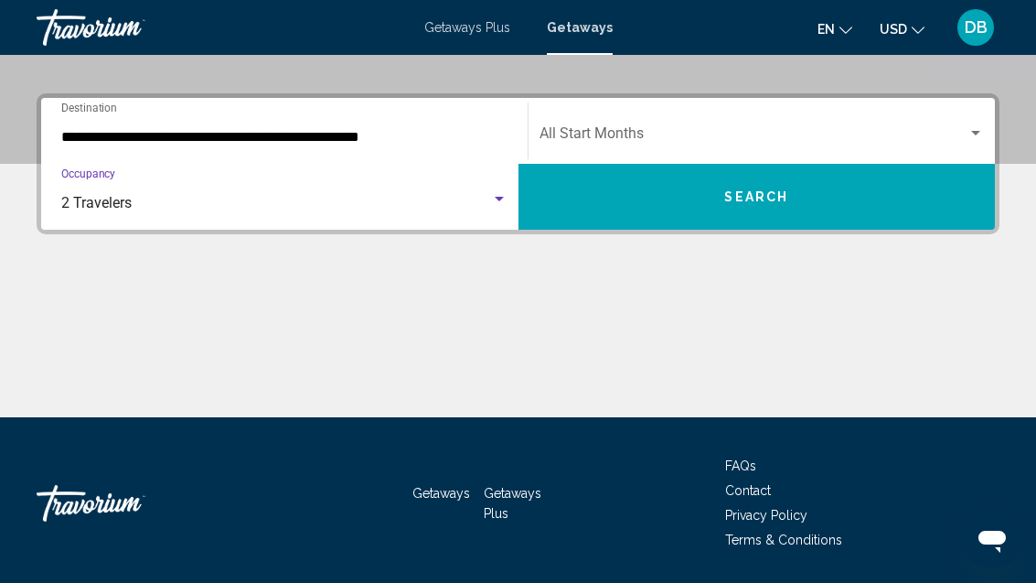
click at [721, 131] on span "Search widget" at bounding box center [754, 137] width 429 height 16
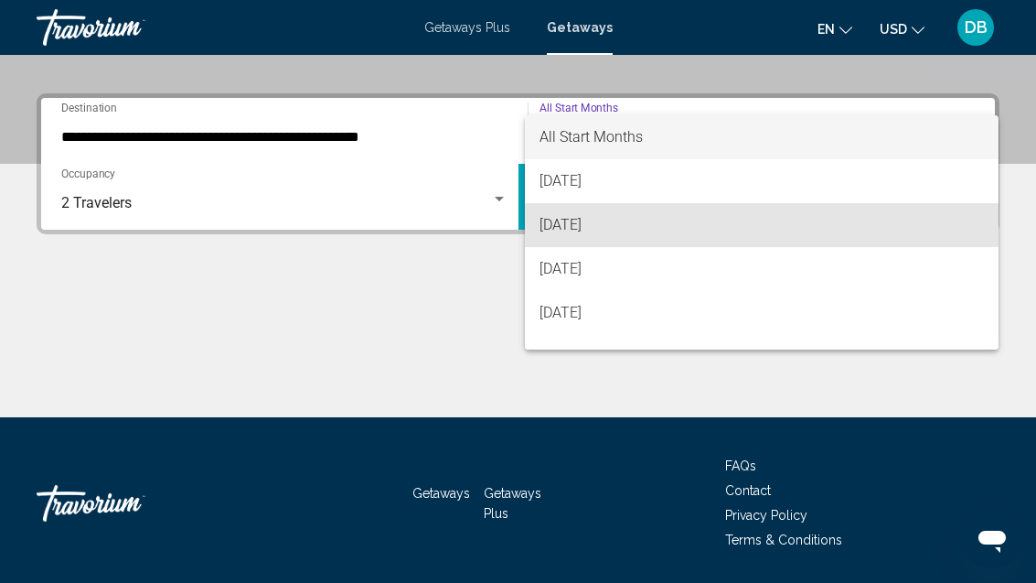
click at [647, 227] on span "[DATE]" at bounding box center [762, 225] width 445 height 44
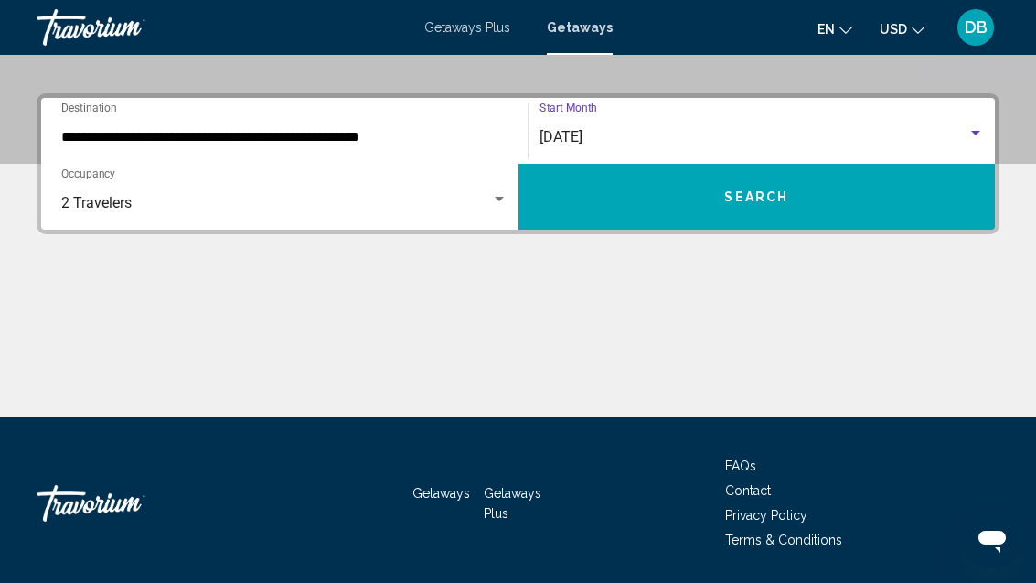
click at [800, 204] on button "Search" at bounding box center [757, 197] width 477 height 66
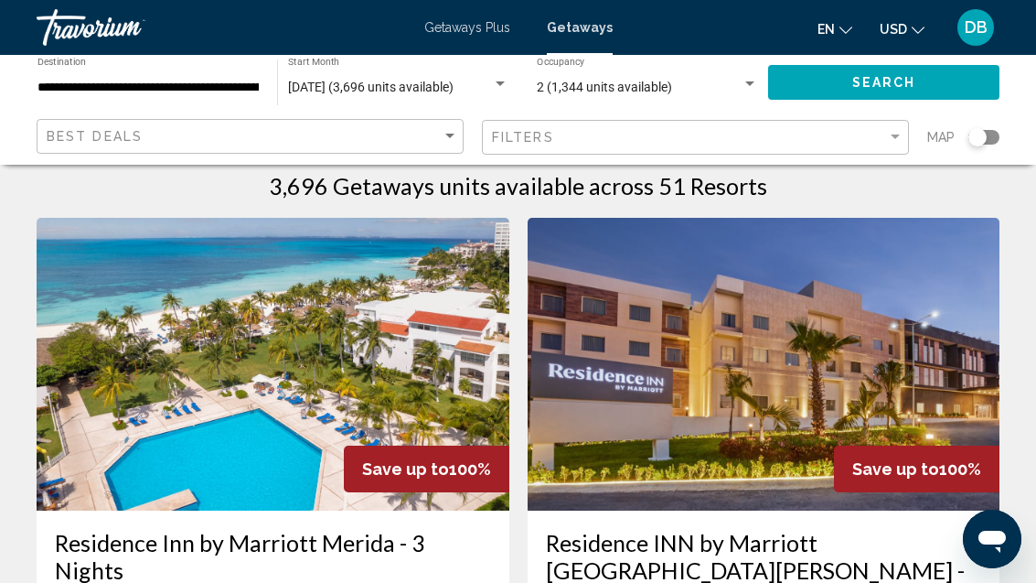
scroll to position [16, 0]
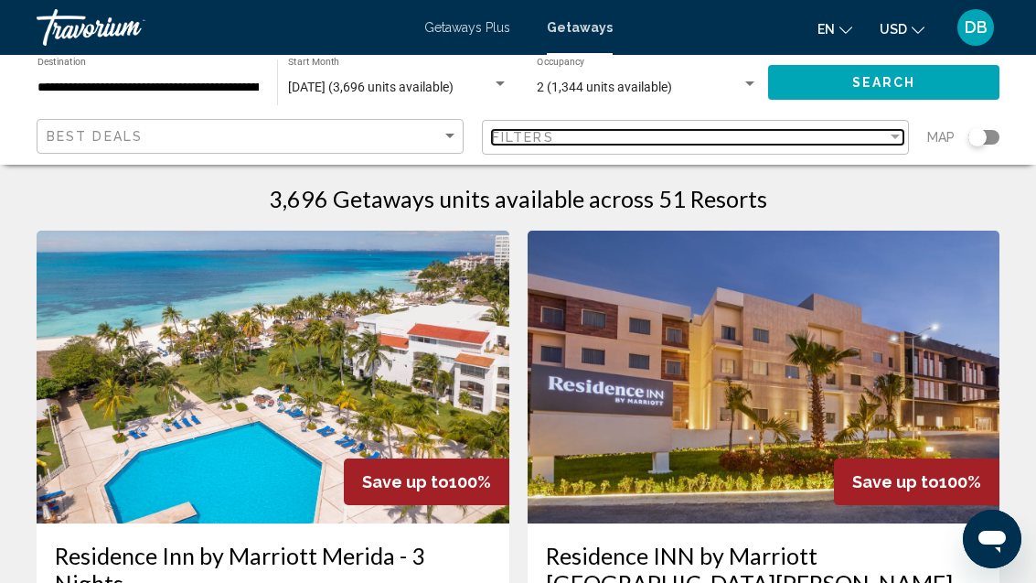
click at [592, 137] on div "Filters" at bounding box center [689, 137] width 395 height 15
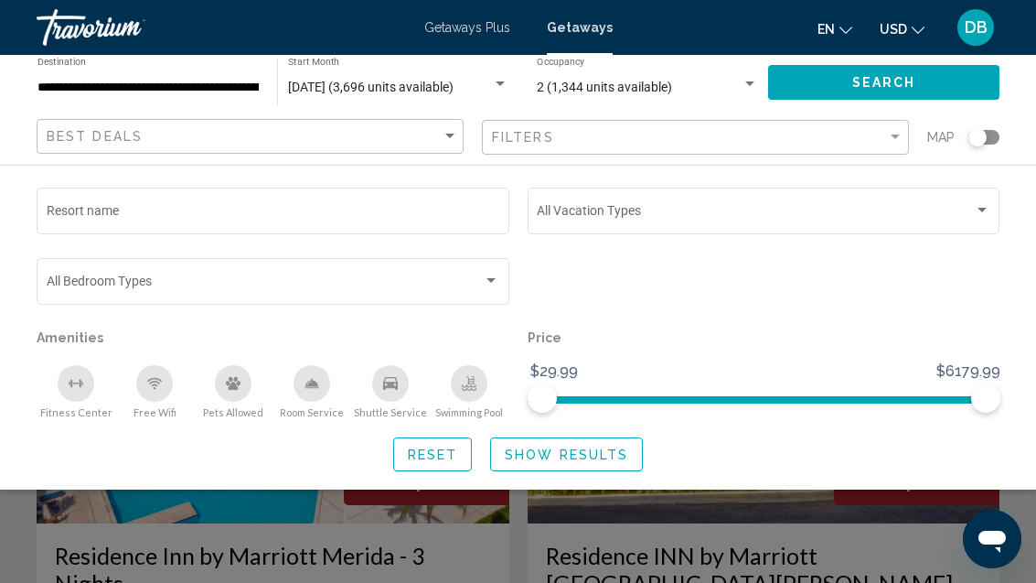
click at [305, 215] on input "Resort name" at bounding box center [274, 214] width 454 height 15
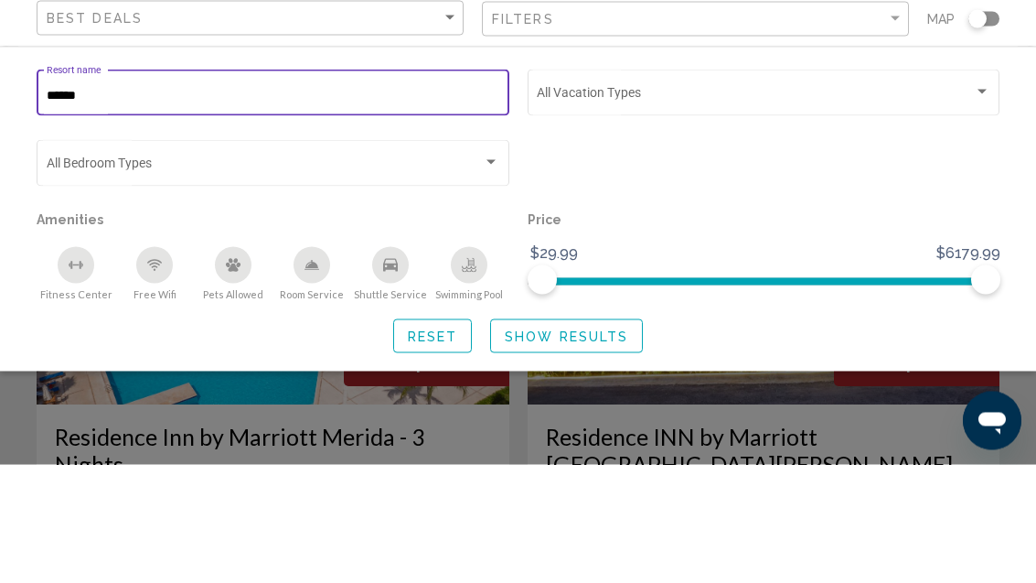
type input "*******"
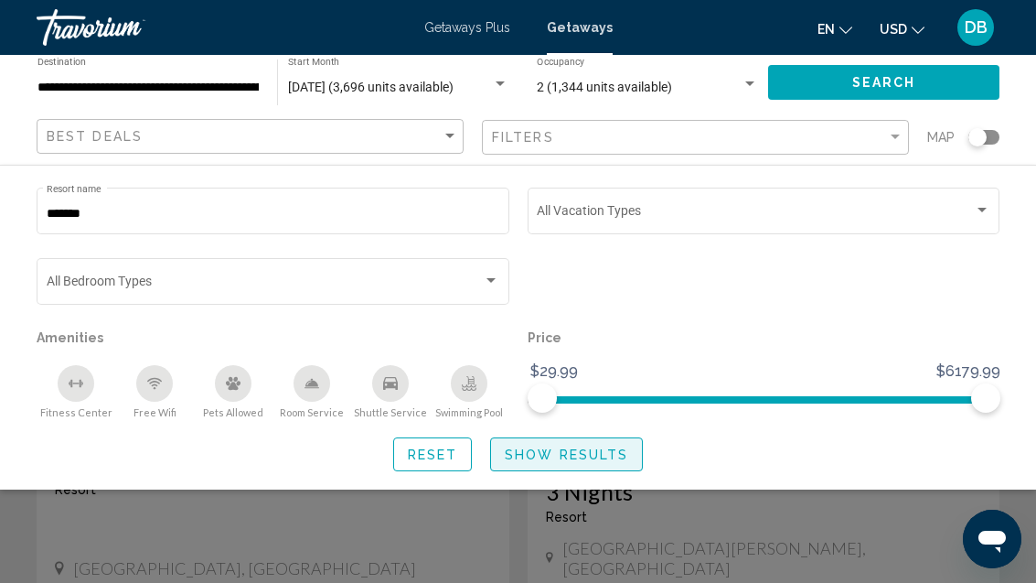
click at [584, 462] on span "Show Results" at bounding box center [566, 454] width 123 height 15
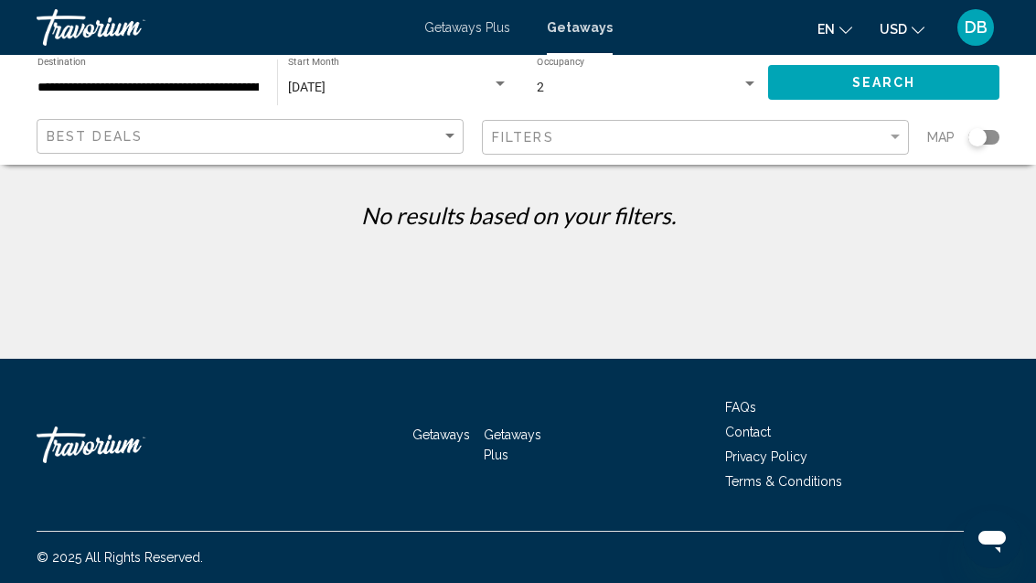
click at [780, 269] on div "**********" at bounding box center [518, 362] width 1036 height 359
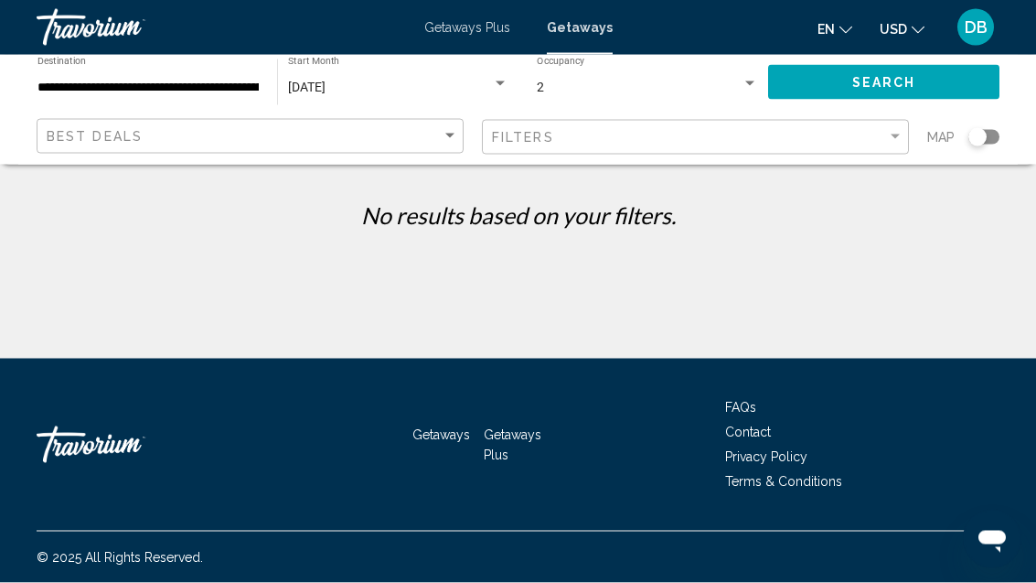
scroll to position [0, 0]
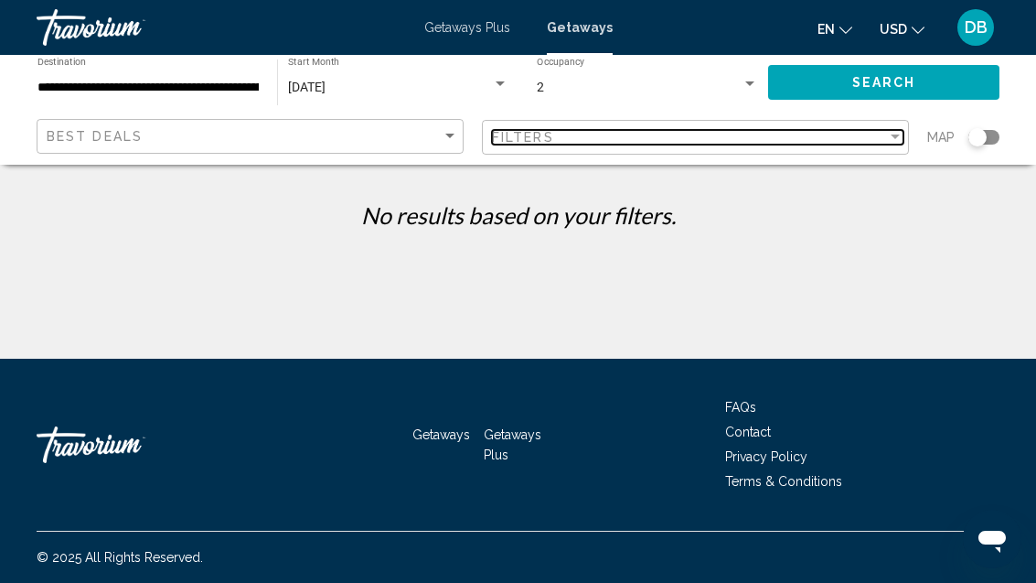
click at [650, 132] on div "Filters" at bounding box center [689, 137] width 395 height 15
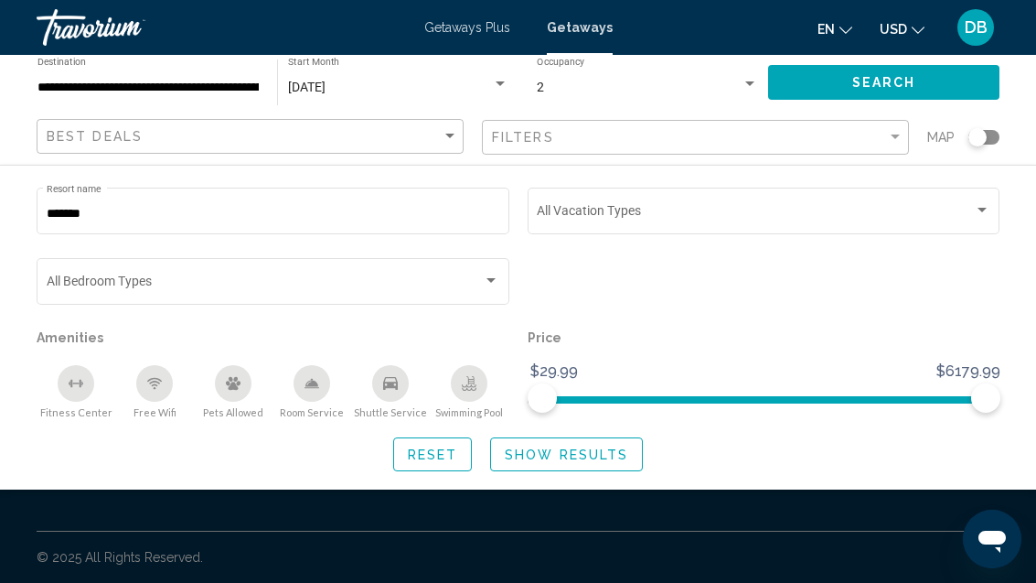
click at [475, 22] on span "Getaways Plus" at bounding box center [467, 27] width 86 height 15
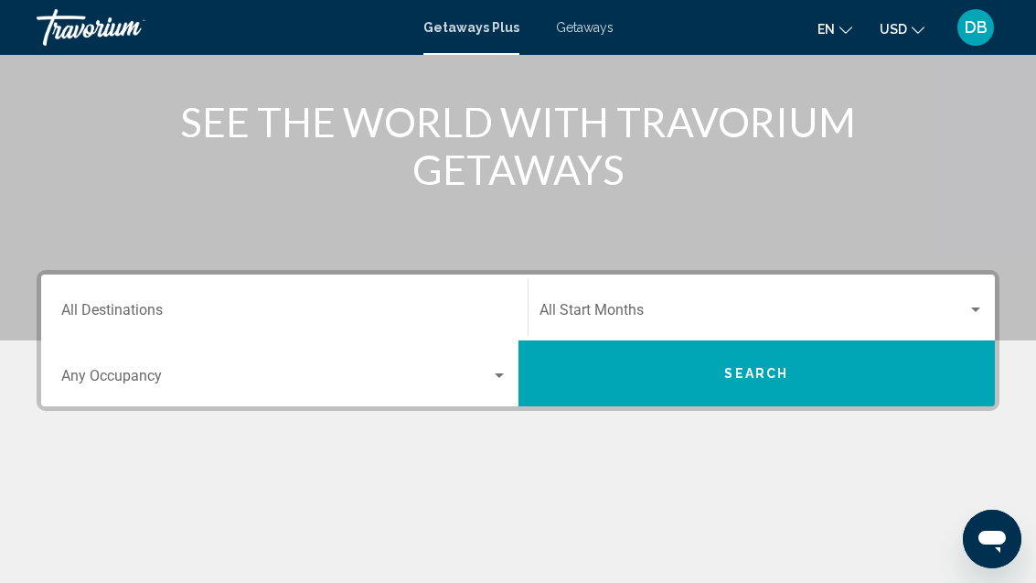
click at [295, 308] on input "Destination All Destinations" at bounding box center [284, 313] width 446 height 16
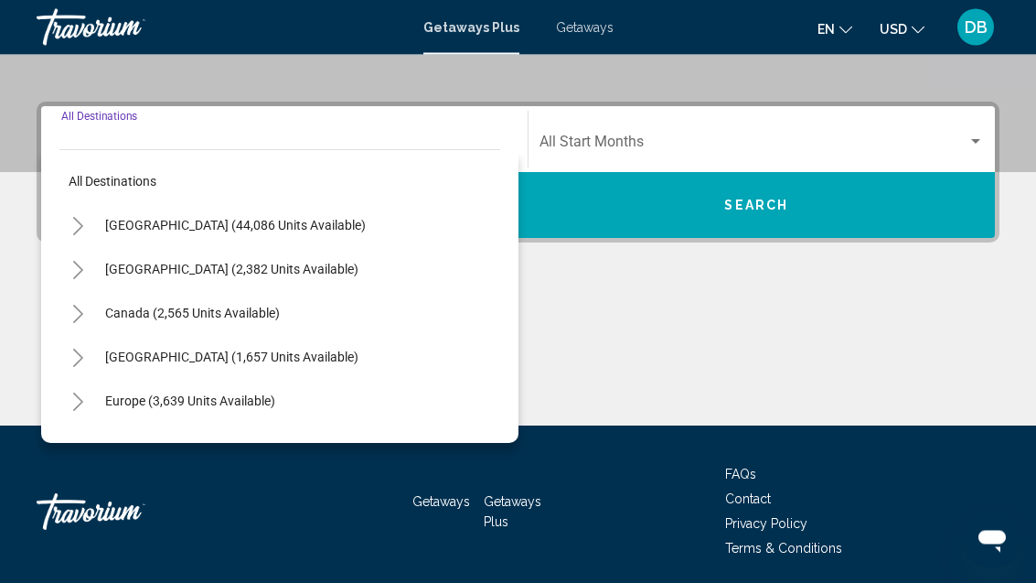
scroll to position [385, 0]
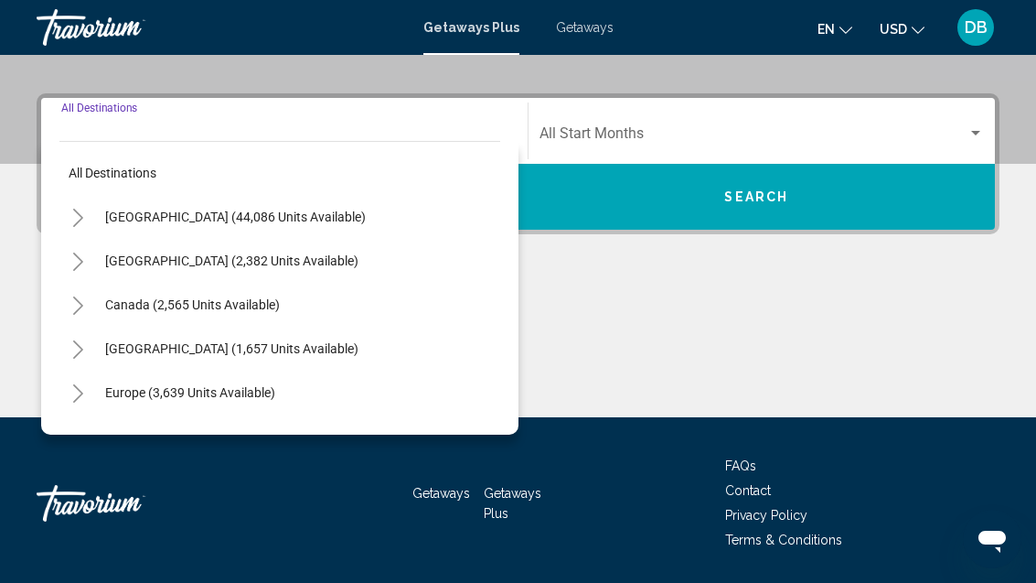
click at [284, 262] on button "[GEOGRAPHIC_DATA] (2,382 units available)" at bounding box center [232, 261] width 272 height 42
type input "**********"
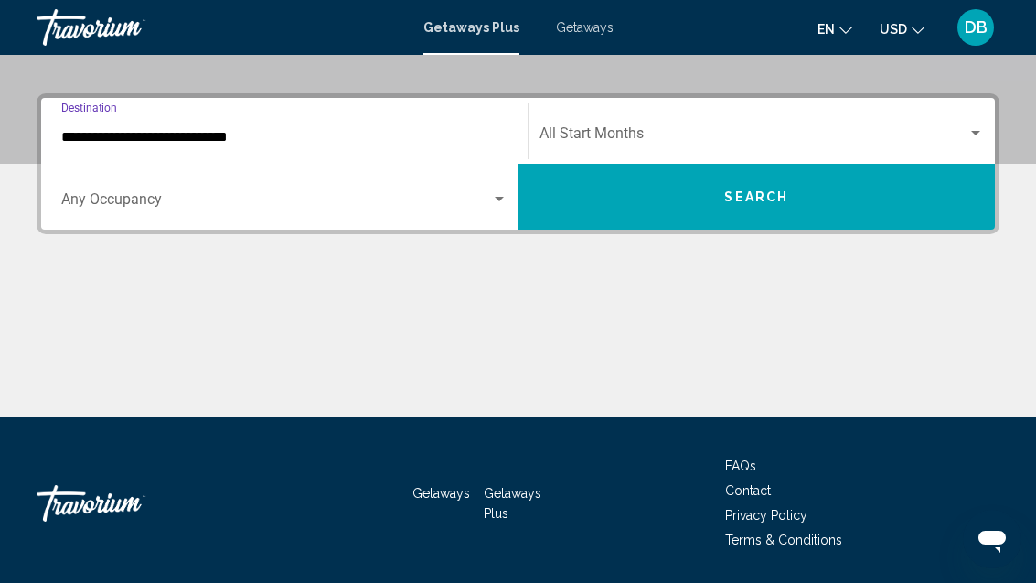
click at [236, 134] on input "**********" at bounding box center [284, 137] width 446 height 16
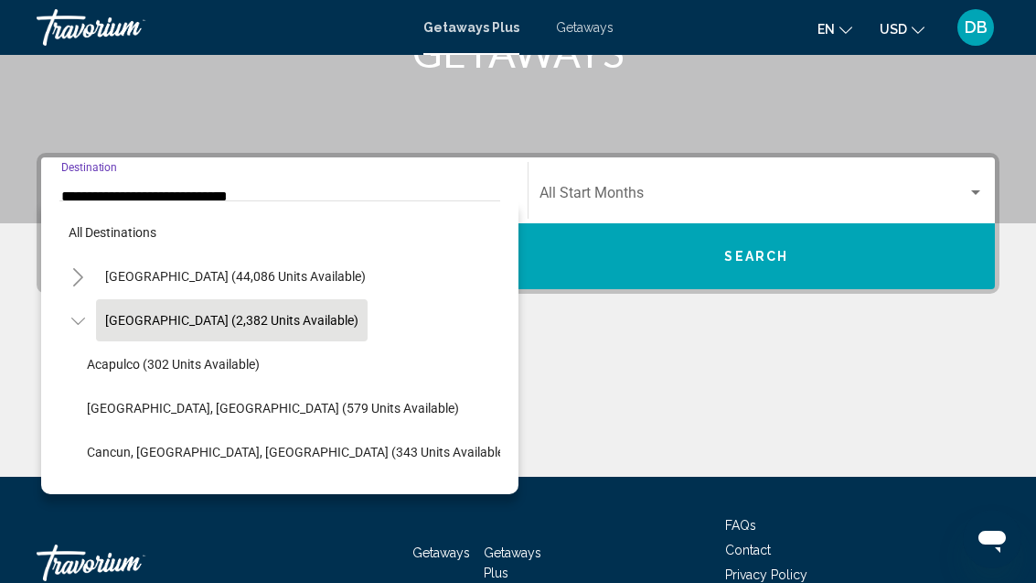
scroll to position [0, 0]
click at [648, 190] on span "Search widget" at bounding box center [754, 196] width 429 height 16
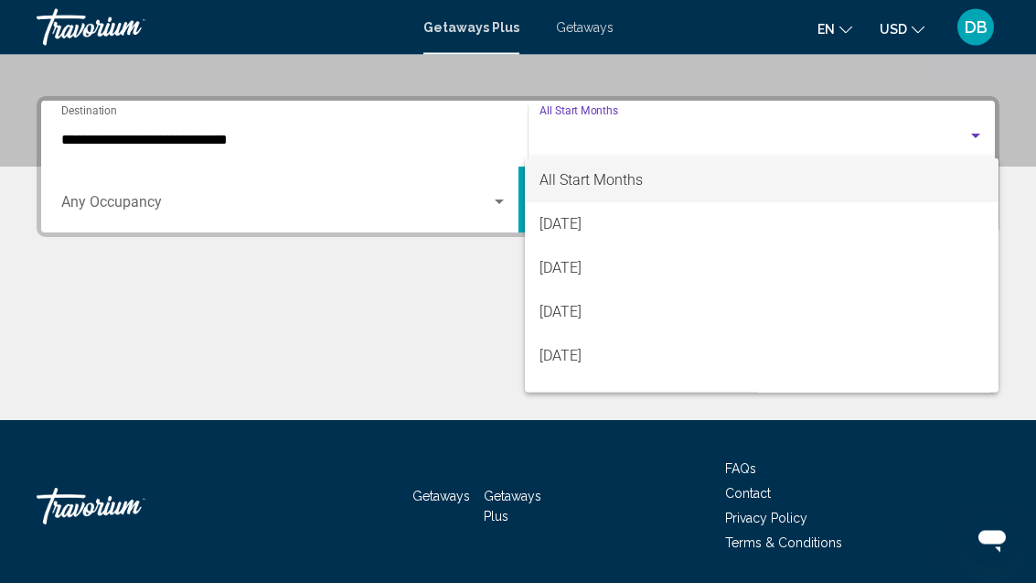
scroll to position [385, 0]
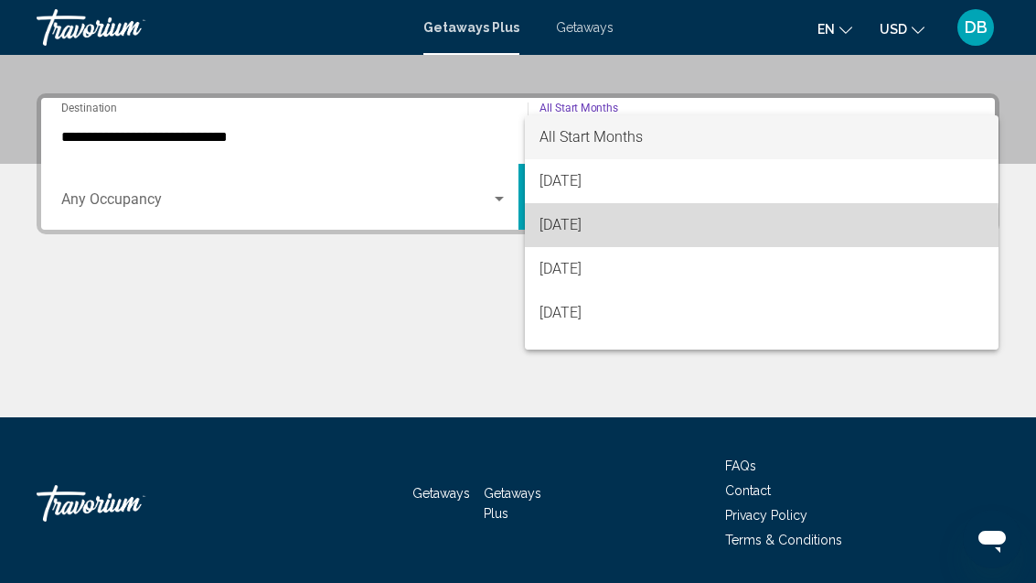
click at [658, 233] on span "[DATE]" at bounding box center [762, 225] width 445 height 44
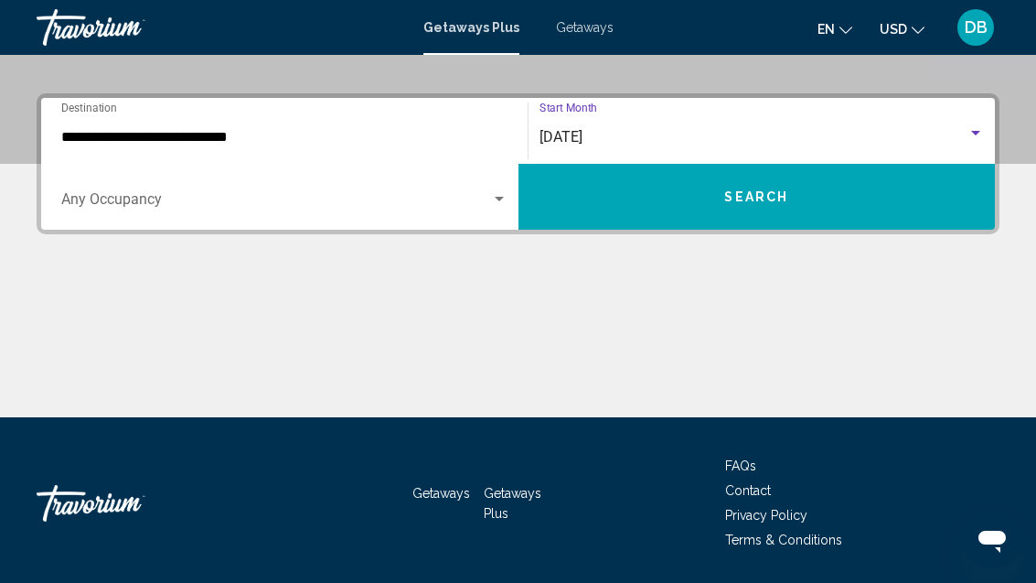
click at [479, 206] on span "Search widget" at bounding box center [276, 203] width 430 height 16
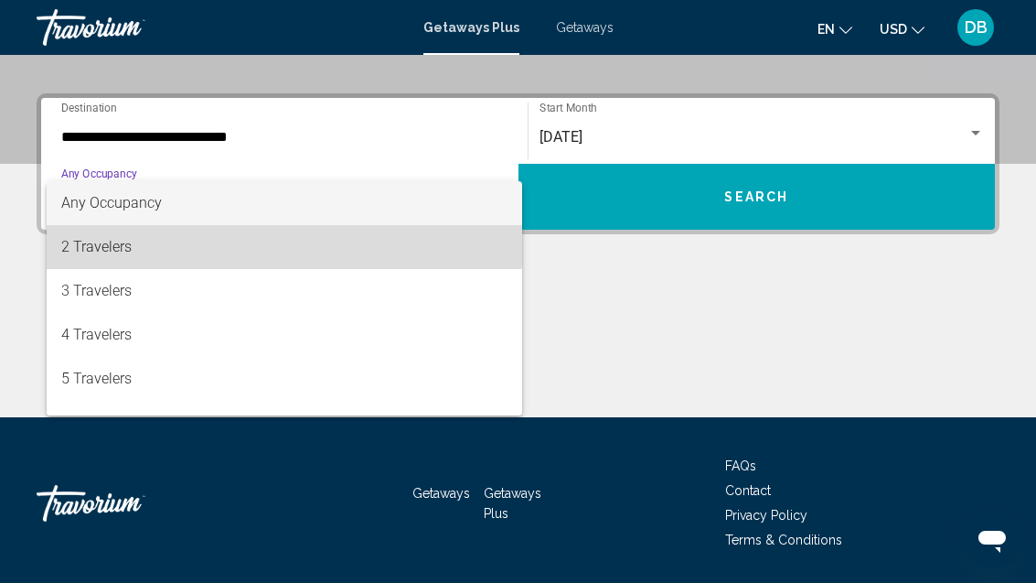
click at [282, 243] on span "2 Travelers" at bounding box center [284, 247] width 446 height 44
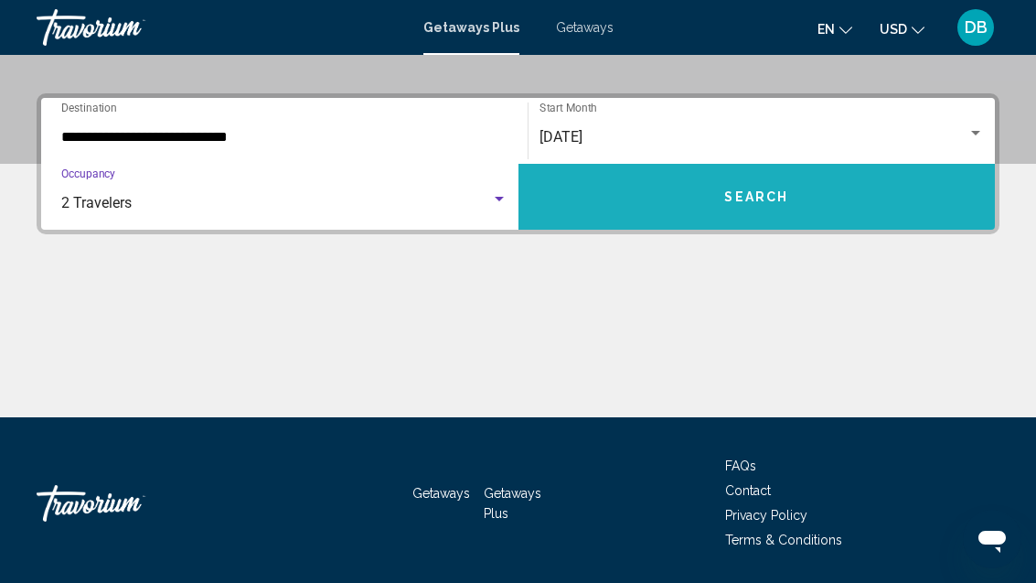
click at [787, 207] on button "Search" at bounding box center [757, 197] width 477 height 66
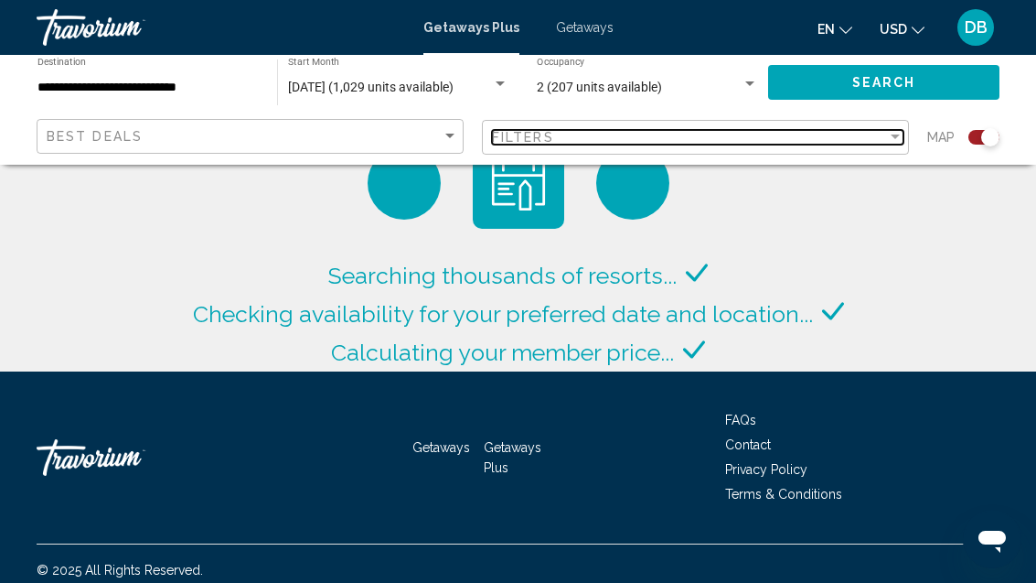
click at [694, 143] on div "Filters" at bounding box center [689, 137] width 395 height 15
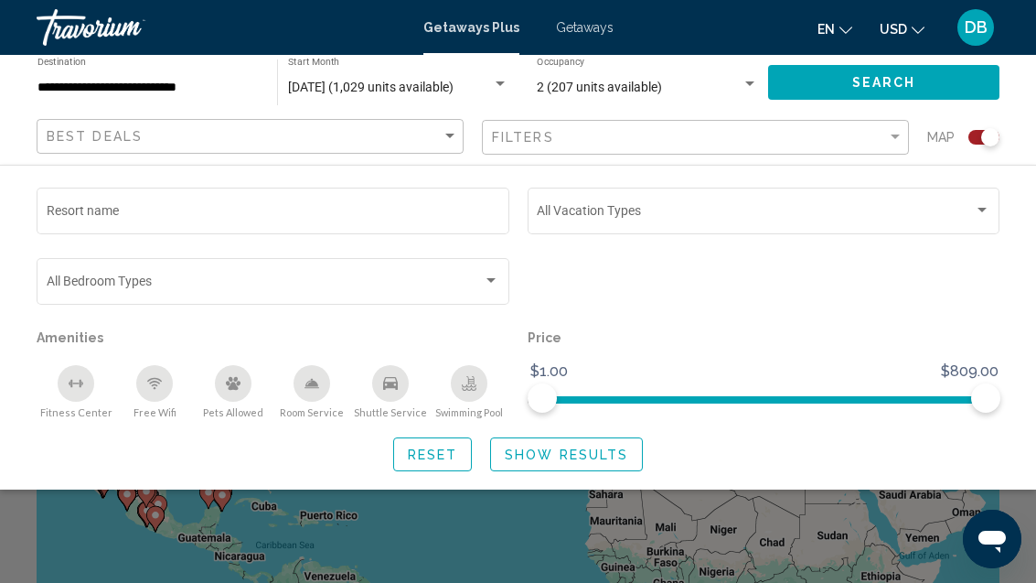
click at [292, 212] on input "Resort name" at bounding box center [274, 214] width 454 height 15
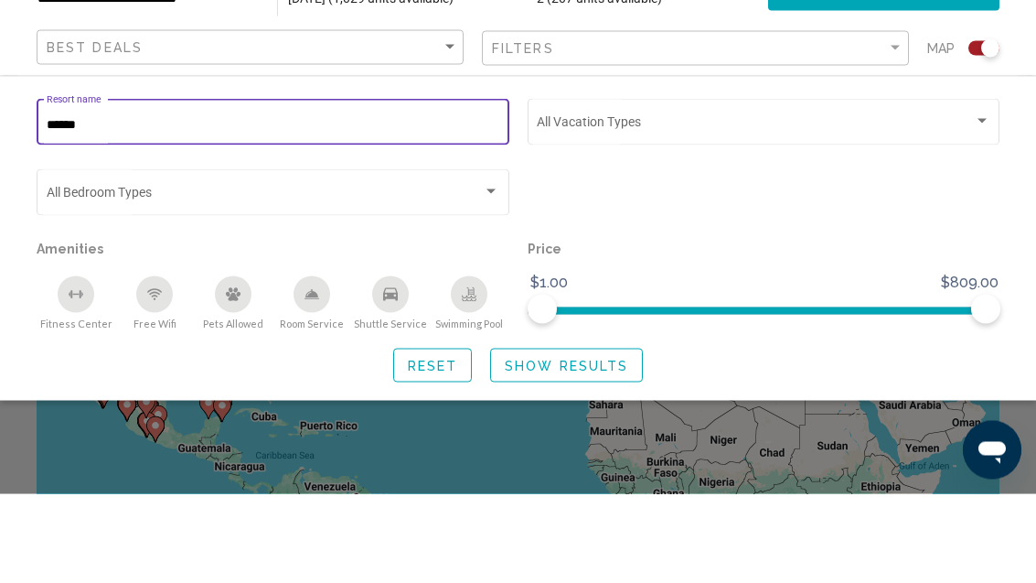
type input "*******"
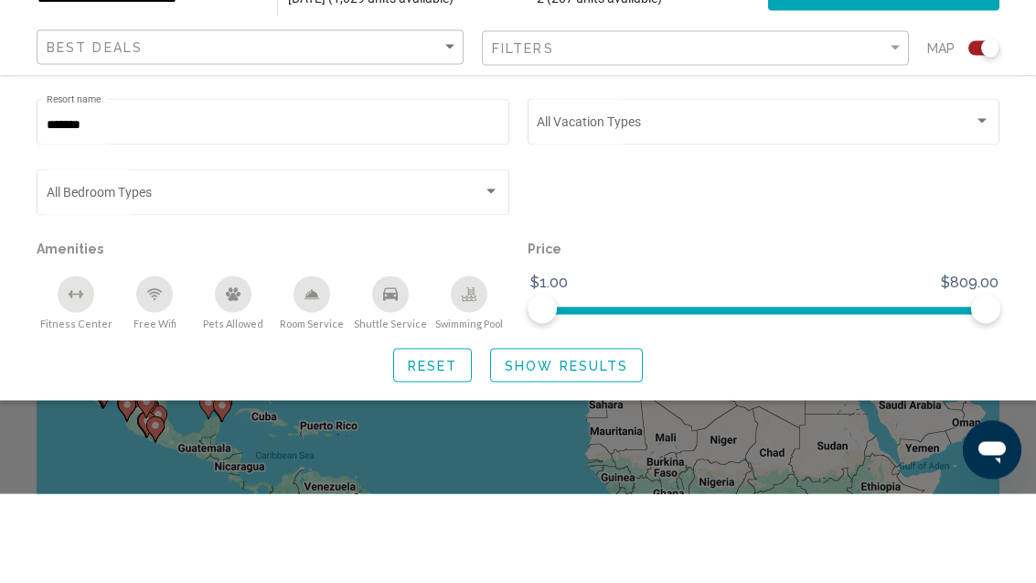
scroll to position [90, 0]
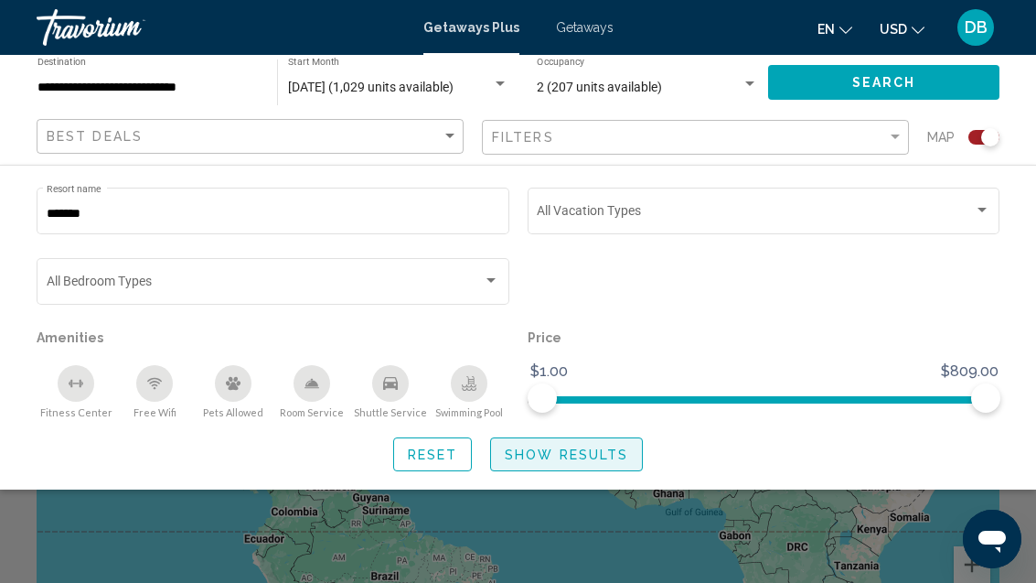
click at [602, 453] on span "Show Results" at bounding box center [566, 454] width 123 height 15
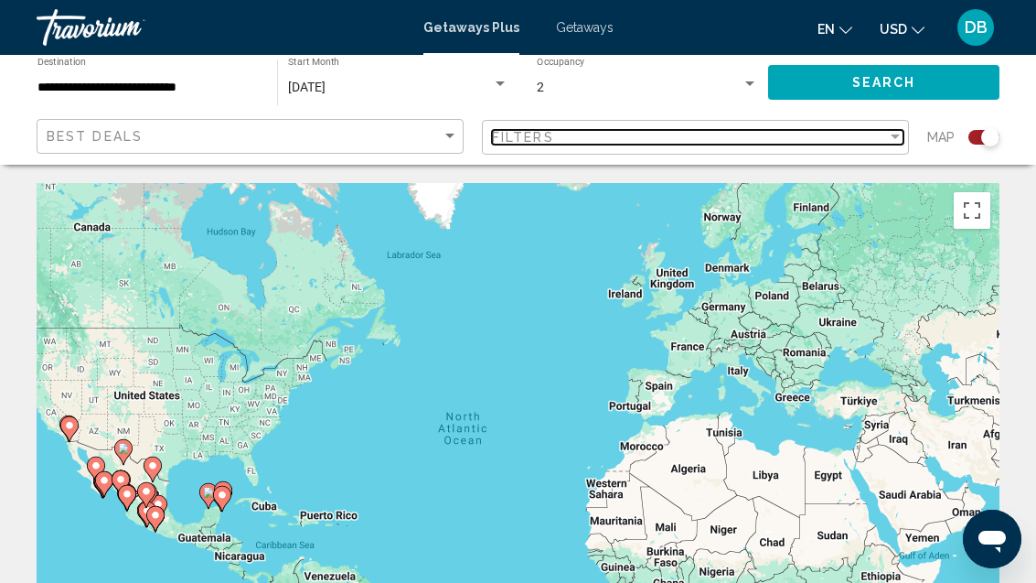
click at [720, 138] on div "Filters" at bounding box center [689, 137] width 395 height 15
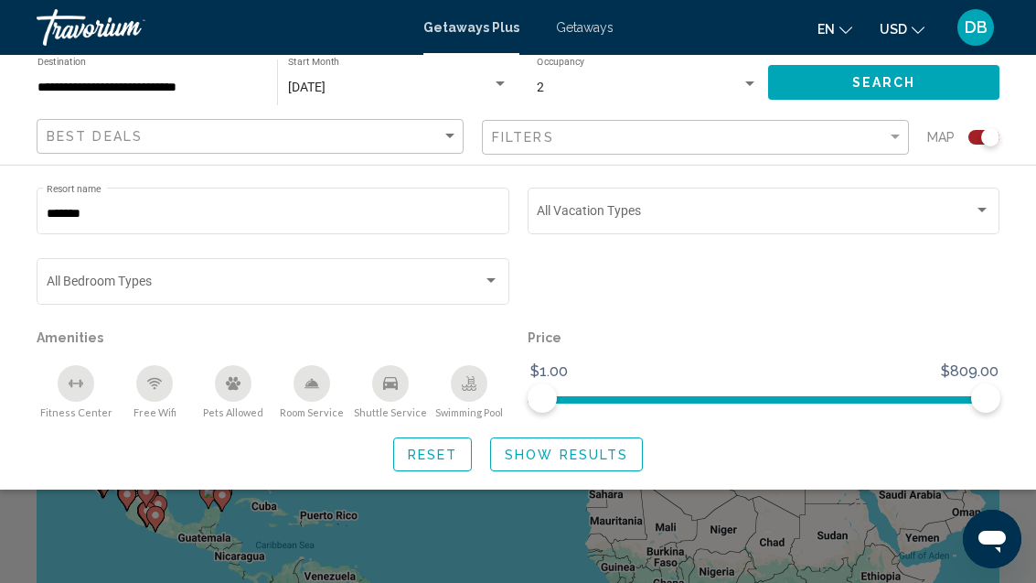
click at [286, 217] on input "*******" at bounding box center [274, 214] width 454 height 15
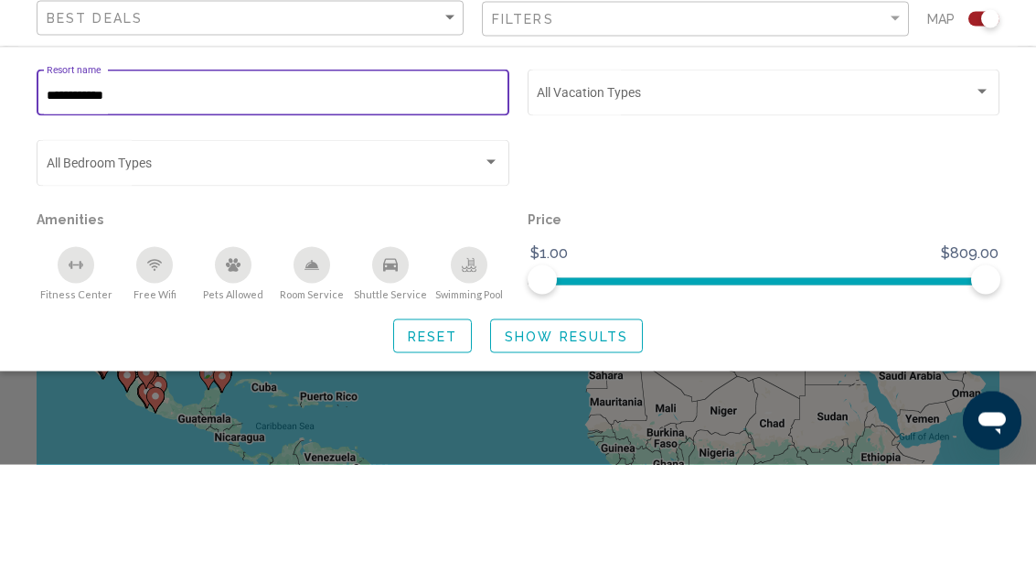
type input "**********"
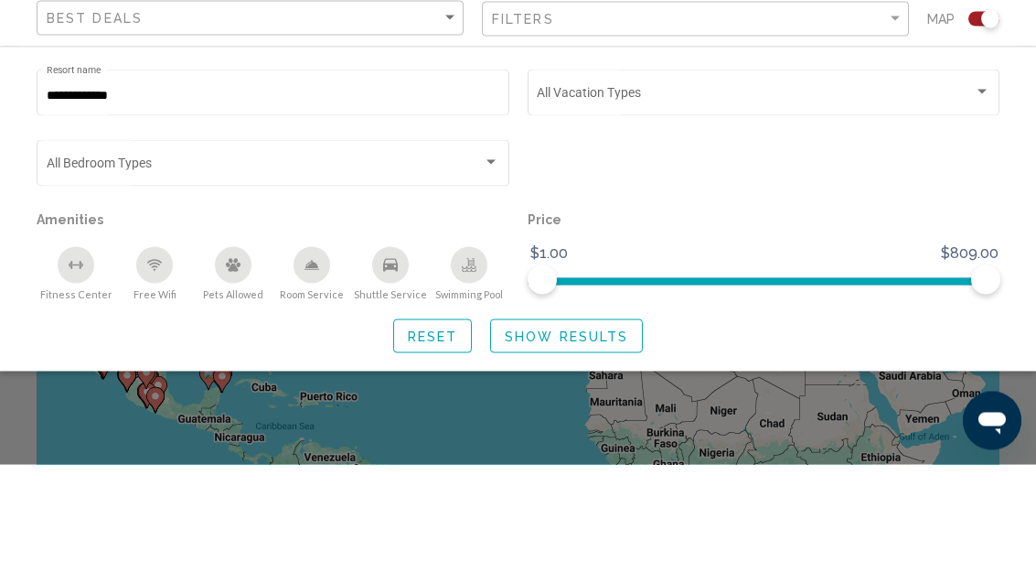
scroll to position [119, 0]
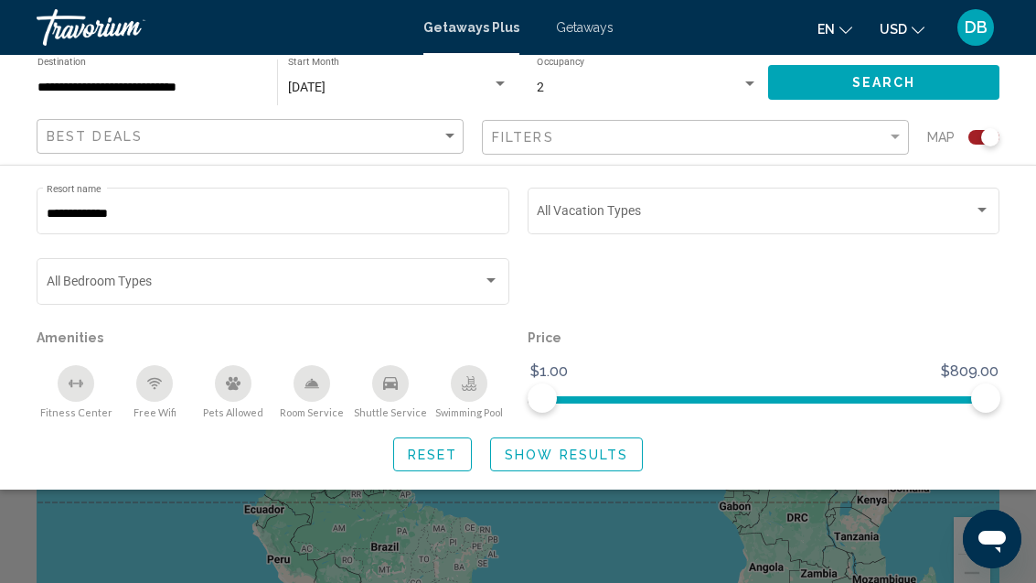
click at [575, 467] on button "Show Results" at bounding box center [566, 454] width 153 height 34
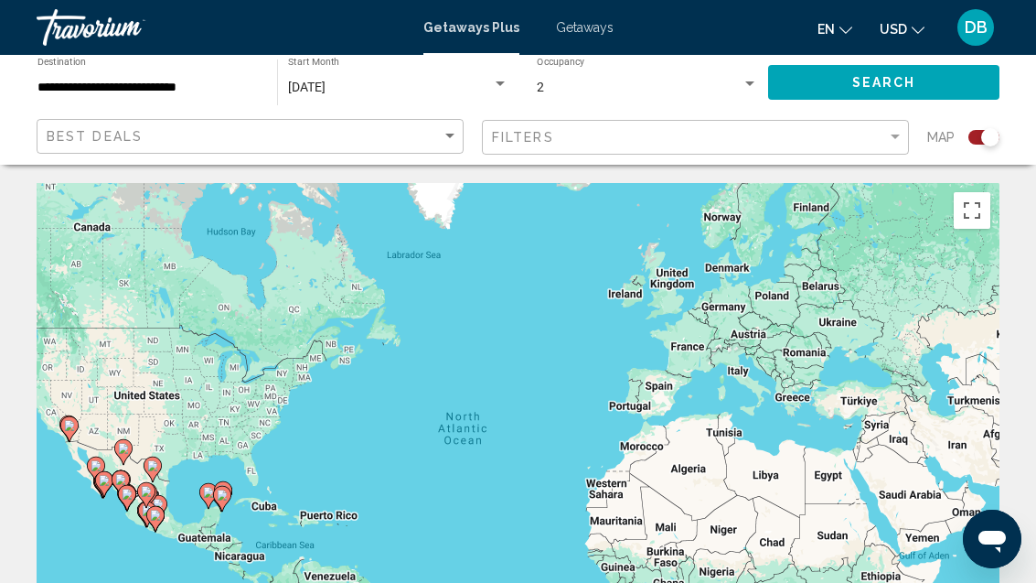
click at [200, 80] on input "**********" at bounding box center [147, 87] width 221 height 15
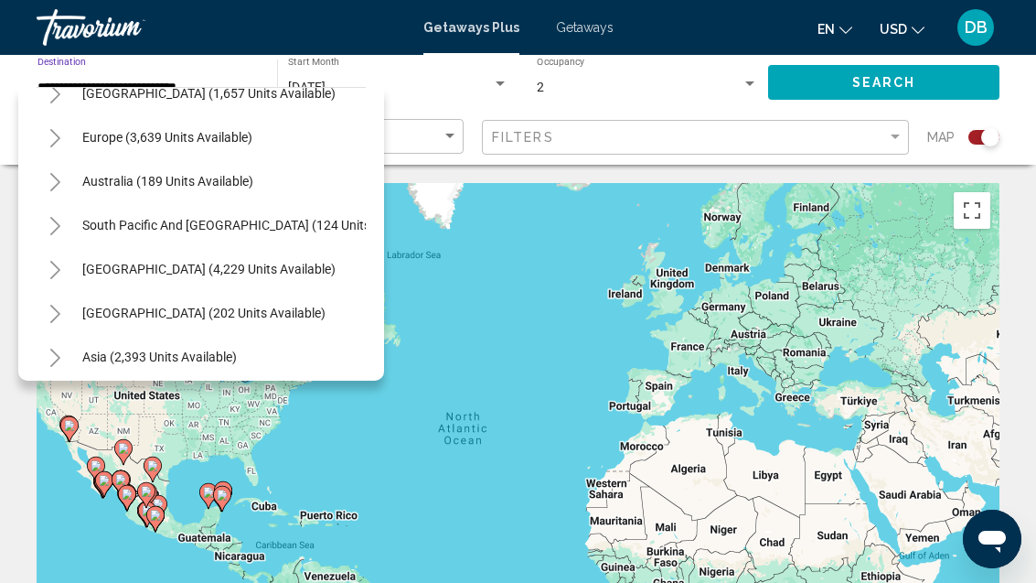
scroll to position [596, 0]
click at [268, 270] on span "[GEOGRAPHIC_DATA] (4,229 units available)" at bounding box center [208, 269] width 253 height 15
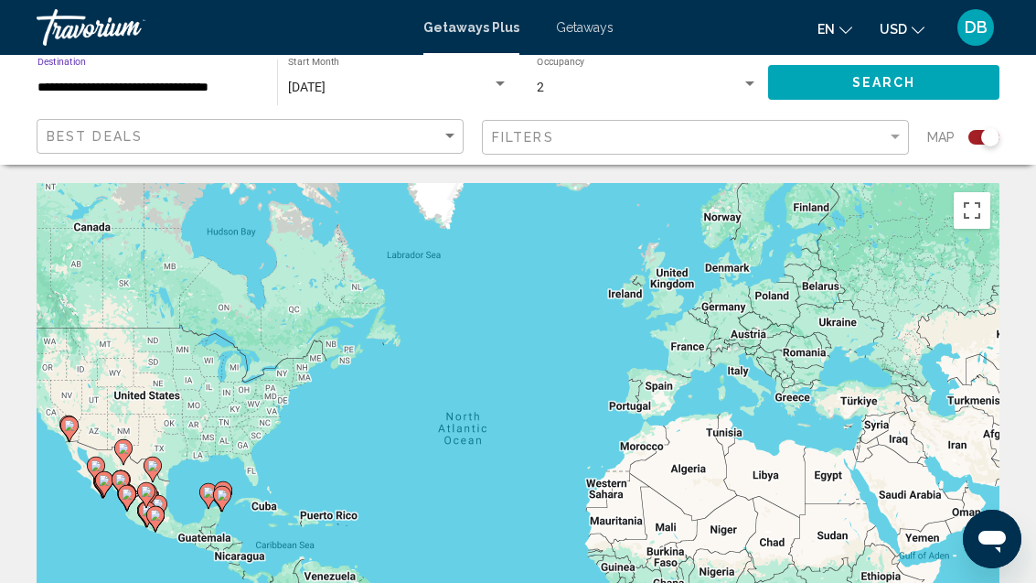
click at [193, 91] on input "**********" at bounding box center [147, 87] width 221 height 15
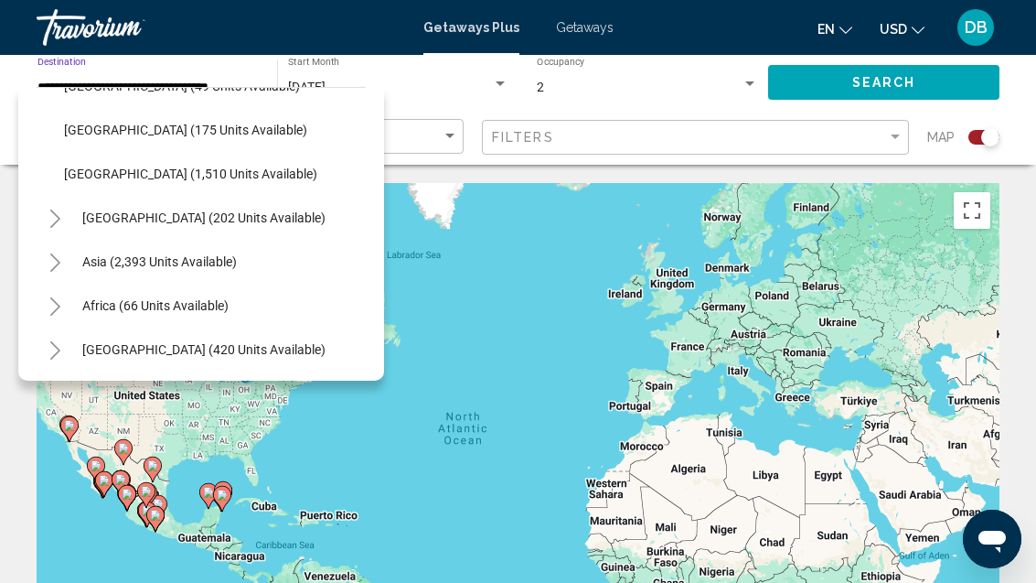
scroll to position [1043, 0]
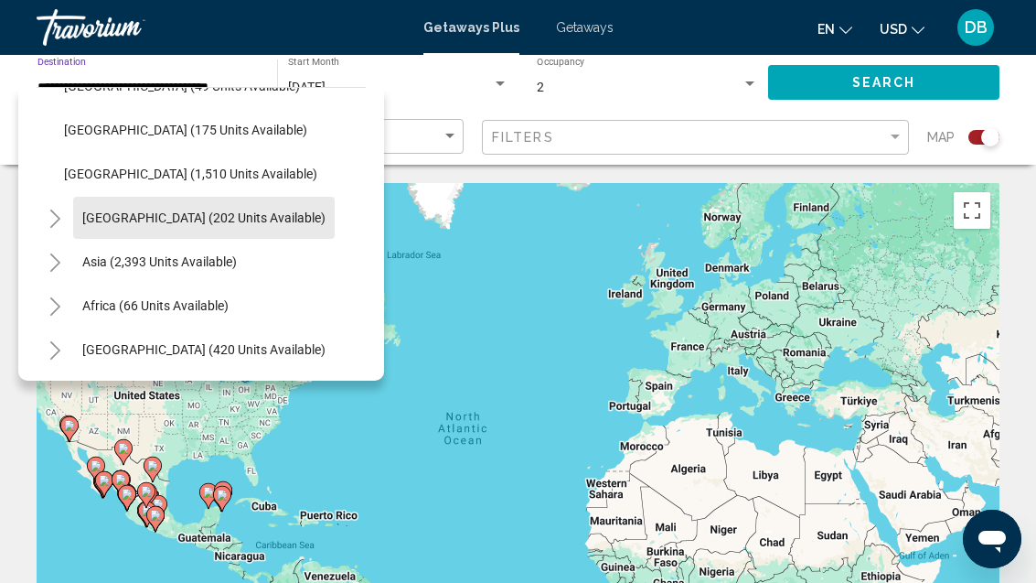
click at [259, 229] on button "[GEOGRAPHIC_DATA] (202 units available)" at bounding box center [204, 218] width 262 height 42
type input "**********"
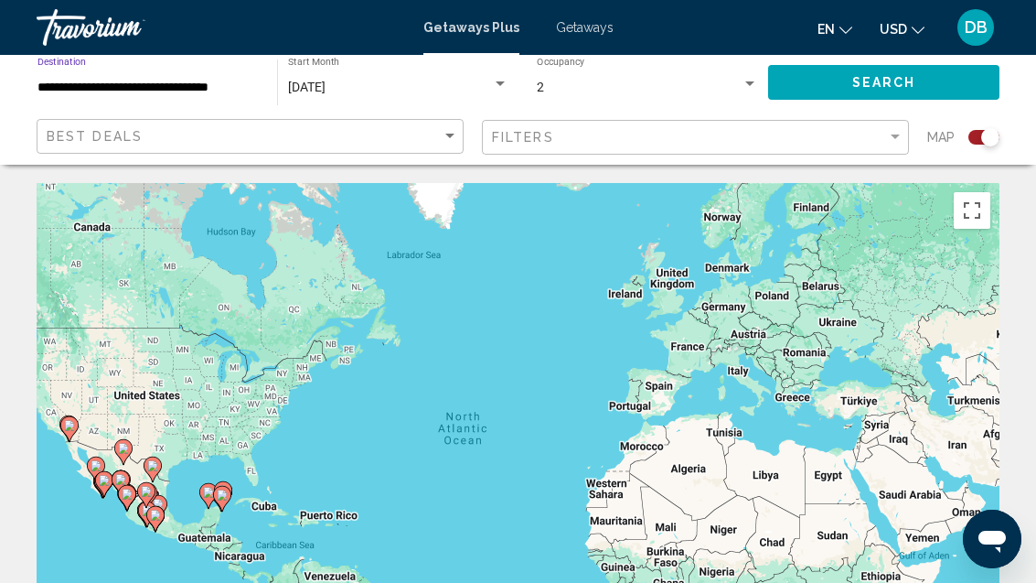
click at [209, 92] on input "**********" at bounding box center [147, 87] width 221 height 15
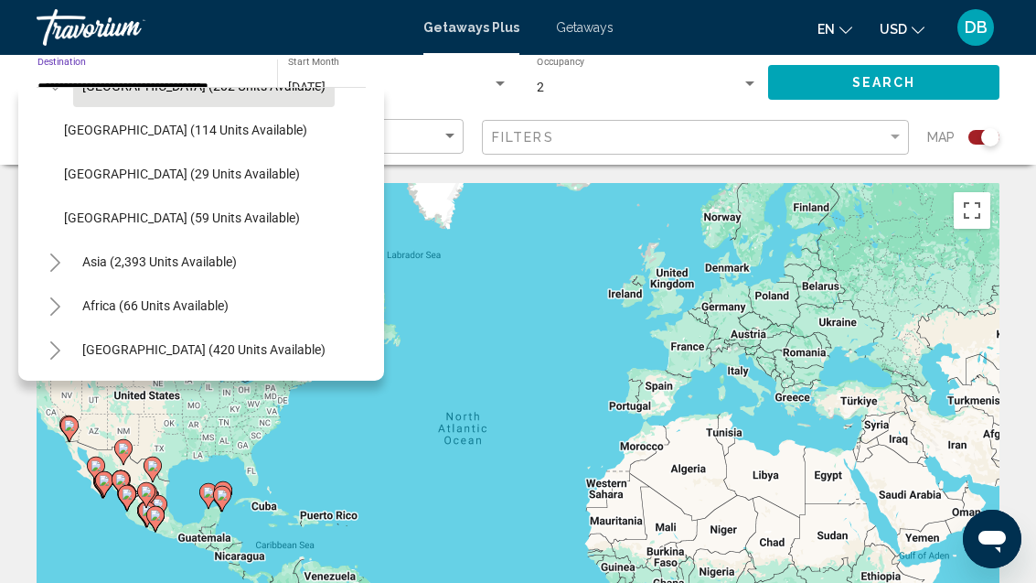
scroll to position [1174, 0]
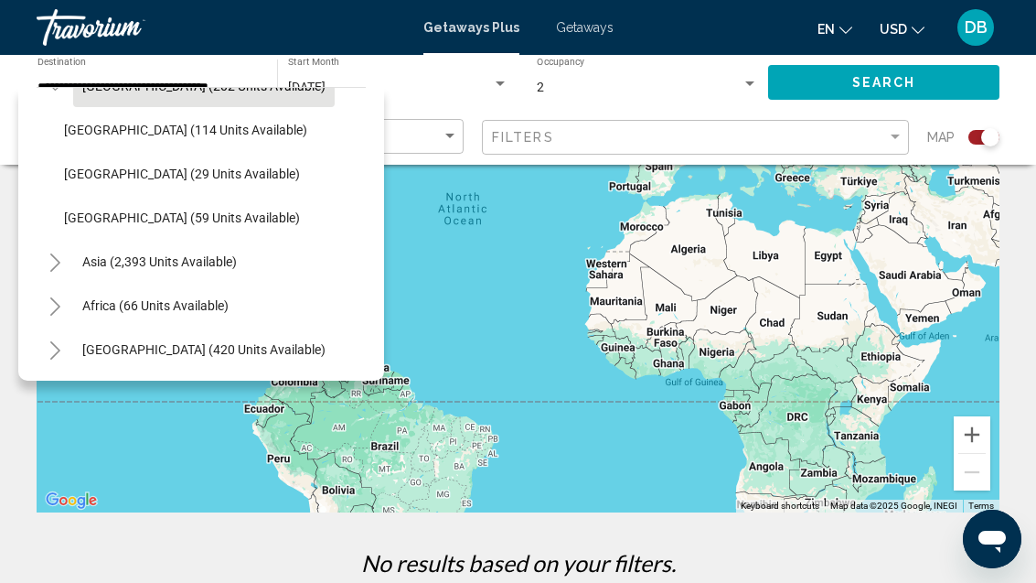
click at [540, 355] on div "To activate drag with keyboard, press Alt + Enter. Once in keyboard drag state,…" at bounding box center [518, 237] width 963 height 549
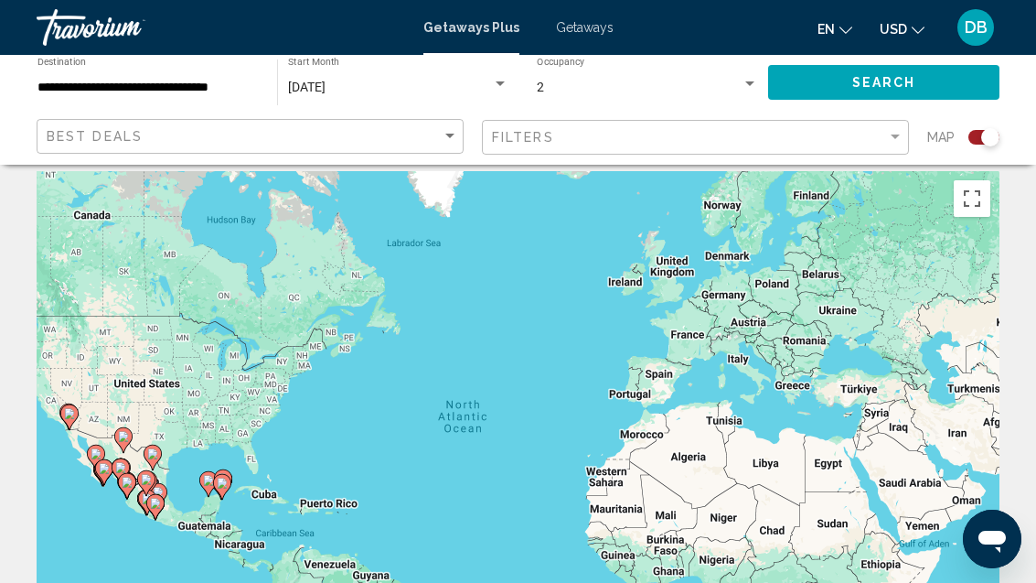
scroll to position [0, 0]
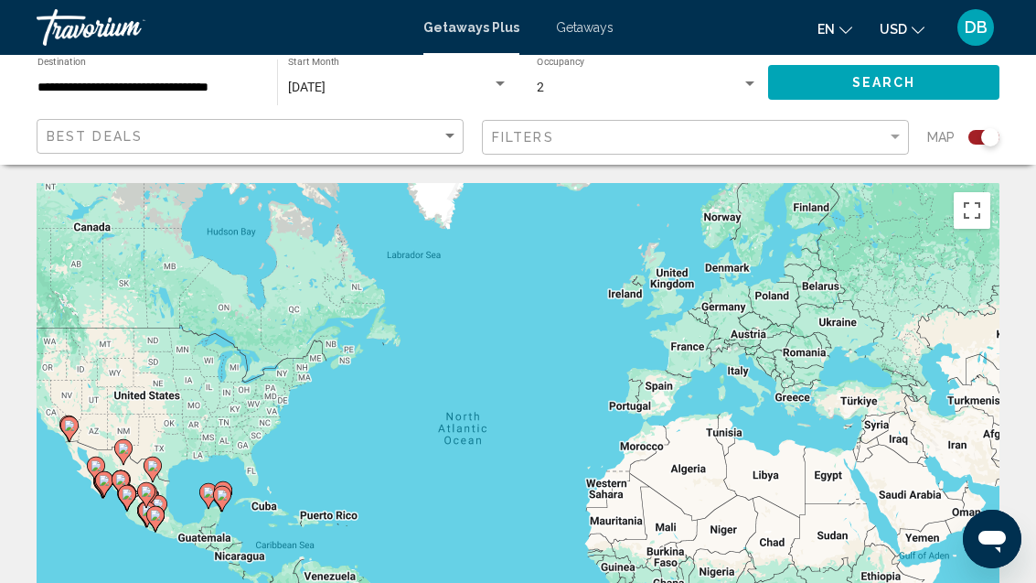
click at [588, 35] on span "Getaways" at bounding box center [585, 27] width 58 height 15
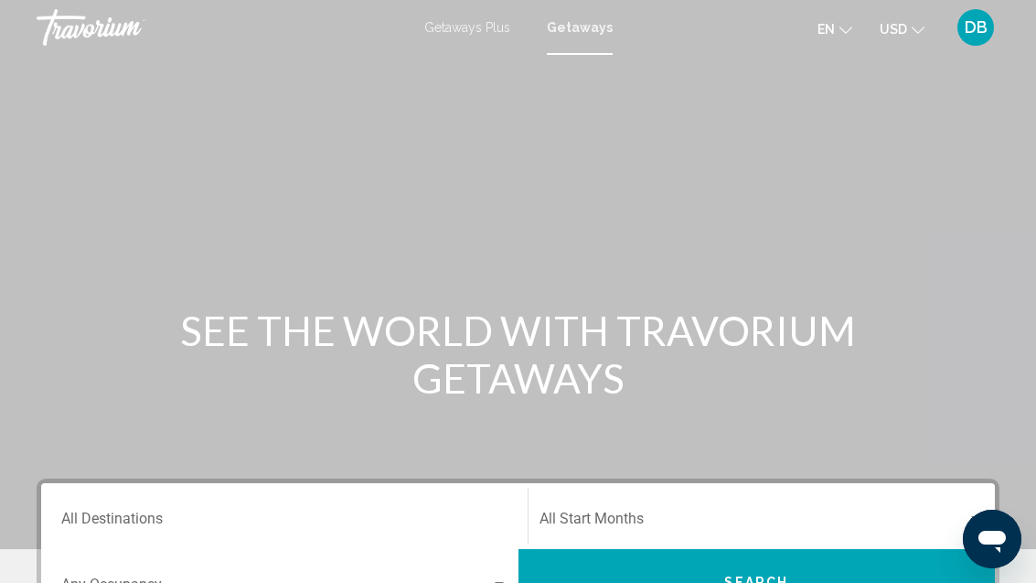
click at [239, 521] on input "Destination All Destinations" at bounding box center [284, 522] width 446 height 16
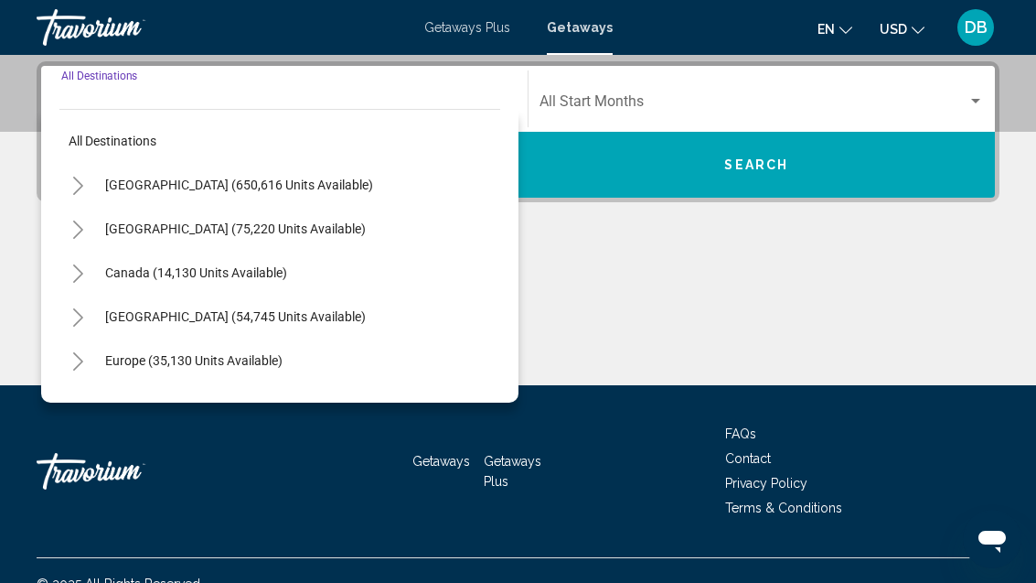
scroll to position [419, 0]
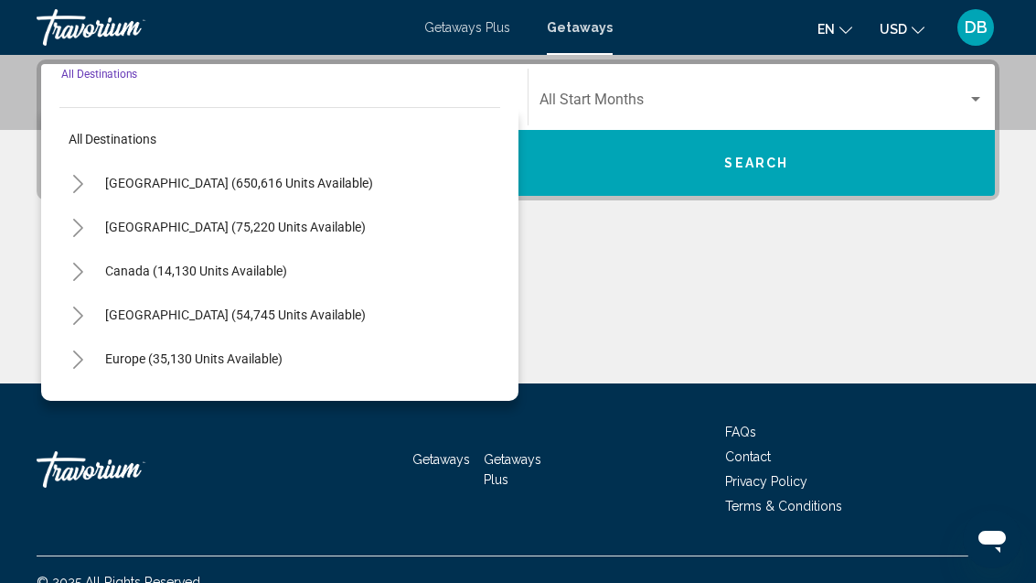
click at [248, 179] on span "[GEOGRAPHIC_DATA] (650,616 units available)" at bounding box center [239, 183] width 268 height 15
type input "**********"
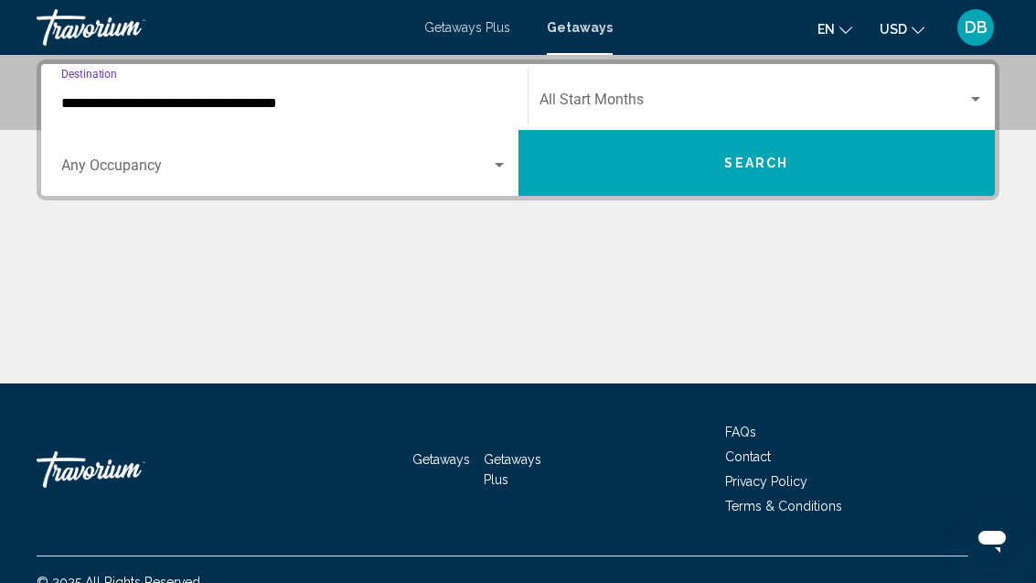
click at [663, 98] on span "Search widget" at bounding box center [754, 103] width 429 height 16
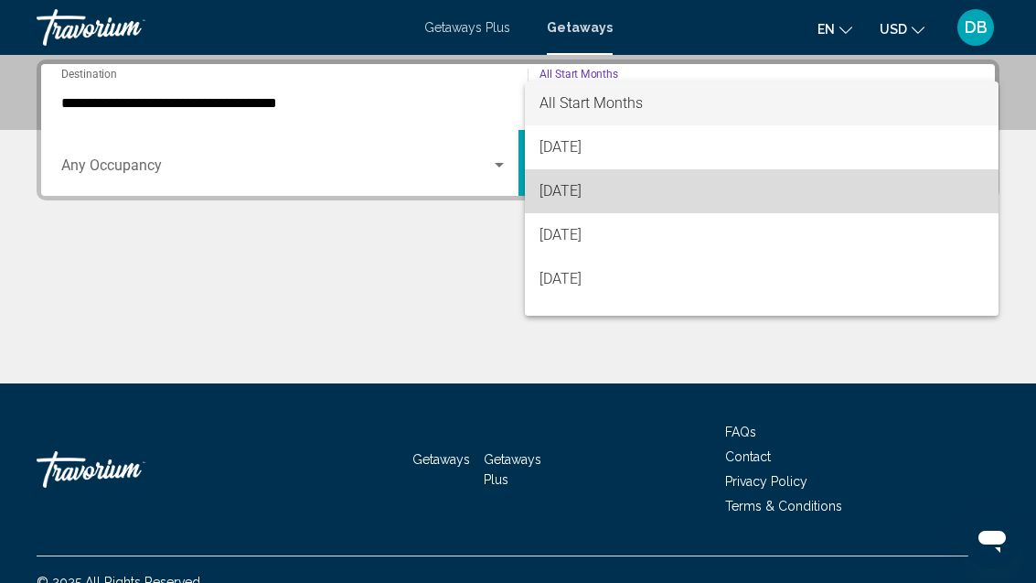
click at [614, 198] on span "[DATE]" at bounding box center [762, 191] width 445 height 44
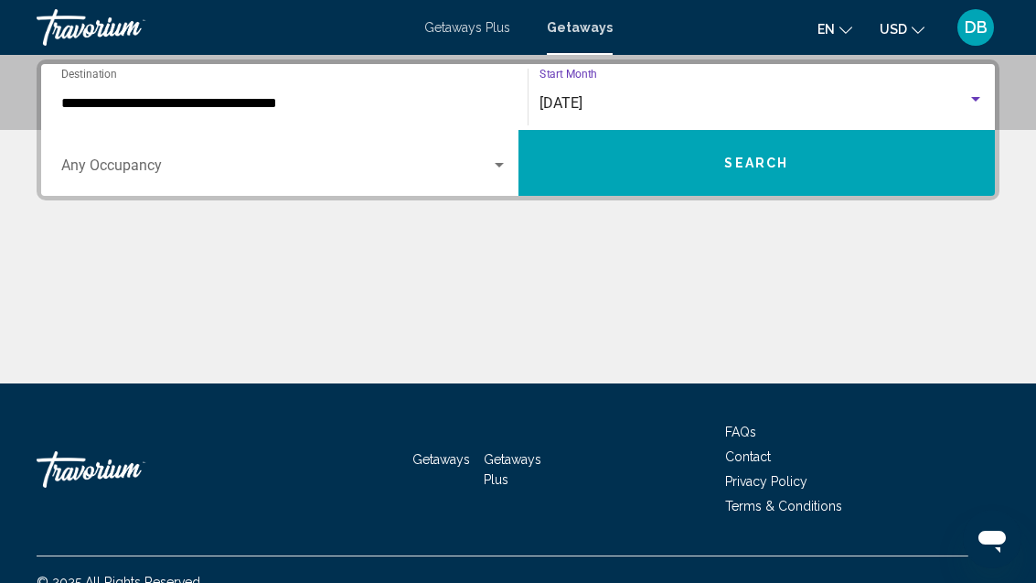
click at [753, 186] on button "Search" at bounding box center [757, 163] width 477 height 66
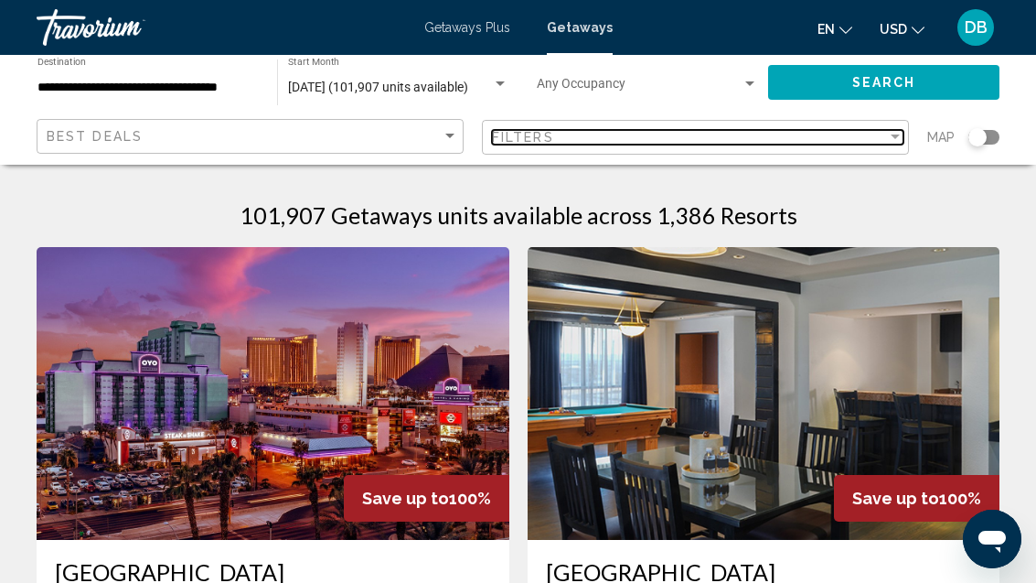
click at [662, 132] on div "Filters" at bounding box center [689, 137] width 395 height 15
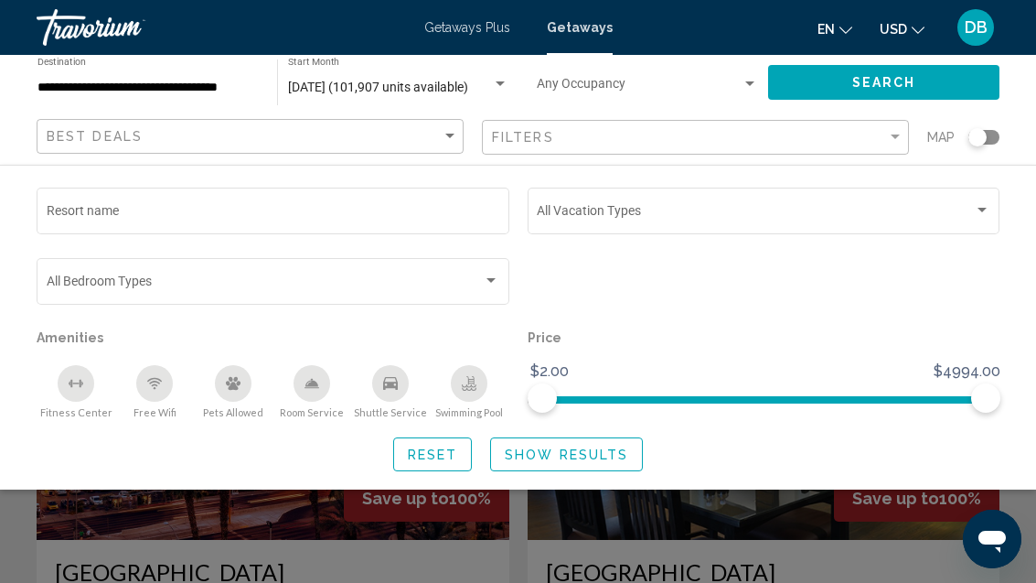
click at [267, 198] on div "Resort name" at bounding box center [274, 209] width 454 height 50
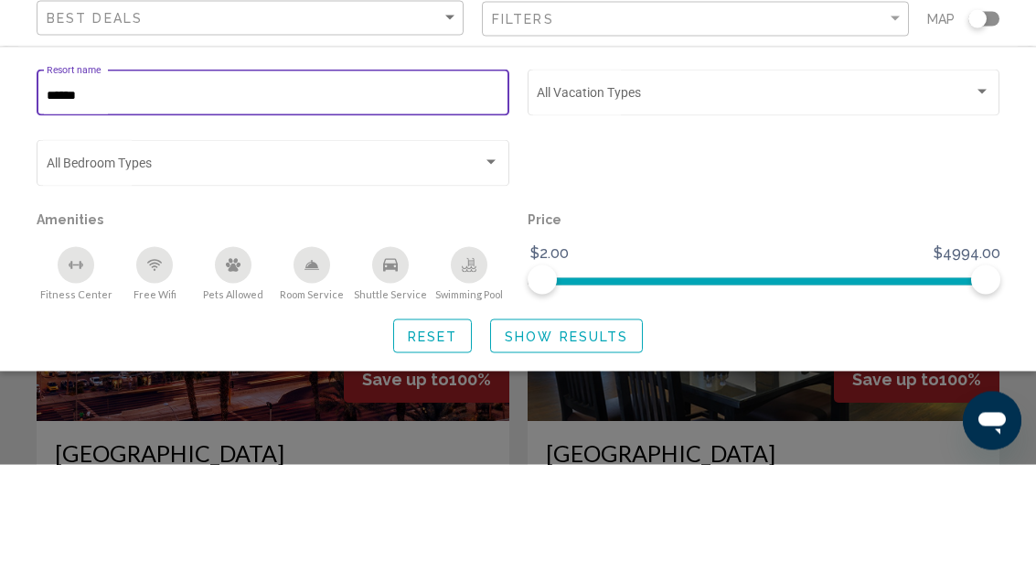
type input "*******"
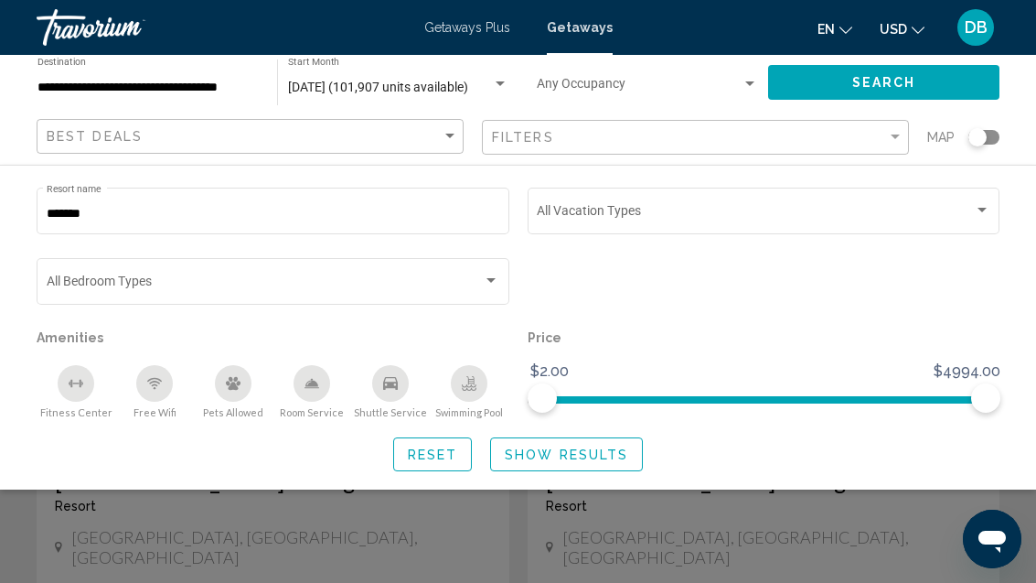
click at [580, 466] on button "Show Results" at bounding box center [566, 454] width 153 height 34
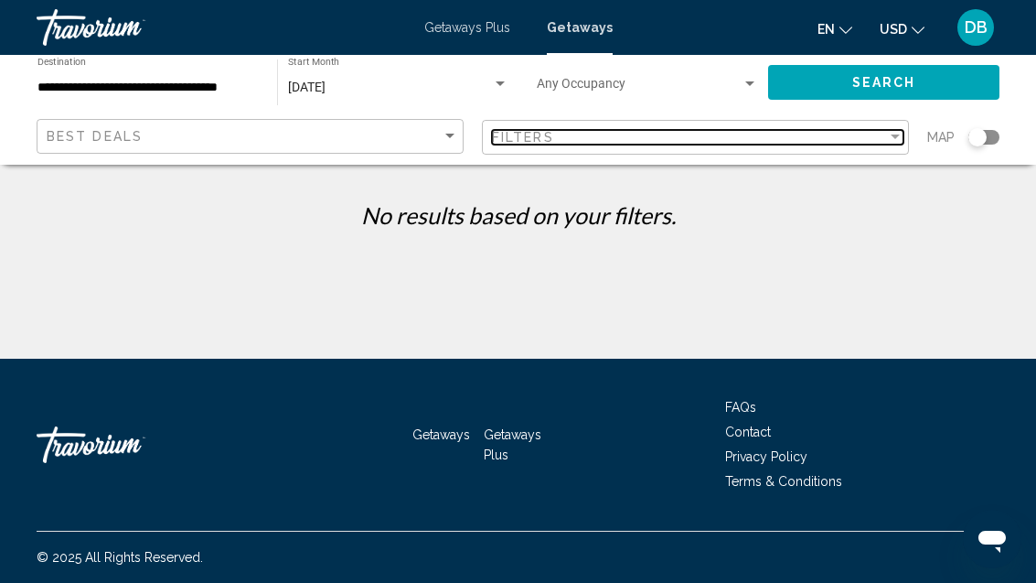
click at [583, 136] on div "Filters" at bounding box center [689, 137] width 395 height 15
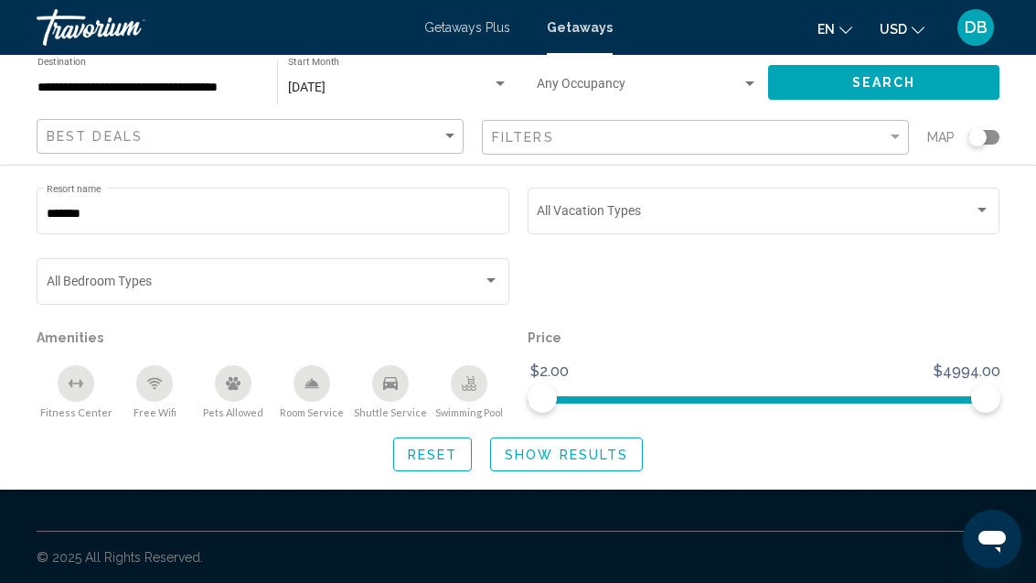
click at [237, 214] on input "*******" at bounding box center [274, 214] width 454 height 15
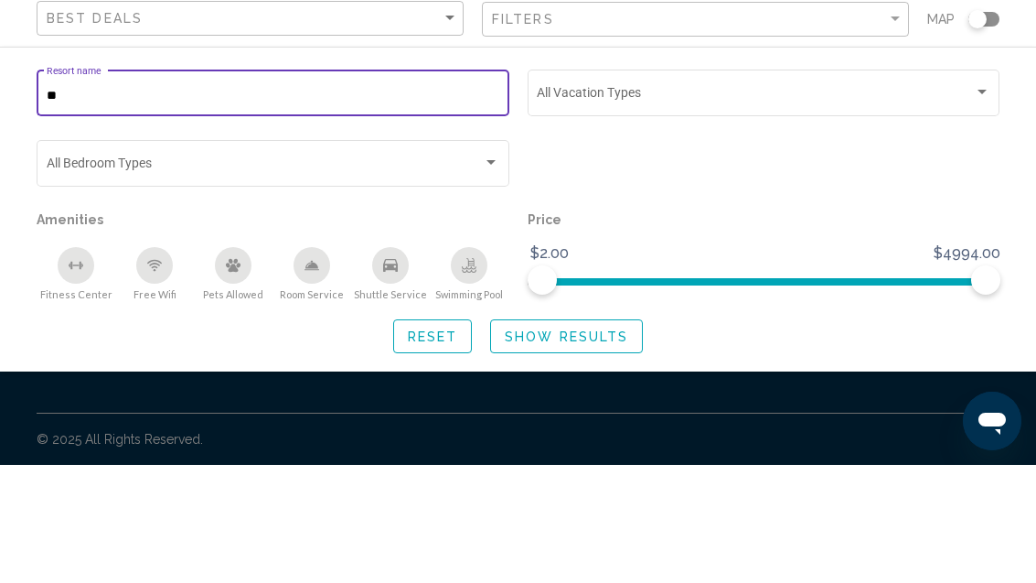
type input "*"
